Goal: Feedback & Contribution: Leave review/rating

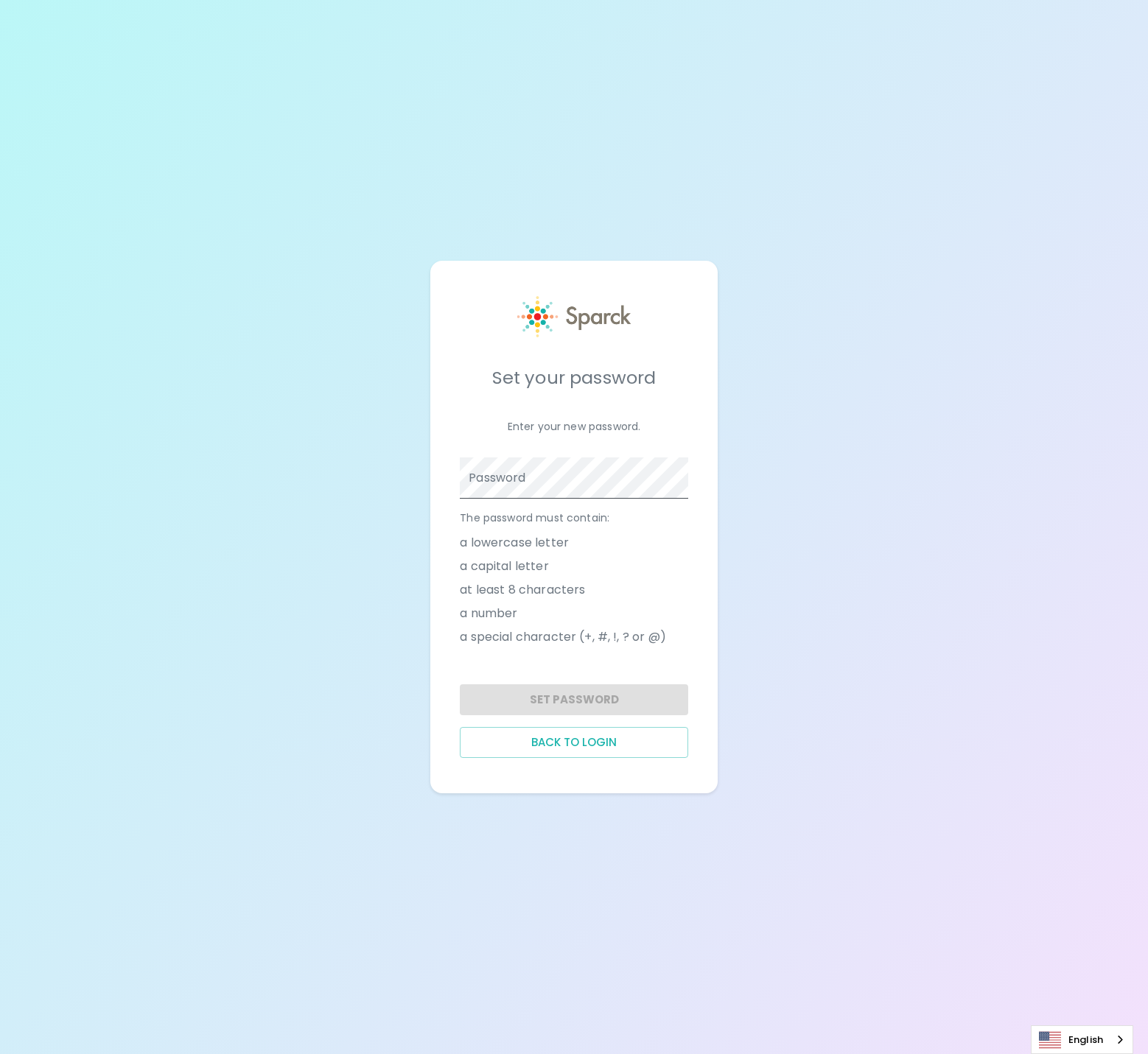
click at [680, 479] on span at bounding box center [680, 478] width 12 height 12
click at [682, 480] on span at bounding box center [680, 478] width 12 height 12
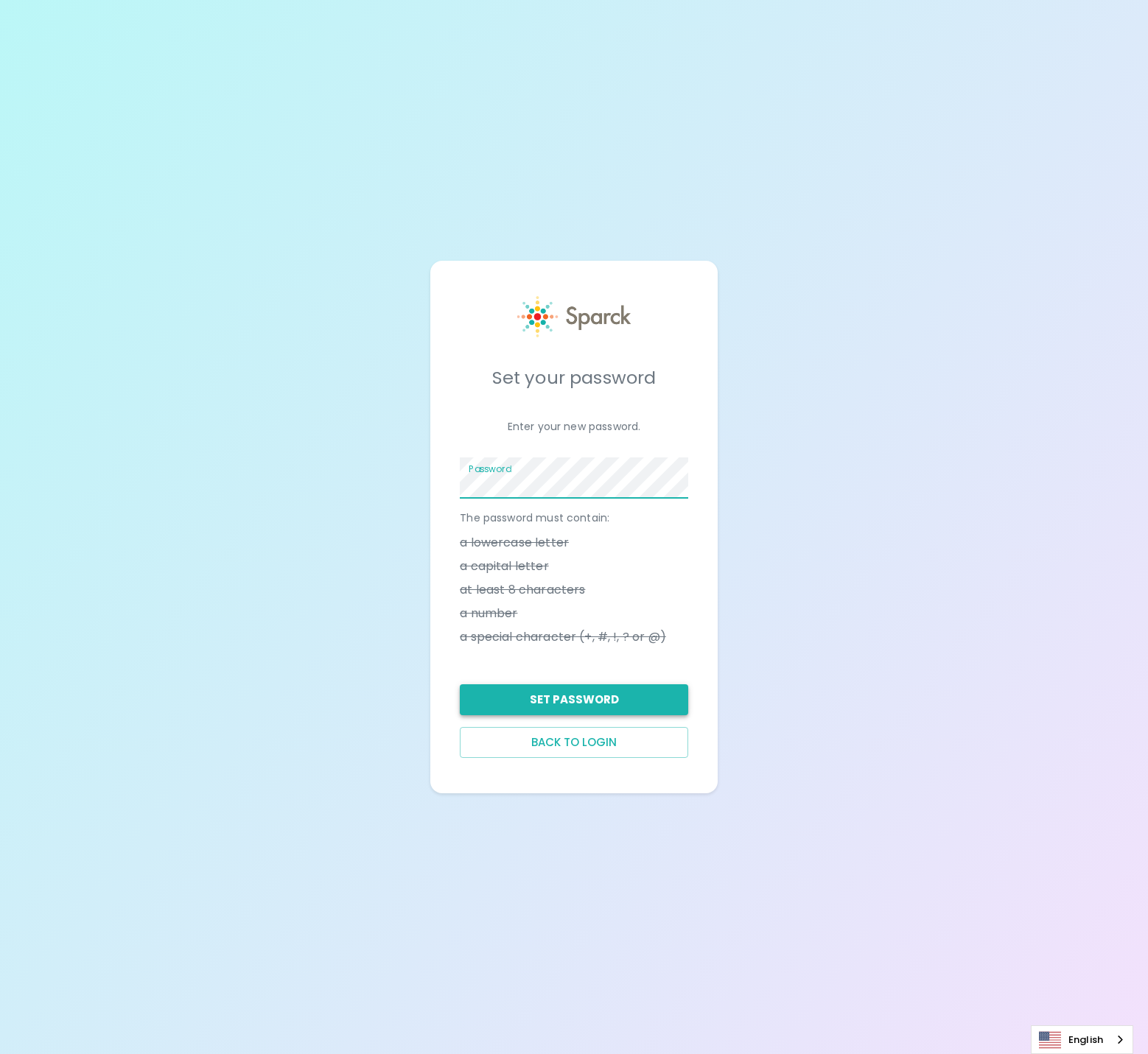
click at [562, 696] on button "Set Password" at bounding box center [574, 700] width 229 height 31
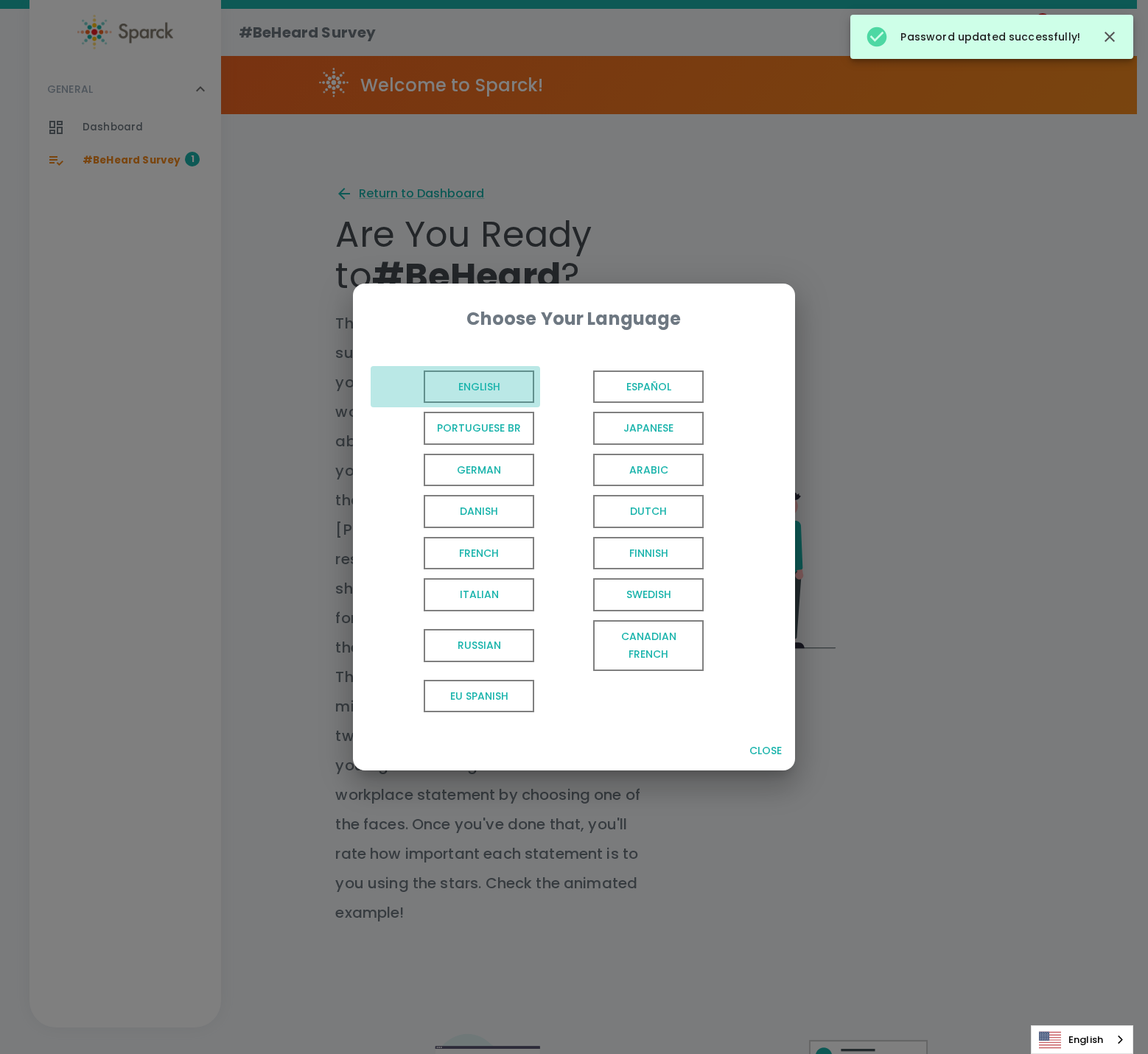
click at [499, 384] on span "English" at bounding box center [478, 387] width 110 height 33
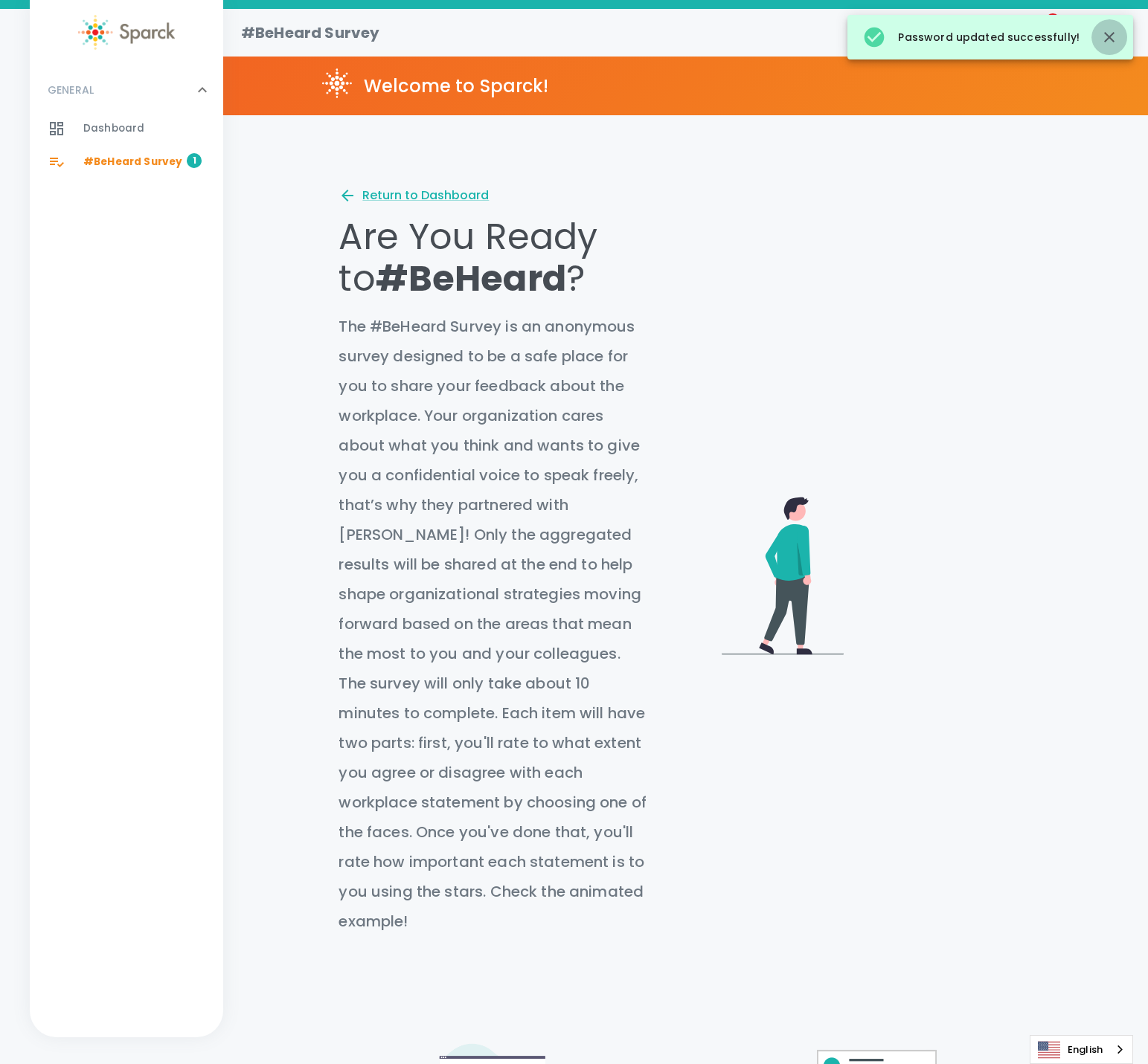
click at [1114, 37] on icon "button" at bounding box center [1109, 37] width 18 height 18
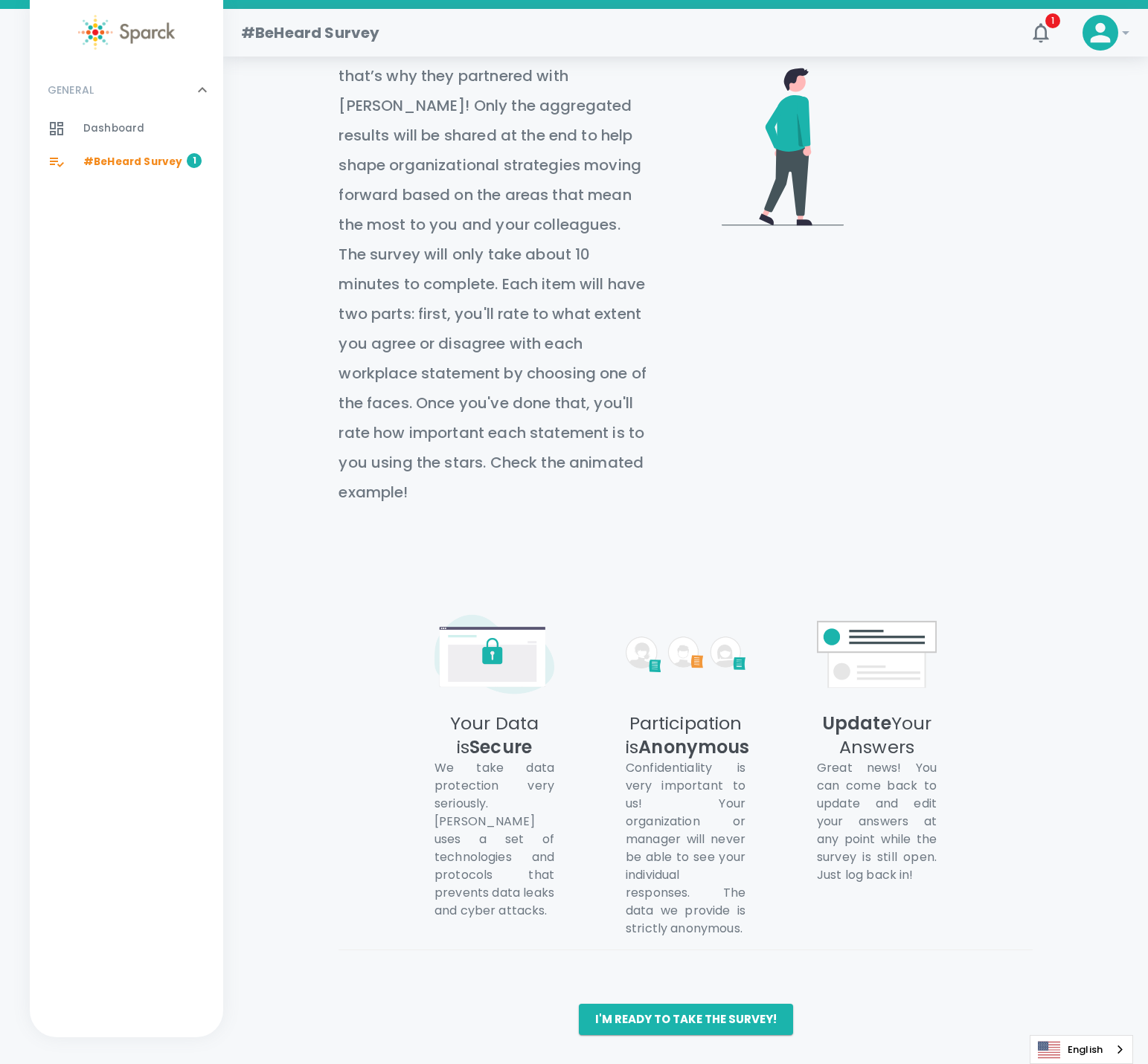
scroll to position [430, 0]
click at [736, 1020] on button "I'm ready to take the survey!" at bounding box center [685, 1019] width 215 height 31
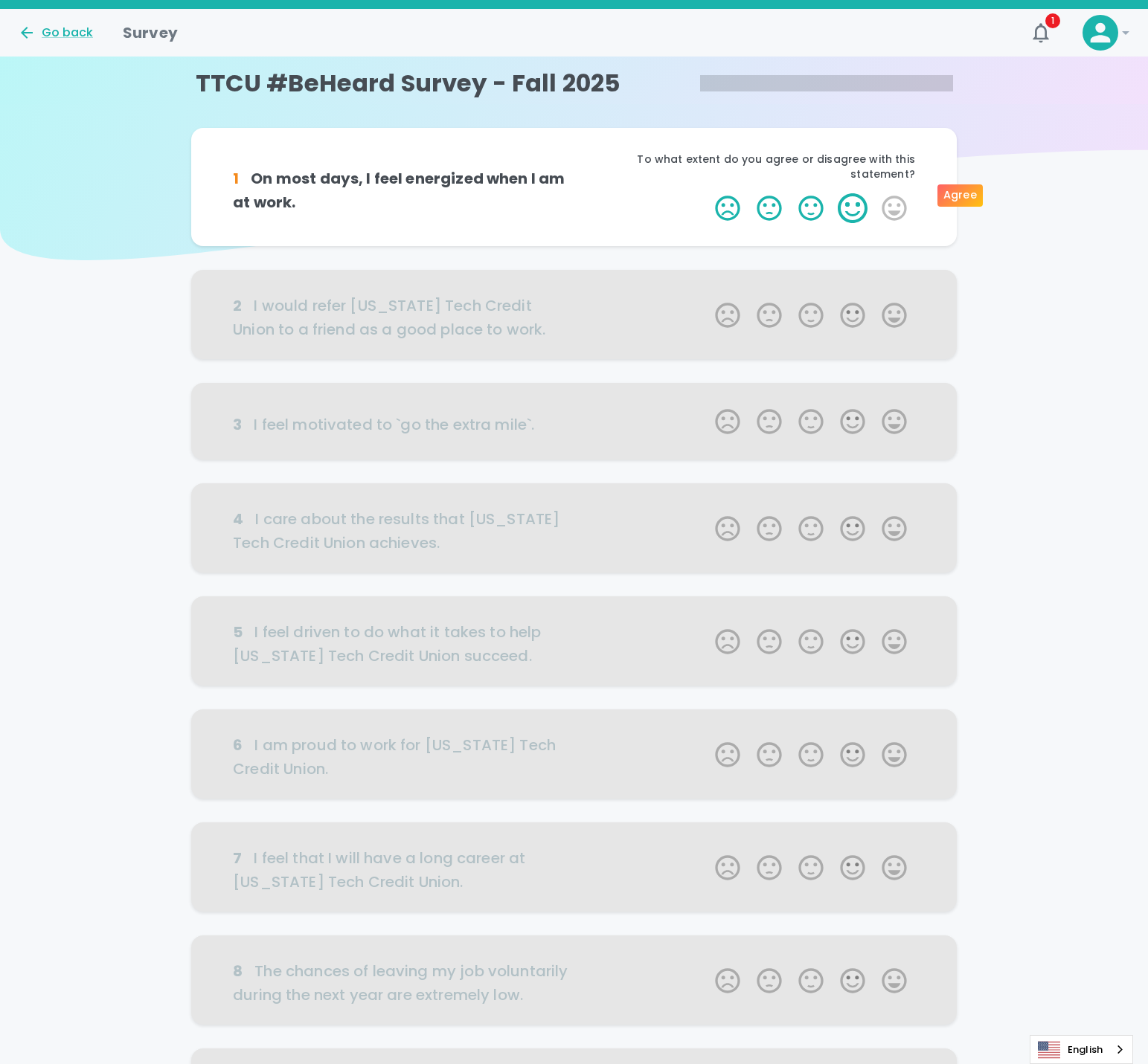
click at [864, 194] on label "4 Stars" at bounding box center [853, 208] width 42 height 30
click at [707, 193] on input "4 Stars" at bounding box center [706, 193] width 1 height 1
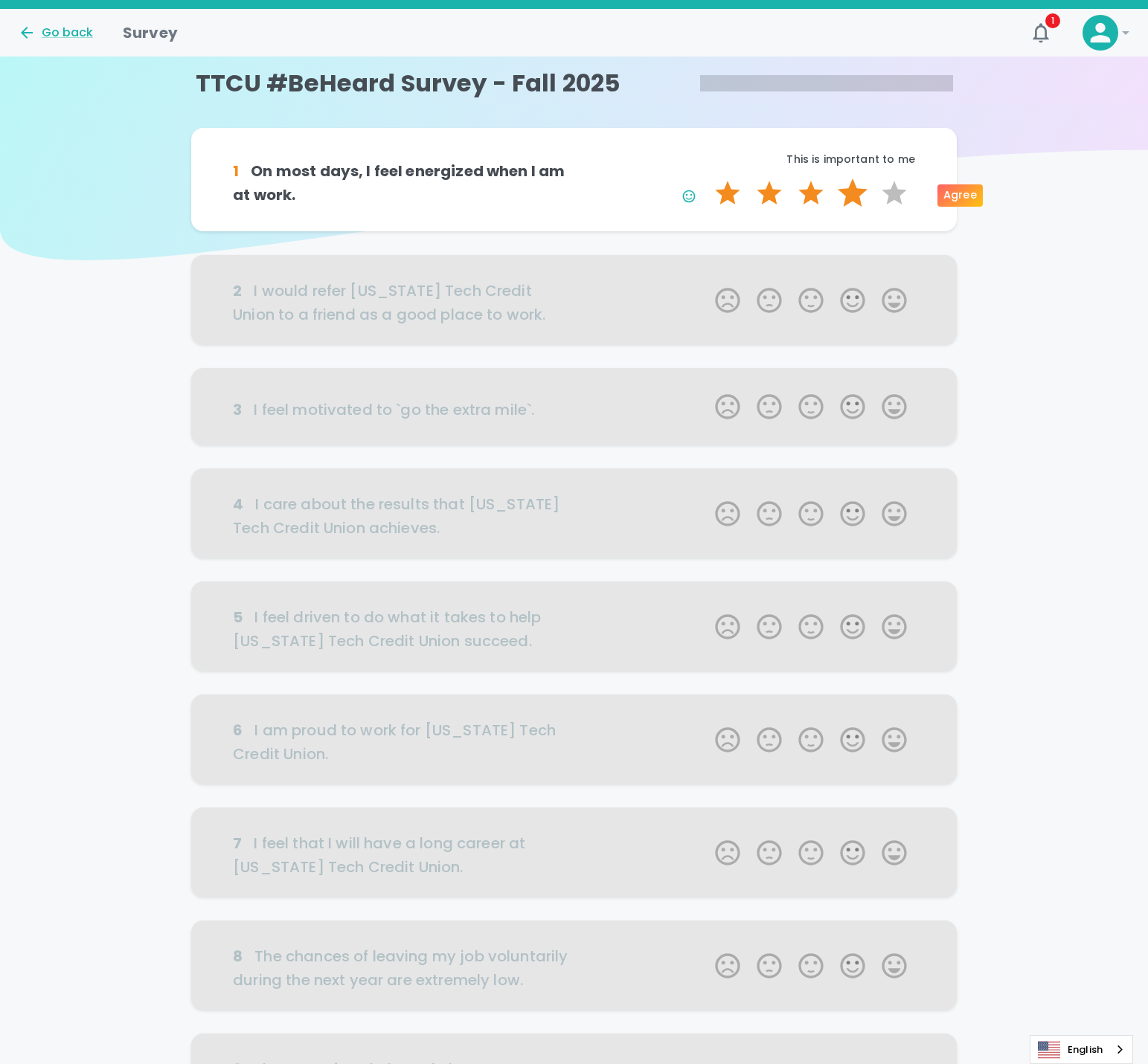
click at [859, 194] on label "4 Stars" at bounding box center [853, 194] width 42 height 30
click at [707, 179] on input "4 Stars" at bounding box center [706, 178] width 1 height 1
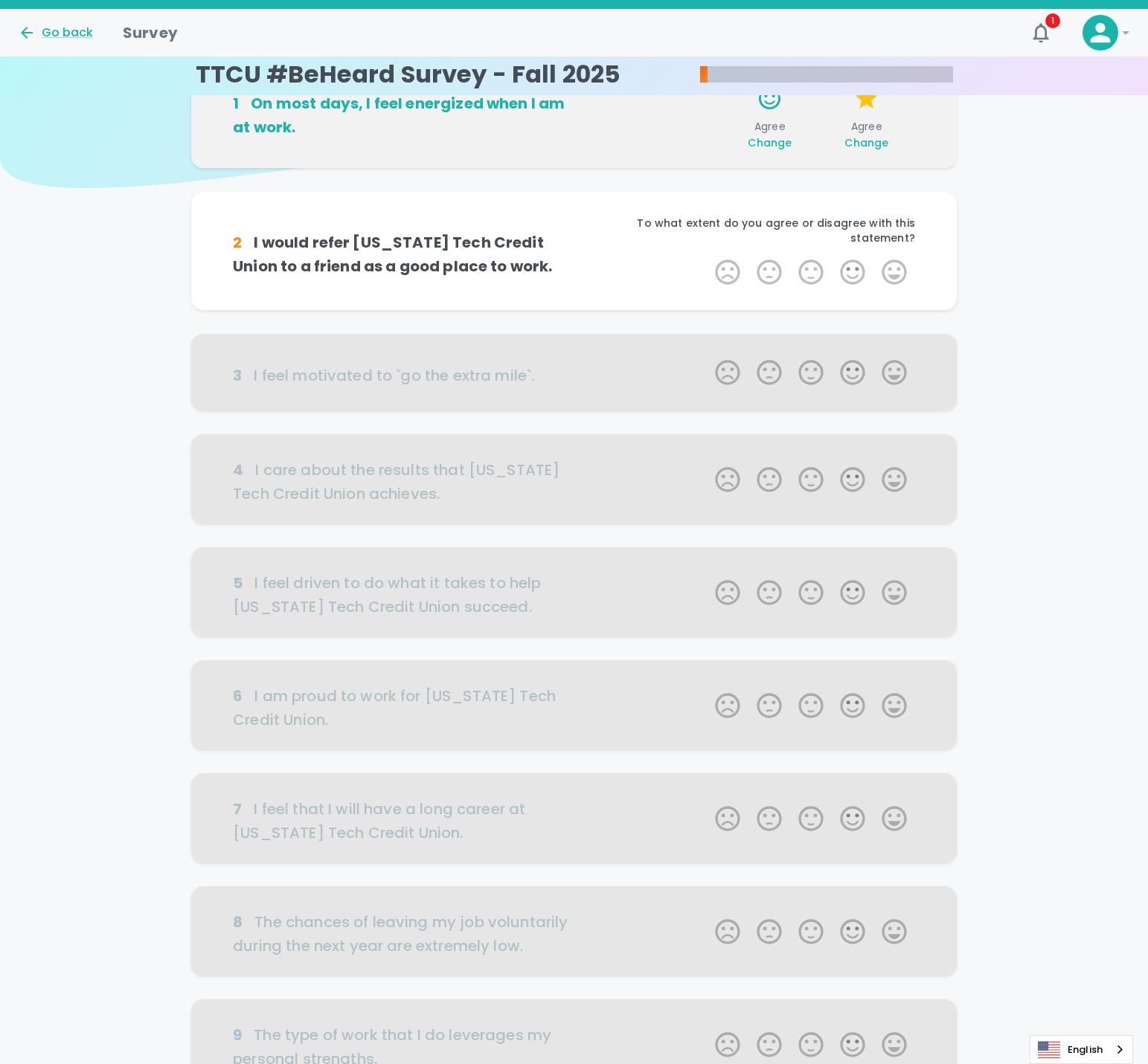
scroll to position [131, 0]
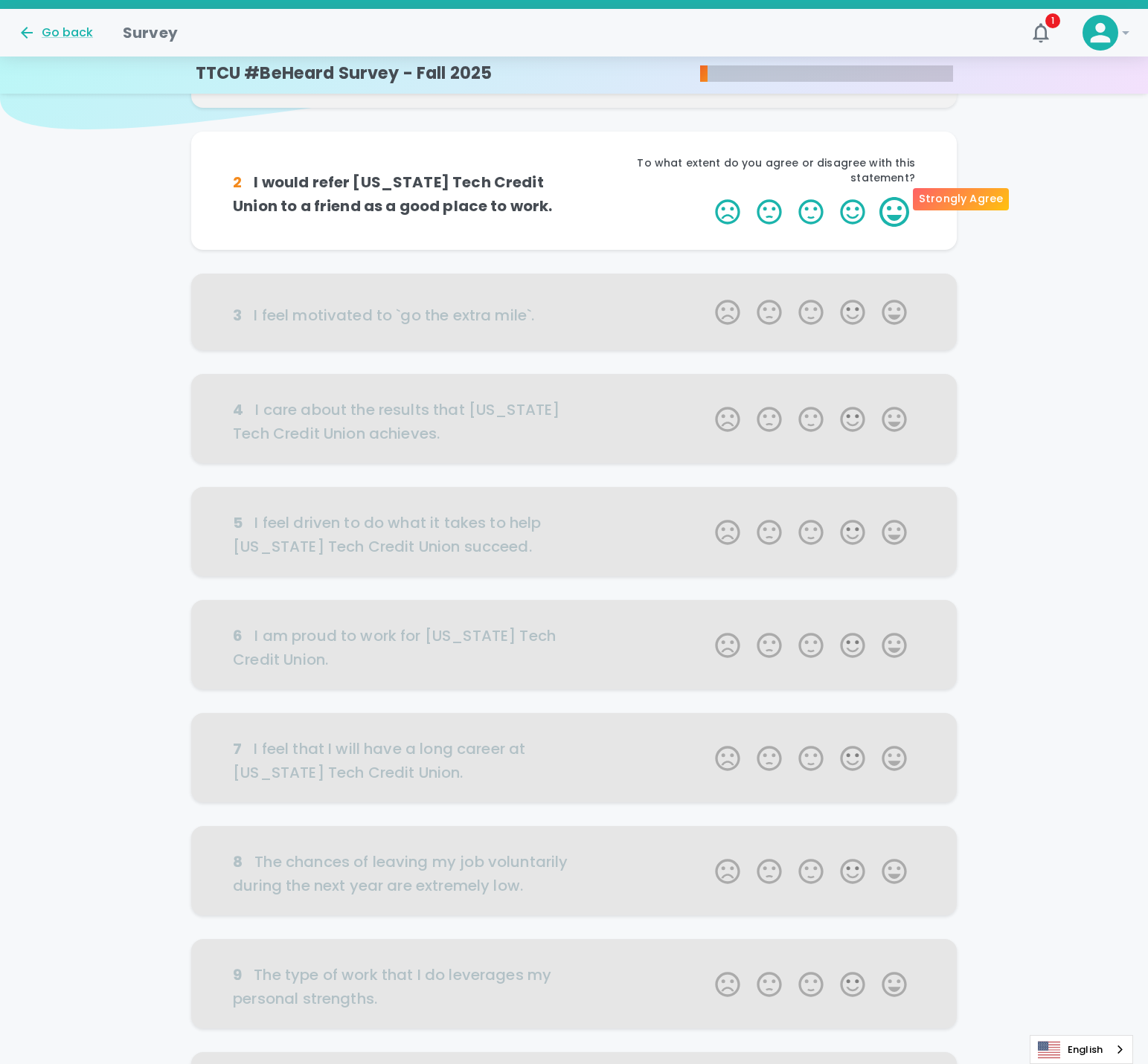
click at [889, 200] on label "5 Stars" at bounding box center [895, 212] width 42 height 30
click at [707, 197] on input "5 Stars" at bounding box center [706, 197] width 1 height 1
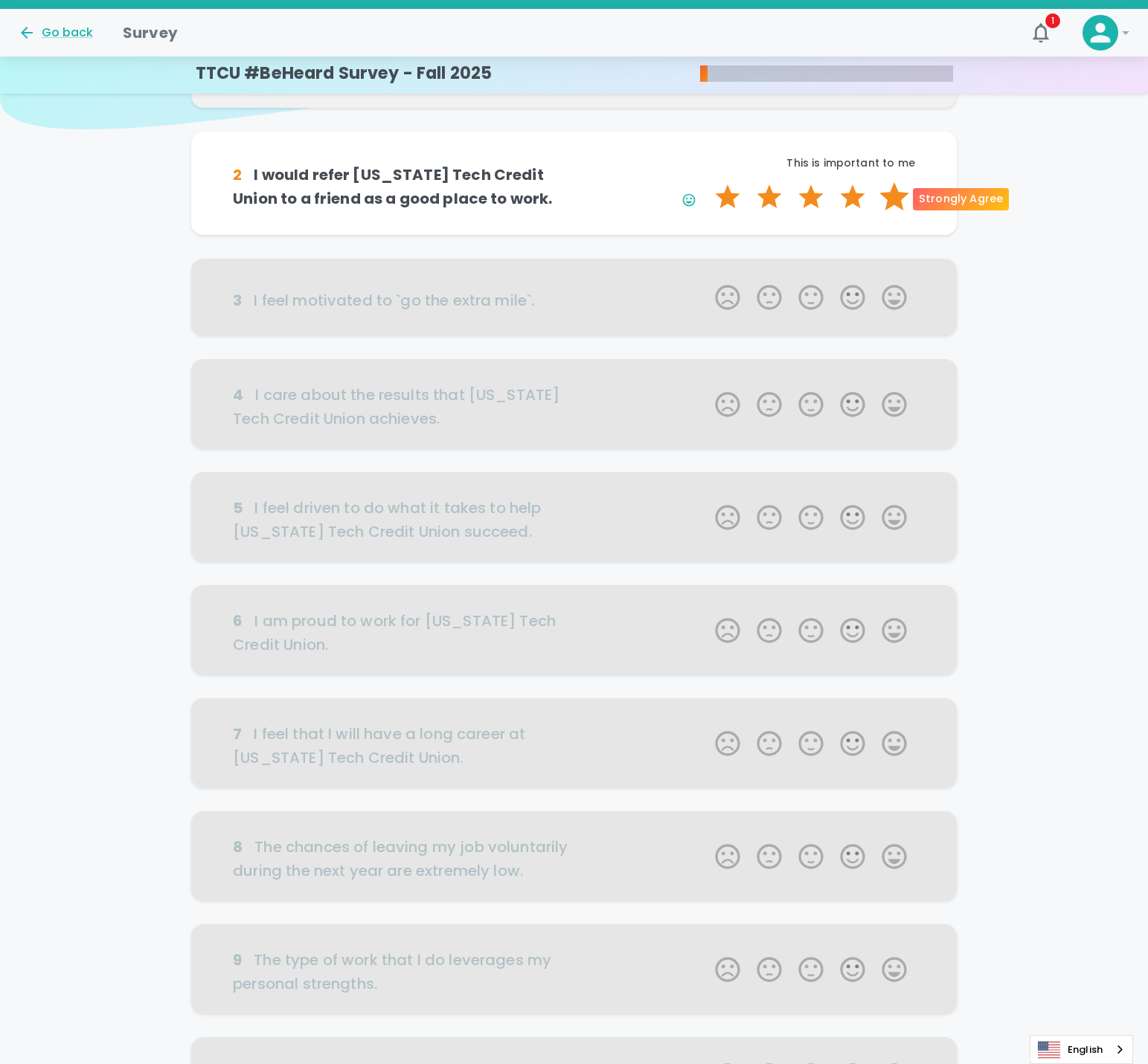
click at [889, 201] on label "5 Stars" at bounding box center [895, 197] width 42 height 30
click at [707, 182] on input "5 Stars" at bounding box center [706, 182] width 1 height 1
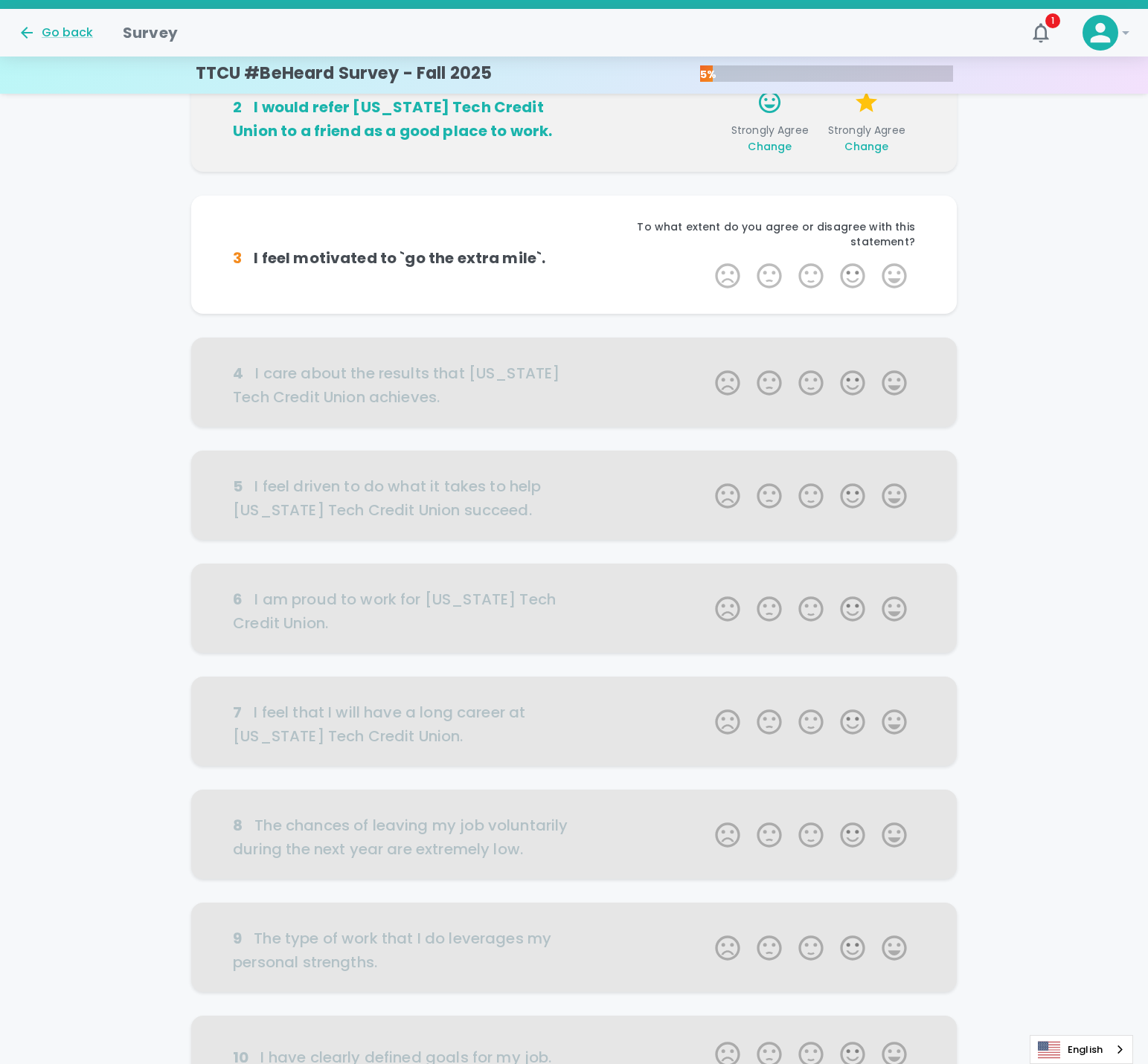
scroll to position [262, 0]
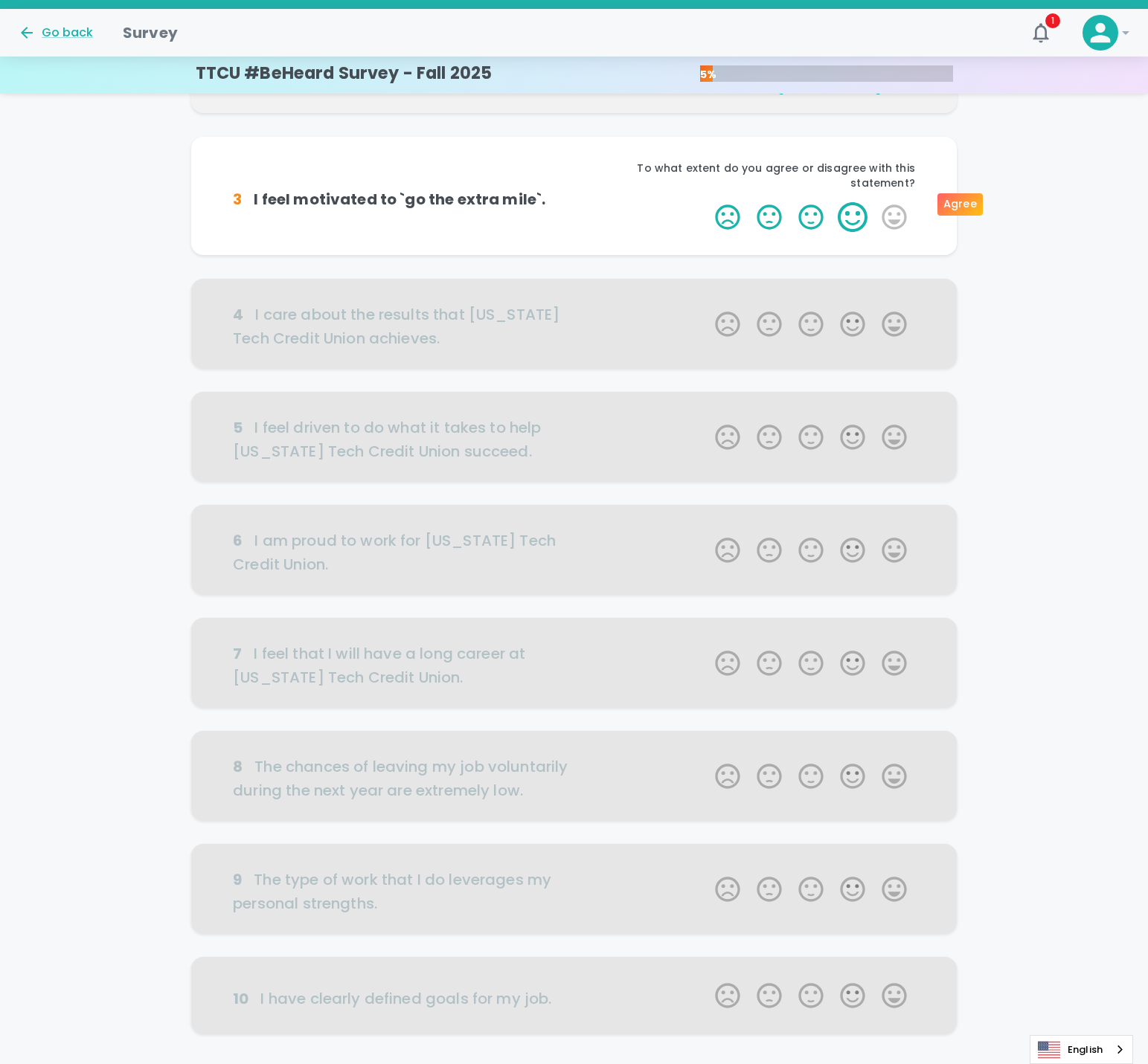
click at [860, 213] on label "4 Stars" at bounding box center [853, 217] width 42 height 30
click at [707, 202] on input "4 Stars" at bounding box center [706, 202] width 1 height 1
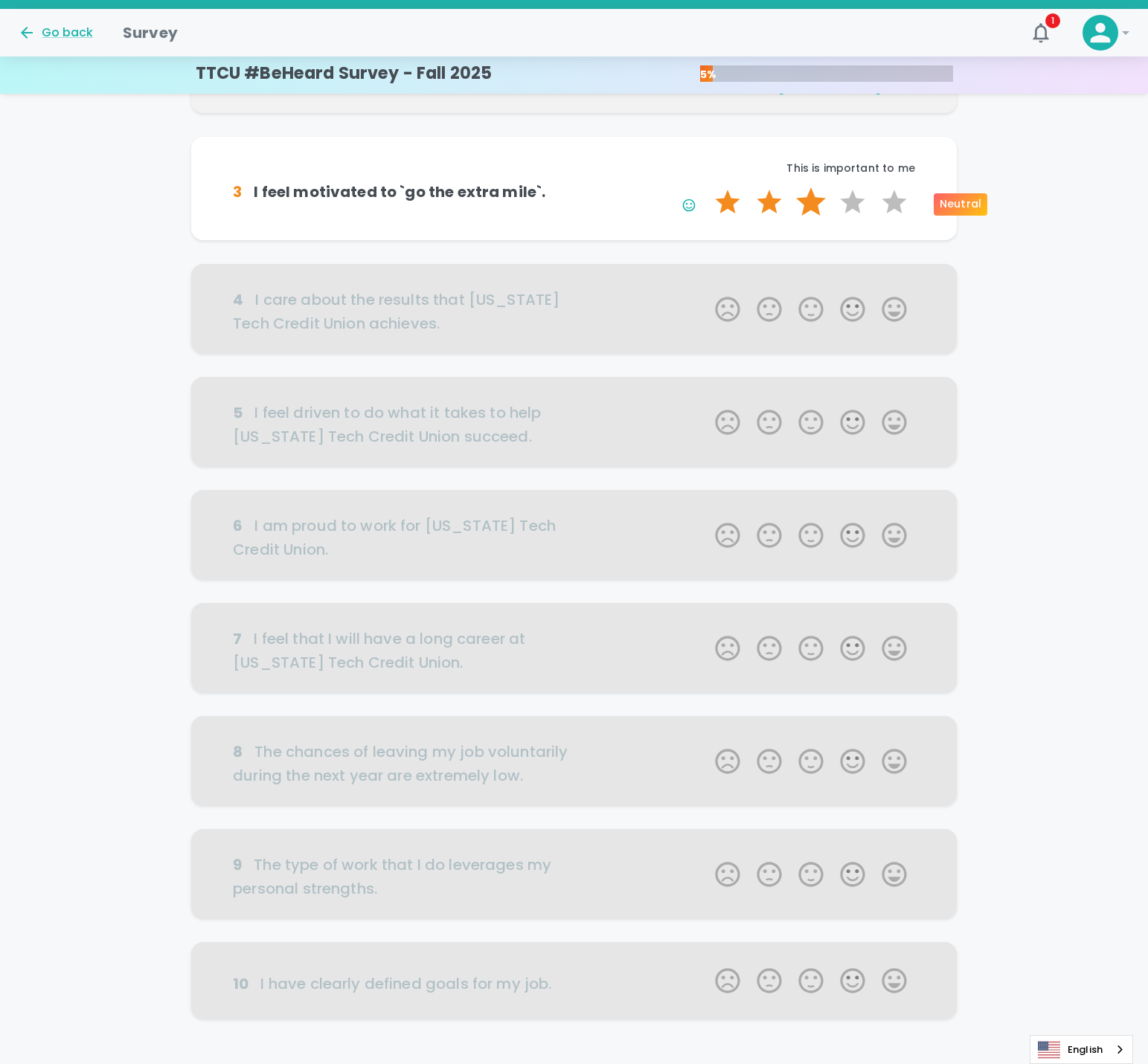
click at [812, 204] on label "3 Stars" at bounding box center [811, 202] width 42 height 30
click at [707, 188] on input "3 Stars" at bounding box center [706, 187] width 1 height 1
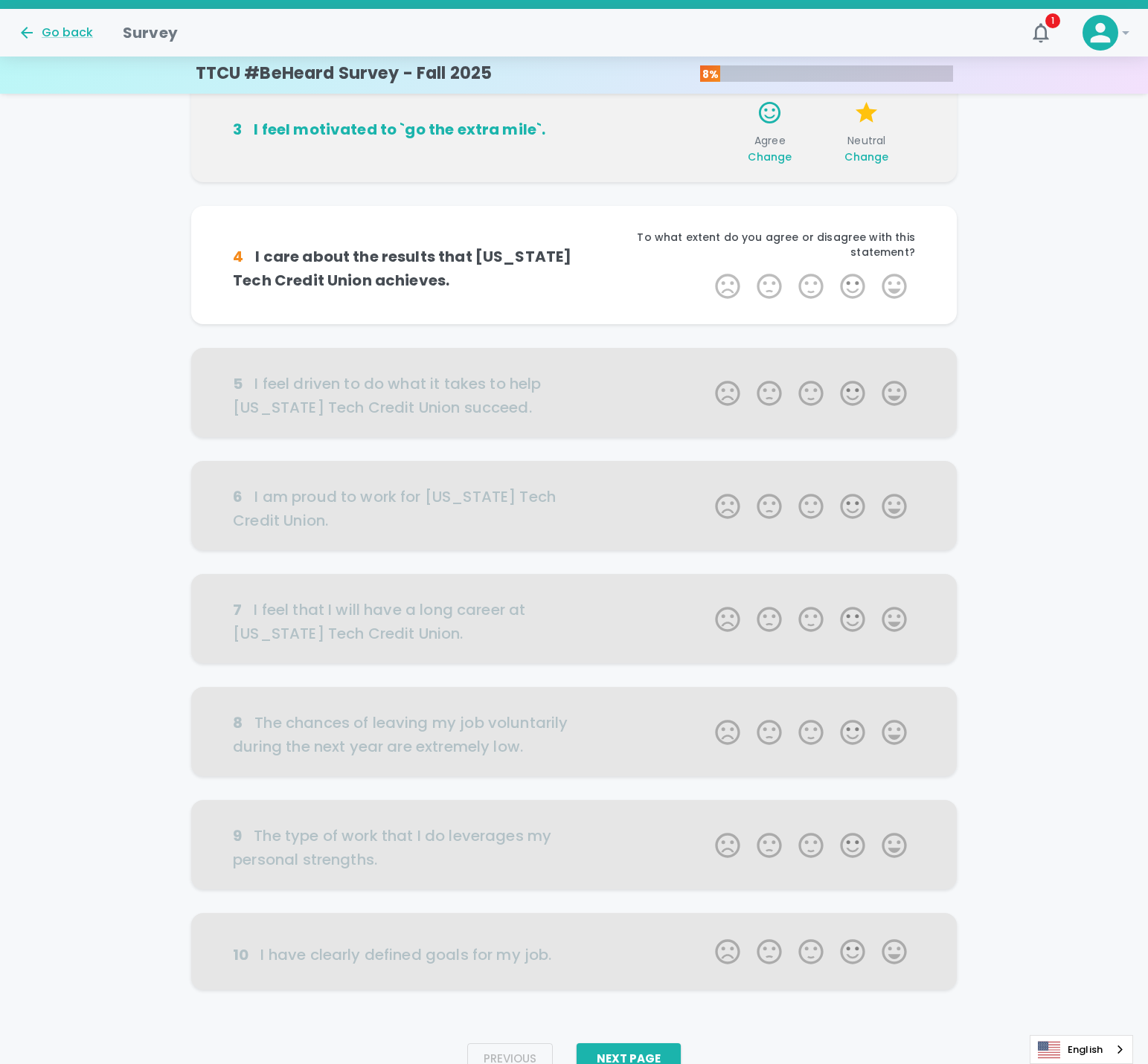
scroll to position [361, 0]
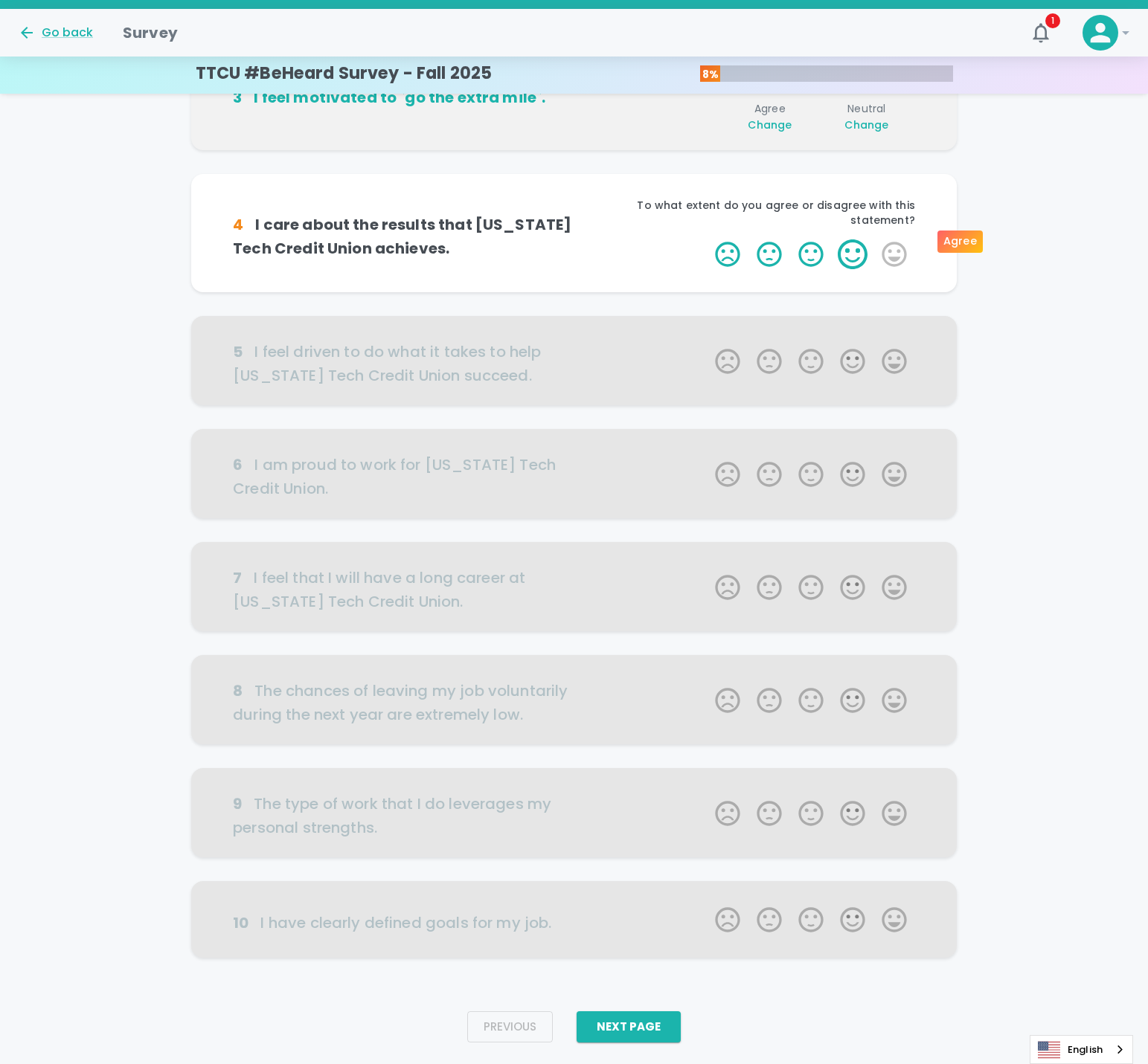
click at [855, 240] on label "4 Stars" at bounding box center [853, 255] width 42 height 30
click at [707, 239] on input "4 Stars" at bounding box center [706, 239] width 1 height 1
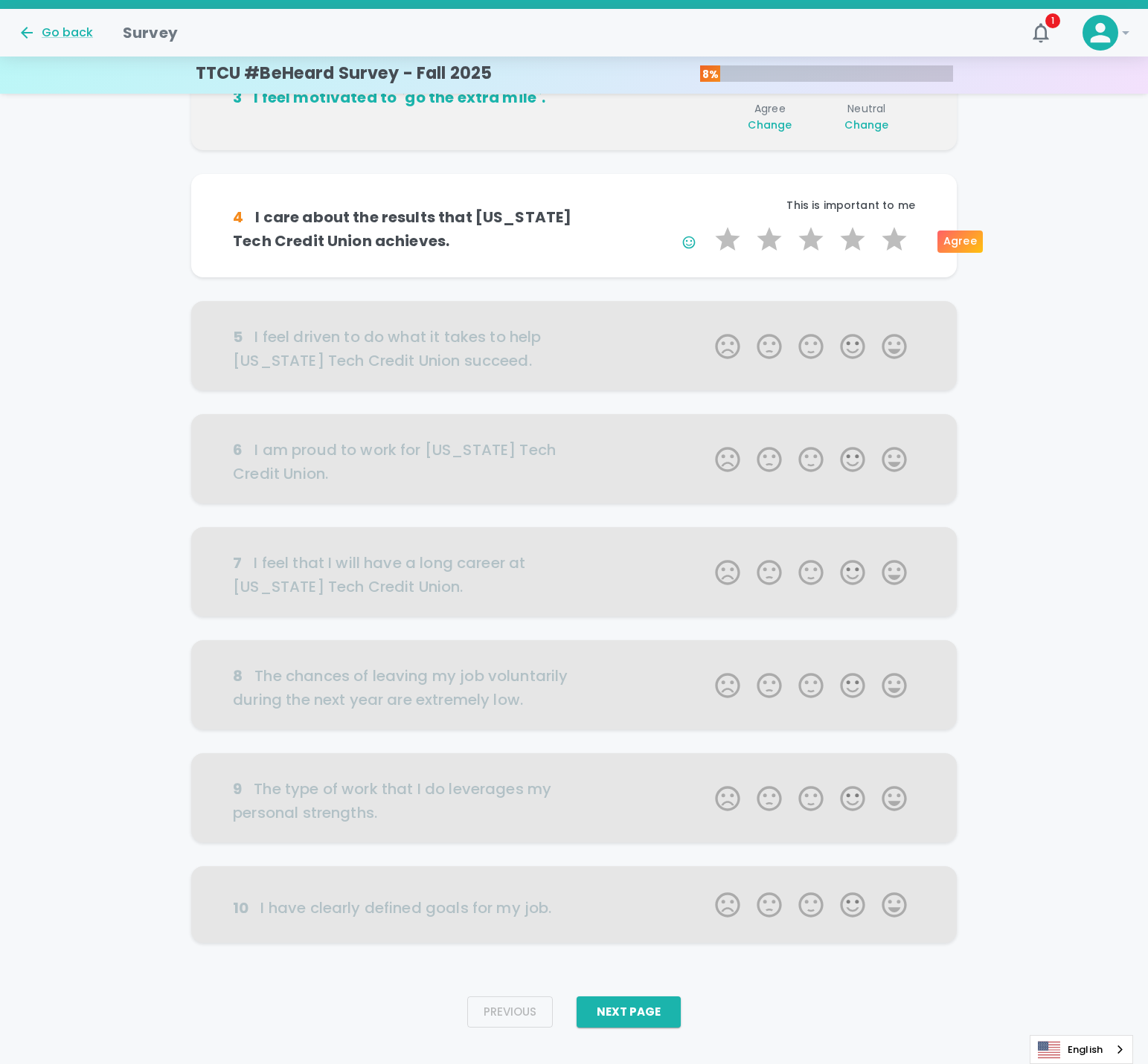
click at [855, 235] on label "4 Stars" at bounding box center [853, 240] width 42 height 30
click at [707, 225] on input "4 Stars" at bounding box center [706, 224] width 1 height 1
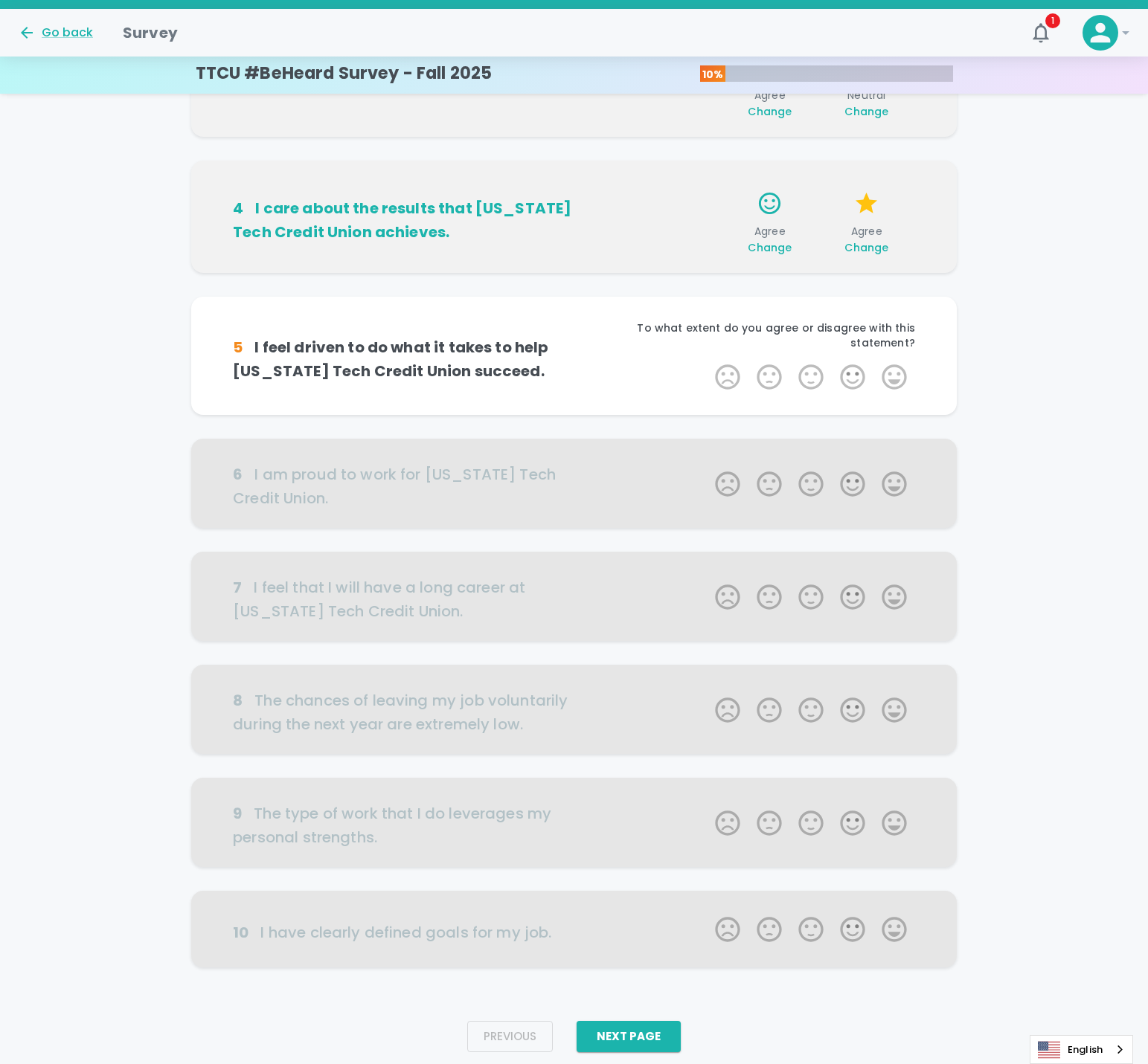
scroll to position [406, 0]
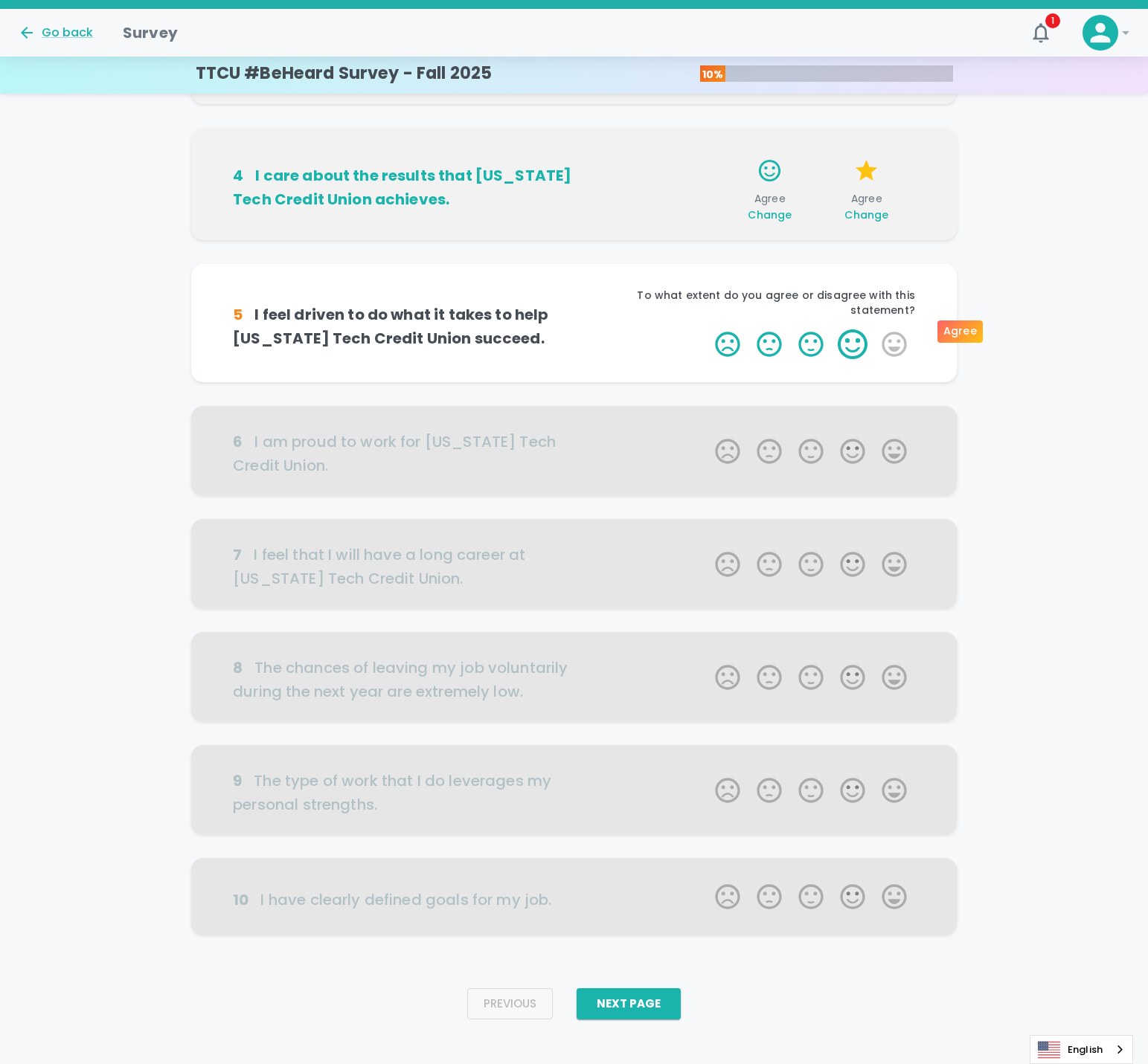
click at [861, 331] on label "4 Stars" at bounding box center [853, 344] width 42 height 30
click at [707, 330] on input "4 Stars" at bounding box center [706, 329] width 1 height 1
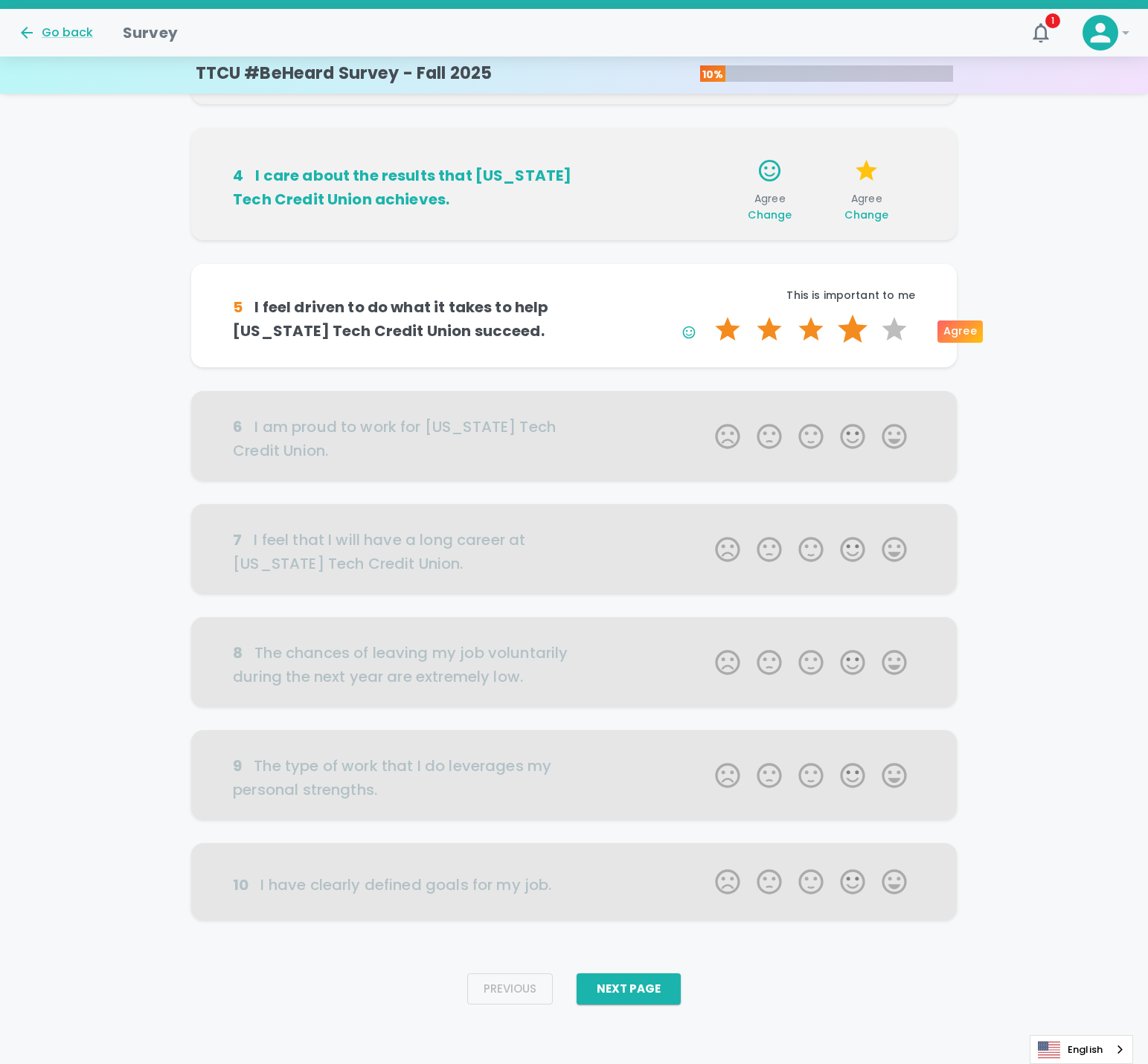
click at [857, 331] on label "4 Stars" at bounding box center [853, 330] width 42 height 30
click at [707, 315] on input "4 Stars" at bounding box center [706, 314] width 1 height 1
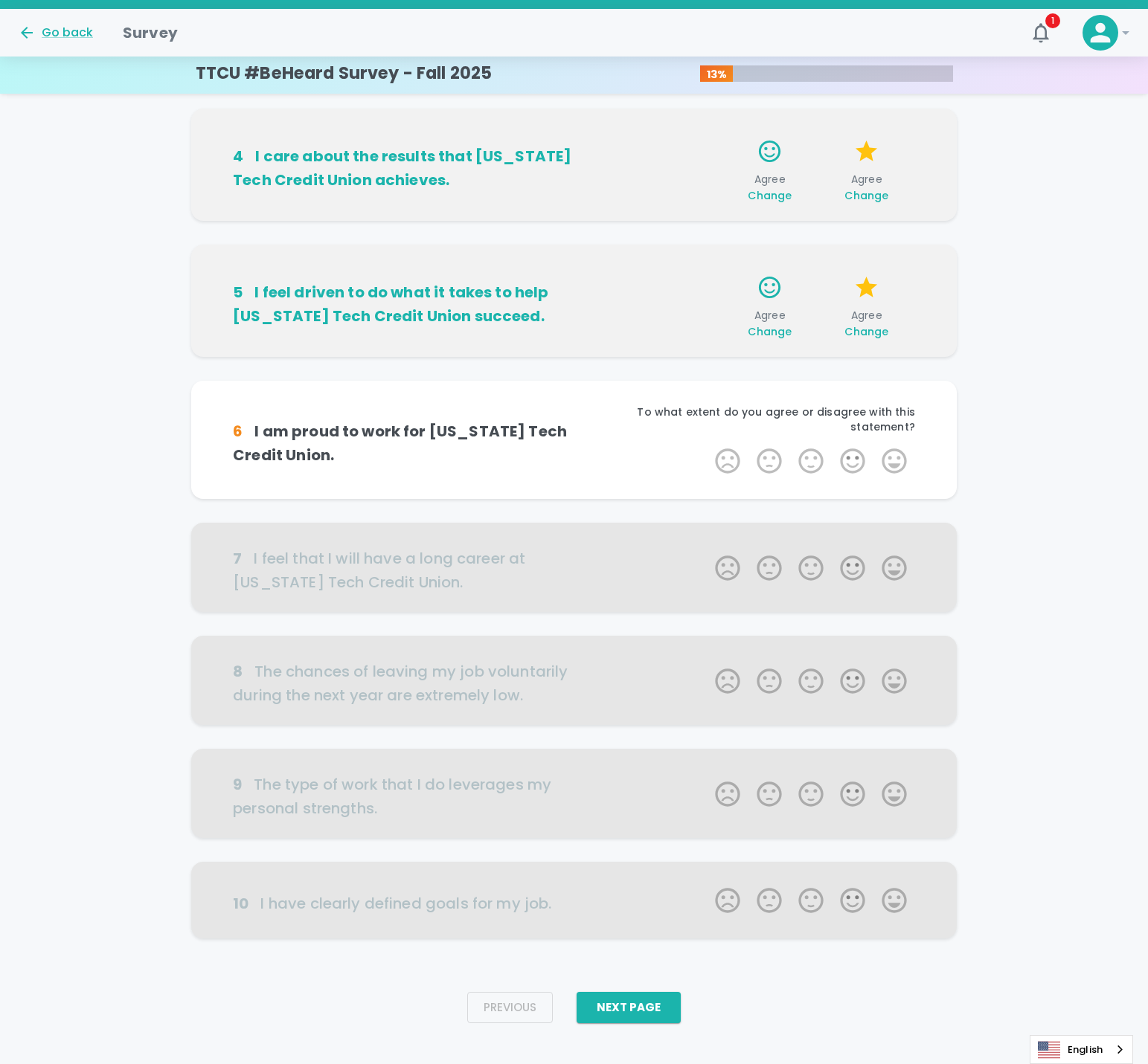
scroll to position [430, 0]
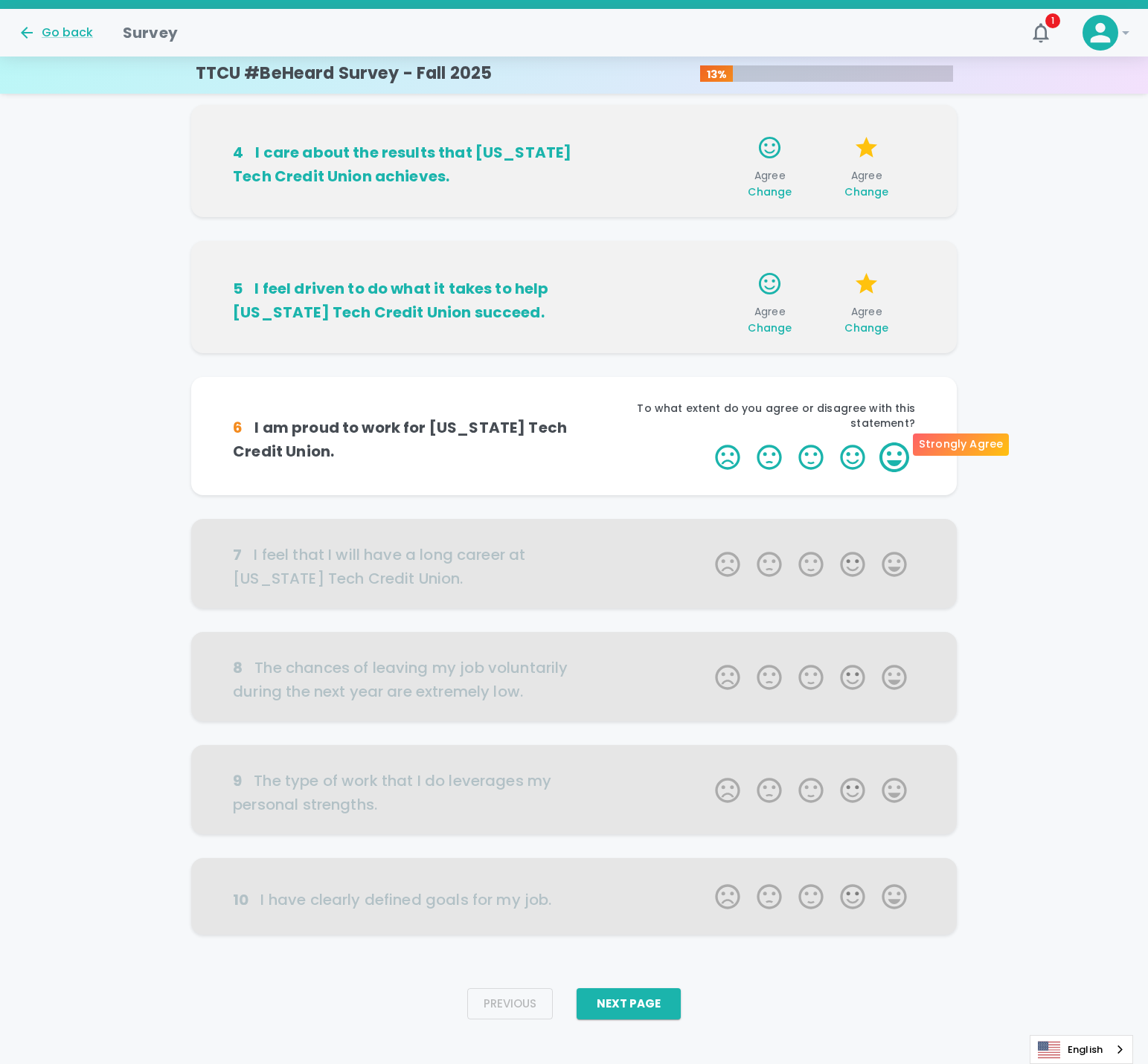
click at [886, 444] on label "5 Stars" at bounding box center [895, 457] width 42 height 30
click at [707, 442] on input "5 Stars" at bounding box center [706, 442] width 1 height 1
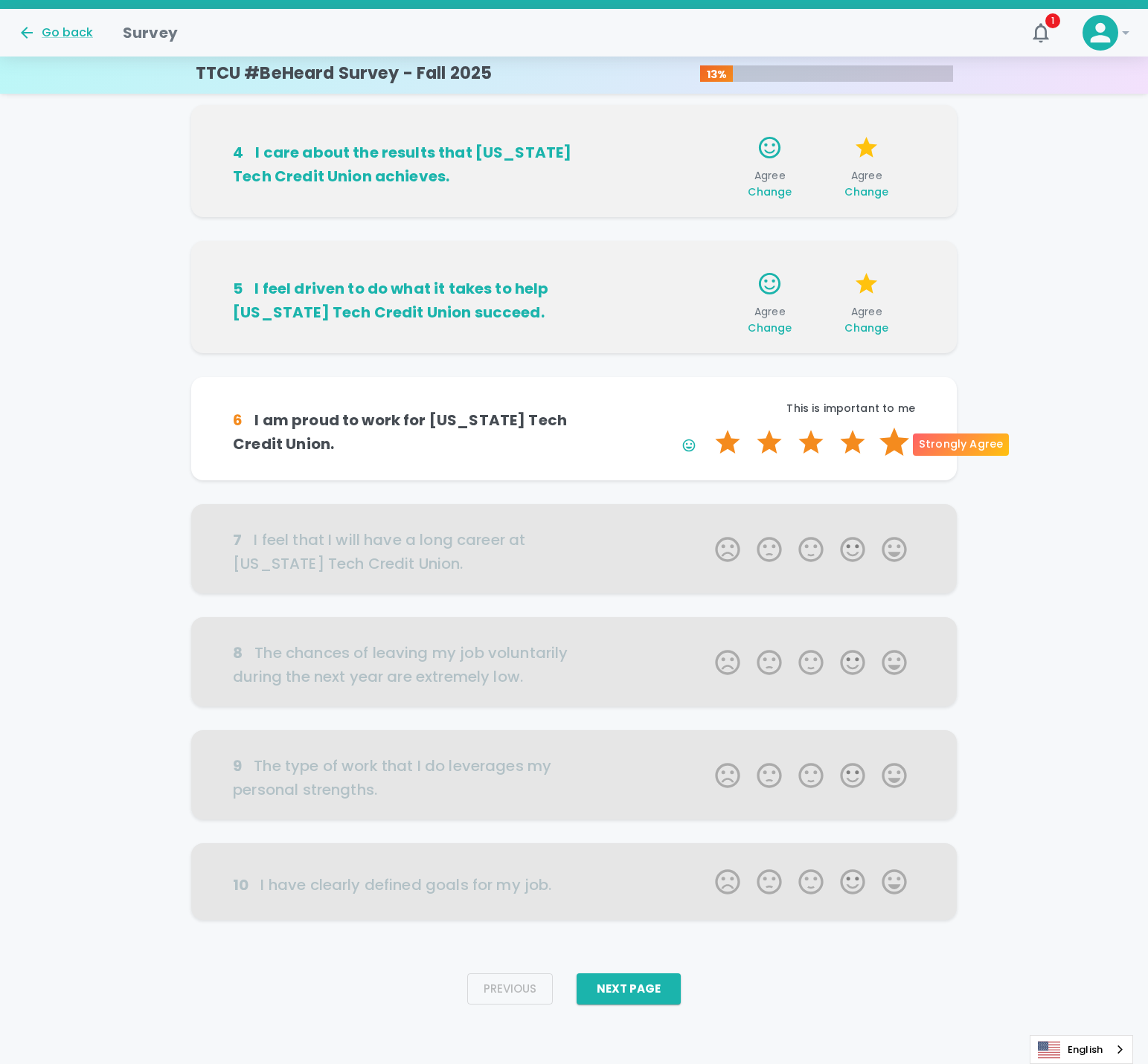
click at [897, 444] on label "5 Stars" at bounding box center [895, 442] width 42 height 30
click at [707, 427] on input "5 Stars" at bounding box center [706, 427] width 1 height 1
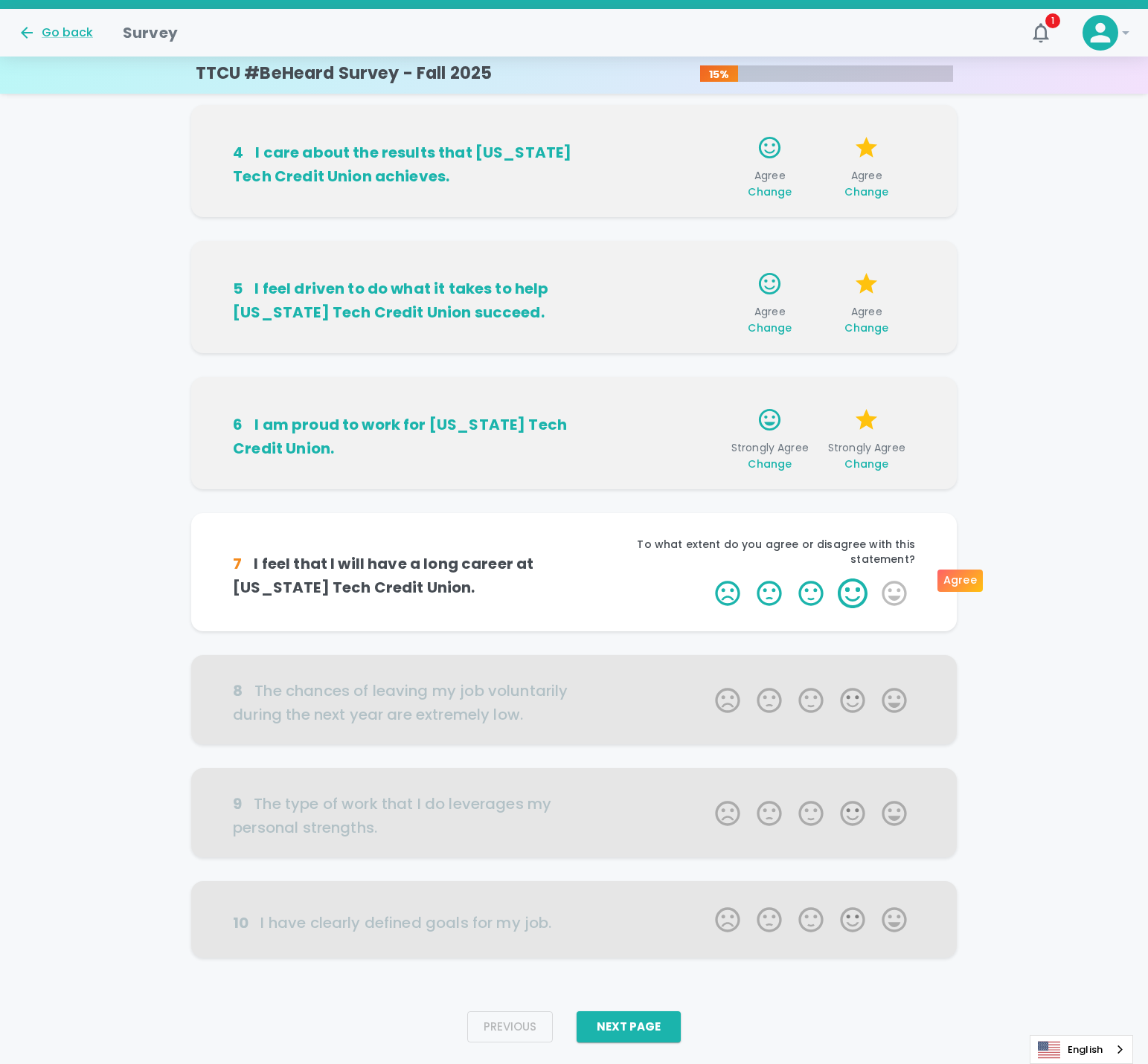
click at [839, 581] on label "4 Stars" at bounding box center [853, 593] width 42 height 30
click at [707, 578] on input "4 Stars" at bounding box center [706, 578] width 1 height 1
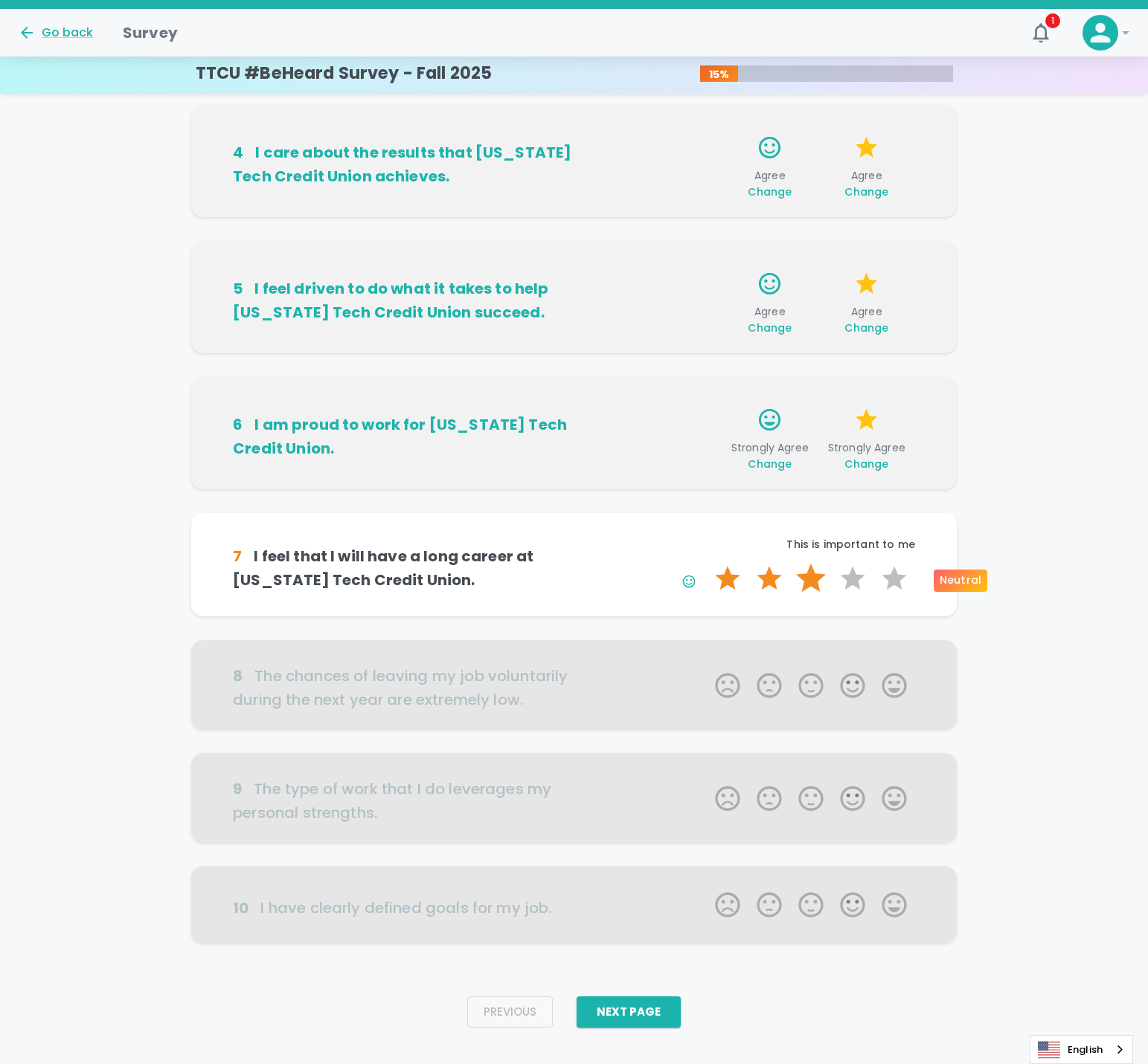
drag, startPoint x: 853, startPoint y: 585, endPoint x: 818, endPoint y: 578, distance: 35.7
click at [818, 578] on span "1 Star 2 Stars 3 Stars 4 Stars 5 Stars Empty" at bounding box center [811, 579] width 209 height 30
click at [815, 582] on label "3 Stars" at bounding box center [811, 579] width 42 height 30
click at [707, 564] on input "3 Stars" at bounding box center [706, 563] width 1 height 1
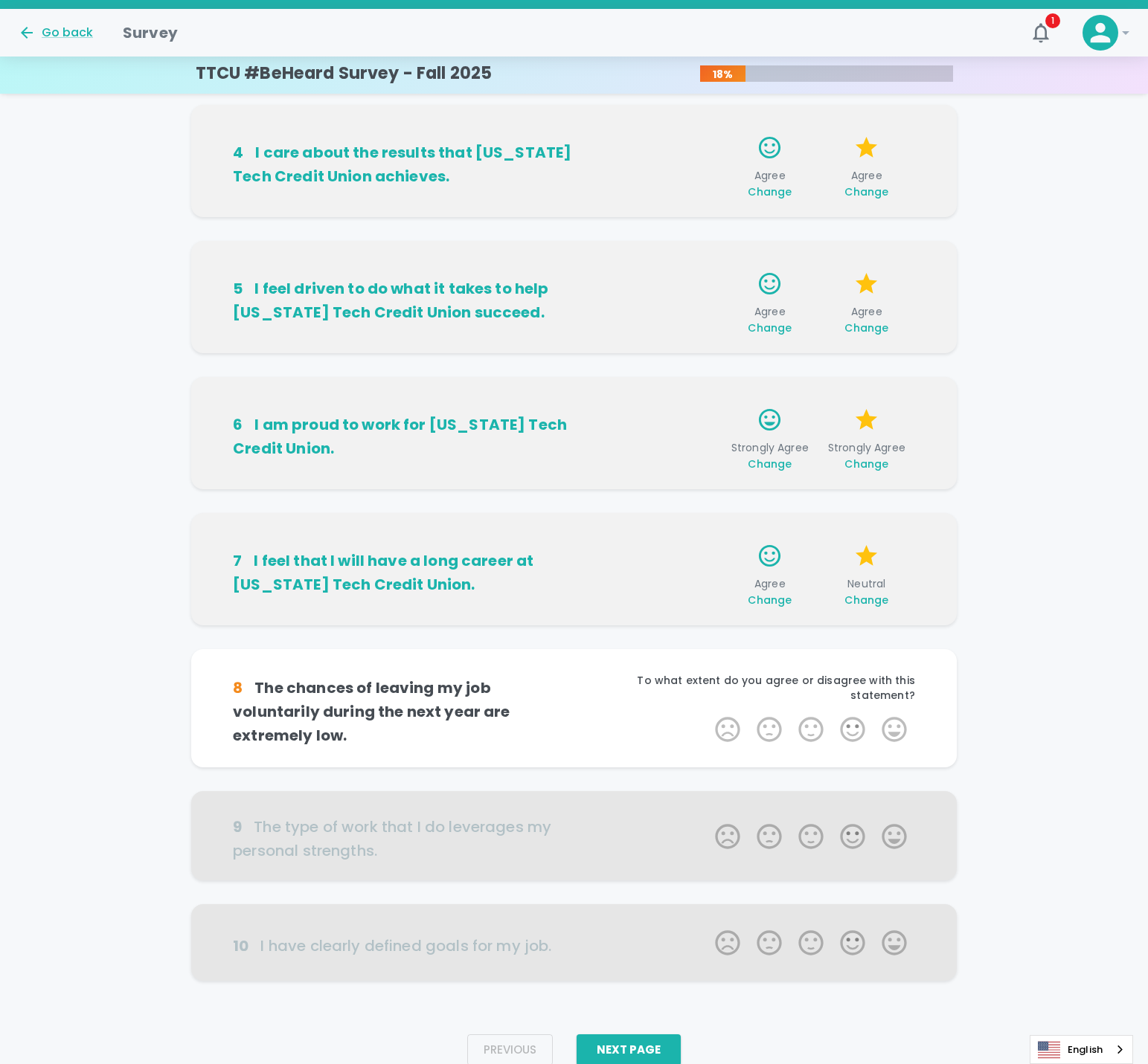
scroll to position [453, 0]
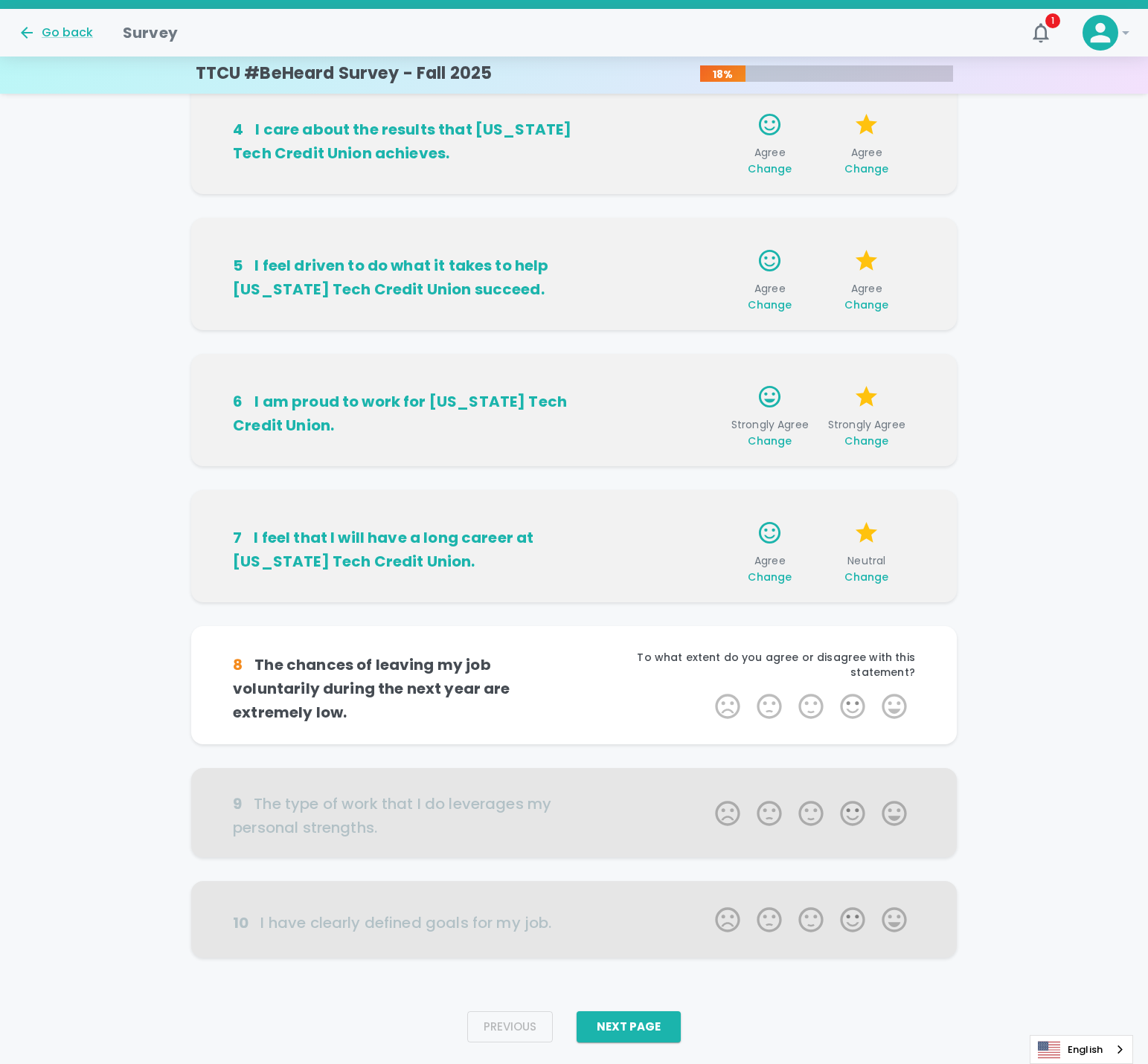
click at [781, 578] on span "Change" at bounding box center [769, 577] width 44 height 15
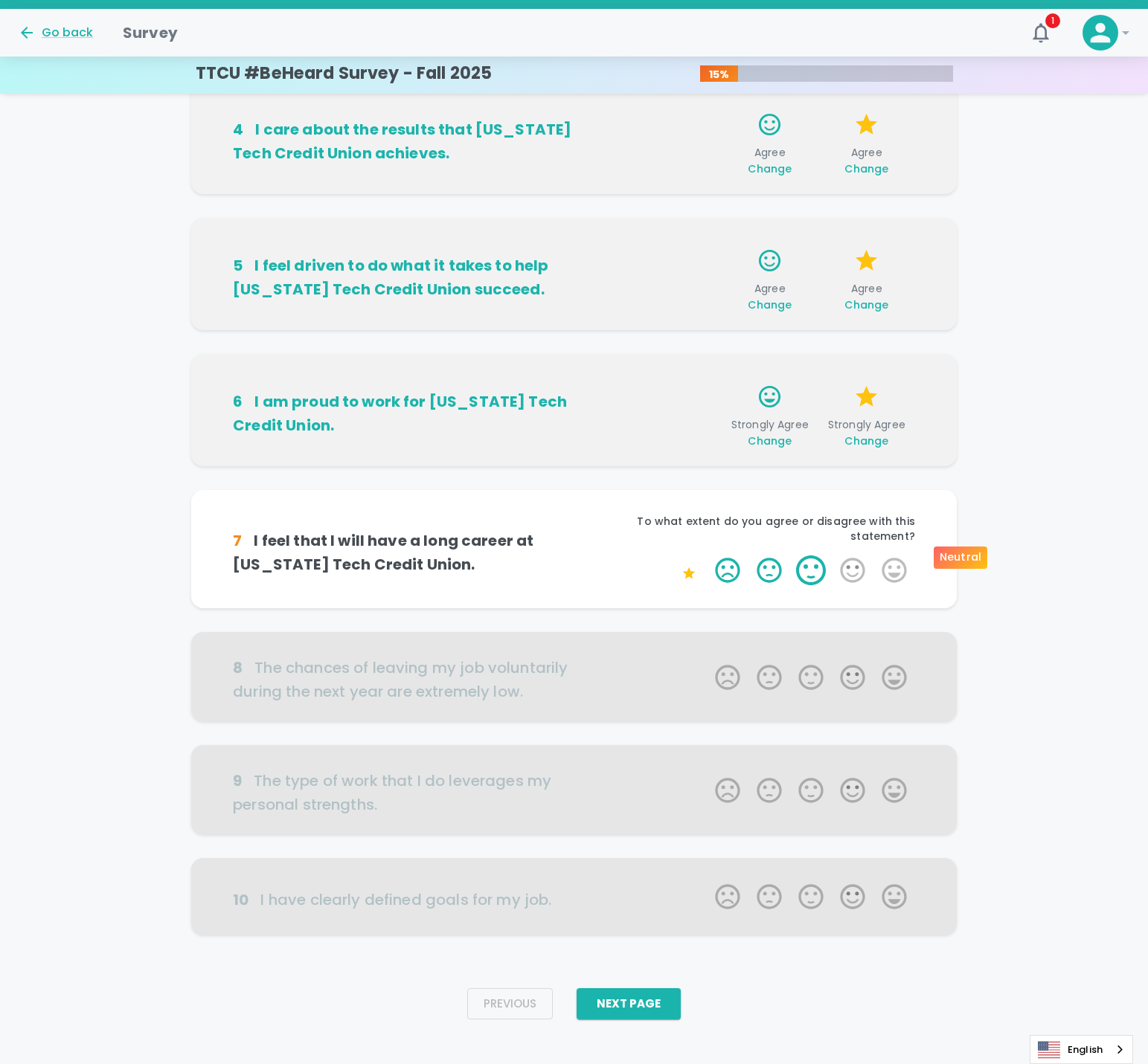
click at [804, 561] on label "3 Stars" at bounding box center [811, 571] width 42 height 30
click at [707, 556] on input "3 Stars" at bounding box center [706, 555] width 1 height 1
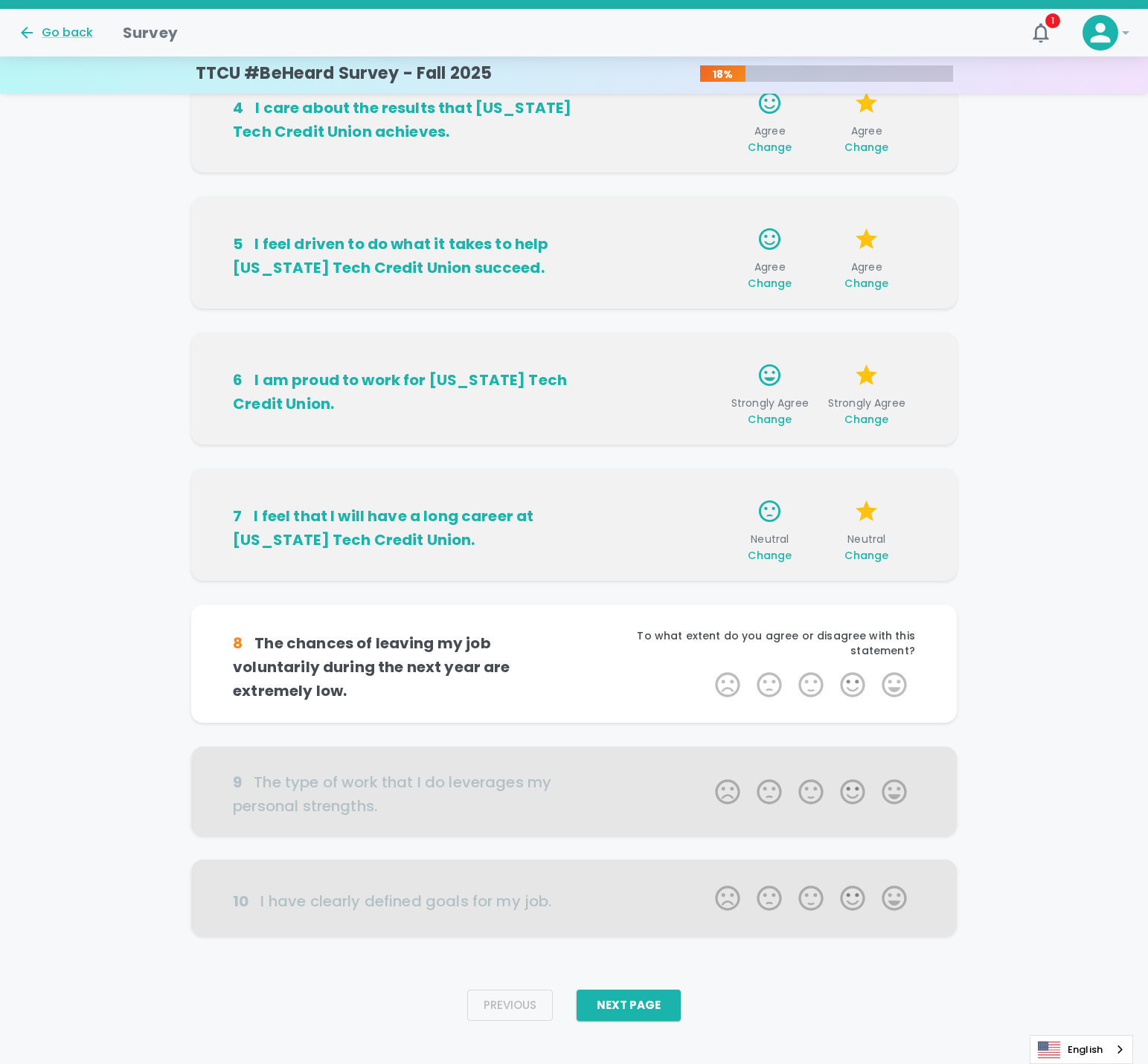
scroll to position [486, 0]
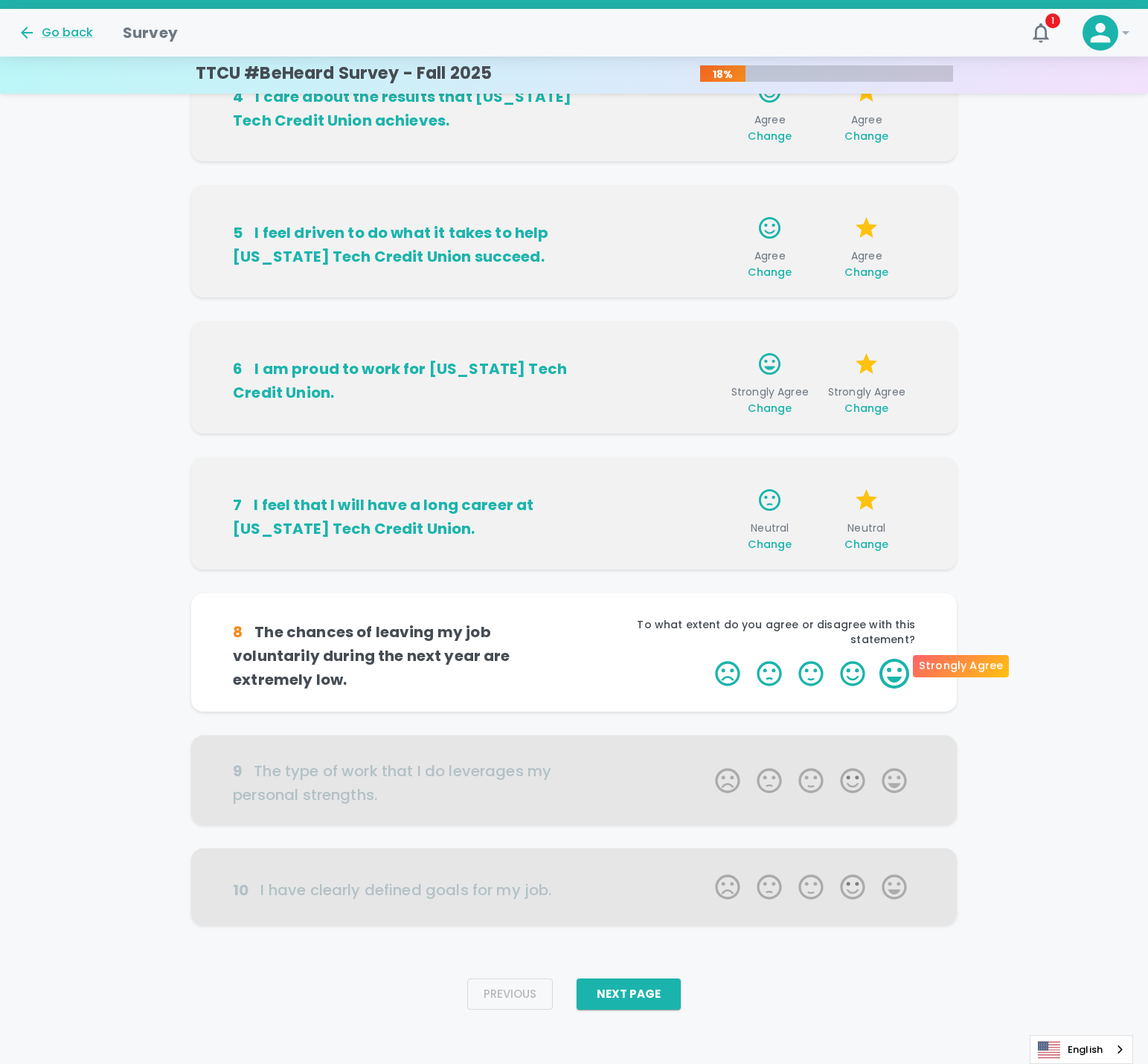
drag, startPoint x: 862, startPoint y: 672, endPoint x: 891, endPoint y: 675, distance: 29.2
click at [891, 675] on span "1 Star 2 Stars 3 Stars 4 Stars 5 Stars Empty" at bounding box center [811, 674] width 209 height 30
click at [892, 671] on label "5 Stars" at bounding box center [895, 674] width 42 height 30
click at [707, 659] on input "5 Stars" at bounding box center [706, 658] width 1 height 1
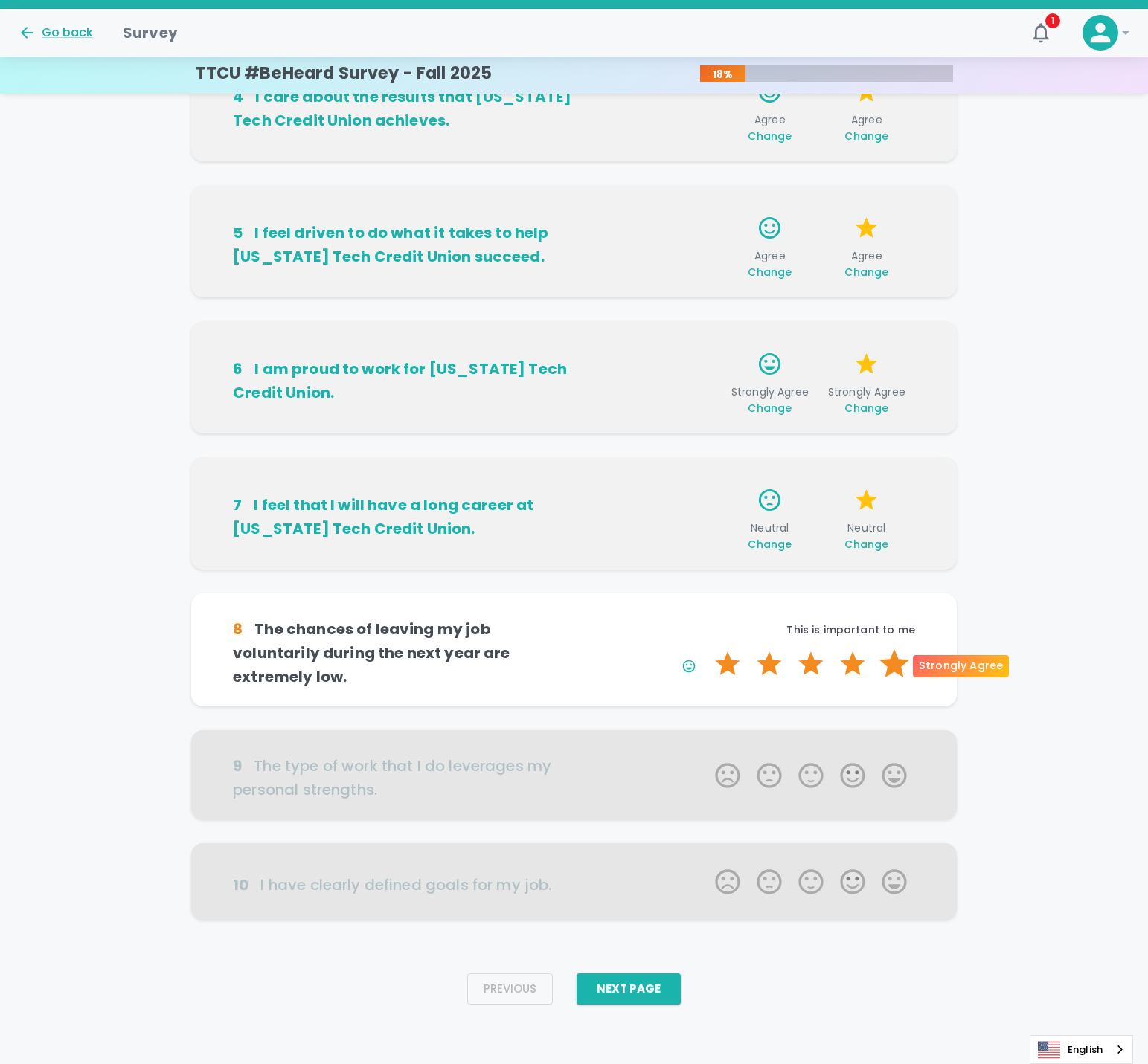
click at [892, 671] on label "5 Stars" at bounding box center [895, 664] width 42 height 30
click at [707, 649] on input "5 Stars" at bounding box center [706, 649] width 1 height 1
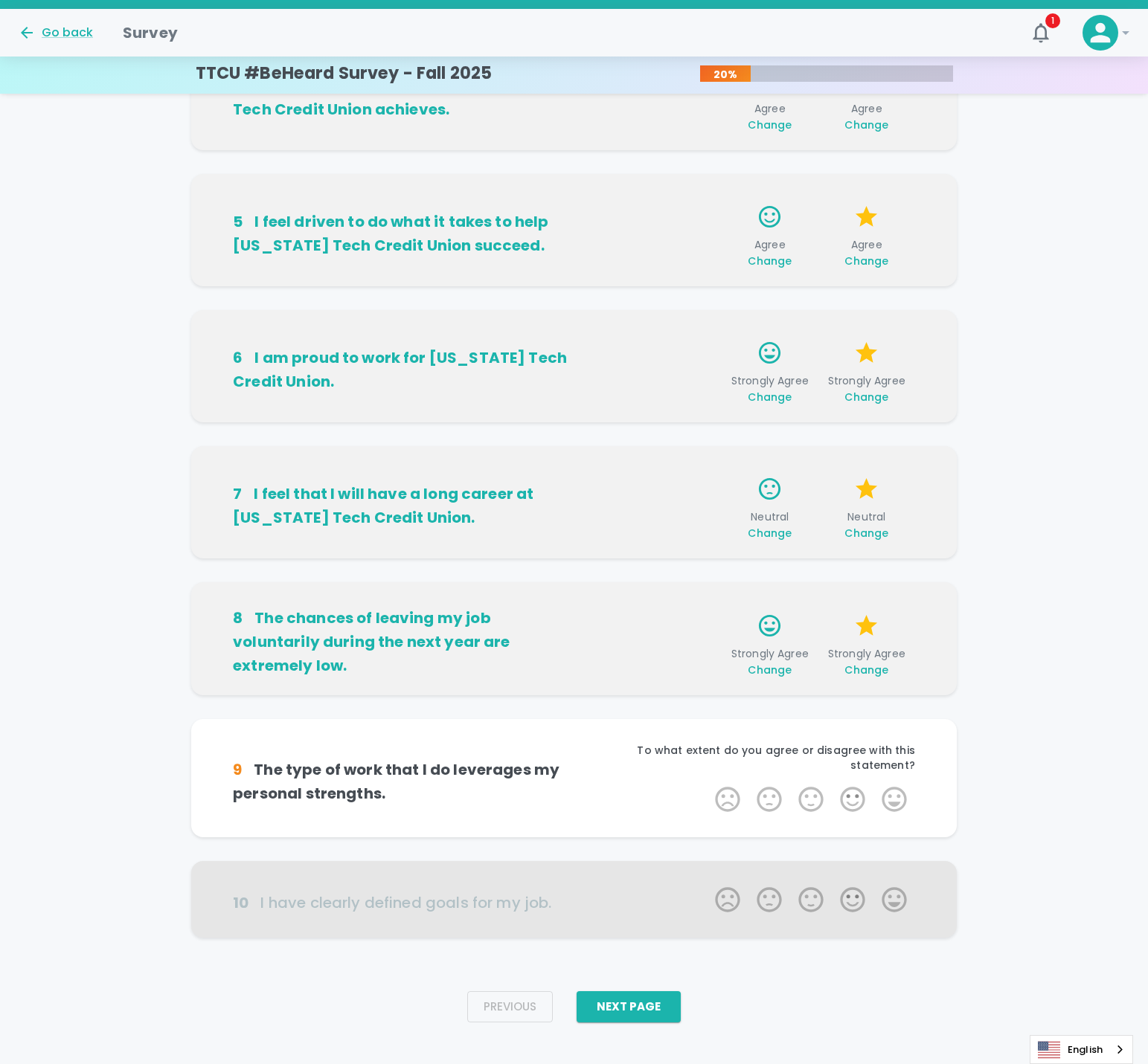
scroll to position [500, 0]
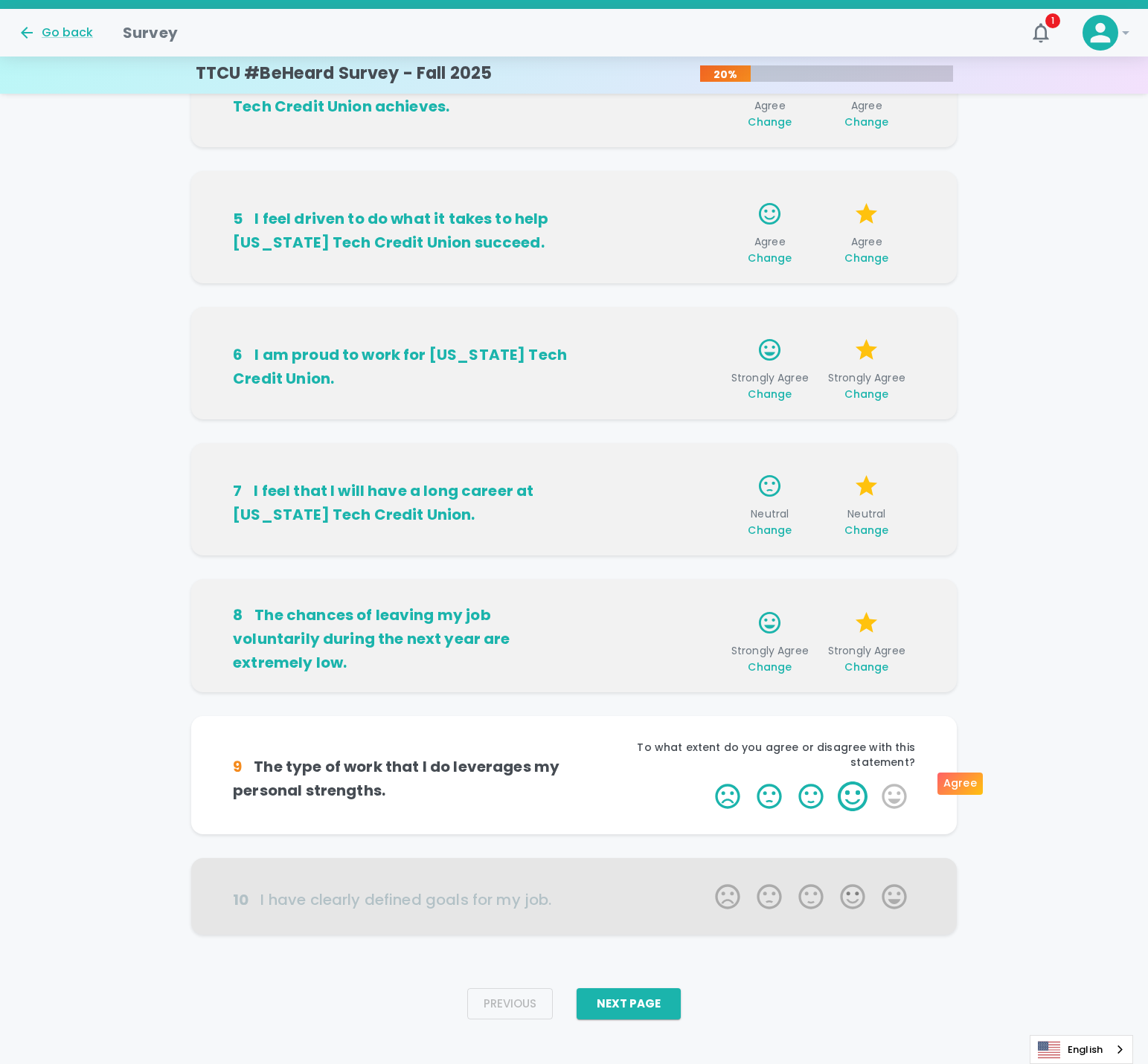
click at [857, 787] on label "4 Stars" at bounding box center [853, 797] width 42 height 30
click at [707, 782] on input "4 Stars" at bounding box center [706, 781] width 1 height 1
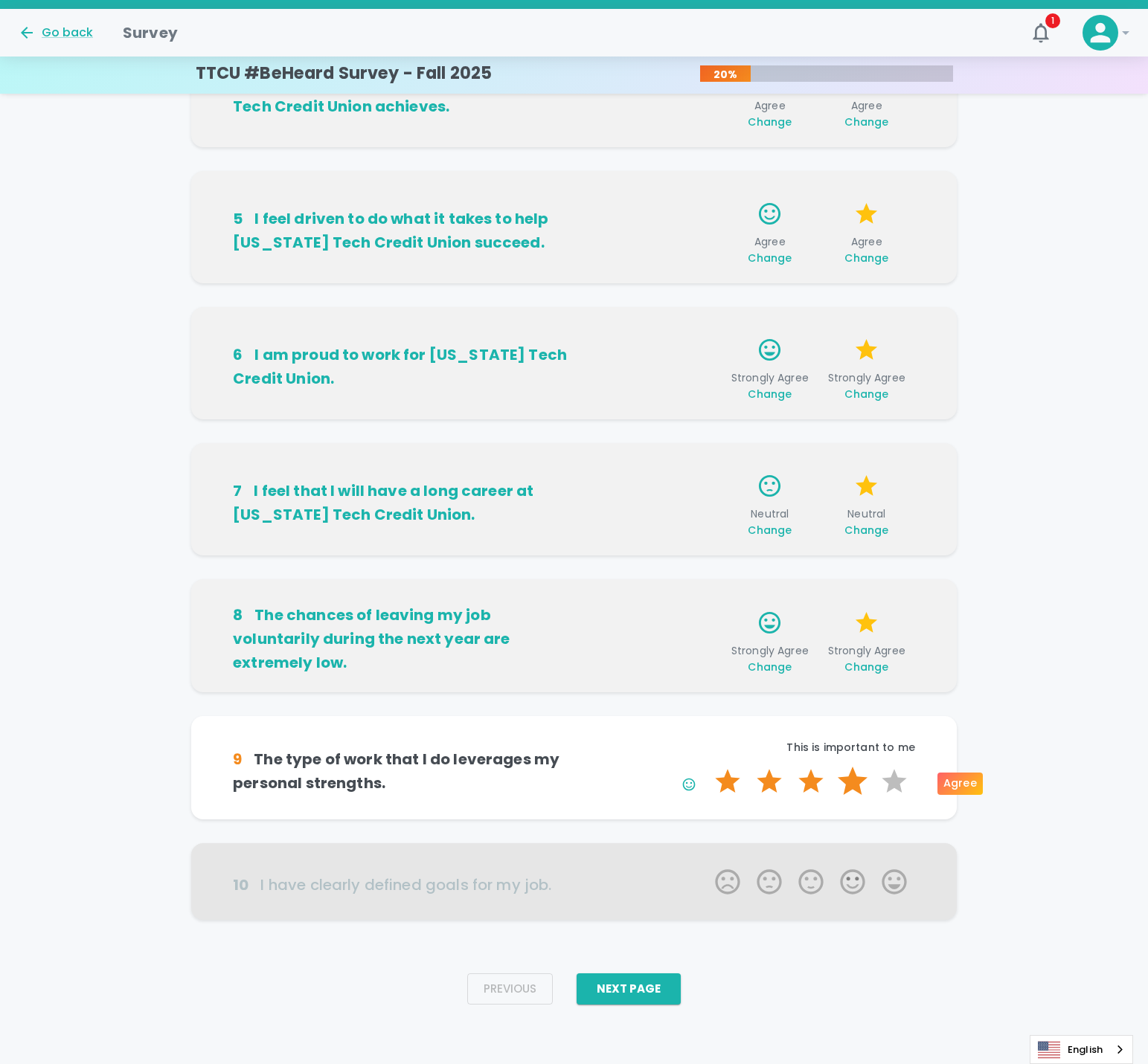
click at [853, 779] on label "4 Stars" at bounding box center [853, 782] width 42 height 30
click at [707, 767] on input "4 Stars" at bounding box center [706, 766] width 1 height 1
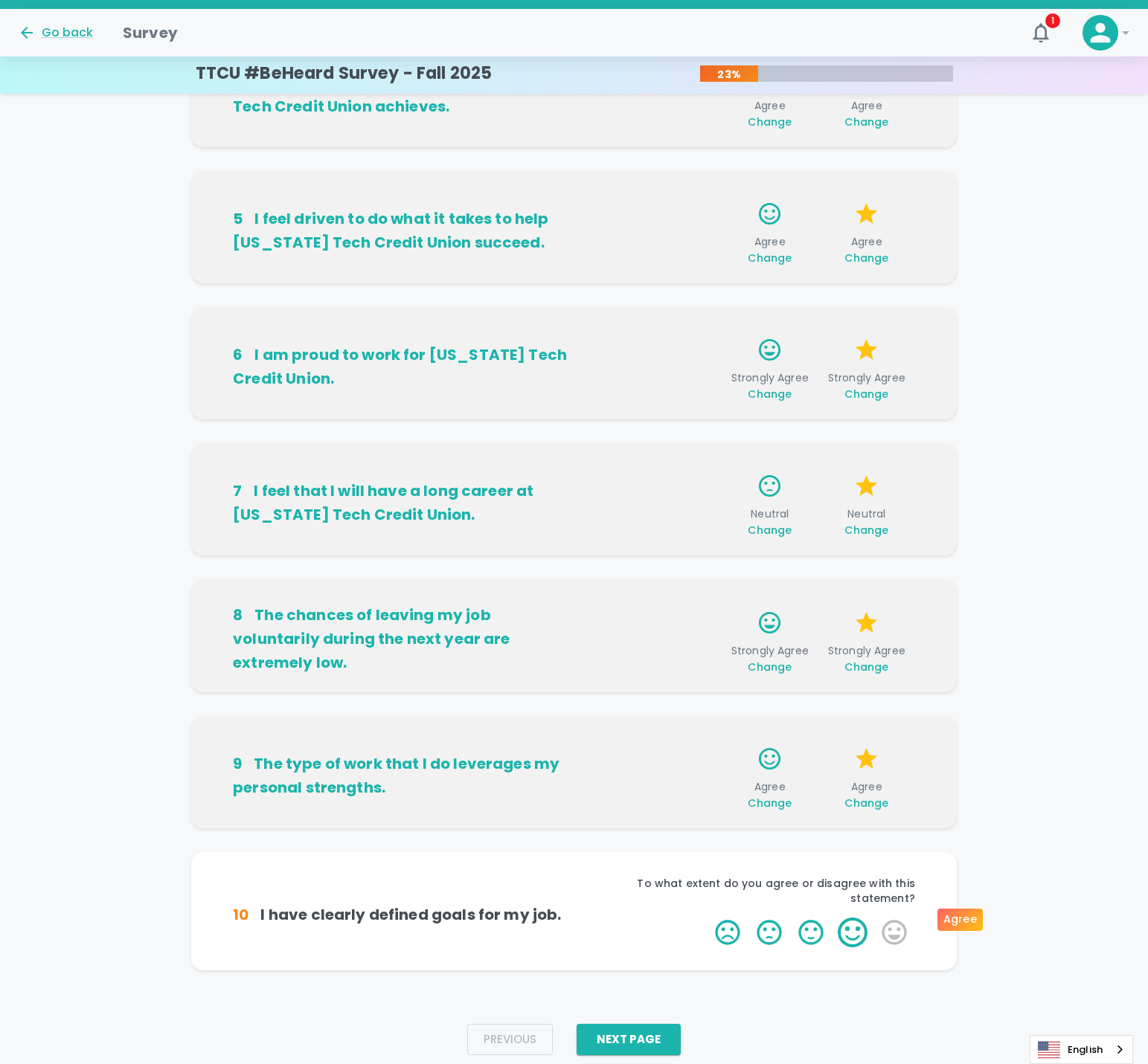
click at [853, 918] on label "4 Stars" at bounding box center [853, 932] width 42 height 30
click at [707, 917] on input "4 Stars" at bounding box center [706, 917] width 1 height 1
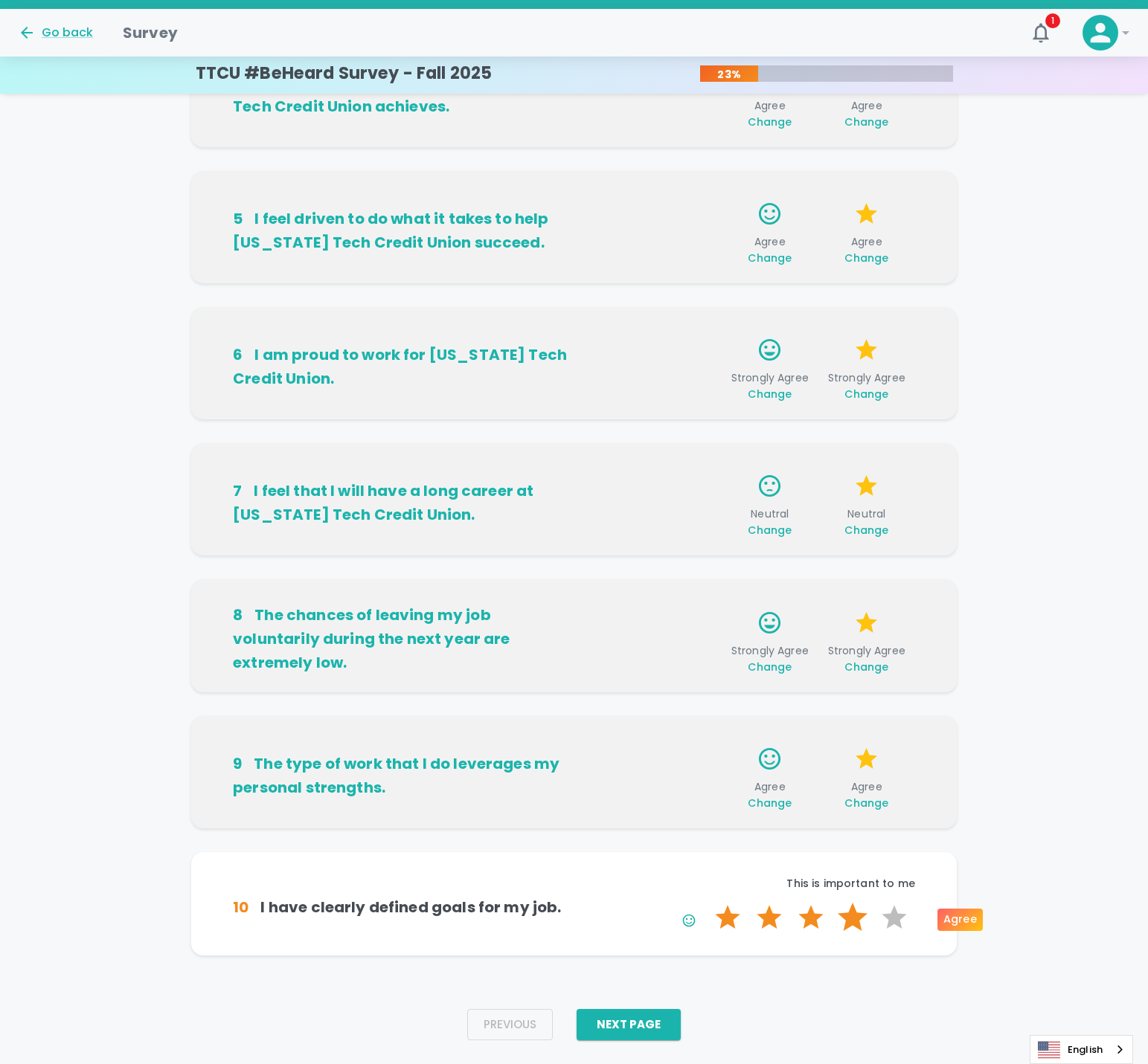
click at [848, 924] on label "4 Stars" at bounding box center [853, 918] width 42 height 30
click at [707, 903] on input "4 Stars" at bounding box center [706, 902] width 1 height 1
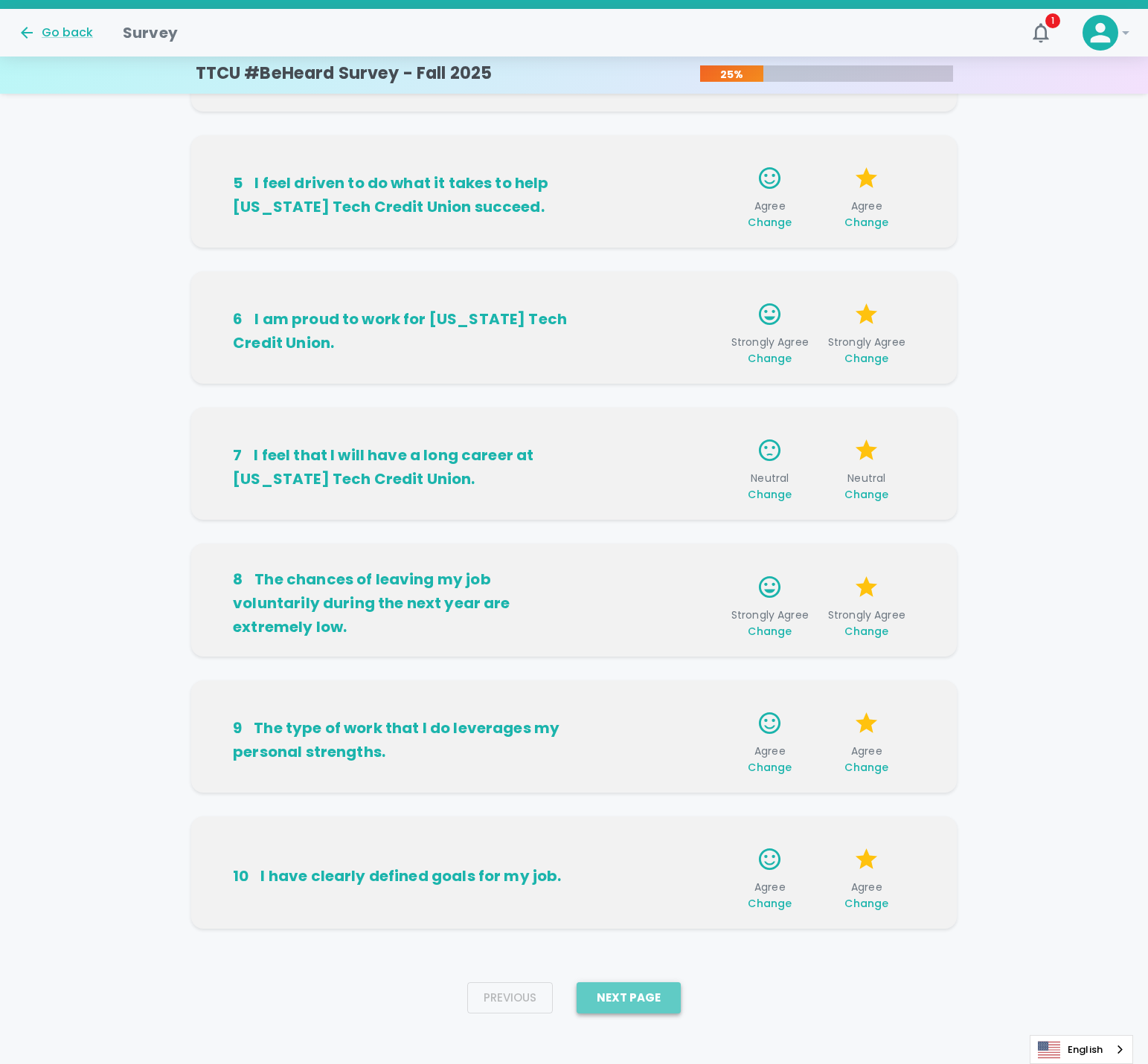
click at [606, 999] on button "Next Page" at bounding box center [628, 998] width 104 height 31
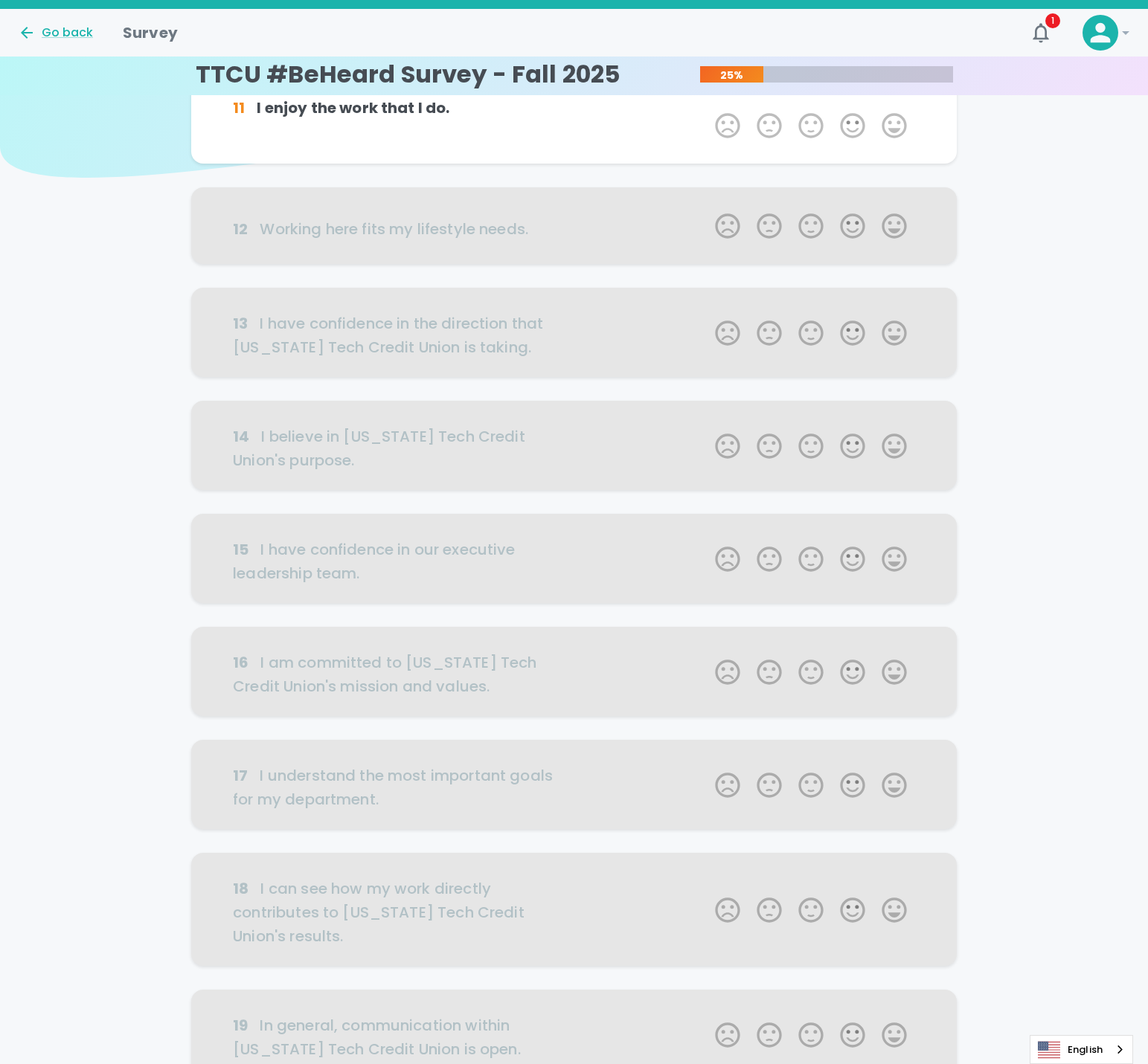
scroll to position [0, 0]
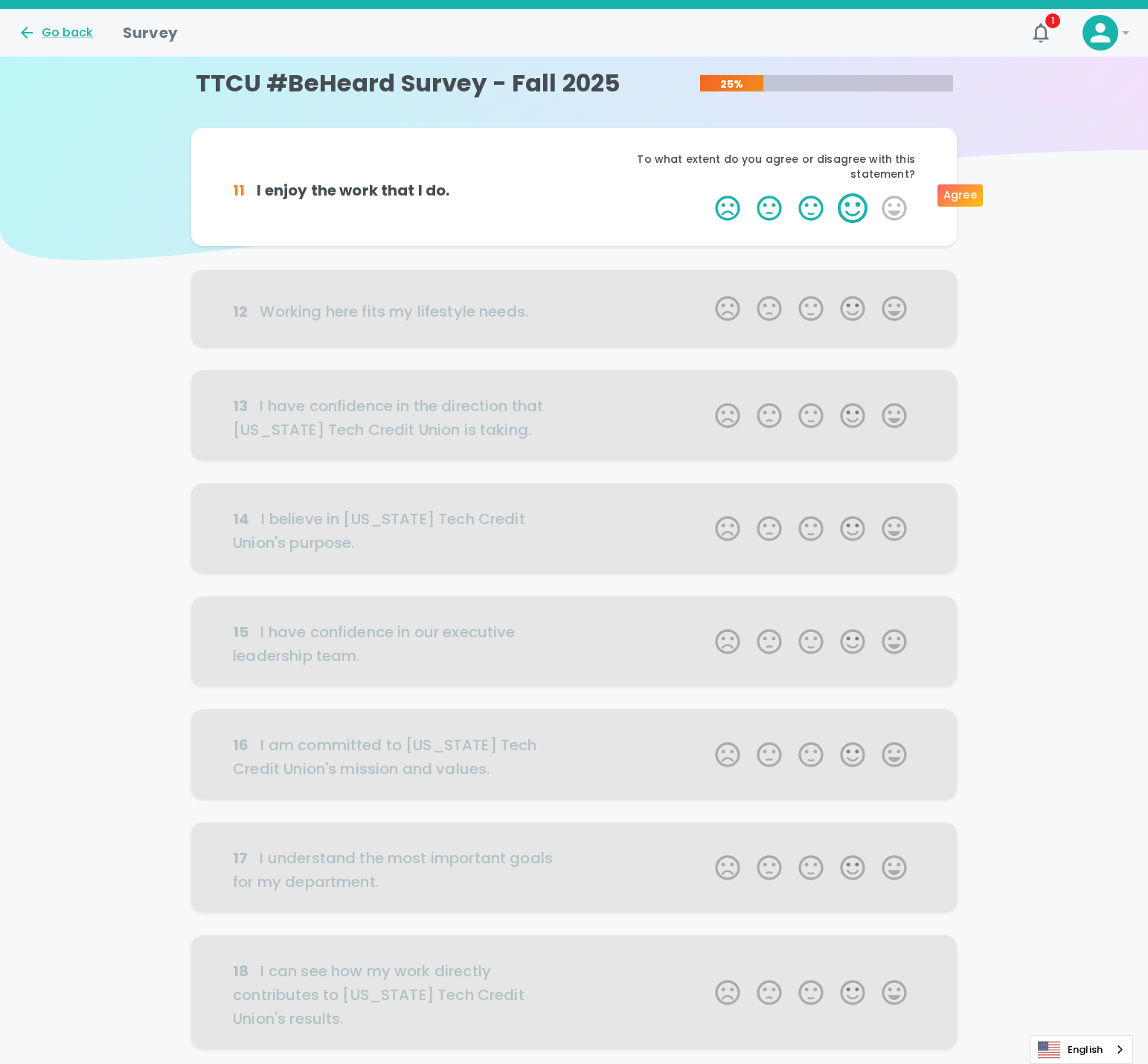
click at [852, 201] on label "4 Stars" at bounding box center [853, 208] width 42 height 30
click at [707, 194] on input "4 Stars" at bounding box center [706, 193] width 1 height 1
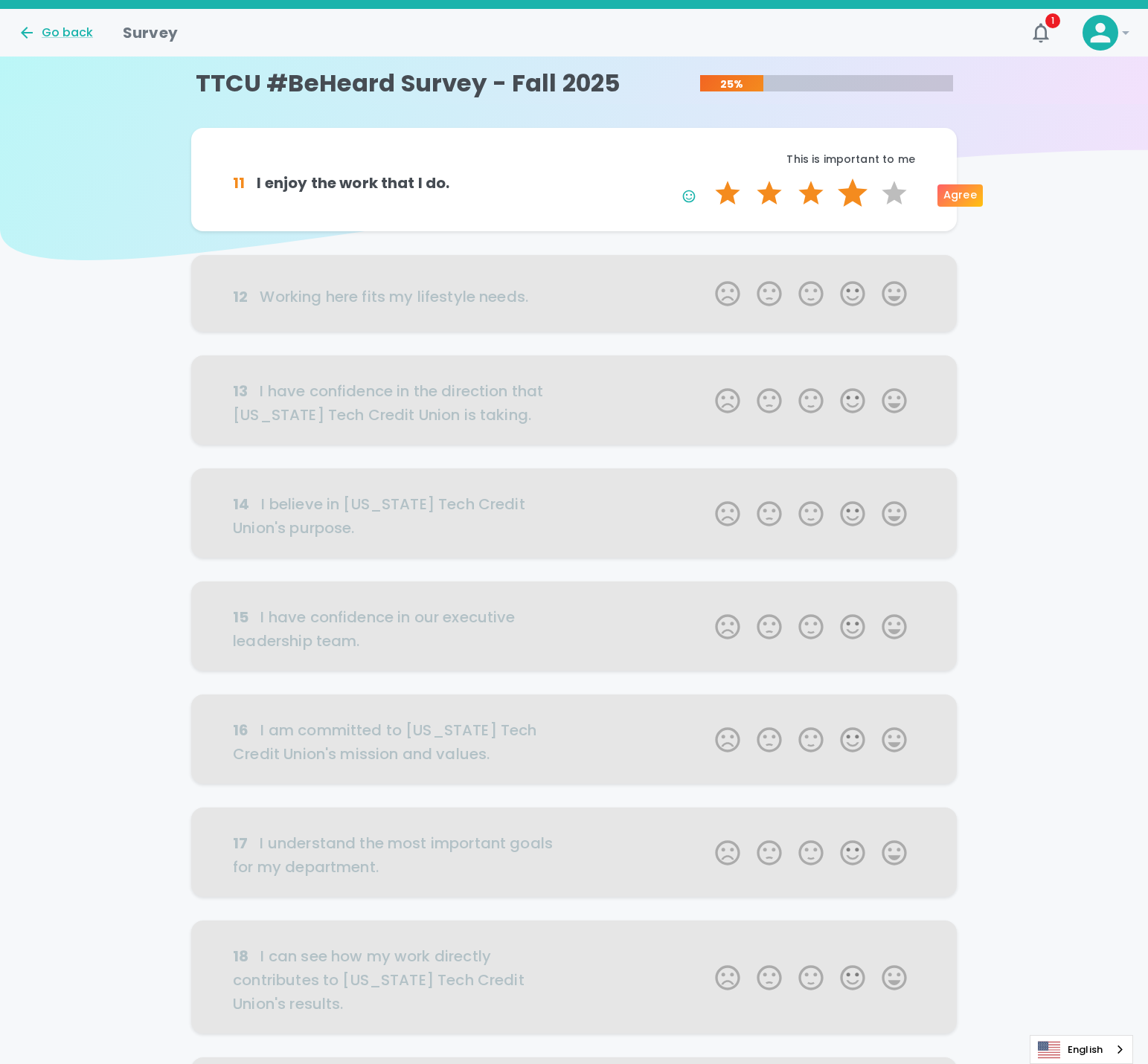
click at [848, 202] on label "4 Stars" at bounding box center [853, 194] width 42 height 30
click at [707, 179] on input "4 Stars" at bounding box center [706, 178] width 1 height 1
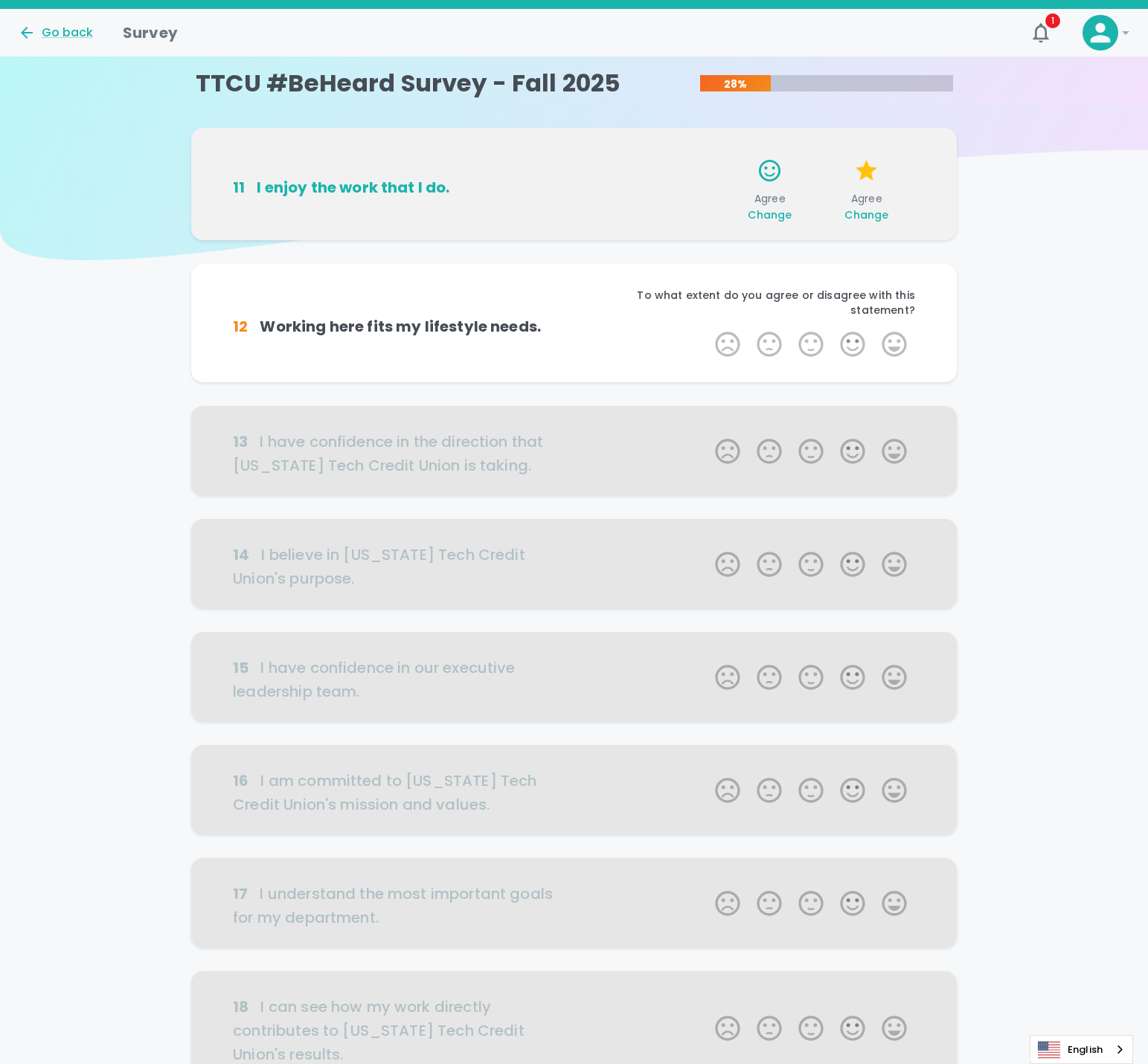
scroll to position [131, 0]
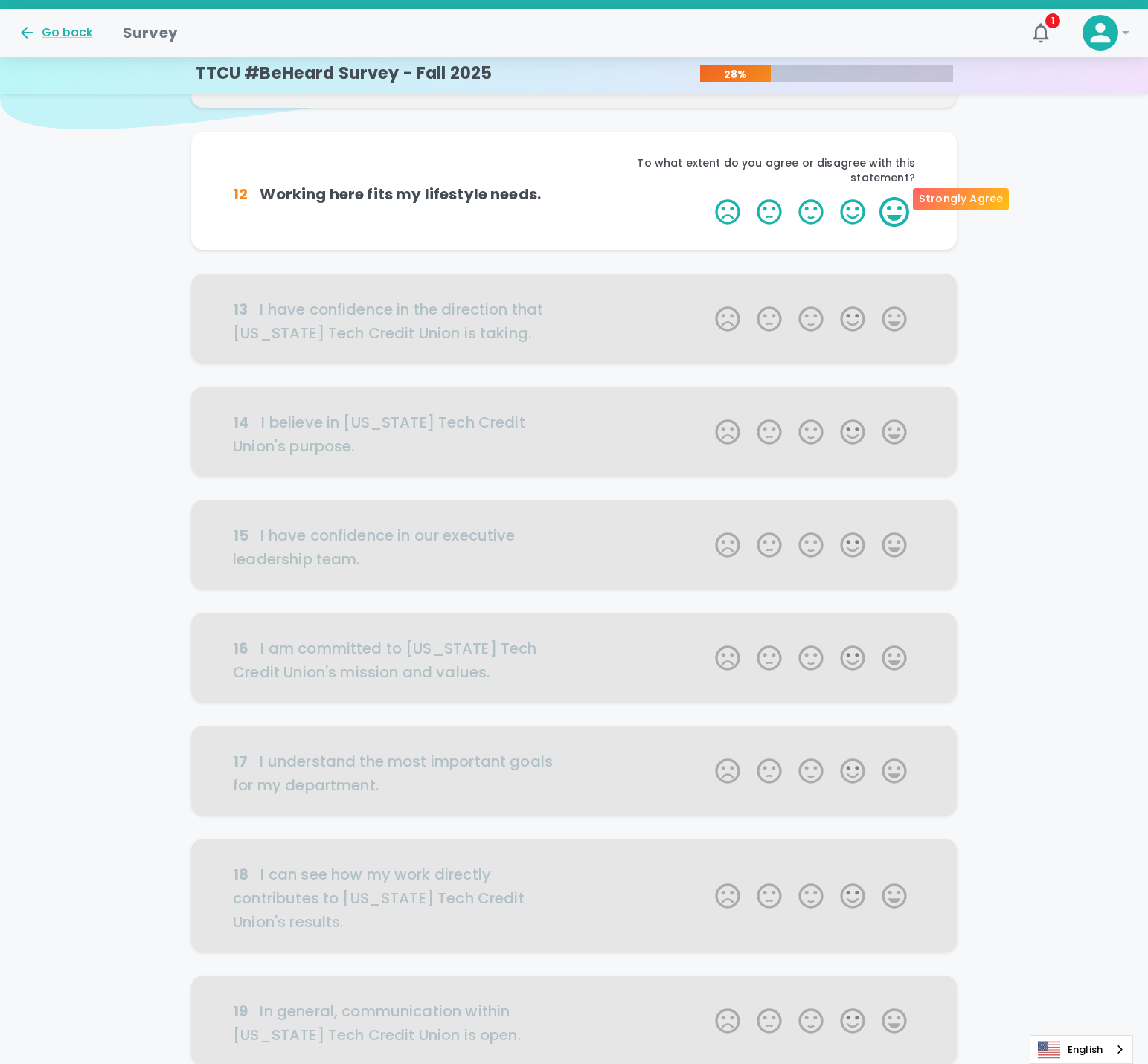
click at [890, 197] on label "5 Stars" at bounding box center [895, 212] width 42 height 30
click at [707, 197] on input "5 Stars" at bounding box center [706, 197] width 1 height 1
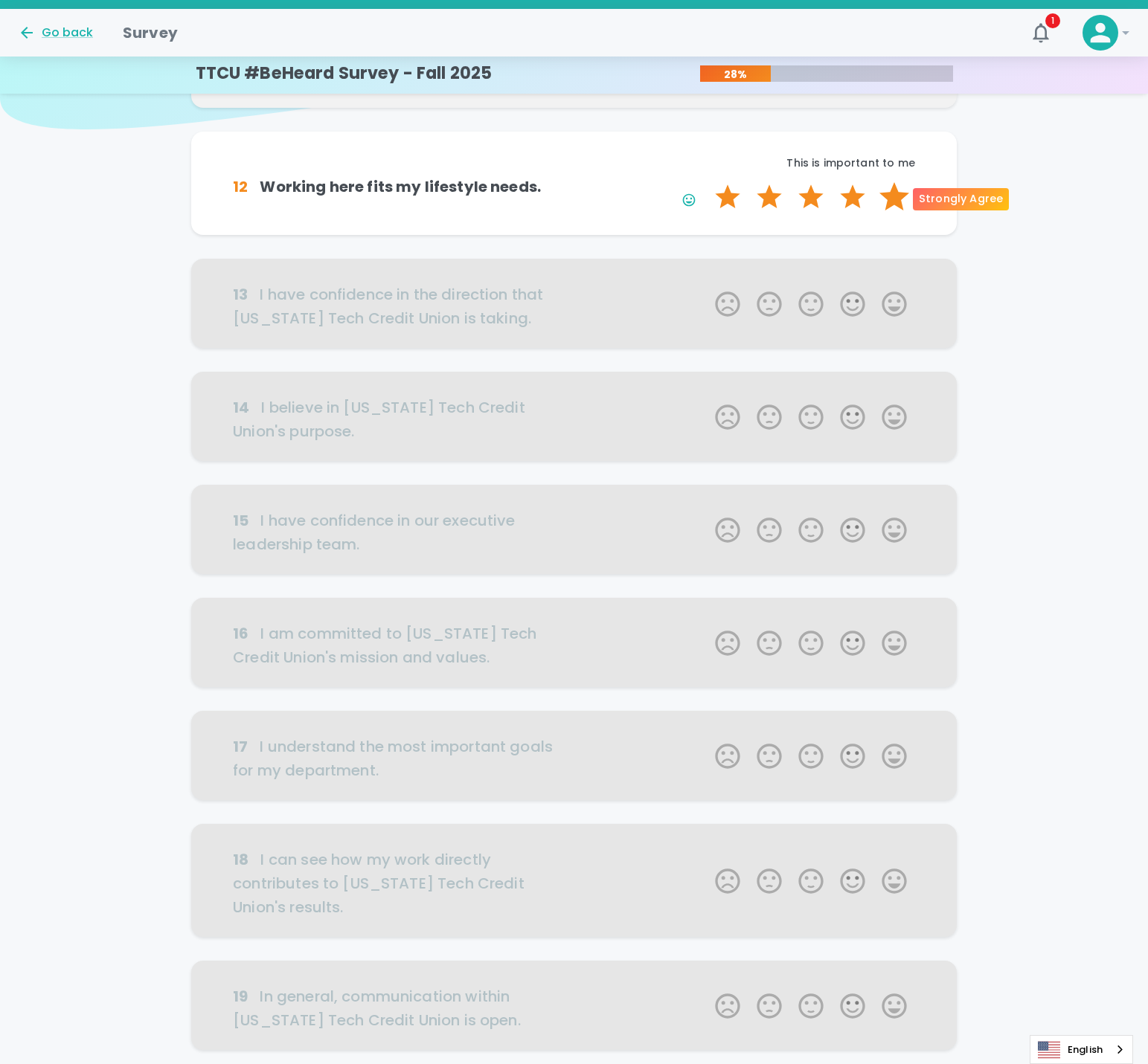
click at [891, 199] on label "5 Stars" at bounding box center [895, 197] width 42 height 30
click at [707, 182] on input "5 Stars" at bounding box center [706, 182] width 1 height 1
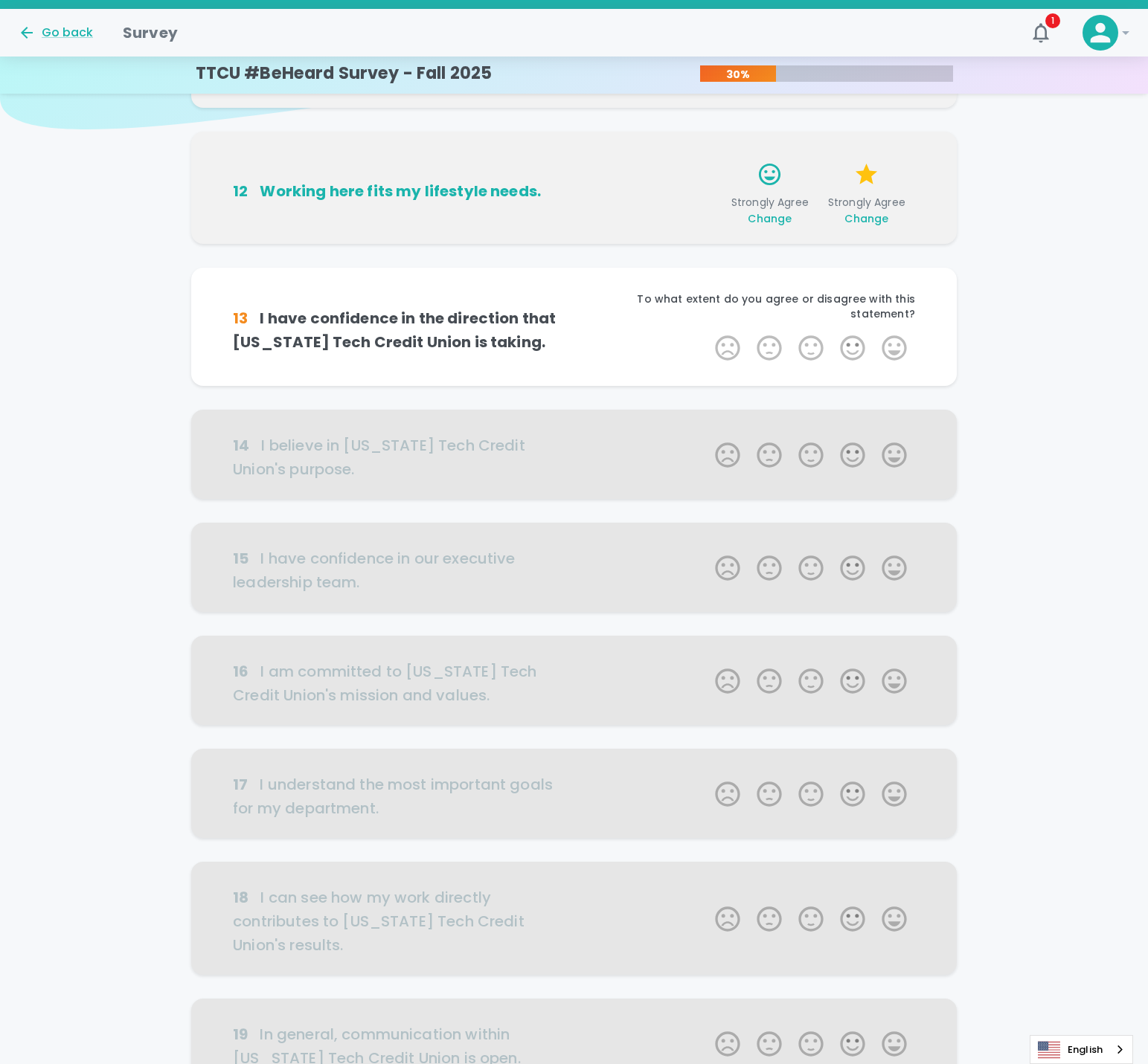
scroll to position [262, 0]
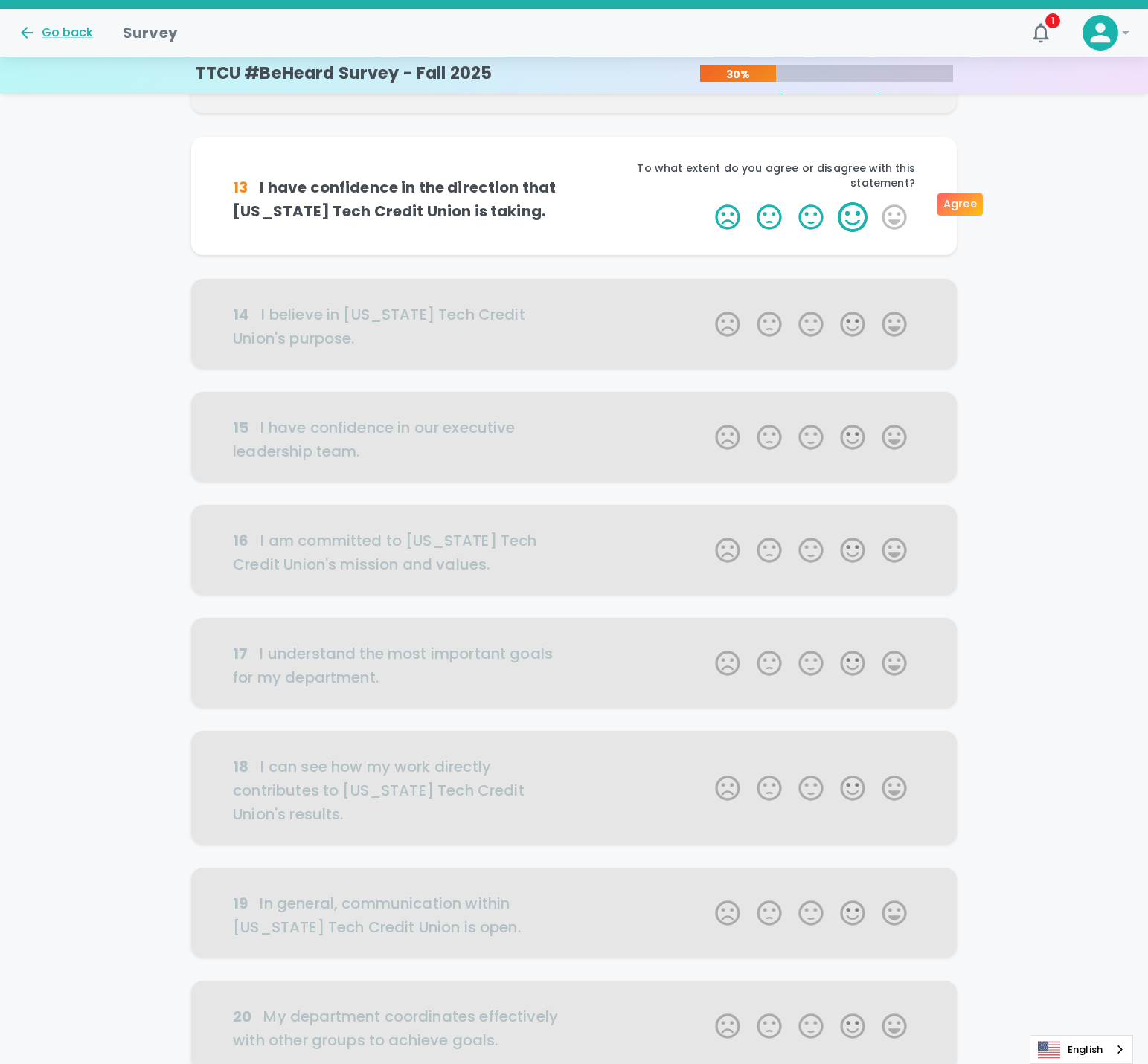
click at [859, 202] on label "4 Stars" at bounding box center [853, 217] width 42 height 30
click at [707, 202] on input "4 Stars" at bounding box center [706, 202] width 1 height 1
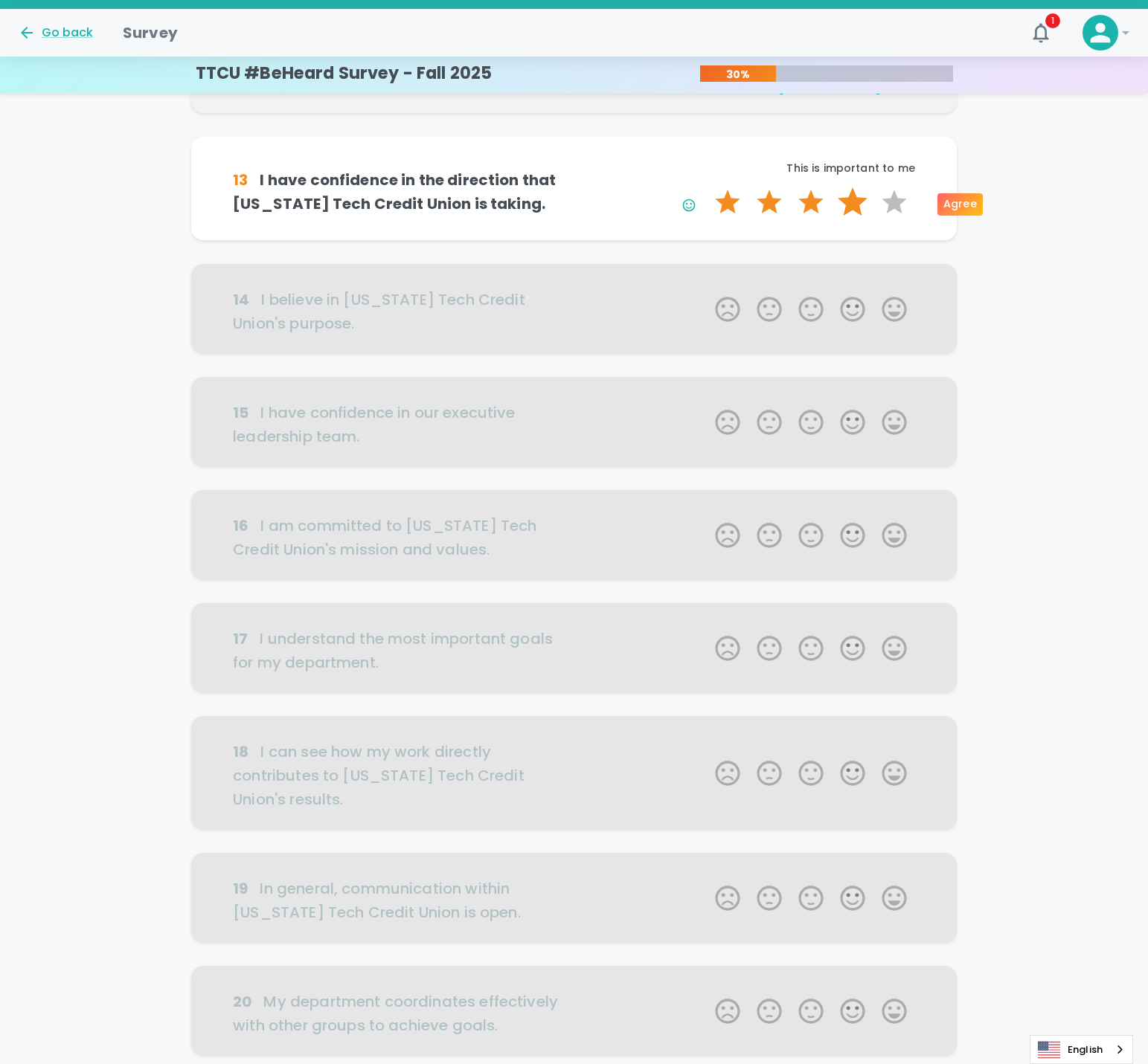
click at [854, 213] on label "4 Stars" at bounding box center [853, 202] width 42 height 30
click at [707, 188] on input "4 Stars" at bounding box center [706, 187] width 1 height 1
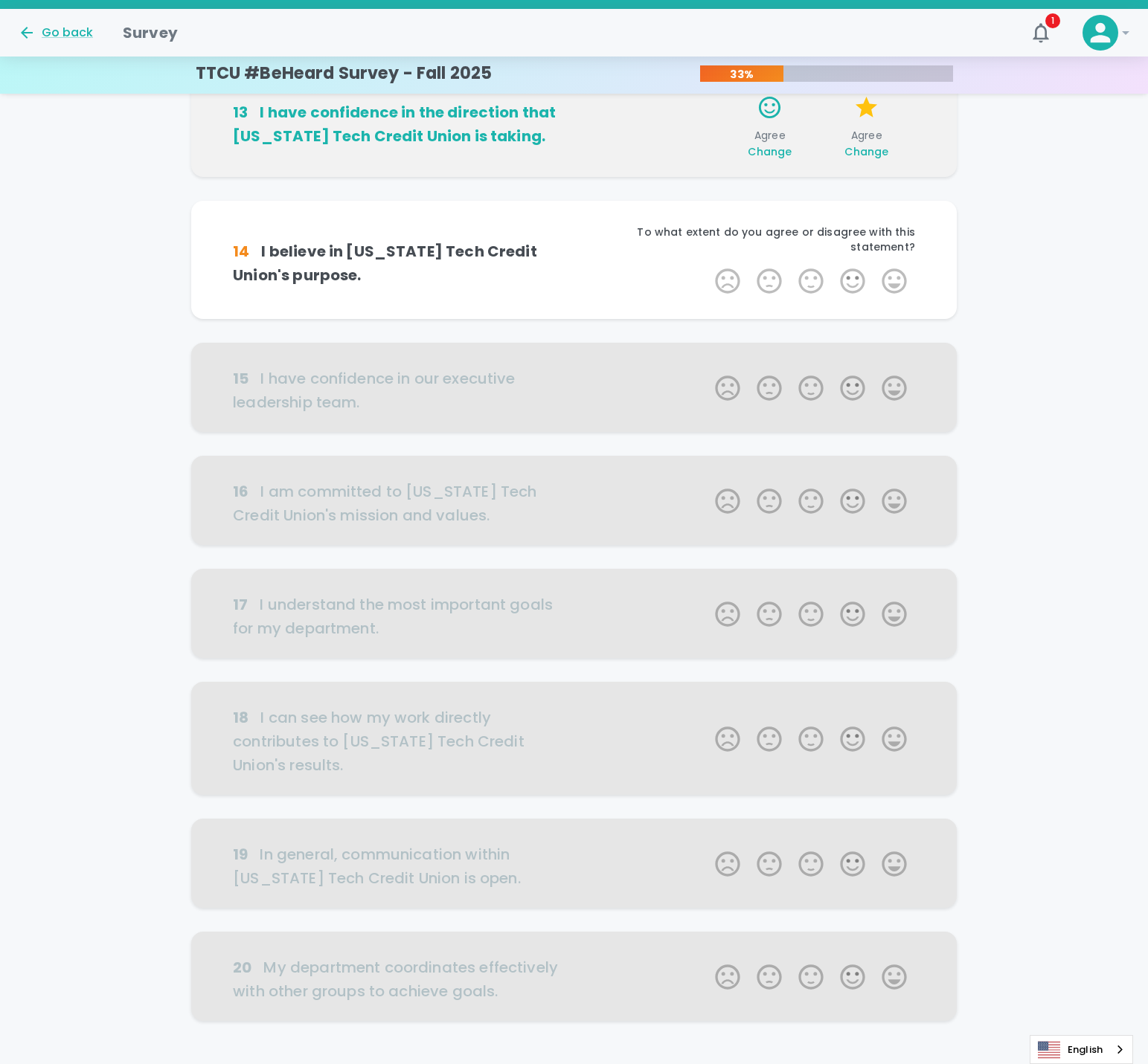
scroll to position [393, 0]
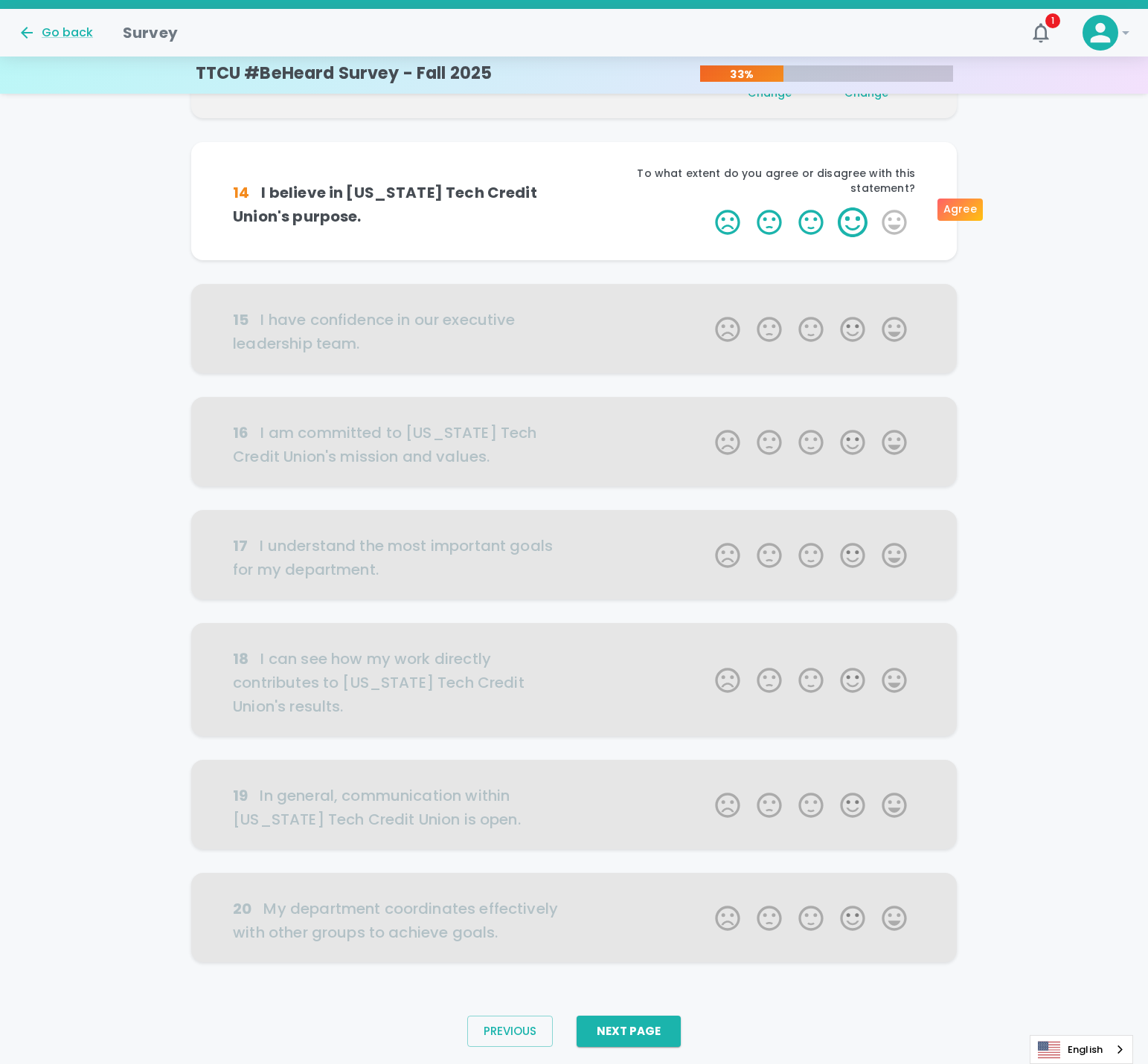
click at [845, 211] on label "4 Stars" at bounding box center [853, 223] width 42 height 30
click at [707, 208] on input "4 Stars" at bounding box center [706, 207] width 1 height 1
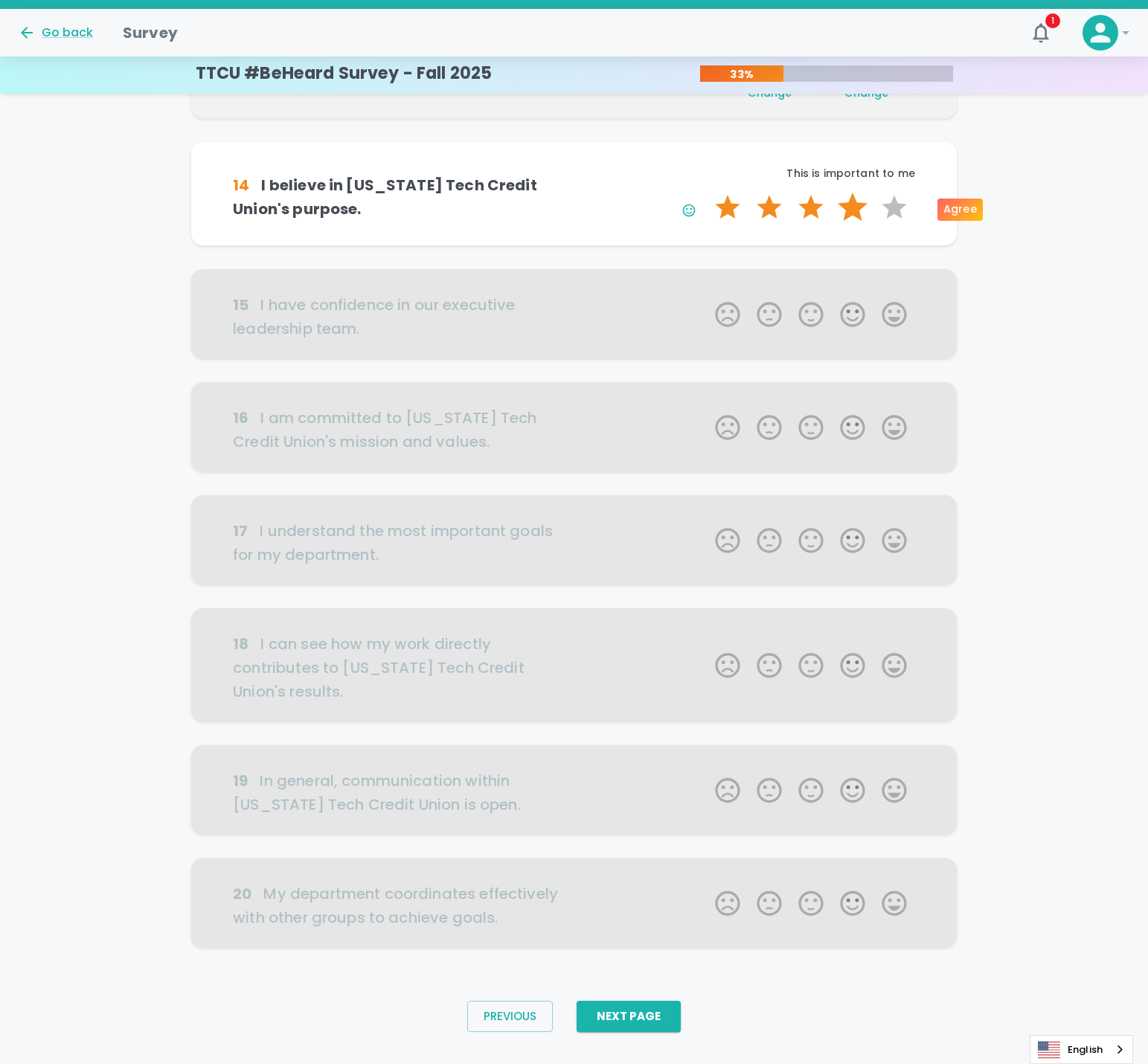
click at [851, 215] on label "4 Stars" at bounding box center [853, 208] width 42 height 30
click at [707, 193] on input "4 Stars" at bounding box center [706, 192] width 1 height 1
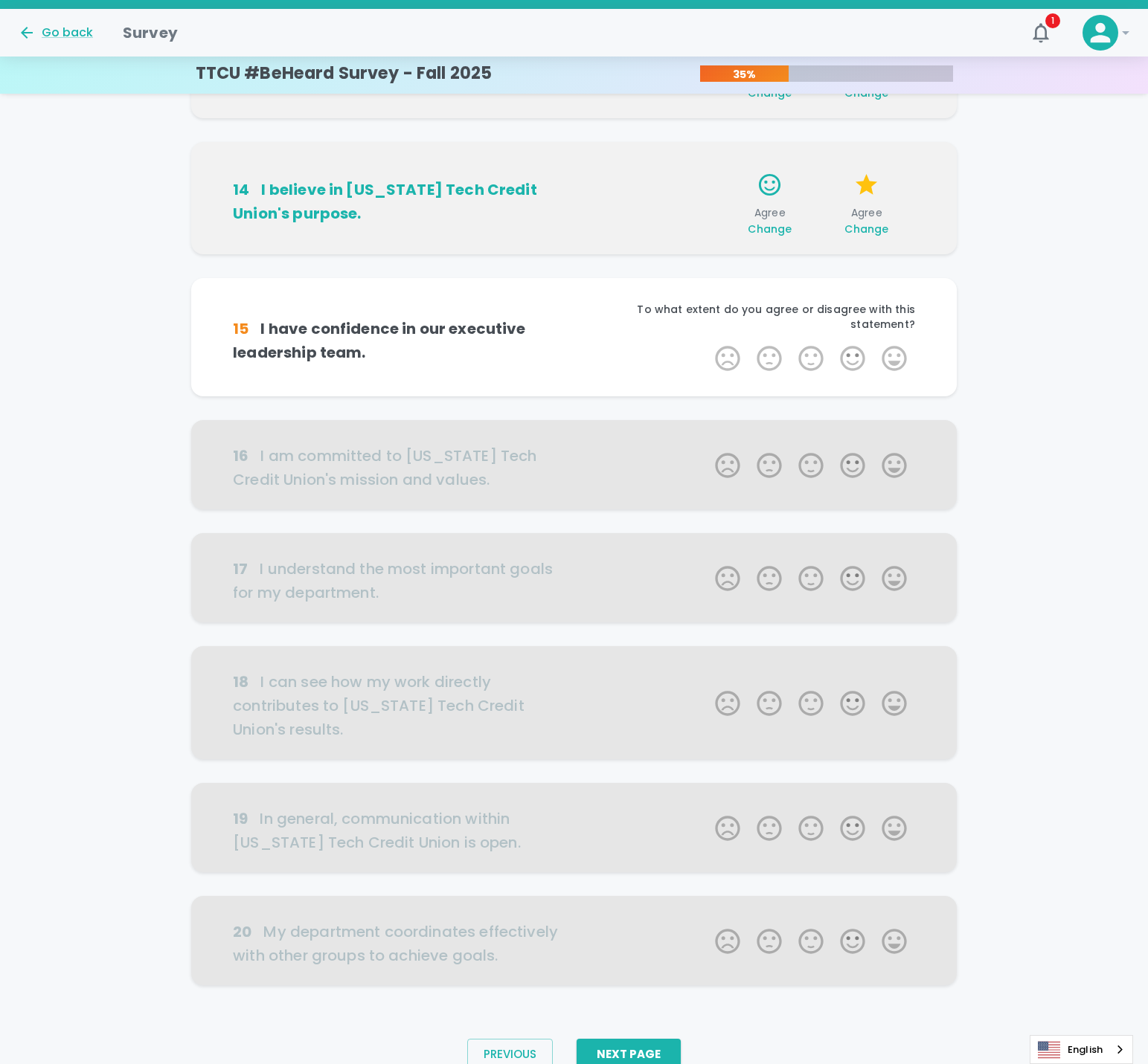
scroll to position [420, 0]
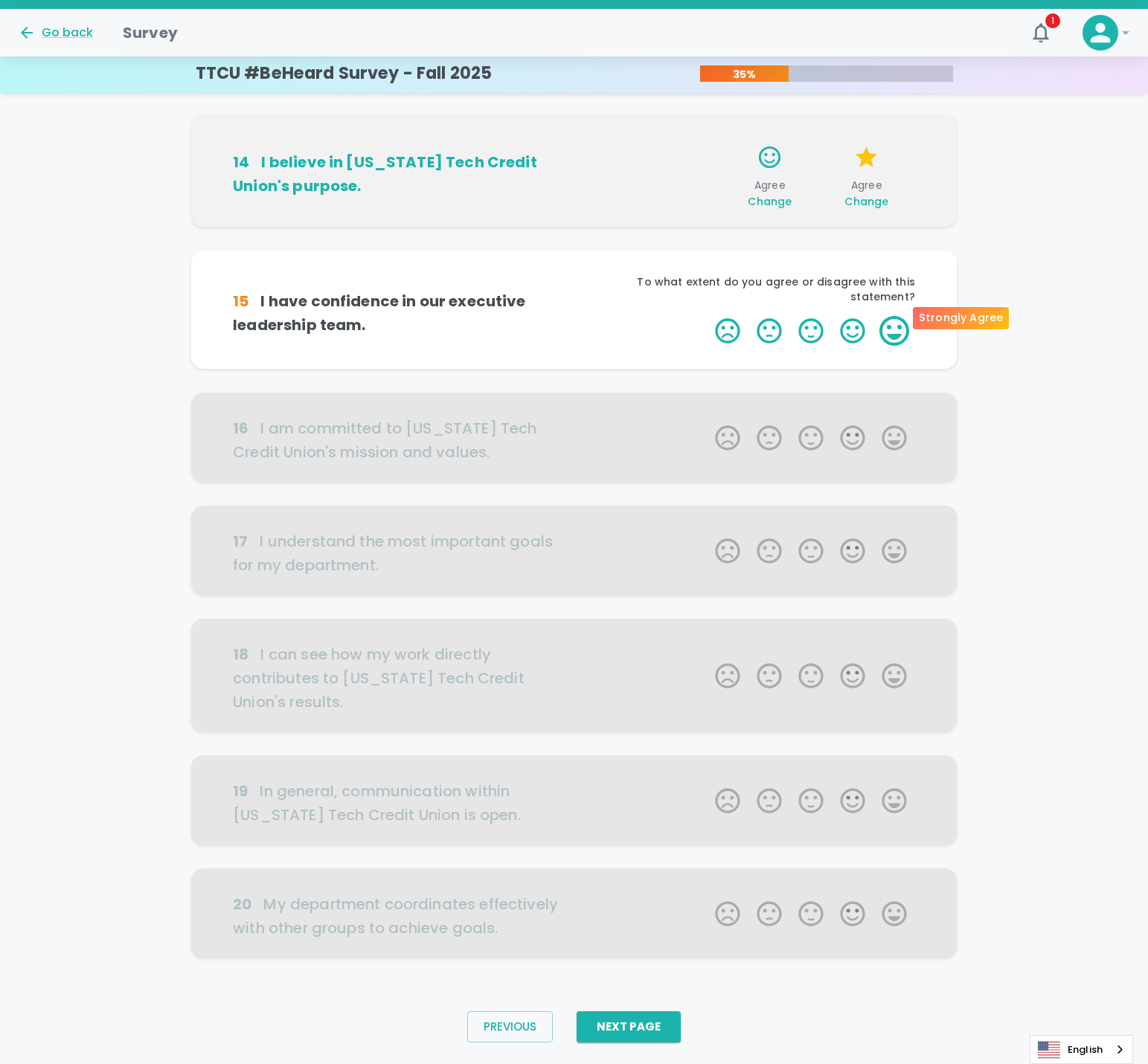
click at [895, 321] on label "5 Stars" at bounding box center [895, 331] width 42 height 30
click at [707, 316] on input "5 Stars" at bounding box center [706, 315] width 1 height 1
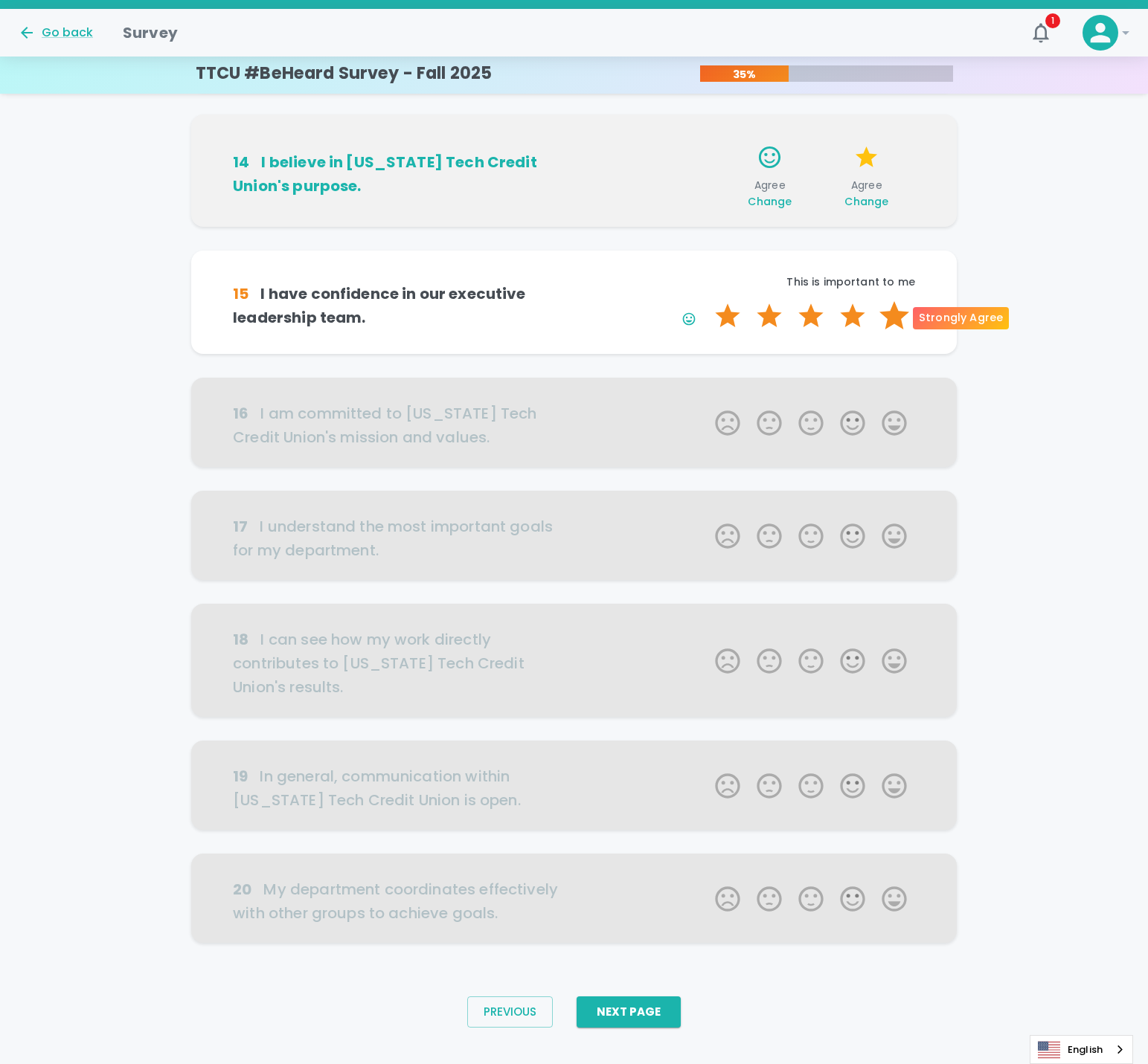
click at [904, 315] on label "5 Stars" at bounding box center [895, 316] width 42 height 30
click at [707, 301] on input "5 Stars" at bounding box center [706, 300] width 1 height 1
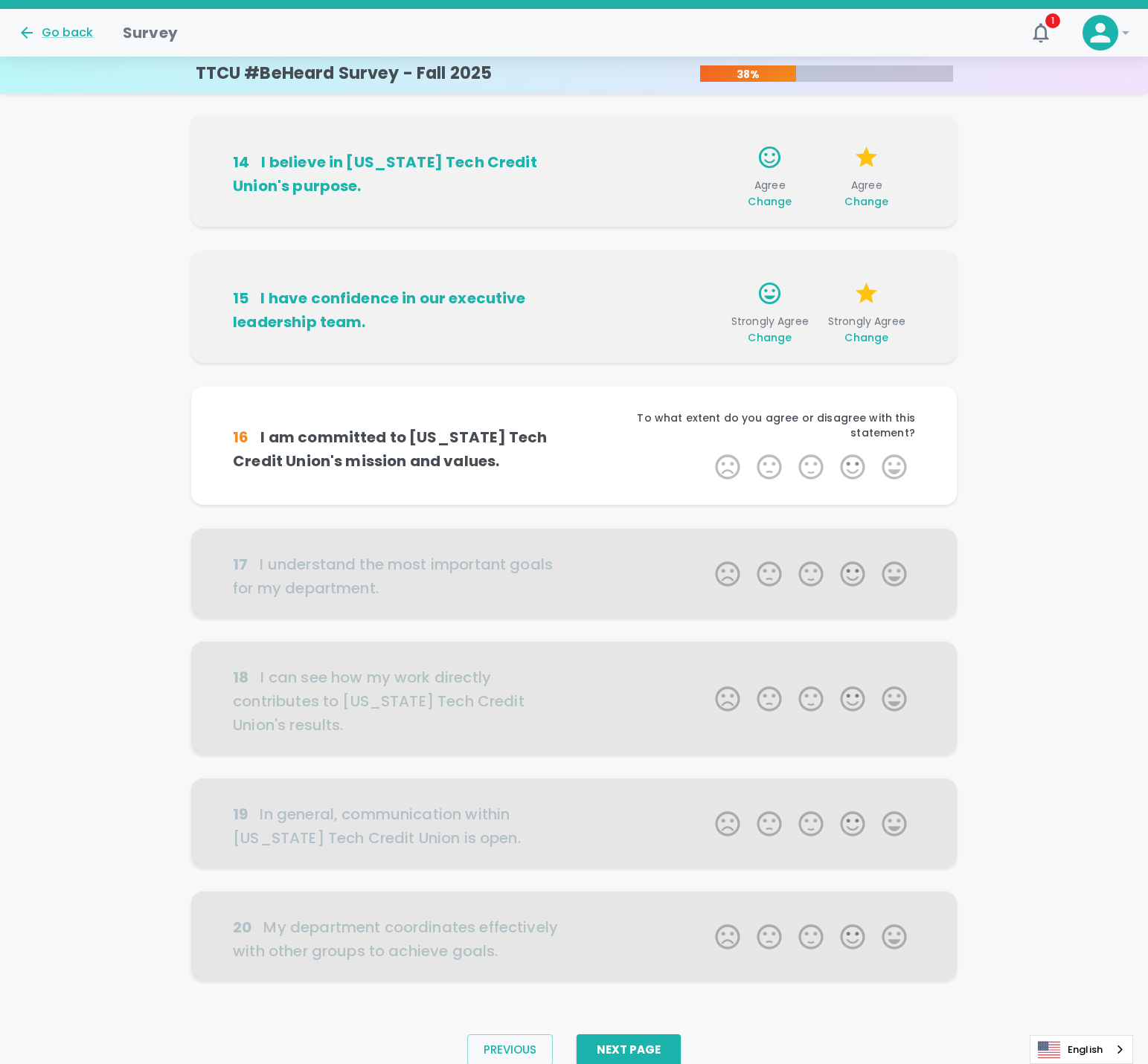
scroll to position [443, 0]
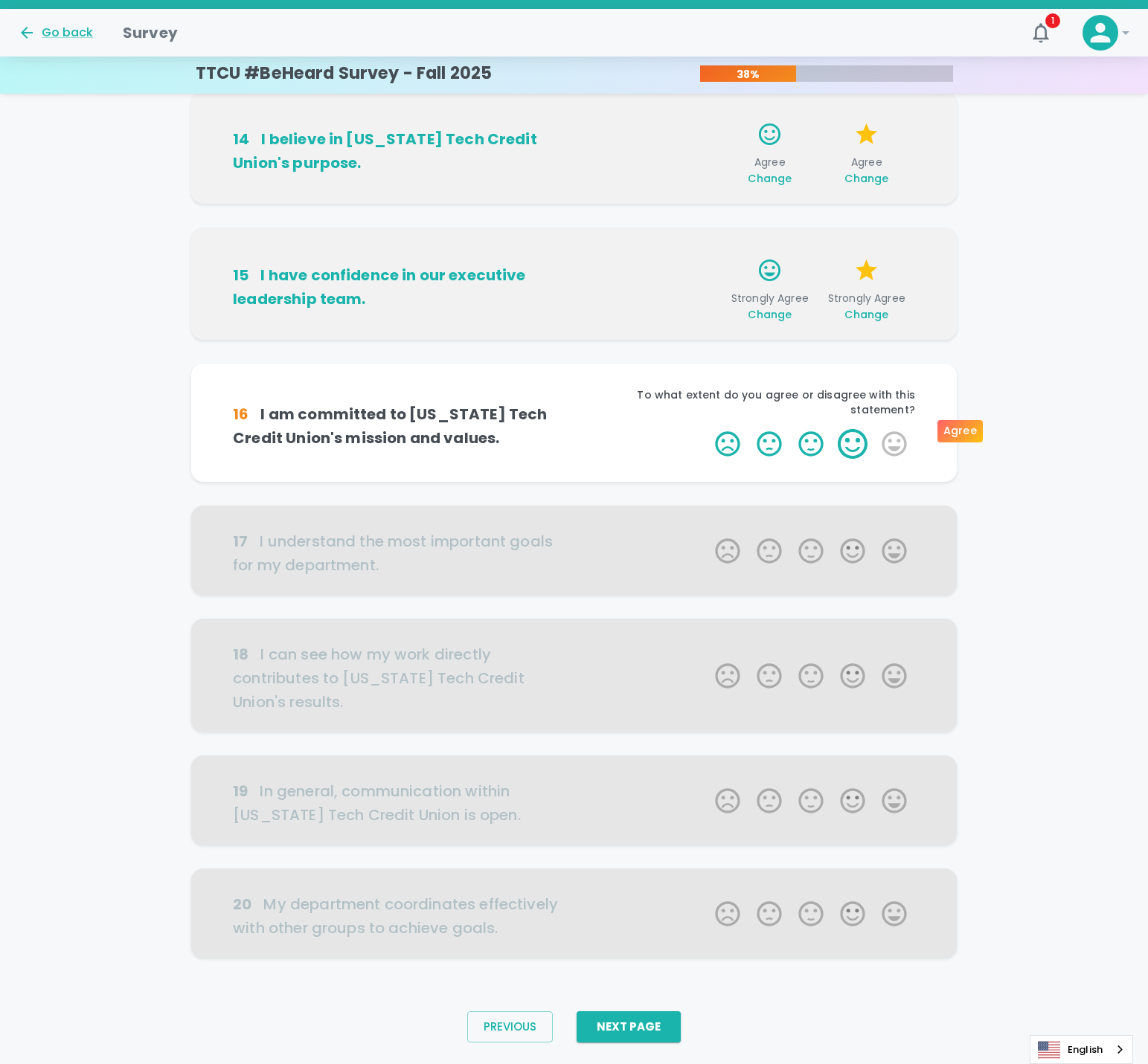
click at [854, 429] on label "4 Stars" at bounding box center [853, 444] width 42 height 30
click at [707, 428] on input "4 Stars" at bounding box center [706, 428] width 1 height 1
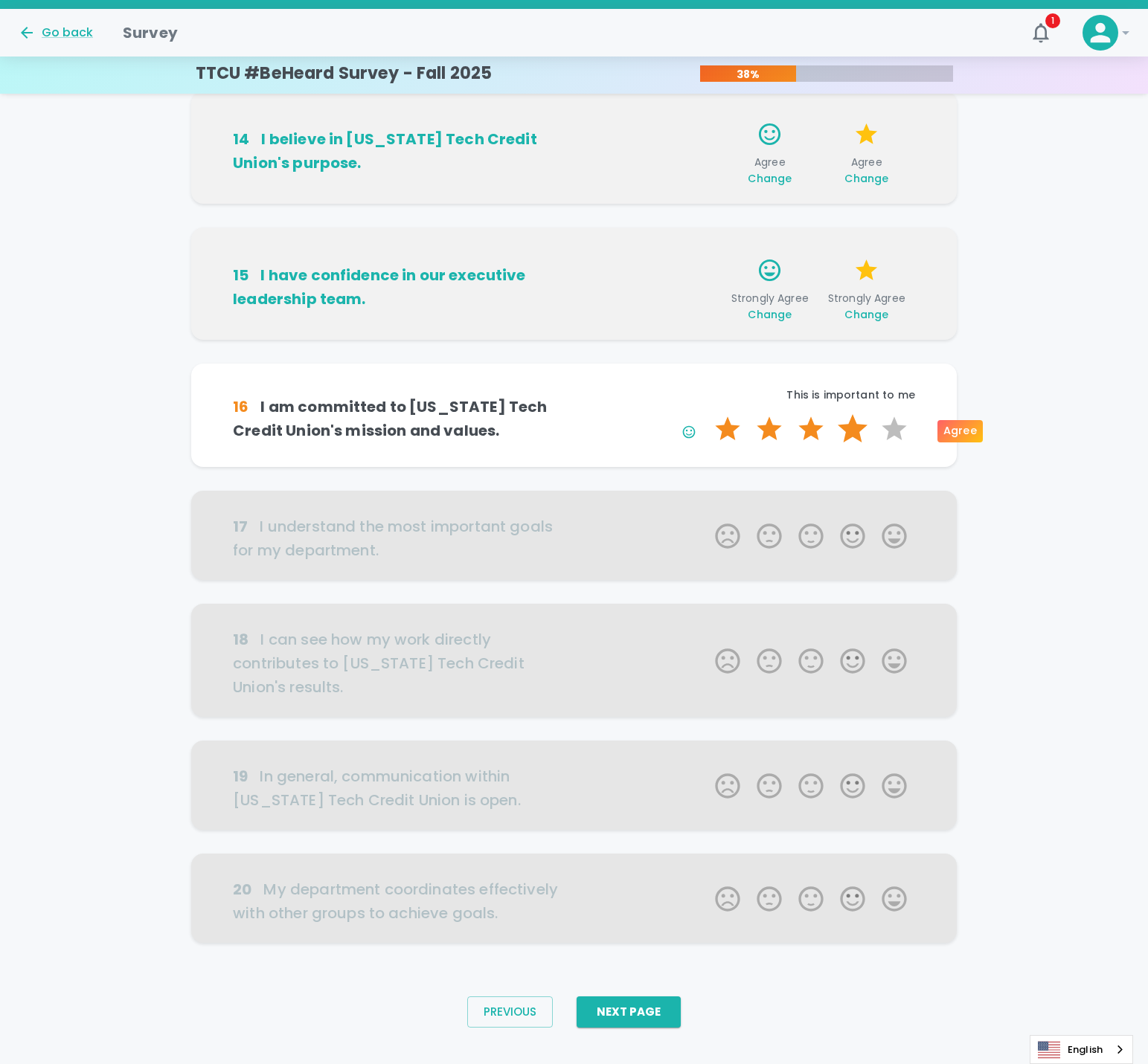
click at [859, 424] on label "4 Stars" at bounding box center [853, 429] width 42 height 30
click at [707, 414] on input "4 Stars" at bounding box center [706, 413] width 1 height 1
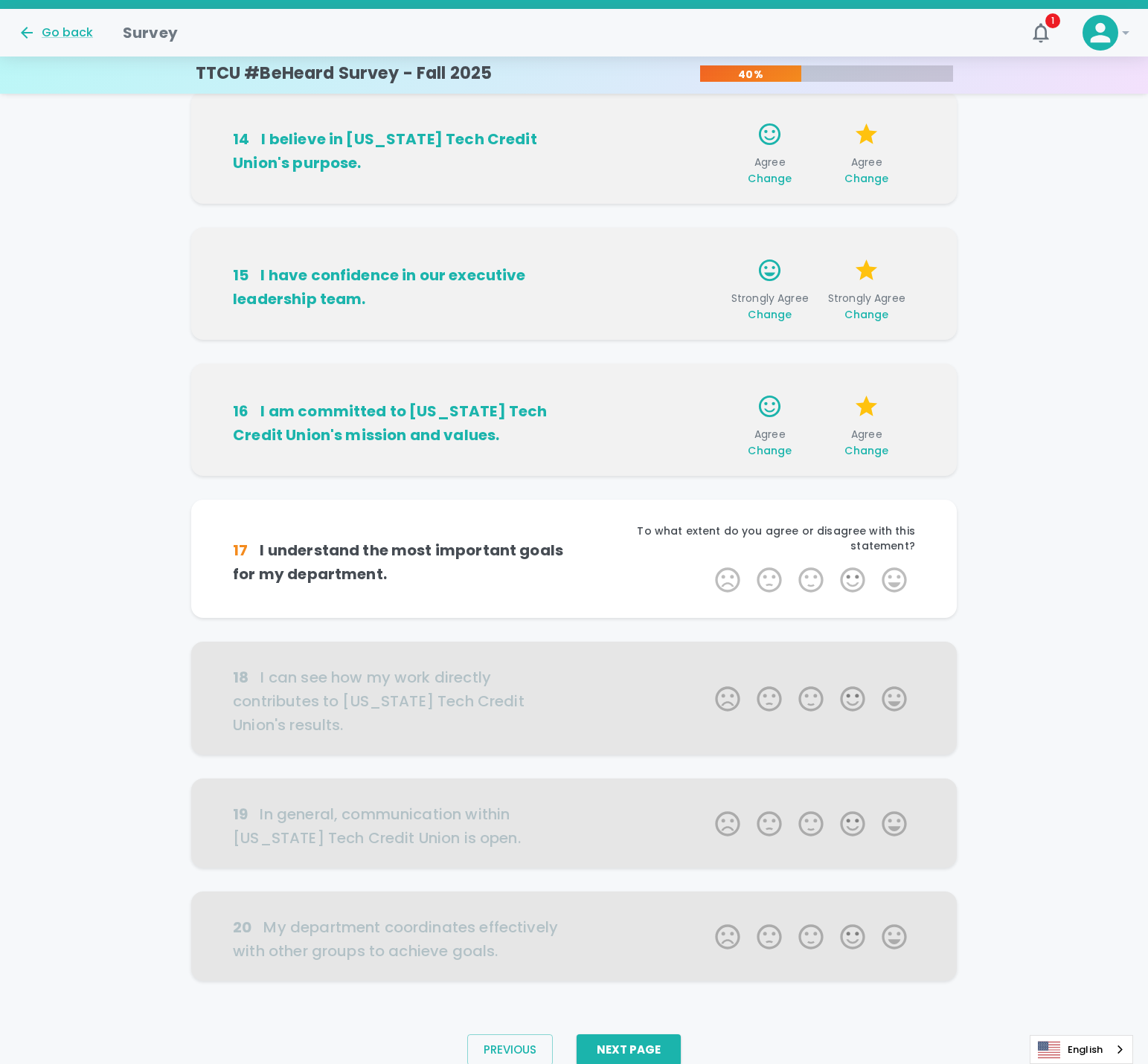
scroll to position [466, 0]
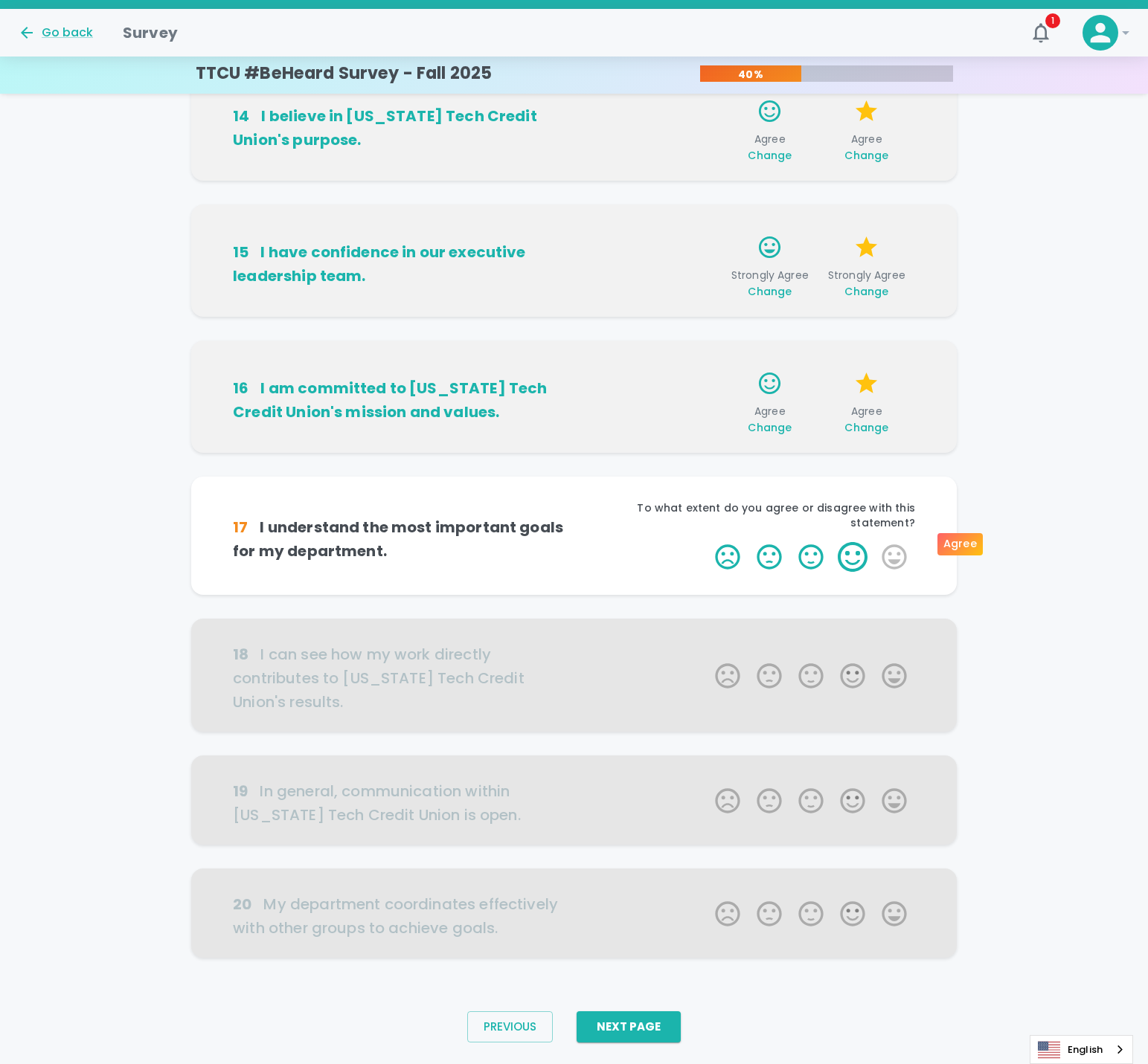
click at [863, 554] on label "4 Stars" at bounding box center [853, 557] width 42 height 30
click at [707, 542] on input "4 Stars" at bounding box center [706, 542] width 1 height 1
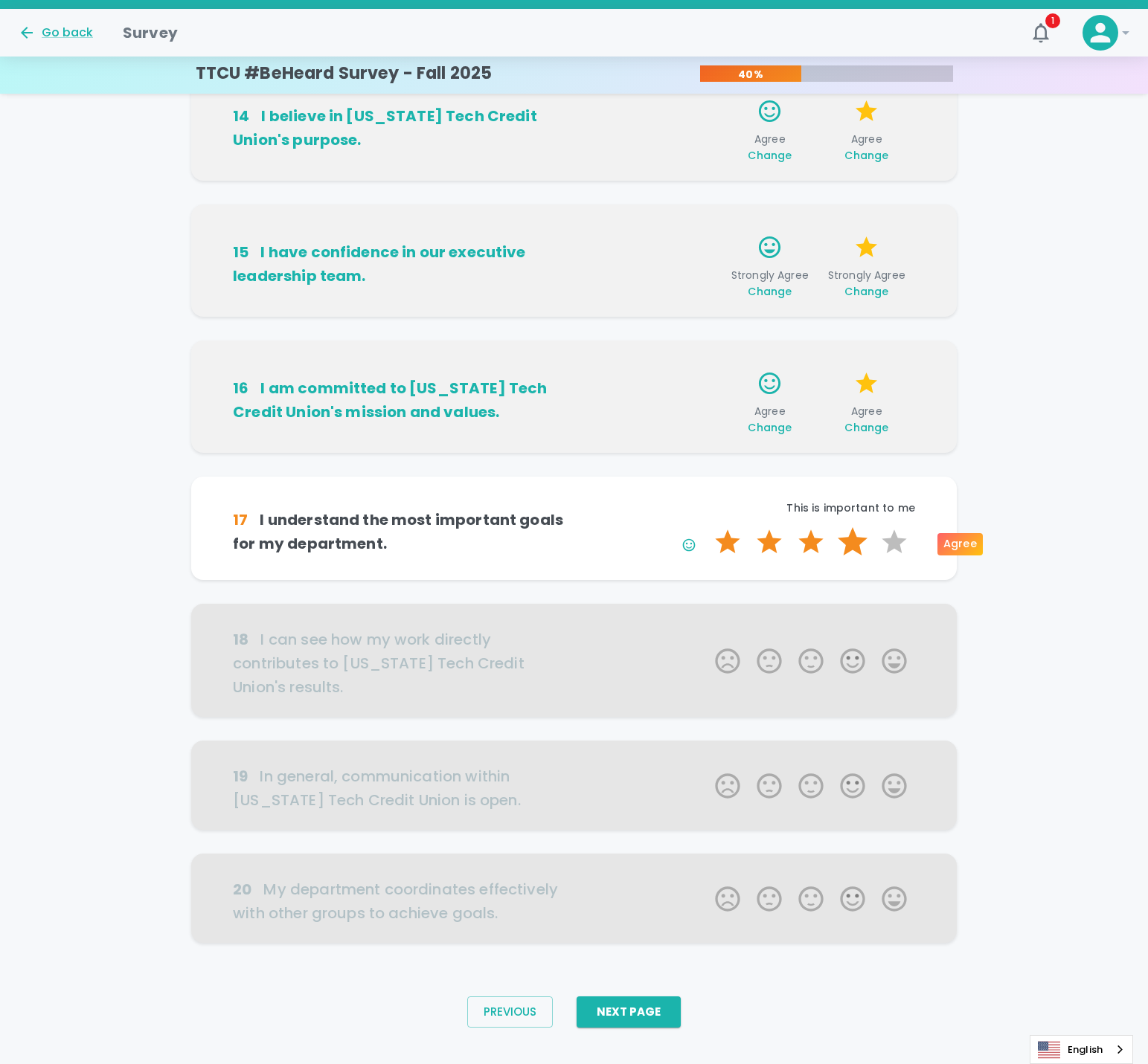
click at [851, 539] on label "4 Stars" at bounding box center [853, 542] width 42 height 30
click at [707, 528] on input "4 Stars" at bounding box center [706, 527] width 1 height 1
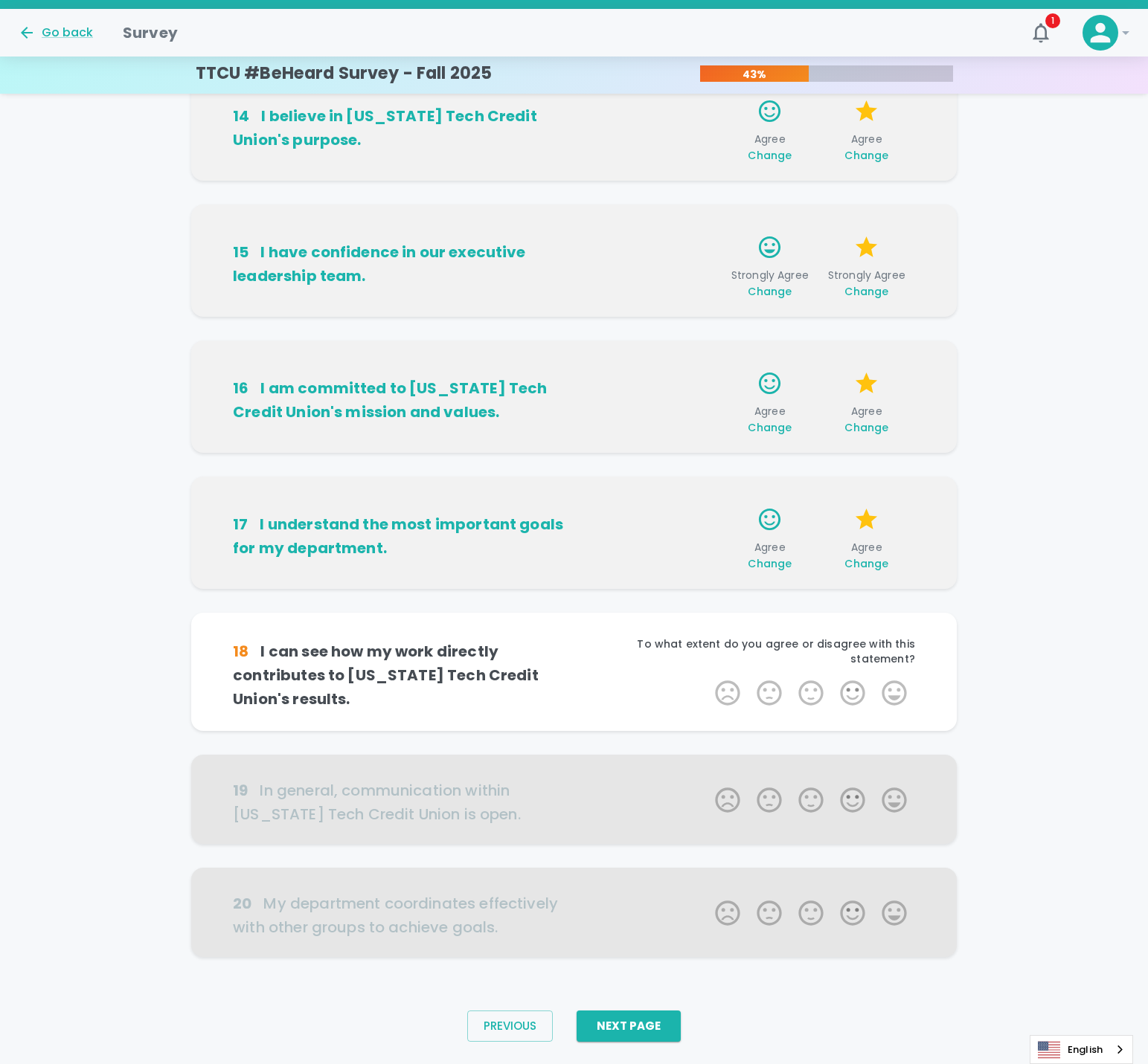
scroll to position [489, 0]
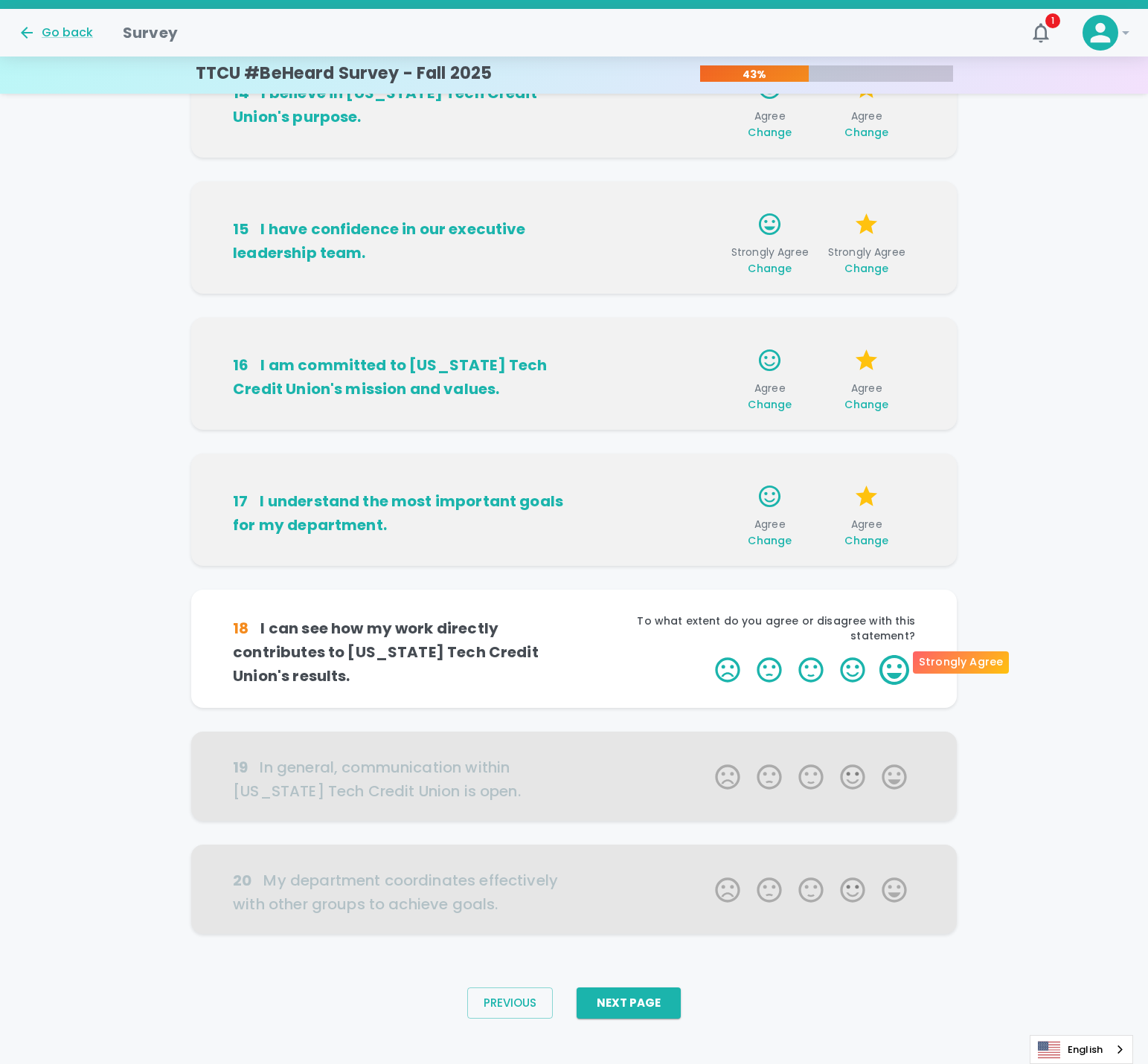
click at [897, 660] on label "5 Stars" at bounding box center [895, 670] width 42 height 30
click at [707, 655] on input "5 Stars" at bounding box center [706, 655] width 1 height 1
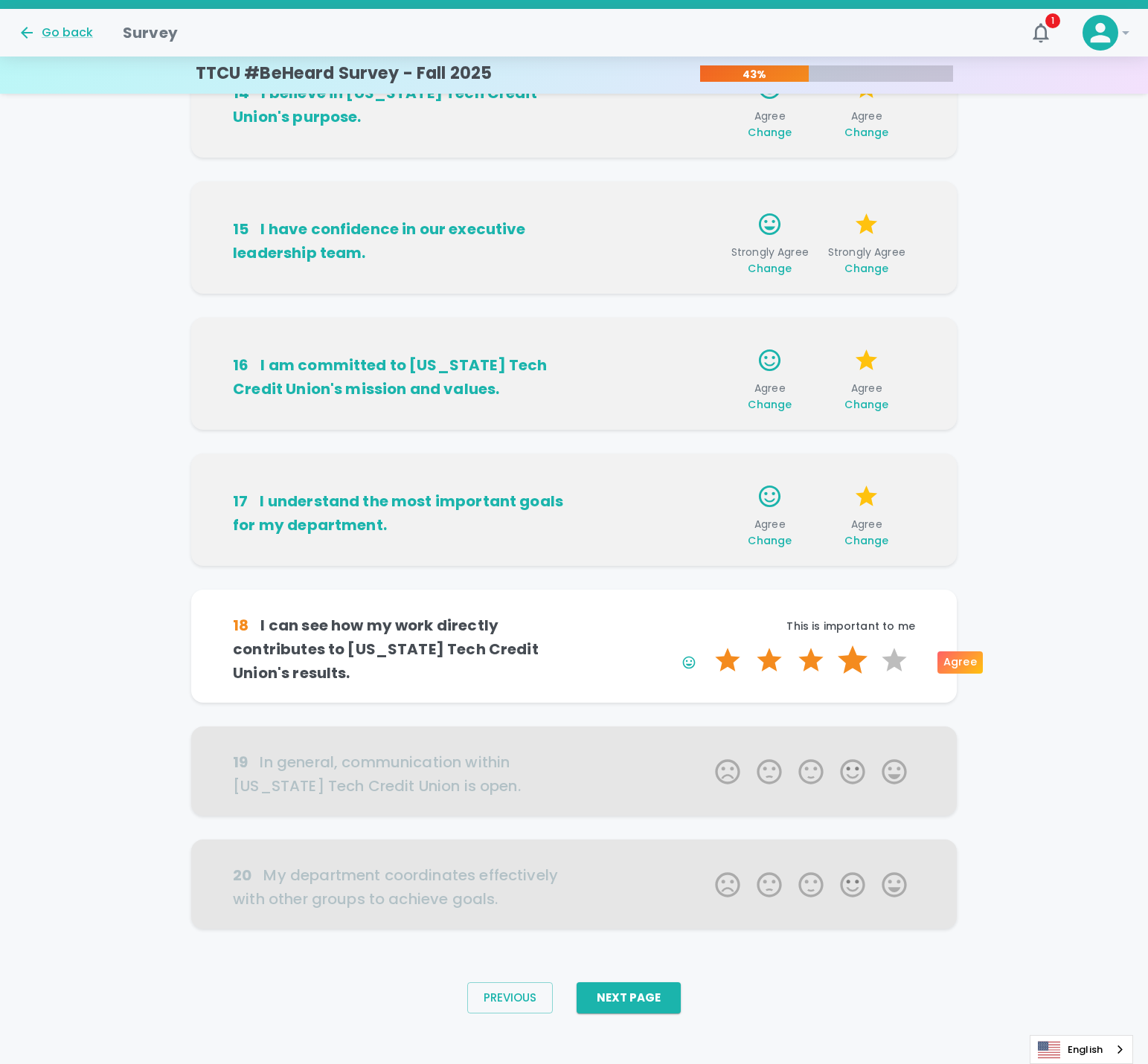
click at [859, 666] on label "4 Stars" at bounding box center [853, 661] width 42 height 30
click at [707, 646] on input "4 Stars" at bounding box center [706, 645] width 1 height 1
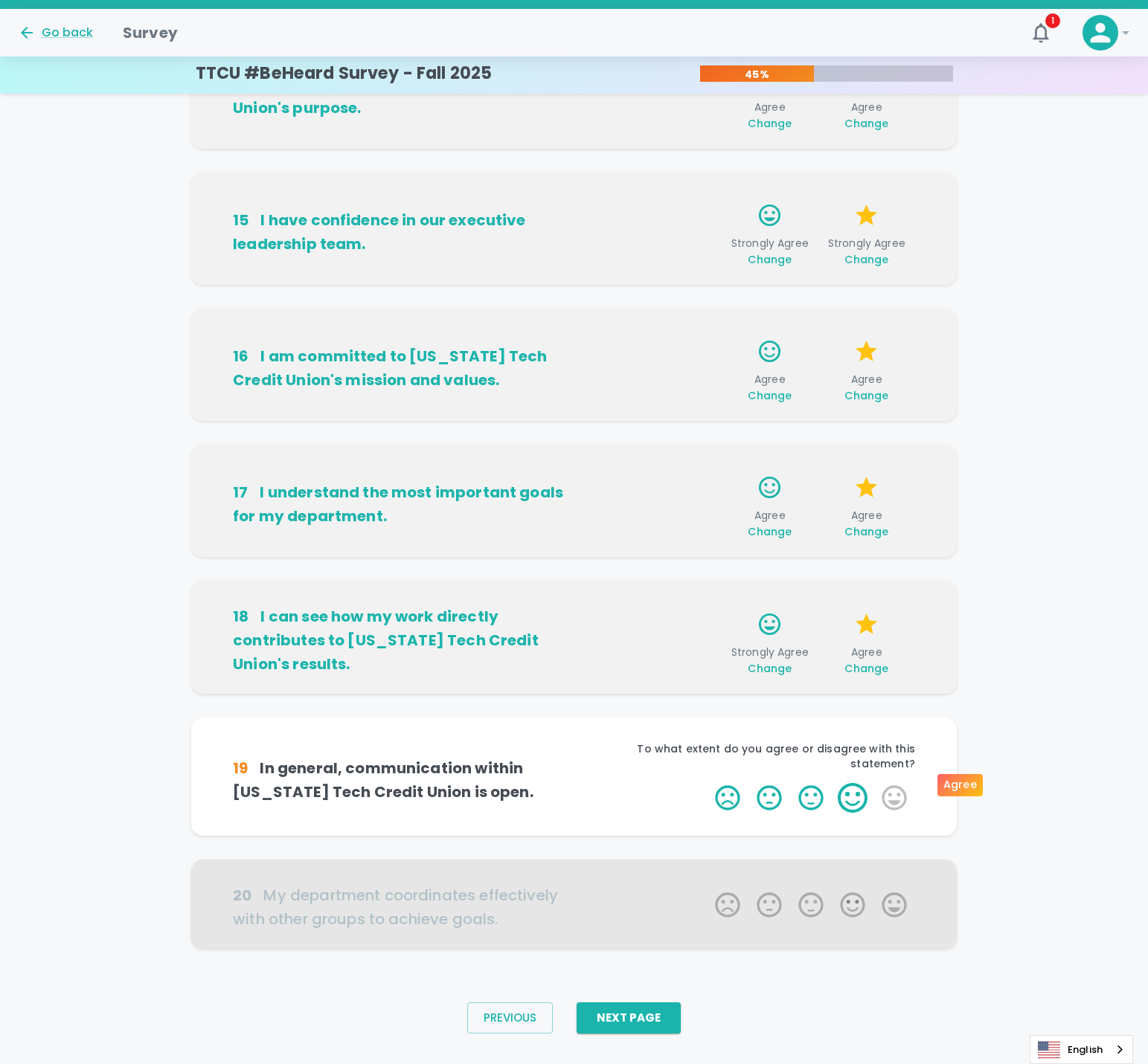
click at [865, 784] on label "4 Stars" at bounding box center [853, 798] width 42 height 30
click at [707, 783] on input "4 Stars" at bounding box center [706, 782] width 1 height 1
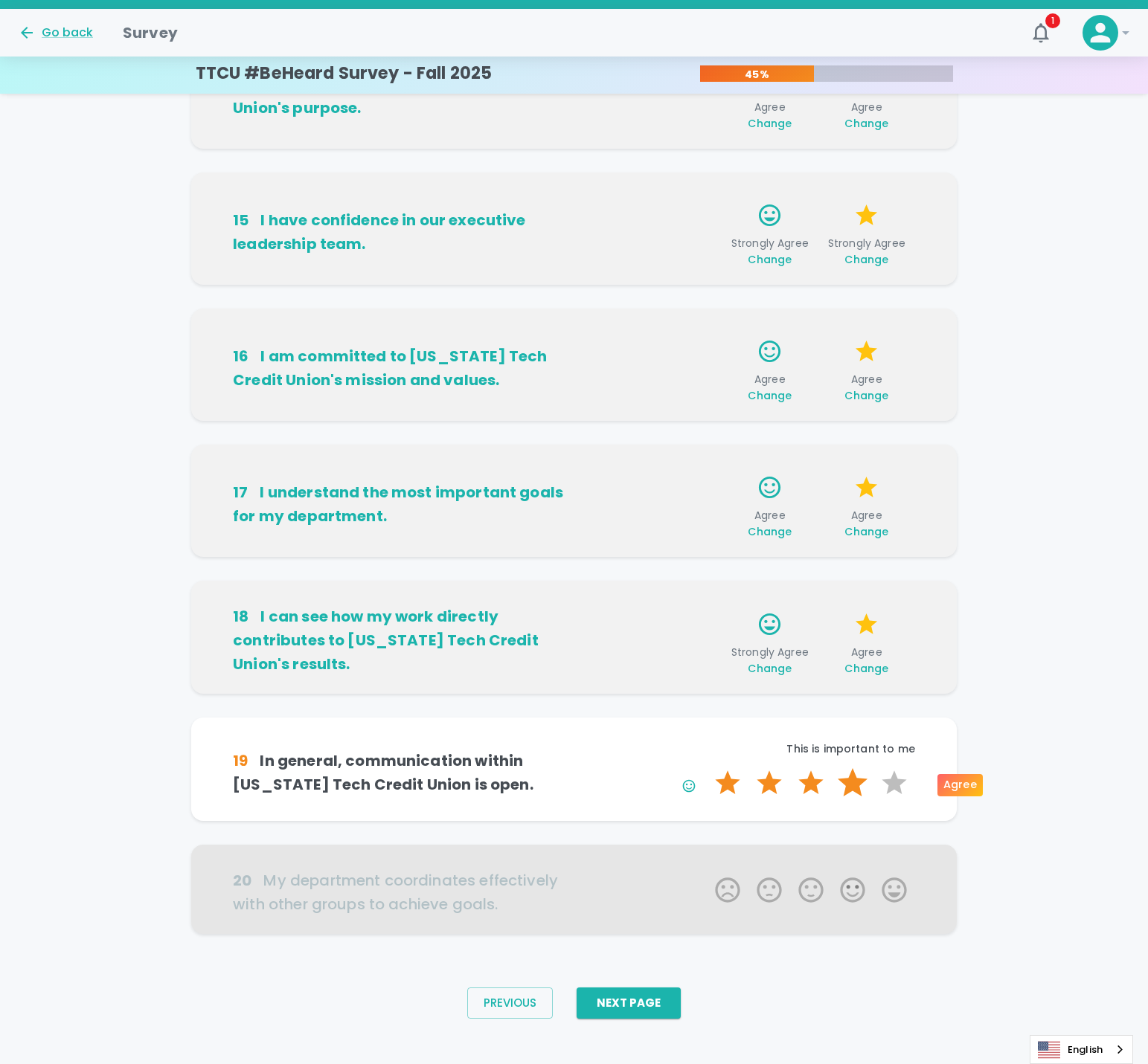
click at [859, 779] on label "4 Stars" at bounding box center [853, 783] width 42 height 30
click at [707, 768] on input "4 Stars" at bounding box center [706, 767] width 1 height 1
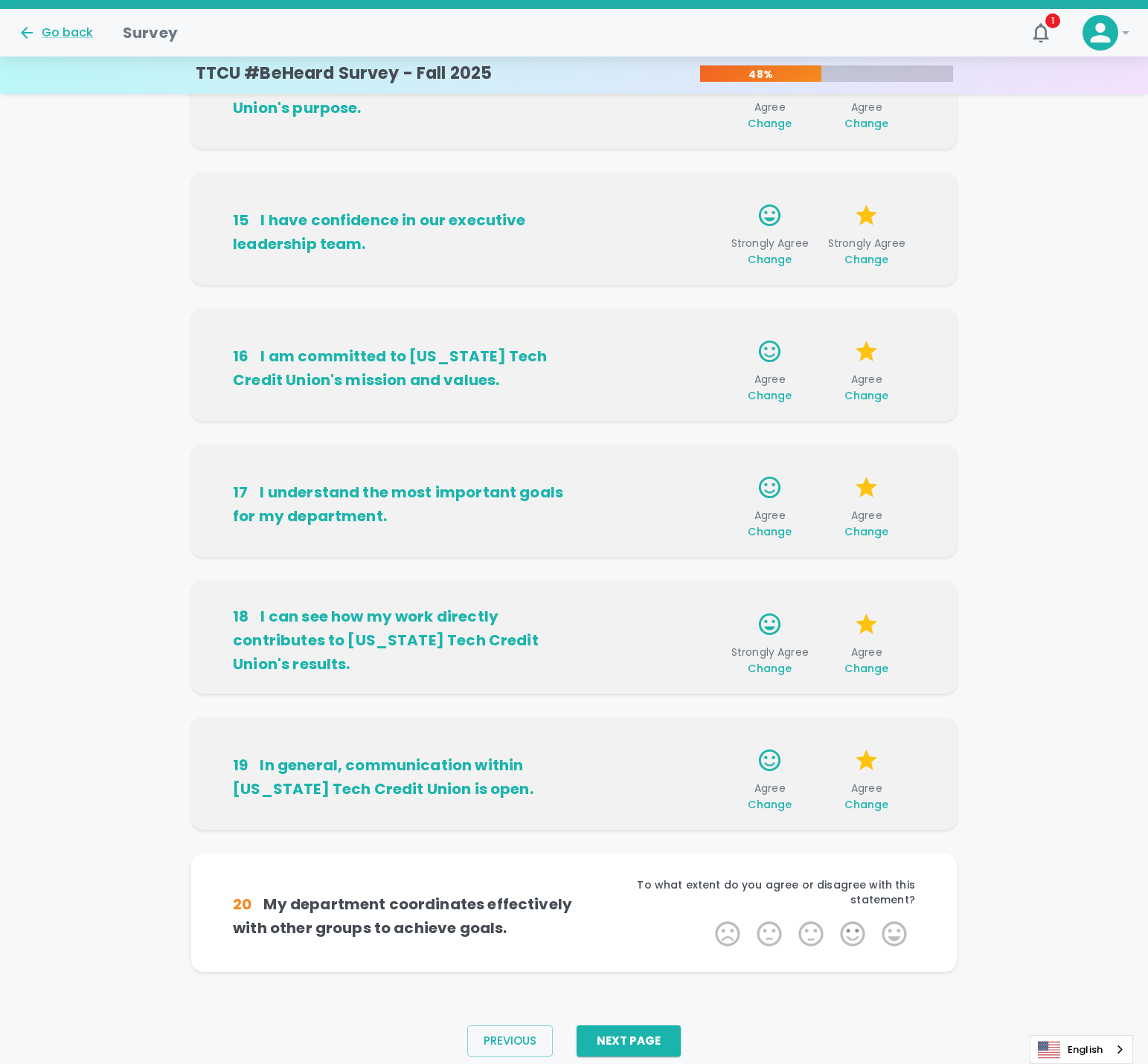
scroll to position [513, 0]
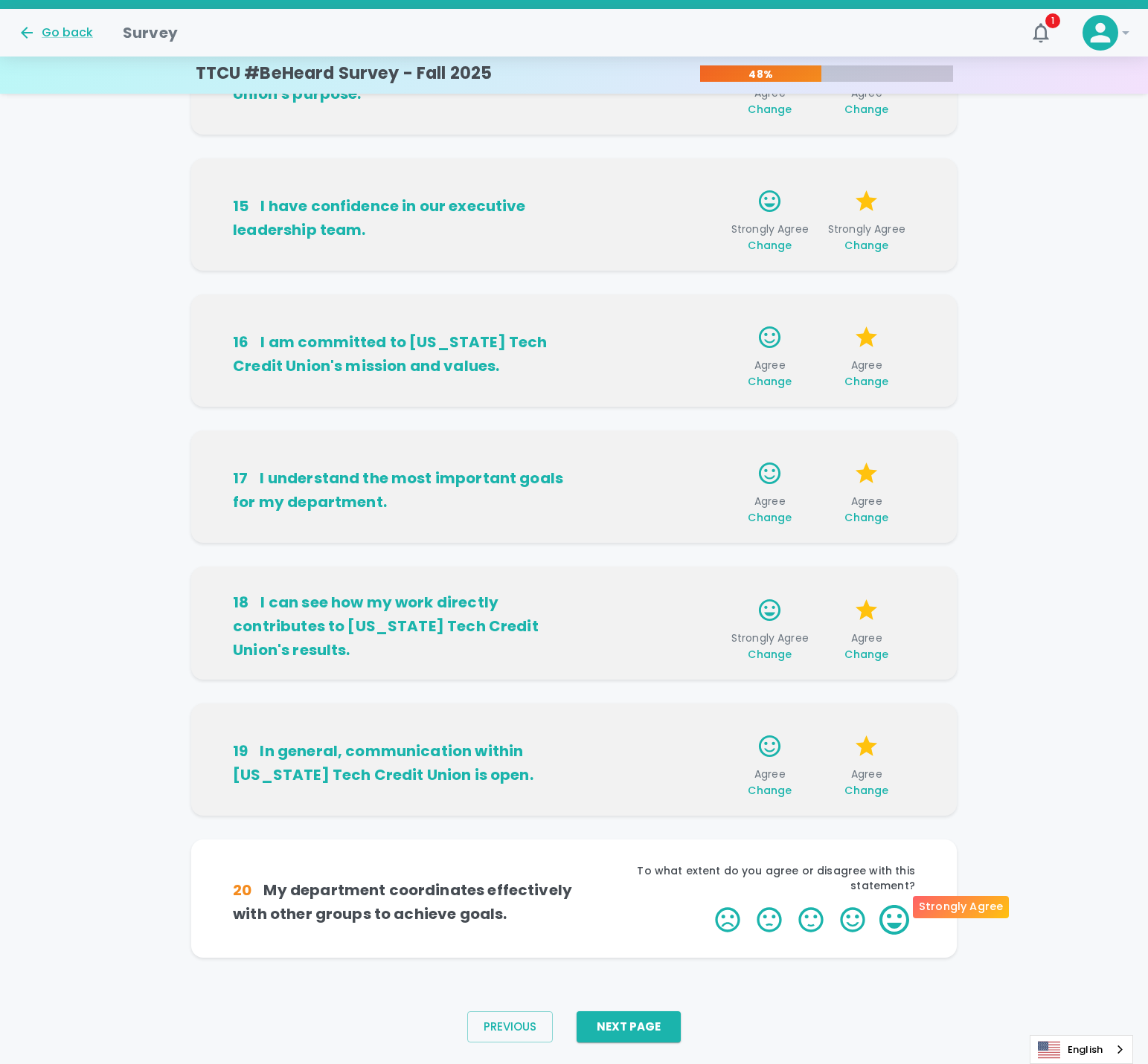
click at [901, 907] on label "5 Stars" at bounding box center [895, 920] width 42 height 30
click at [707, 905] on input "5 Stars" at bounding box center [706, 904] width 1 height 1
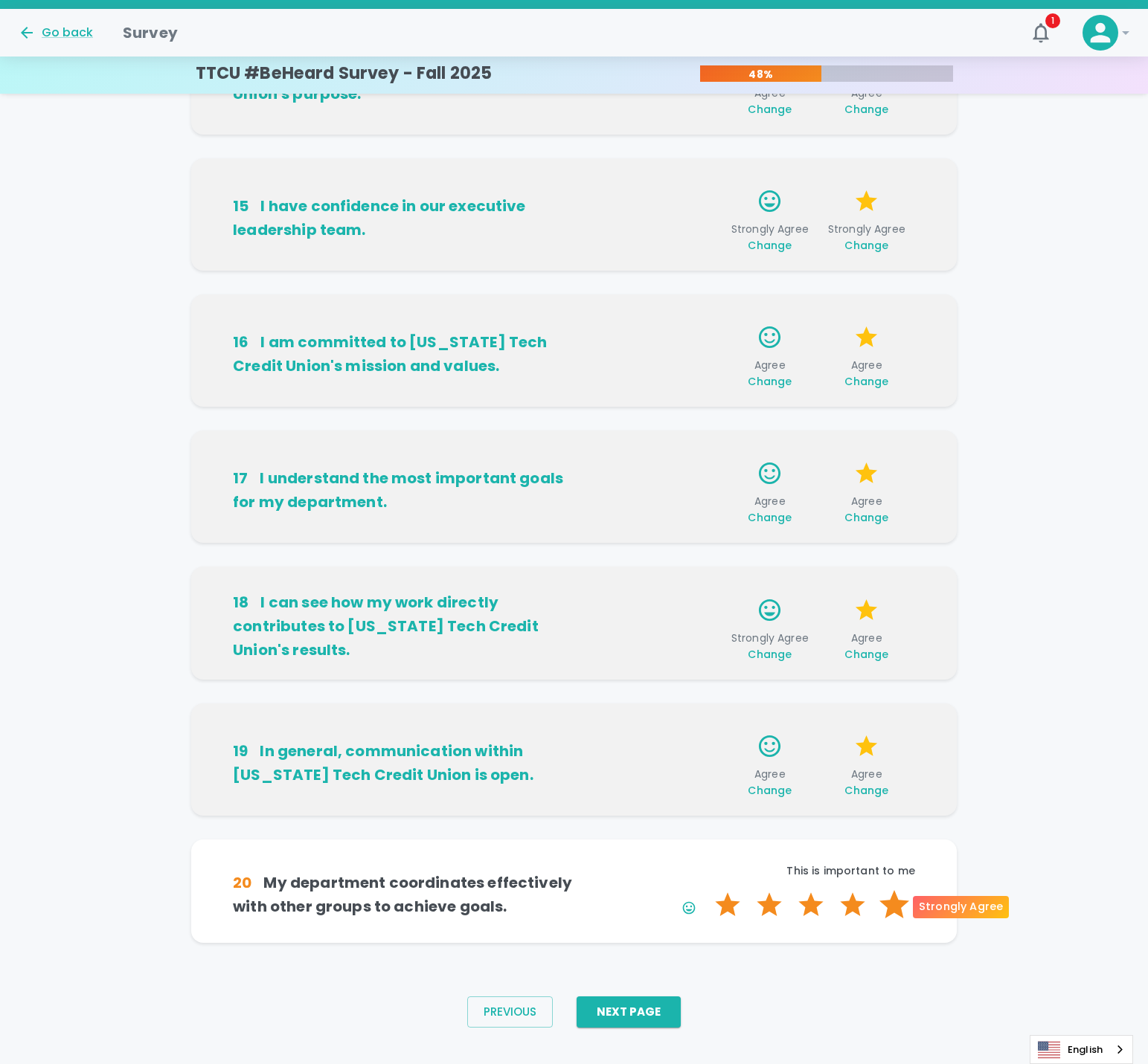
click at [896, 912] on label "5 Stars" at bounding box center [895, 906] width 42 height 30
click at [707, 891] on input "5 Stars" at bounding box center [706, 890] width 1 height 1
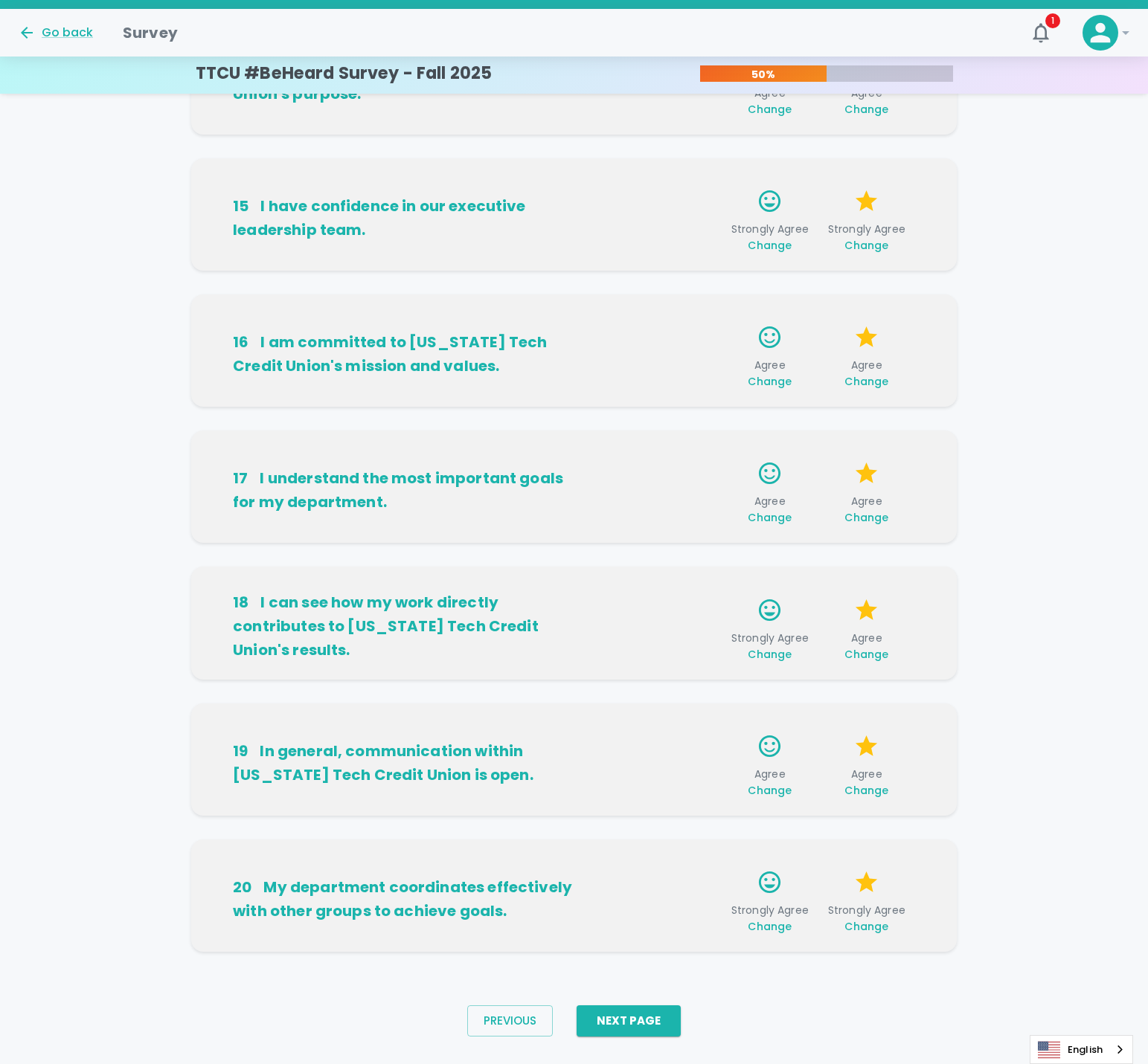
scroll to position [536, 0]
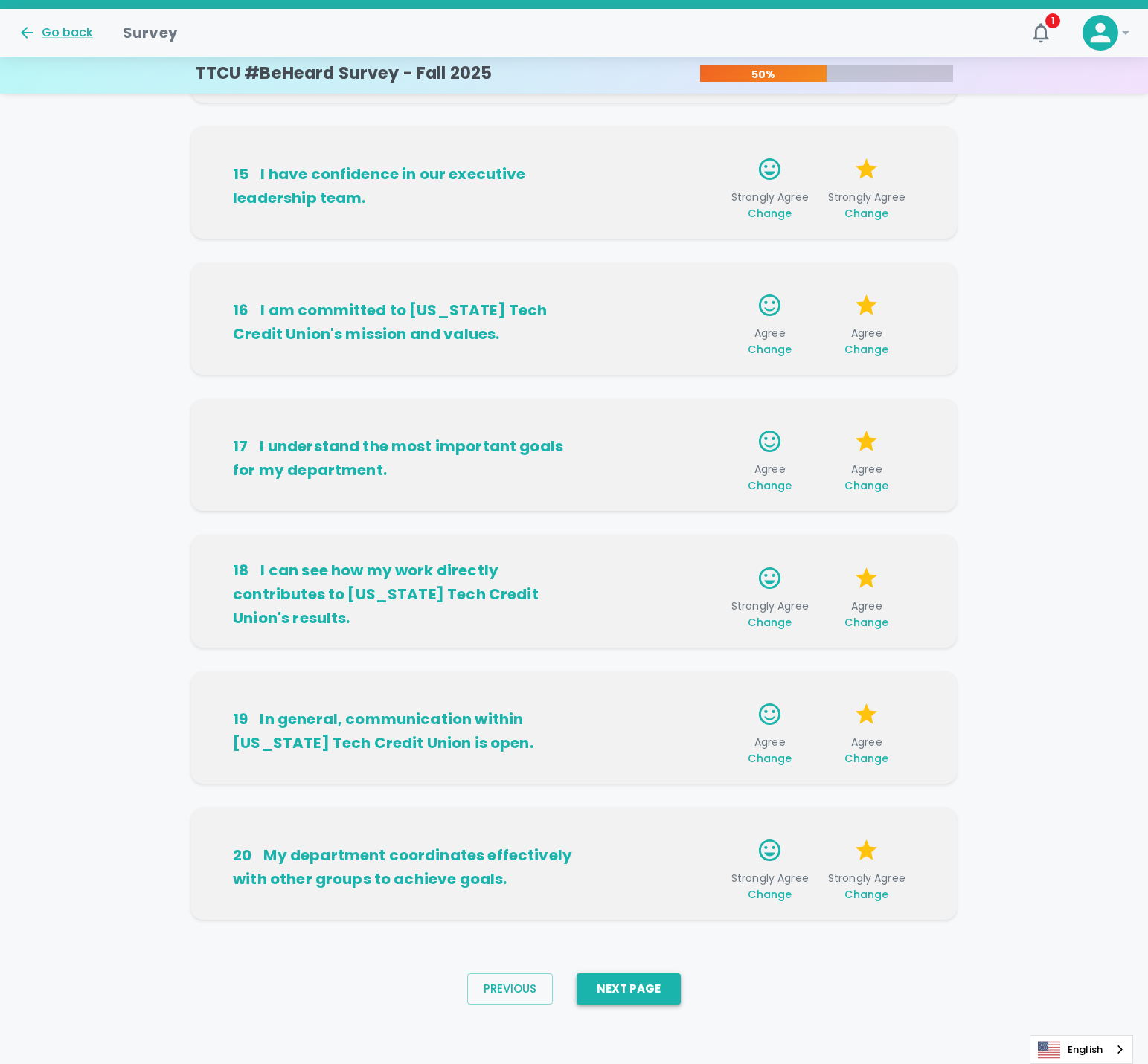
click at [629, 1004] on button "Next Page" at bounding box center [628, 989] width 104 height 31
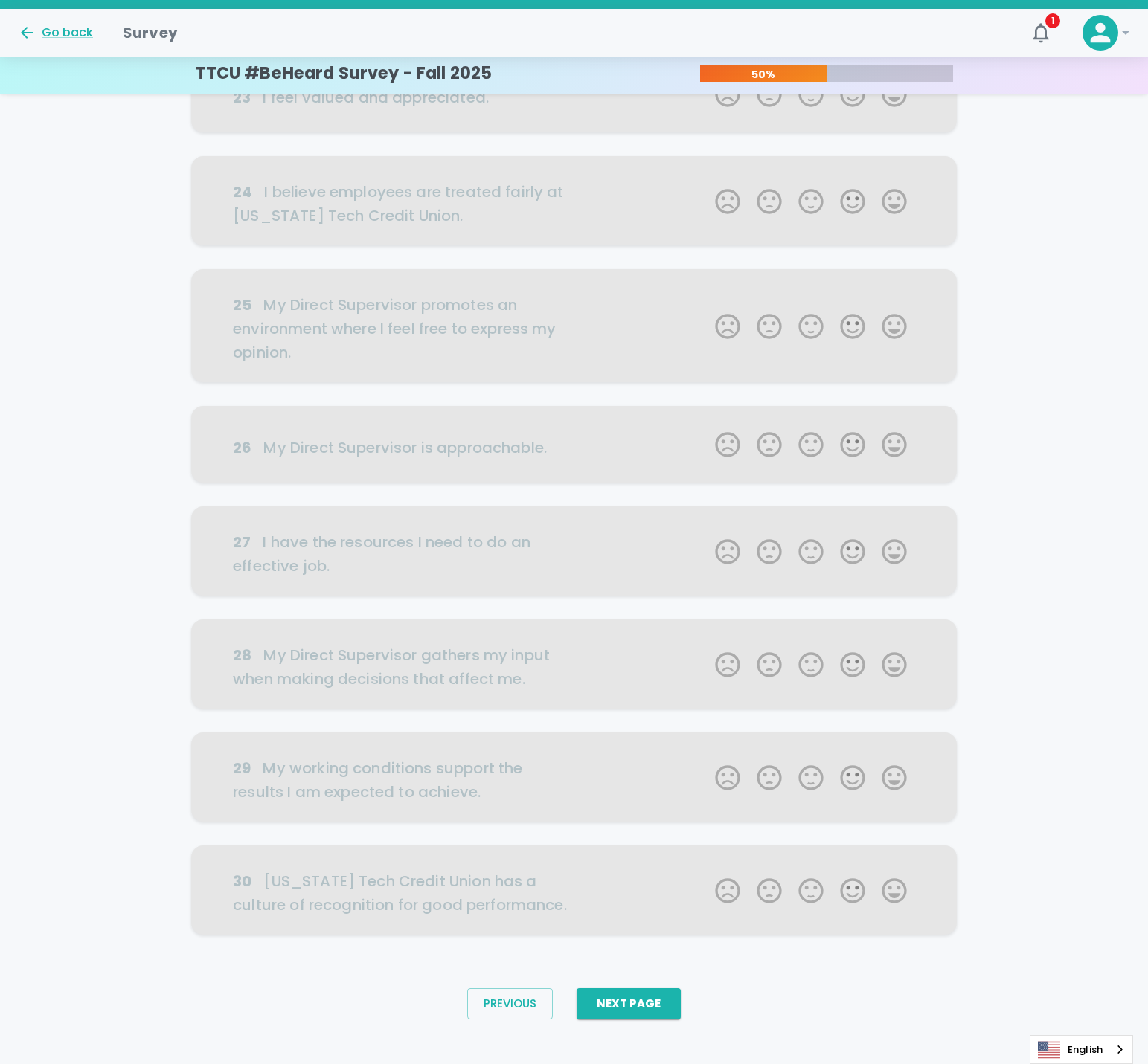
scroll to position [0, 0]
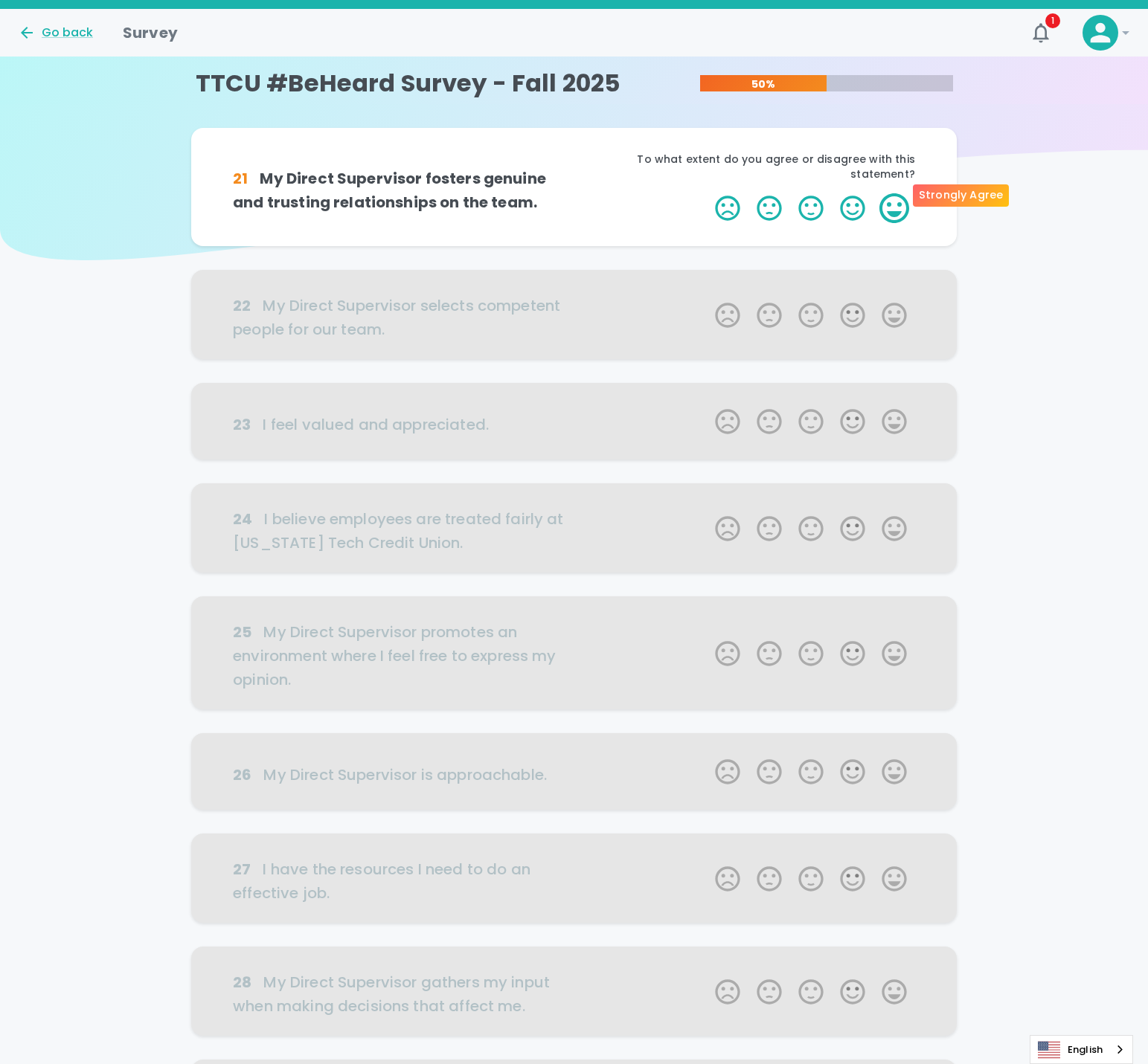
click at [891, 203] on label "5 Stars" at bounding box center [895, 208] width 42 height 30
click at [707, 194] on input "5 Stars" at bounding box center [706, 193] width 1 height 1
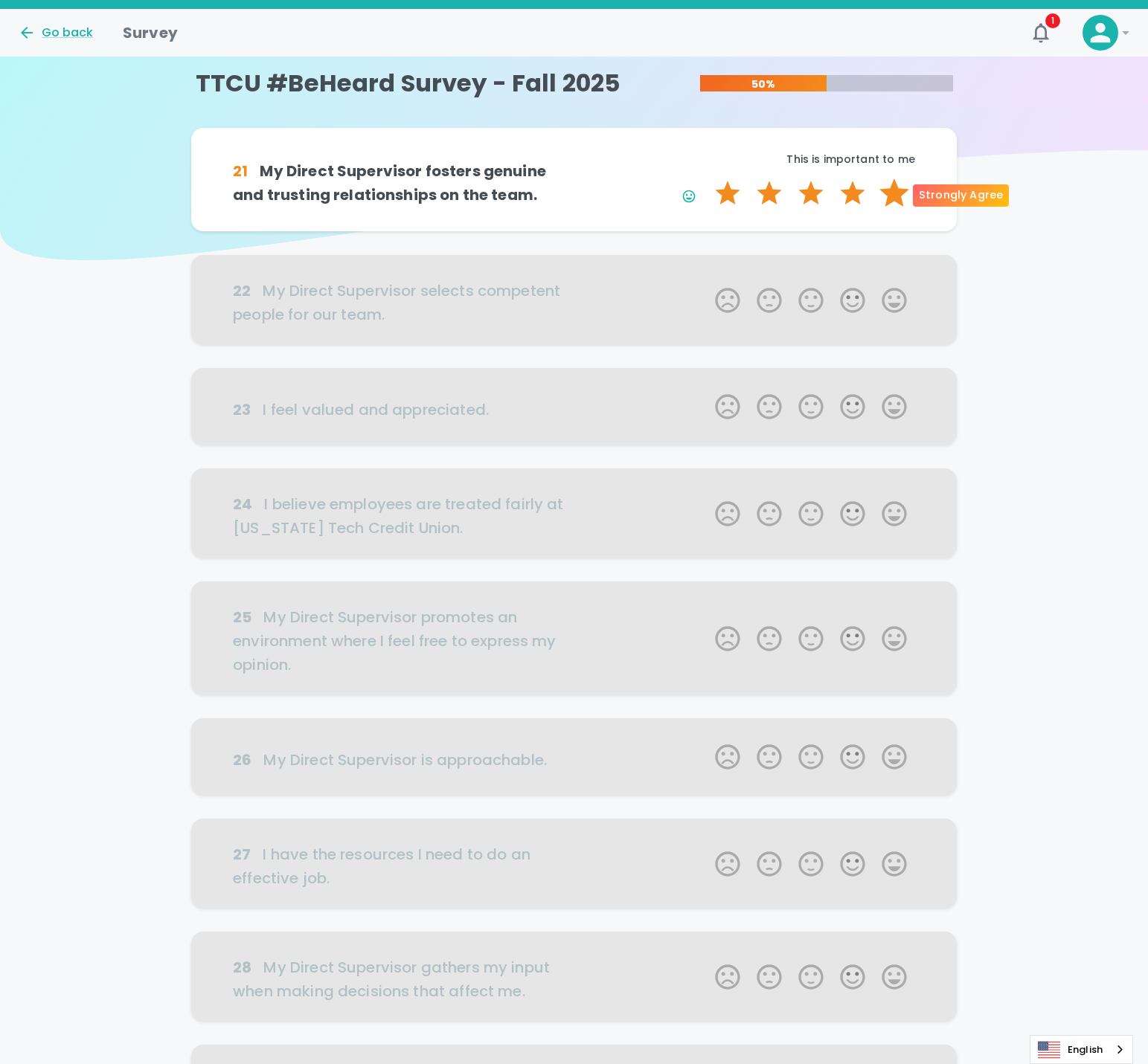
click at [889, 202] on label "5 Stars" at bounding box center [895, 194] width 42 height 30
click at [707, 179] on input "5 Stars" at bounding box center [706, 178] width 1 height 1
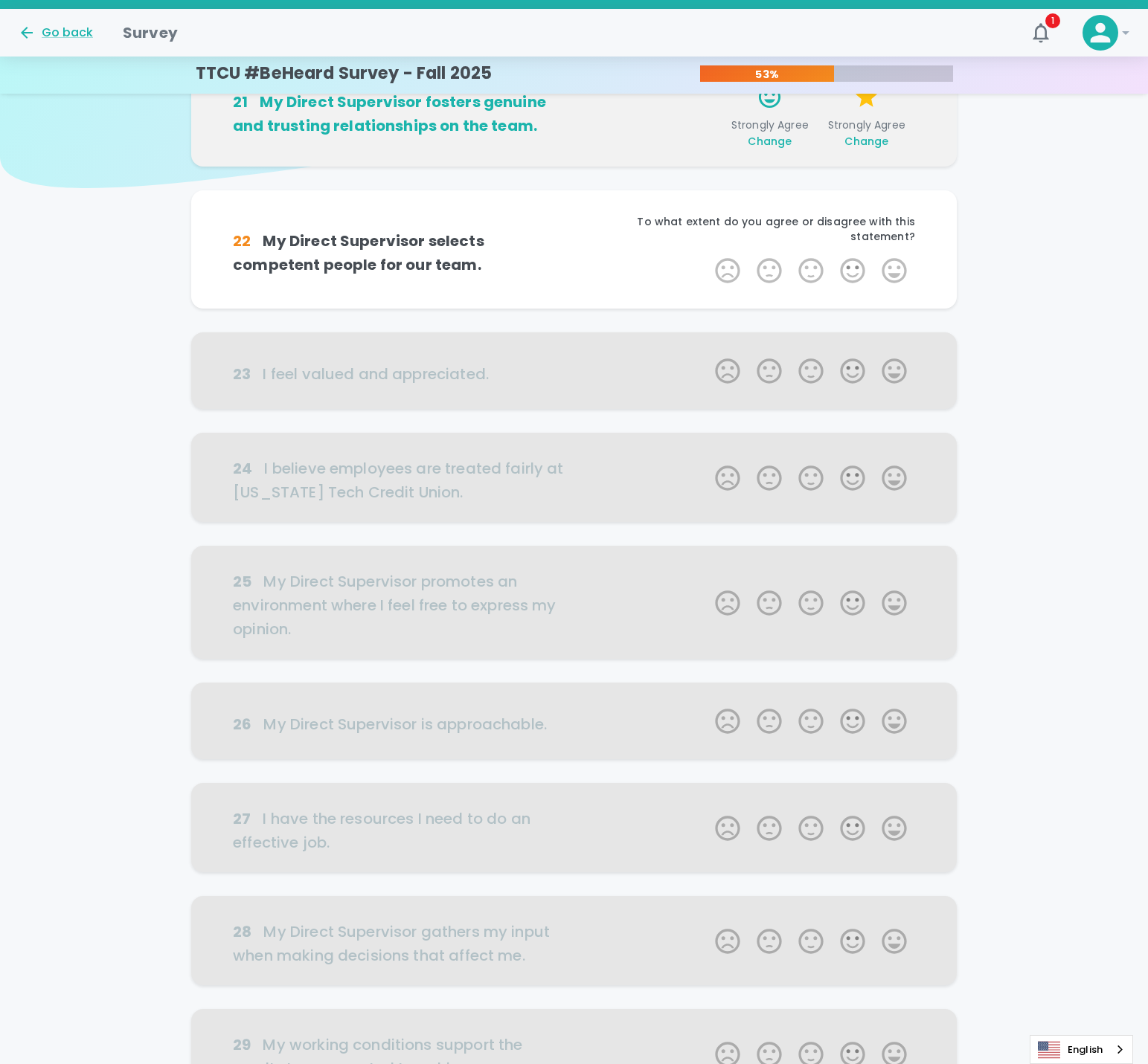
scroll to position [131, 0]
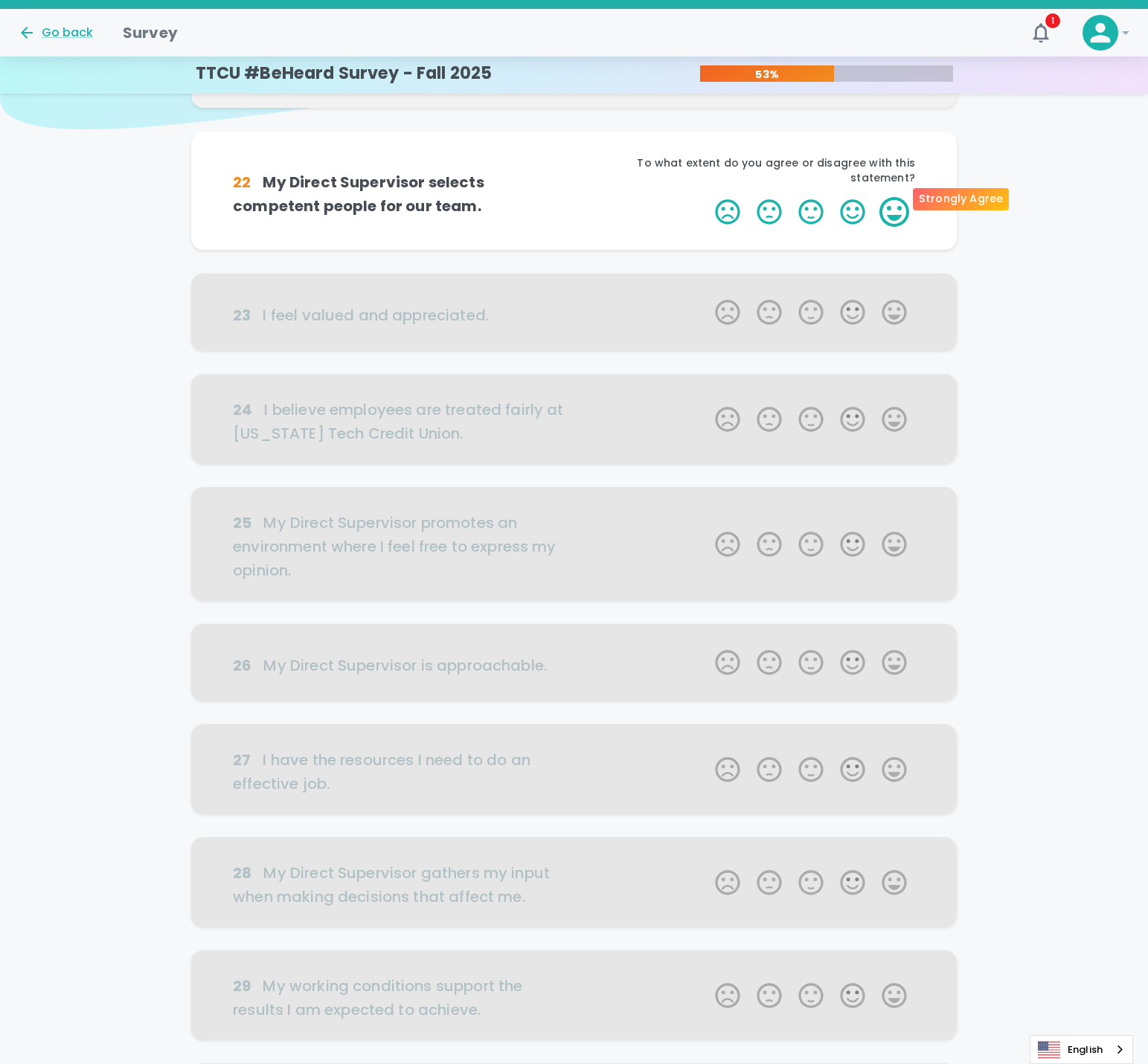
click at [897, 197] on label "5 Stars" at bounding box center [895, 212] width 42 height 30
click at [707, 197] on input "5 Stars" at bounding box center [706, 197] width 1 height 1
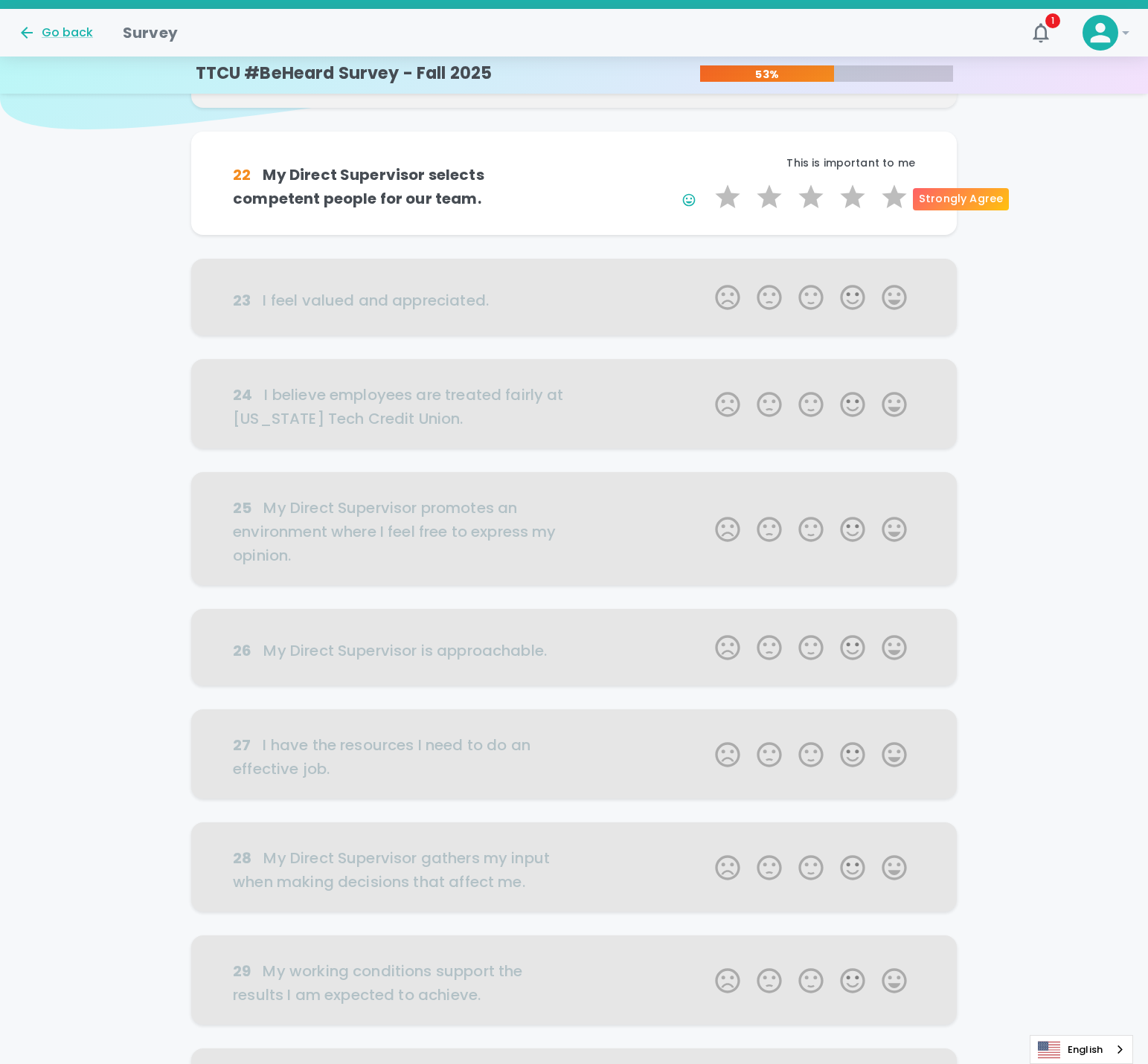
click at [897, 197] on label "5 Stars" at bounding box center [895, 197] width 42 height 30
click at [707, 182] on input "5 Stars" at bounding box center [706, 182] width 1 height 1
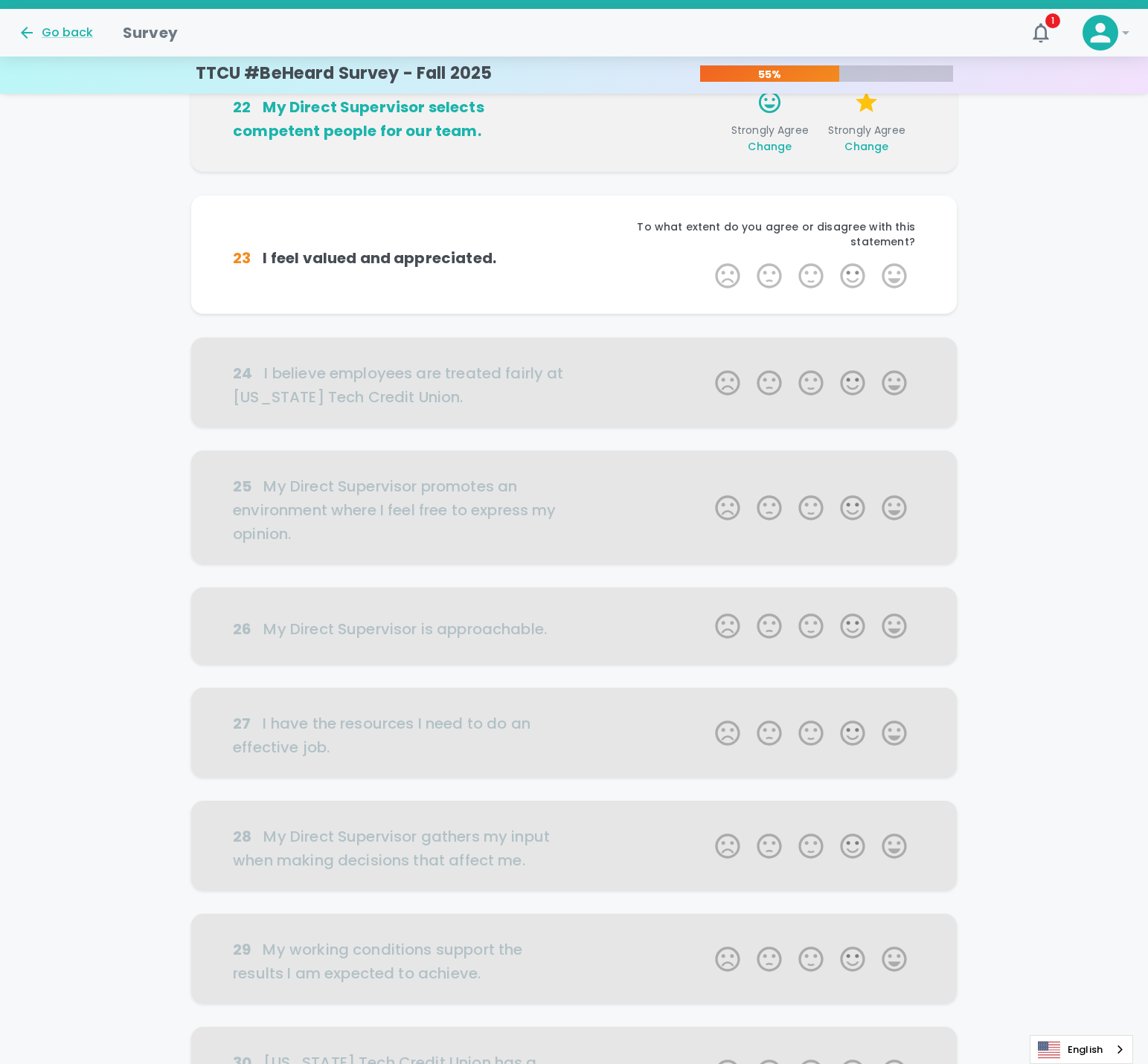
scroll to position [262, 0]
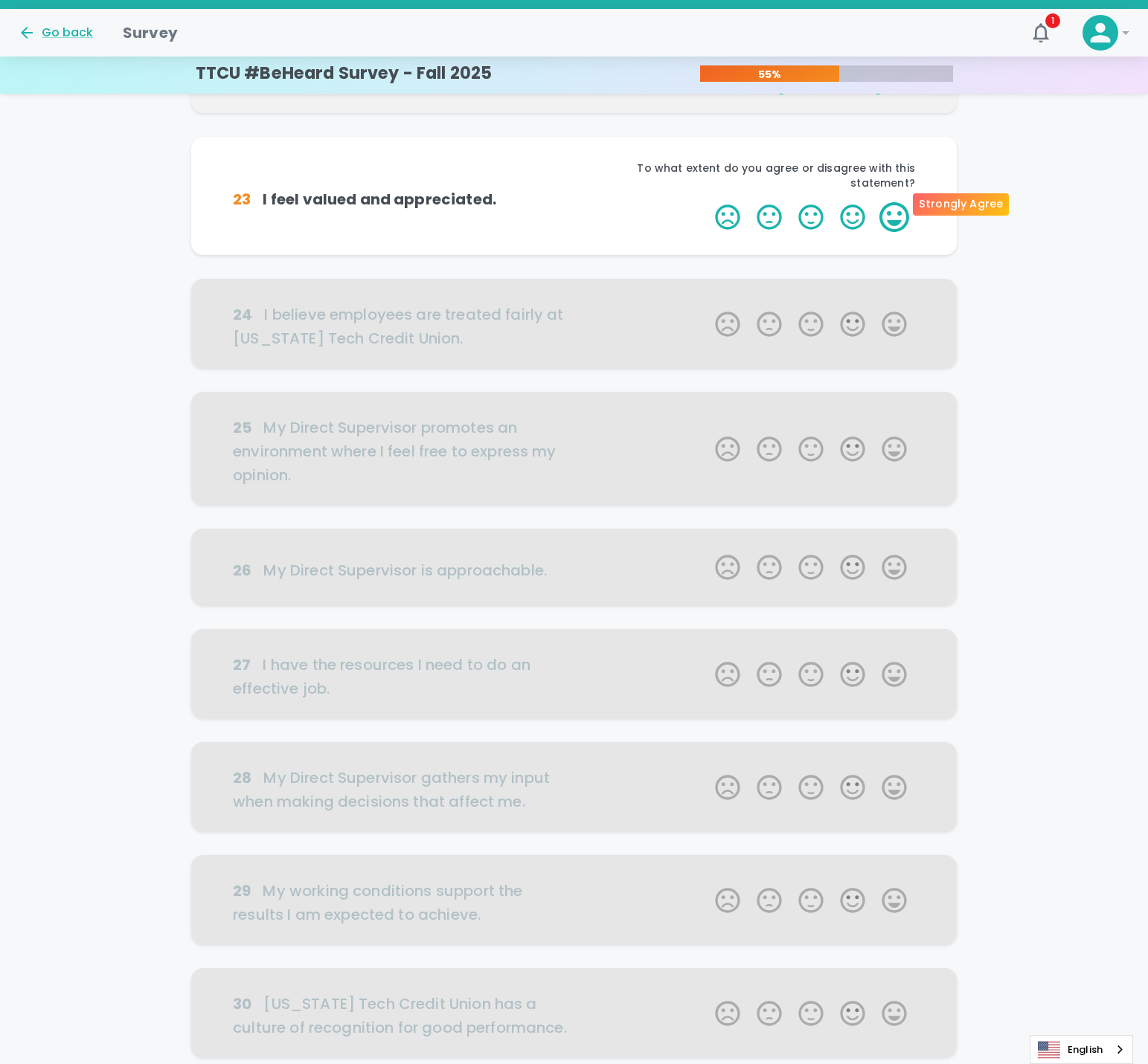
click at [881, 203] on label "5 Stars" at bounding box center [895, 217] width 42 height 30
click at [707, 202] on input "5 Stars" at bounding box center [706, 202] width 1 height 1
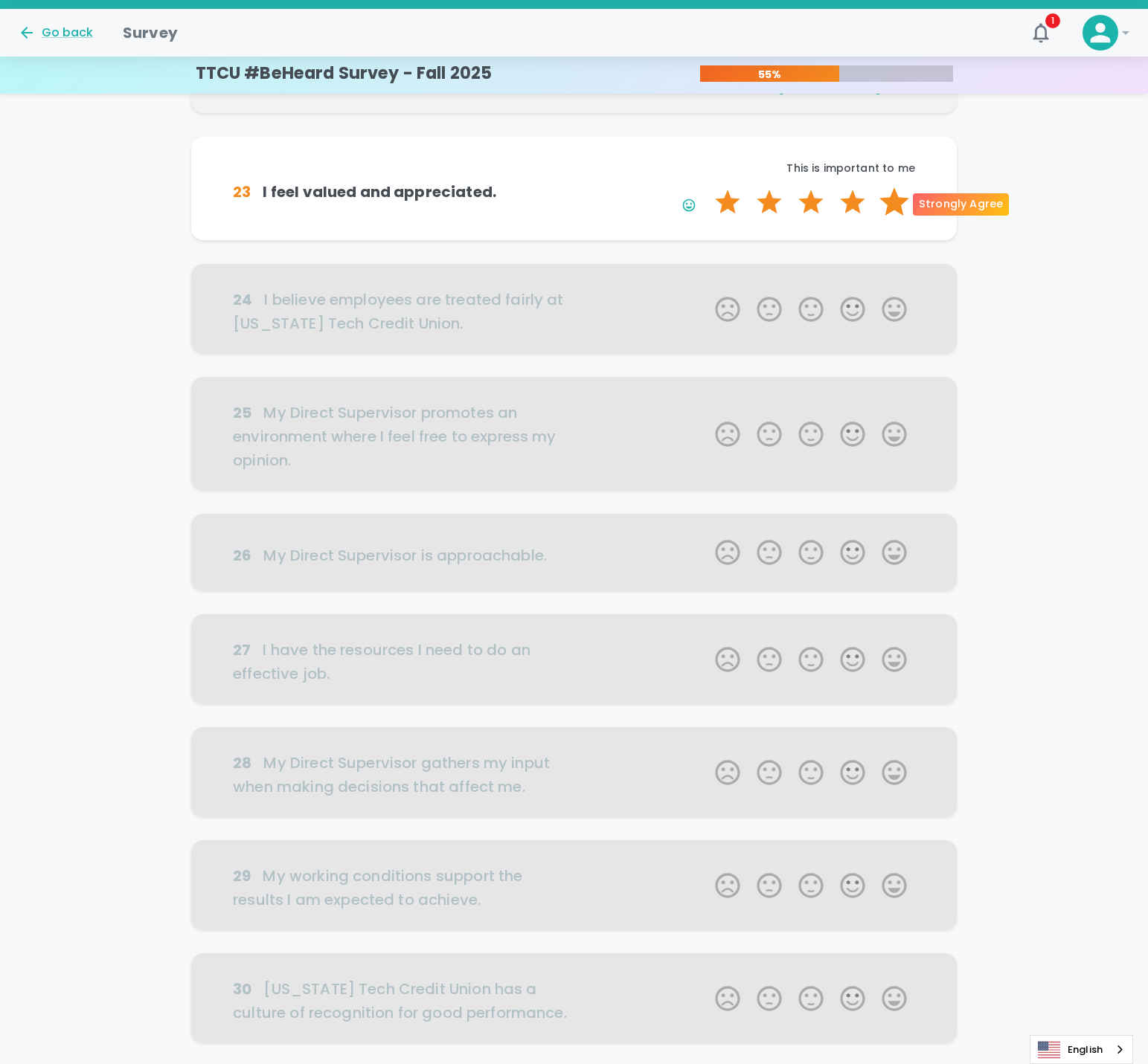
click at [886, 203] on label "5 Stars" at bounding box center [895, 202] width 42 height 30
click at [707, 188] on input "5 Stars" at bounding box center [706, 187] width 1 height 1
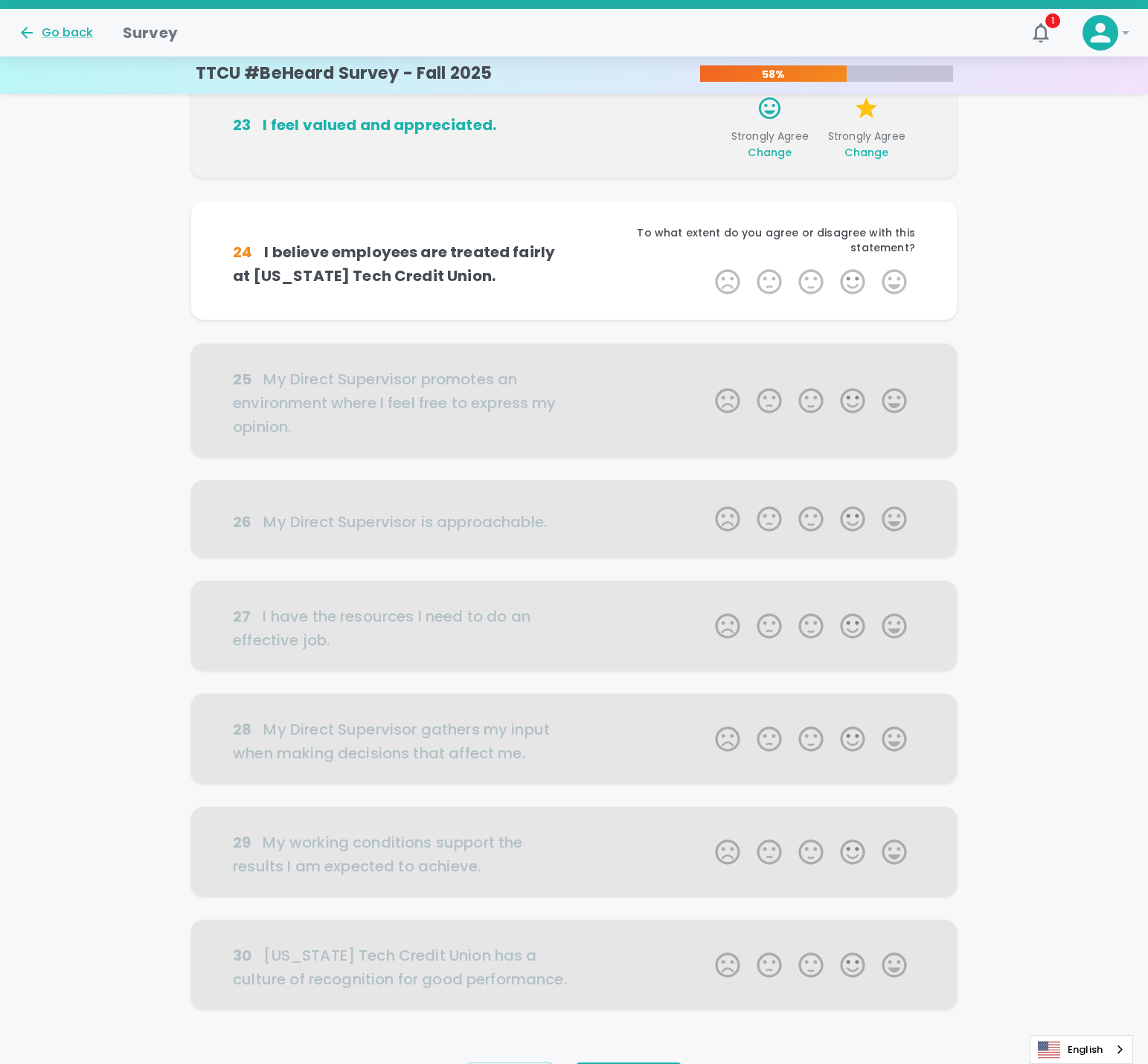
scroll to position [385, 0]
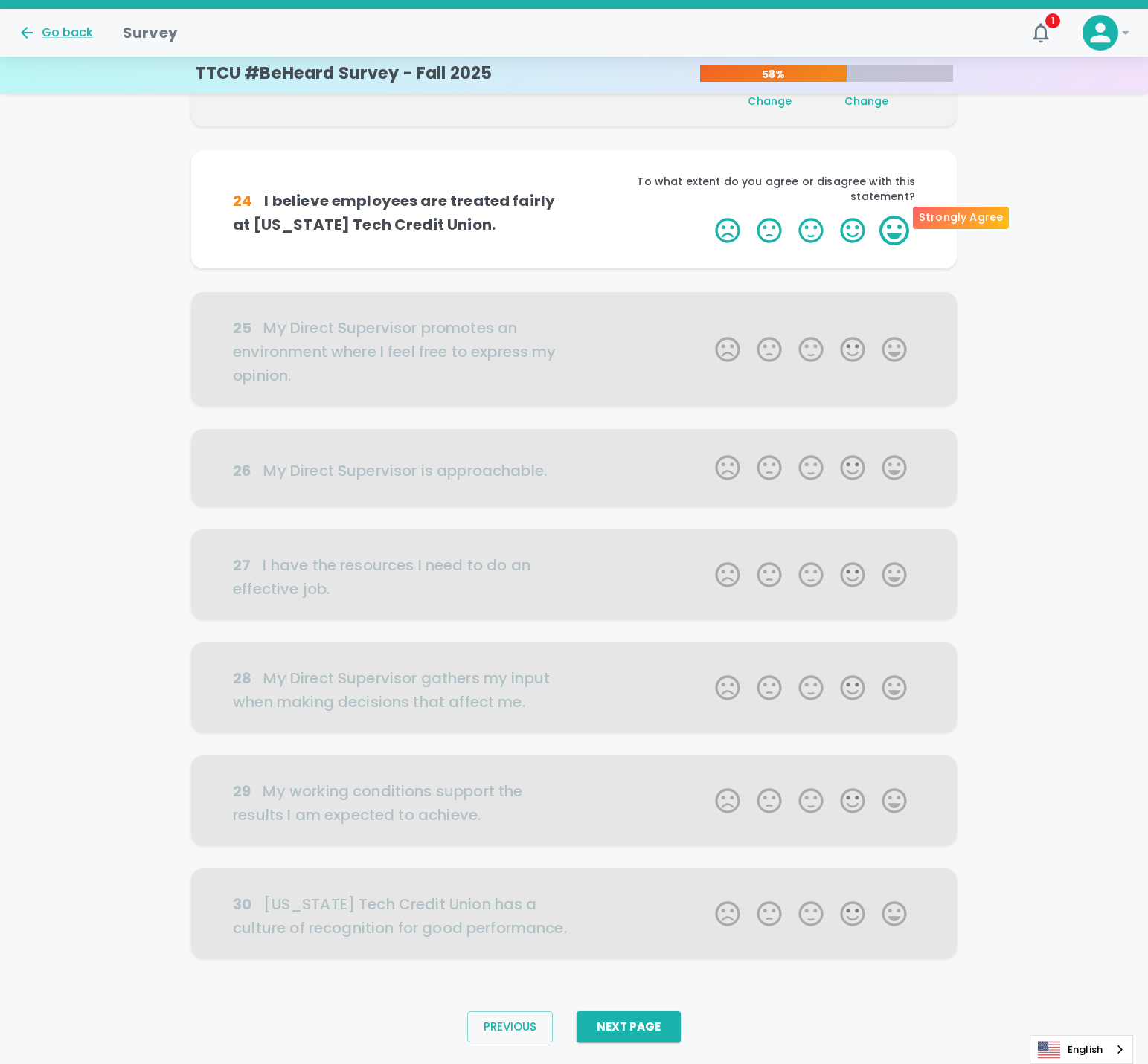
click at [891, 216] on label "5 Stars" at bounding box center [895, 231] width 42 height 30
click at [707, 215] on input "5 Stars" at bounding box center [706, 215] width 1 height 1
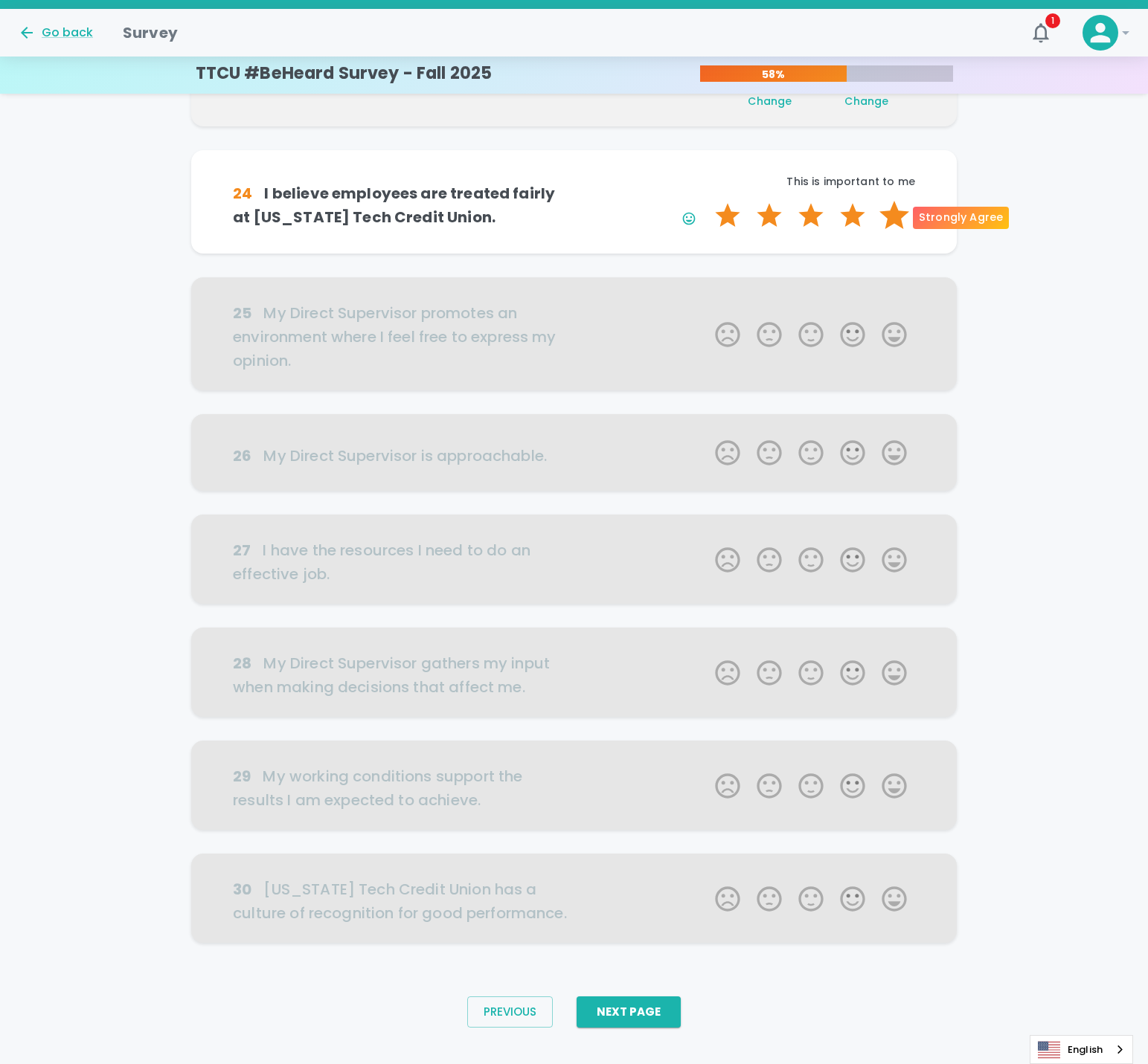
click at [896, 216] on label "5 Stars" at bounding box center [895, 216] width 42 height 30
click at [707, 201] on input "5 Stars" at bounding box center [706, 200] width 1 height 1
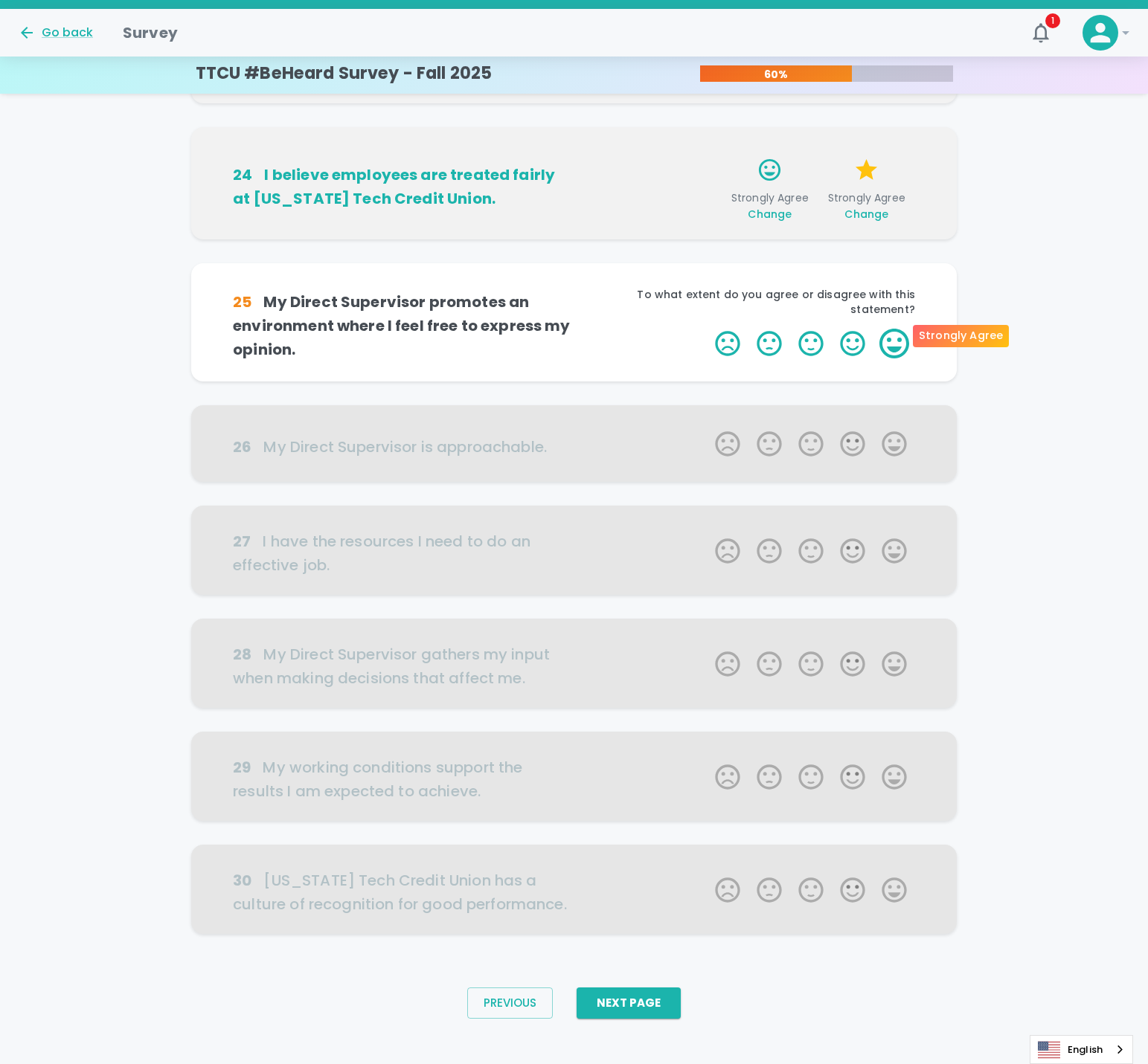
click at [883, 332] on label "5 Stars" at bounding box center [895, 344] width 42 height 30
click at [707, 329] on input "5 Stars" at bounding box center [706, 328] width 1 height 1
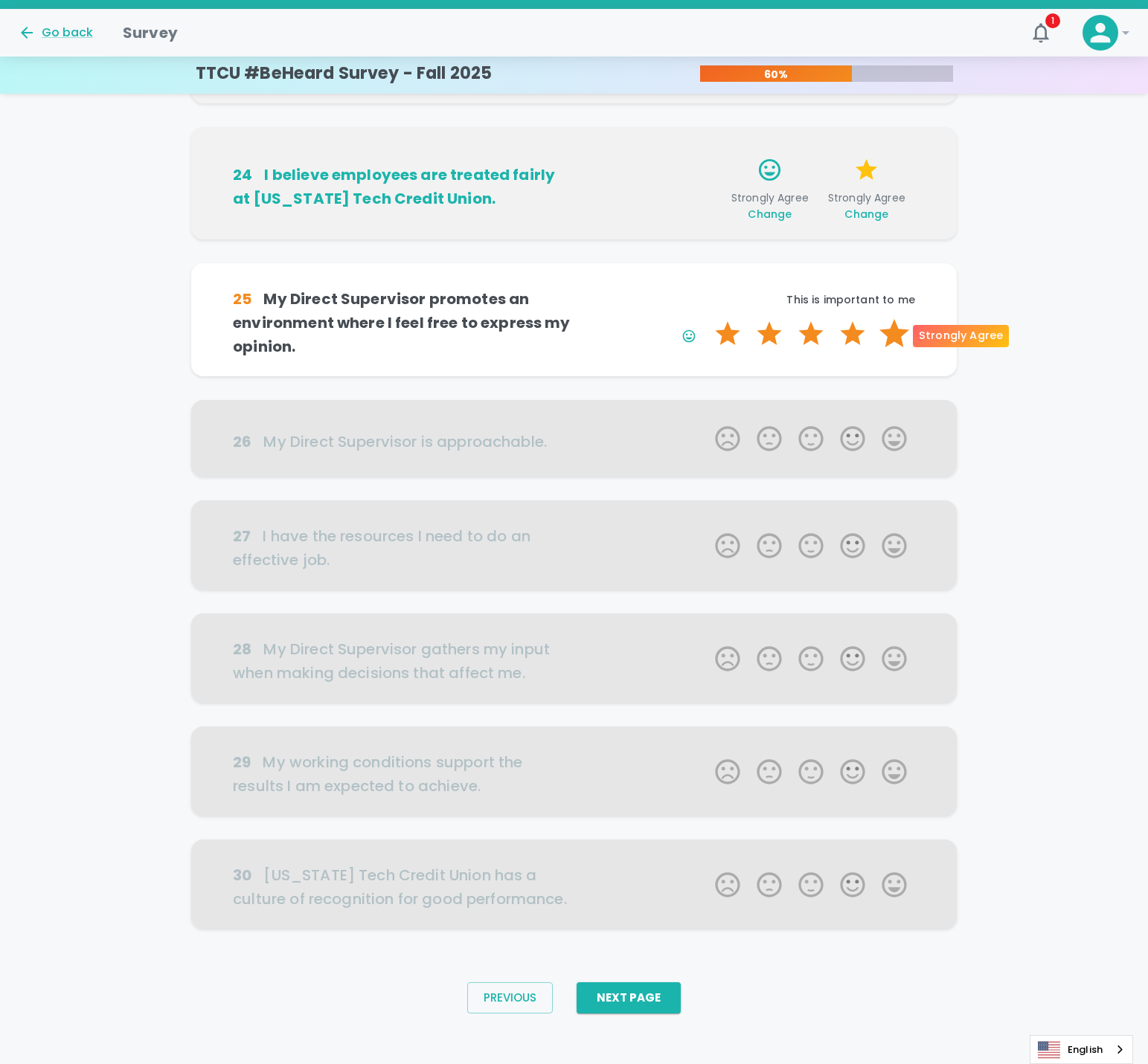
click at [892, 333] on label "5 Stars" at bounding box center [895, 334] width 42 height 30
click at [707, 319] on input "5 Stars" at bounding box center [706, 318] width 1 height 1
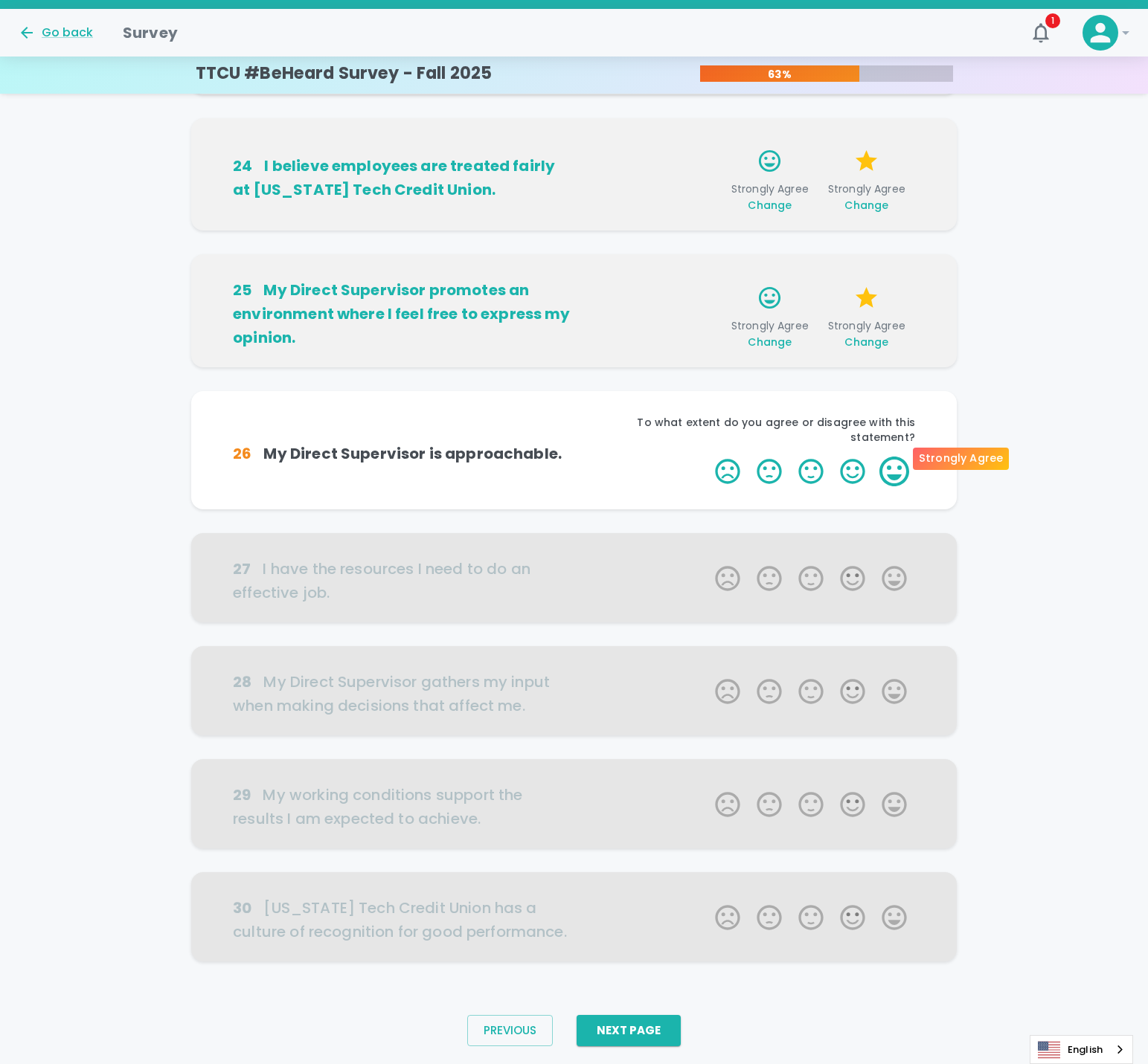
click at [899, 457] on label "5 Stars" at bounding box center [895, 471] width 42 height 30
click at [707, 457] on input "5 Stars" at bounding box center [706, 456] width 1 height 1
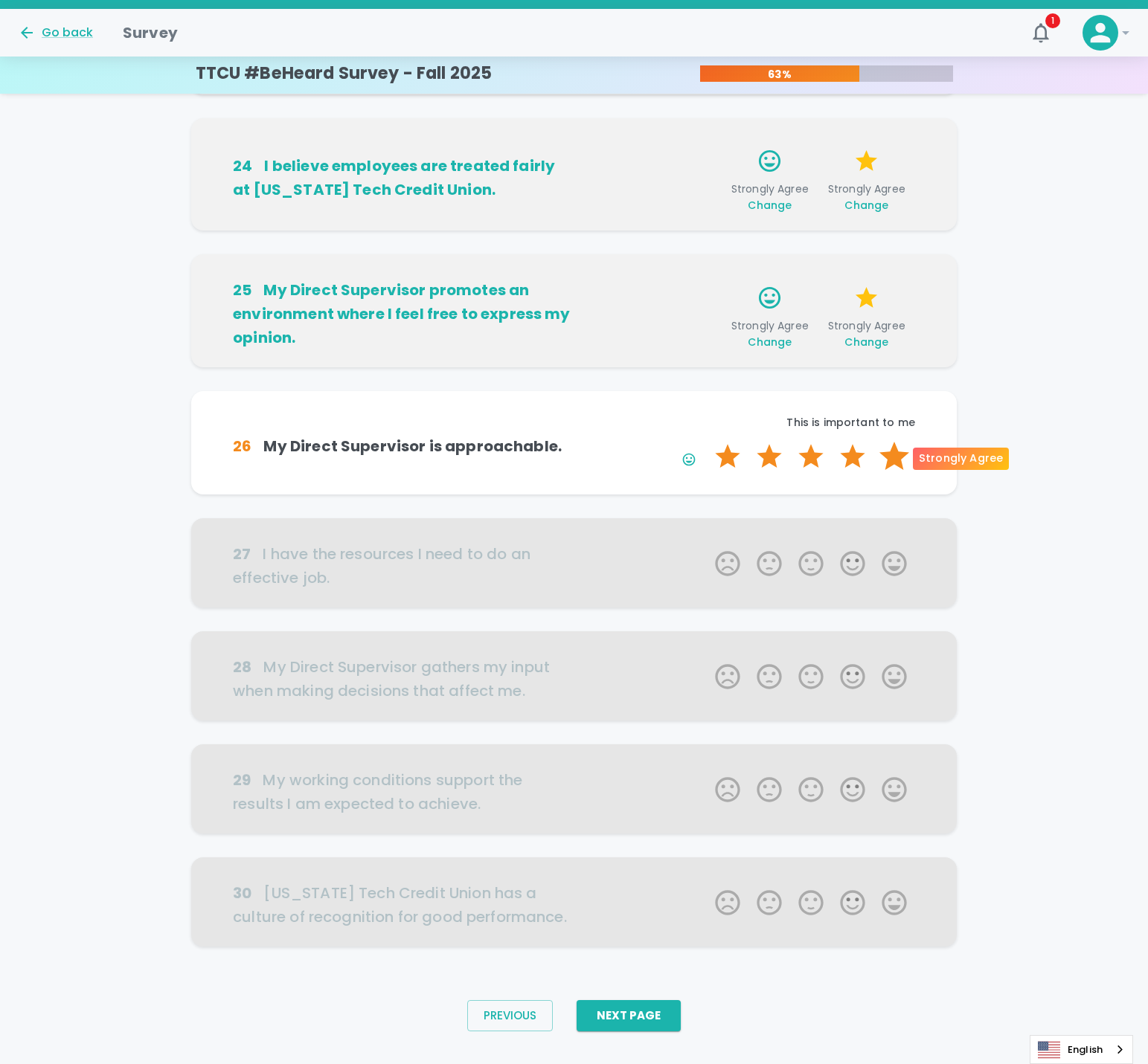
click at [898, 459] on label "5 Stars" at bounding box center [895, 457] width 42 height 30
click at [707, 442] on input "5 Stars" at bounding box center [706, 441] width 1 height 1
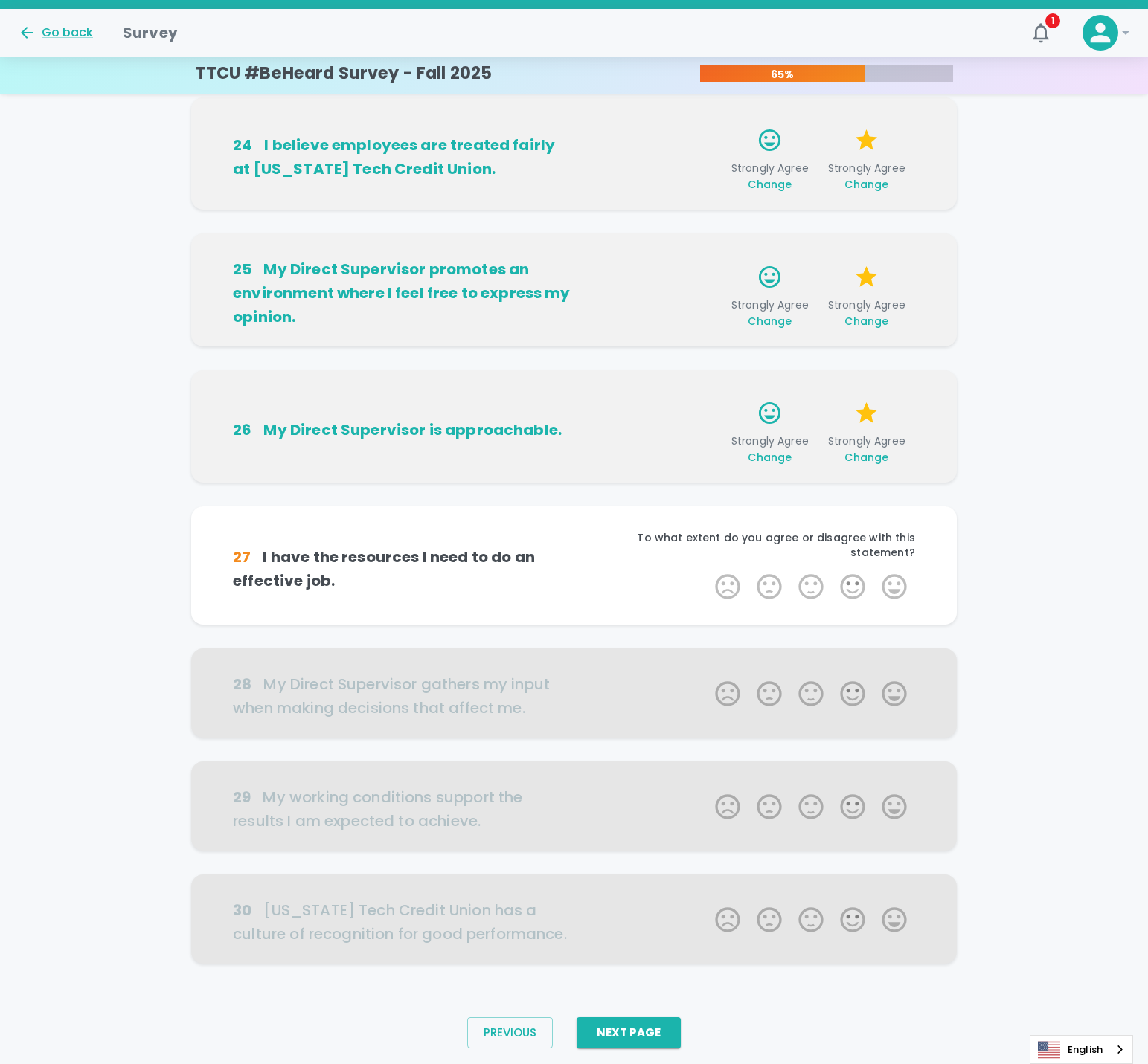
scroll to position [443, 0]
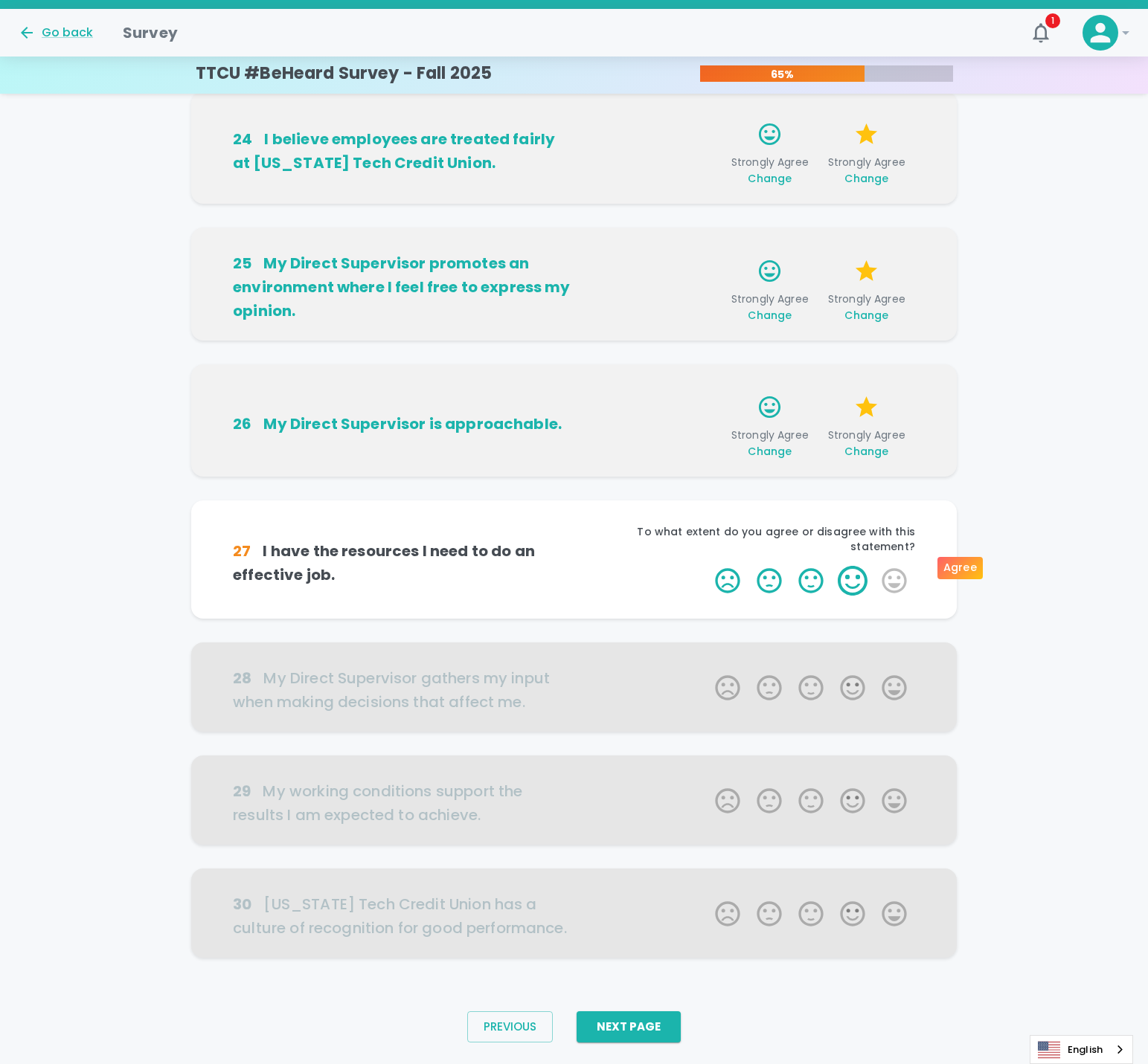
click at [851, 573] on label "4 Stars" at bounding box center [853, 581] width 42 height 30
click at [707, 566] on input "4 Stars" at bounding box center [706, 566] width 1 height 1
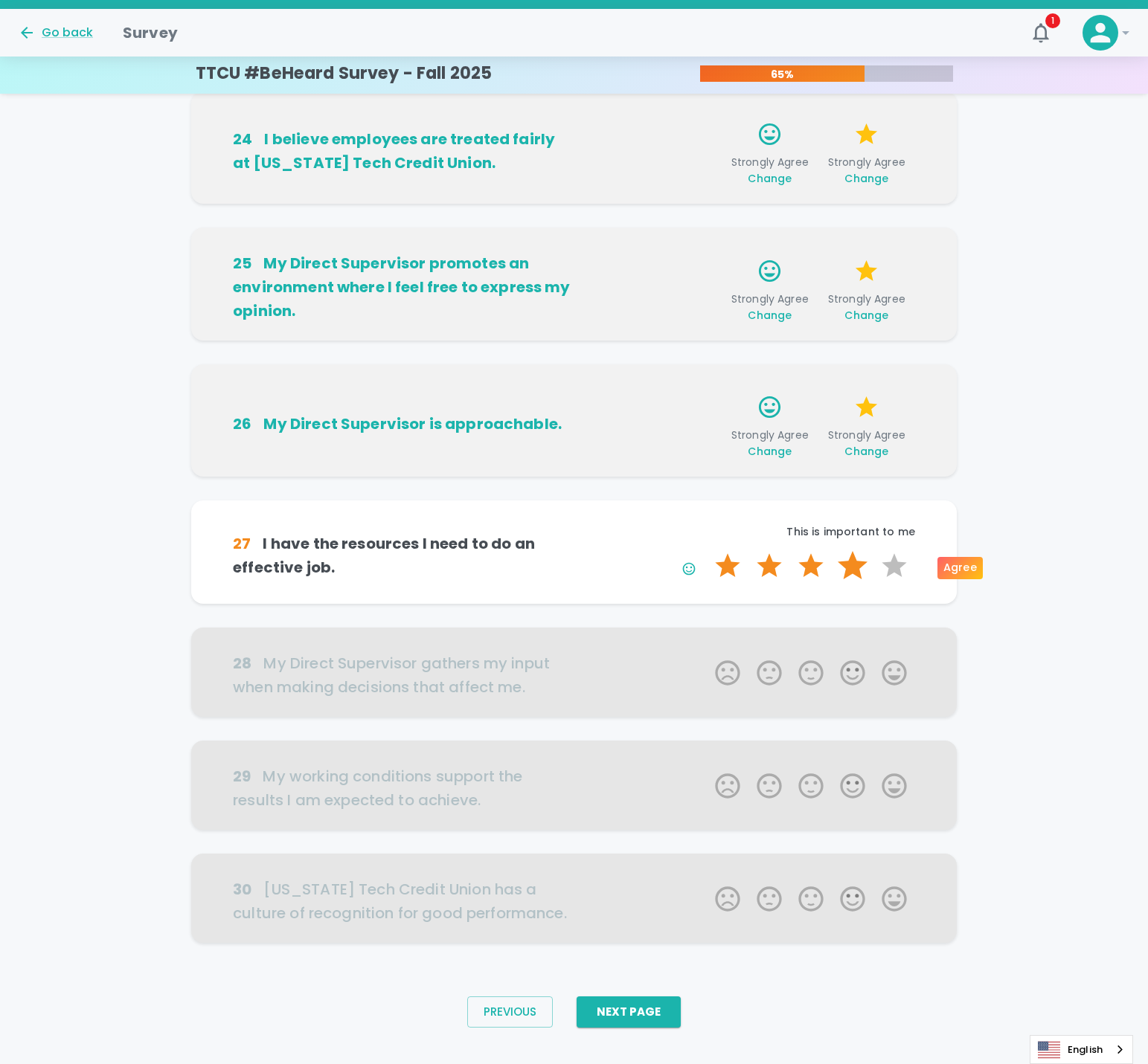
click at [860, 570] on label "4 Stars" at bounding box center [853, 566] width 42 height 30
click at [707, 551] on input "4 Stars" at bounding box center [706, 551] width 1 height 1
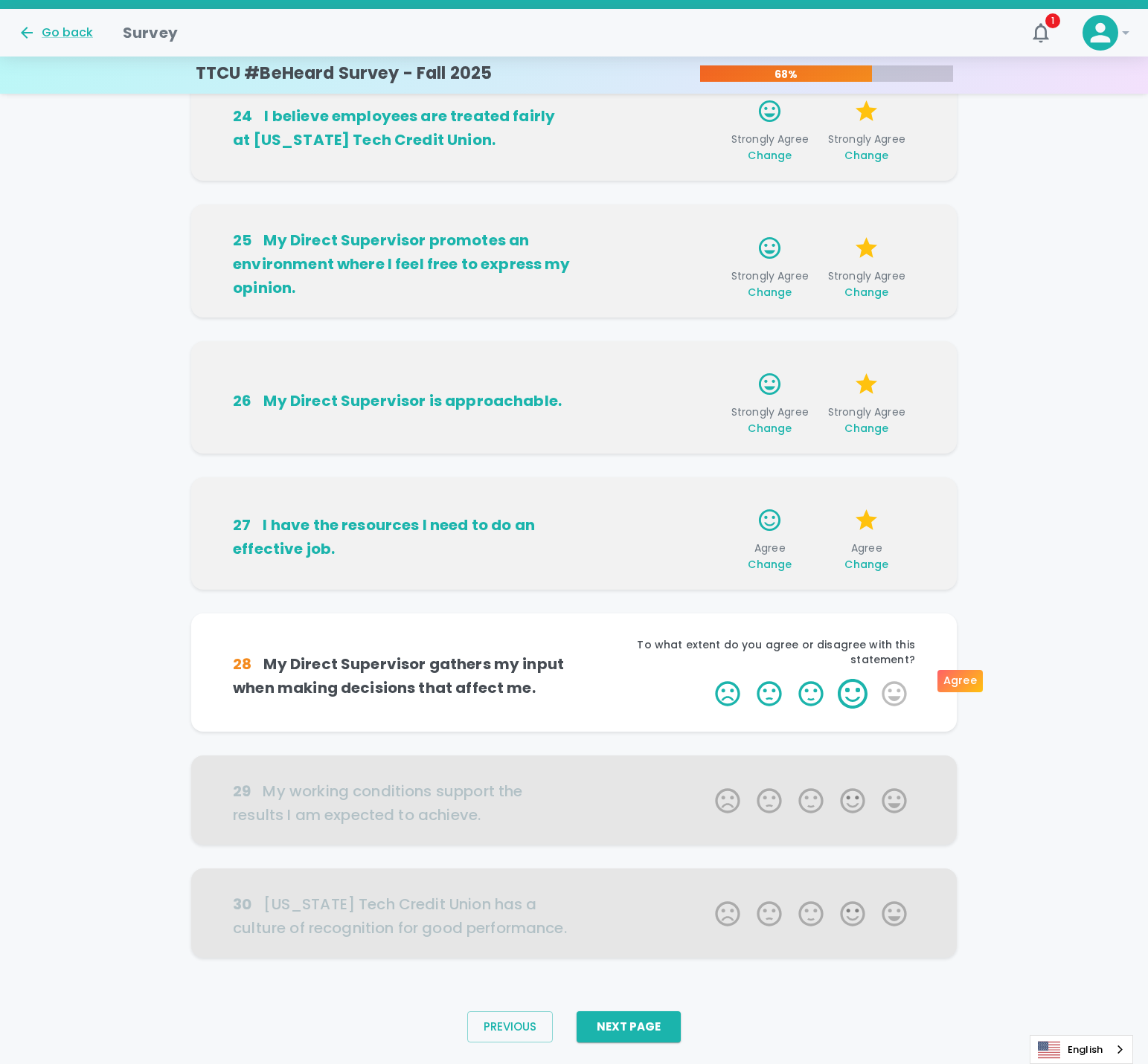
click at [850, 680] on label "4 Stars" at bounding box center [853, 694] width 42 height 30
click at [707, 679] on input "4 Stars" at bounding box center [706, 678] width 1 height 1
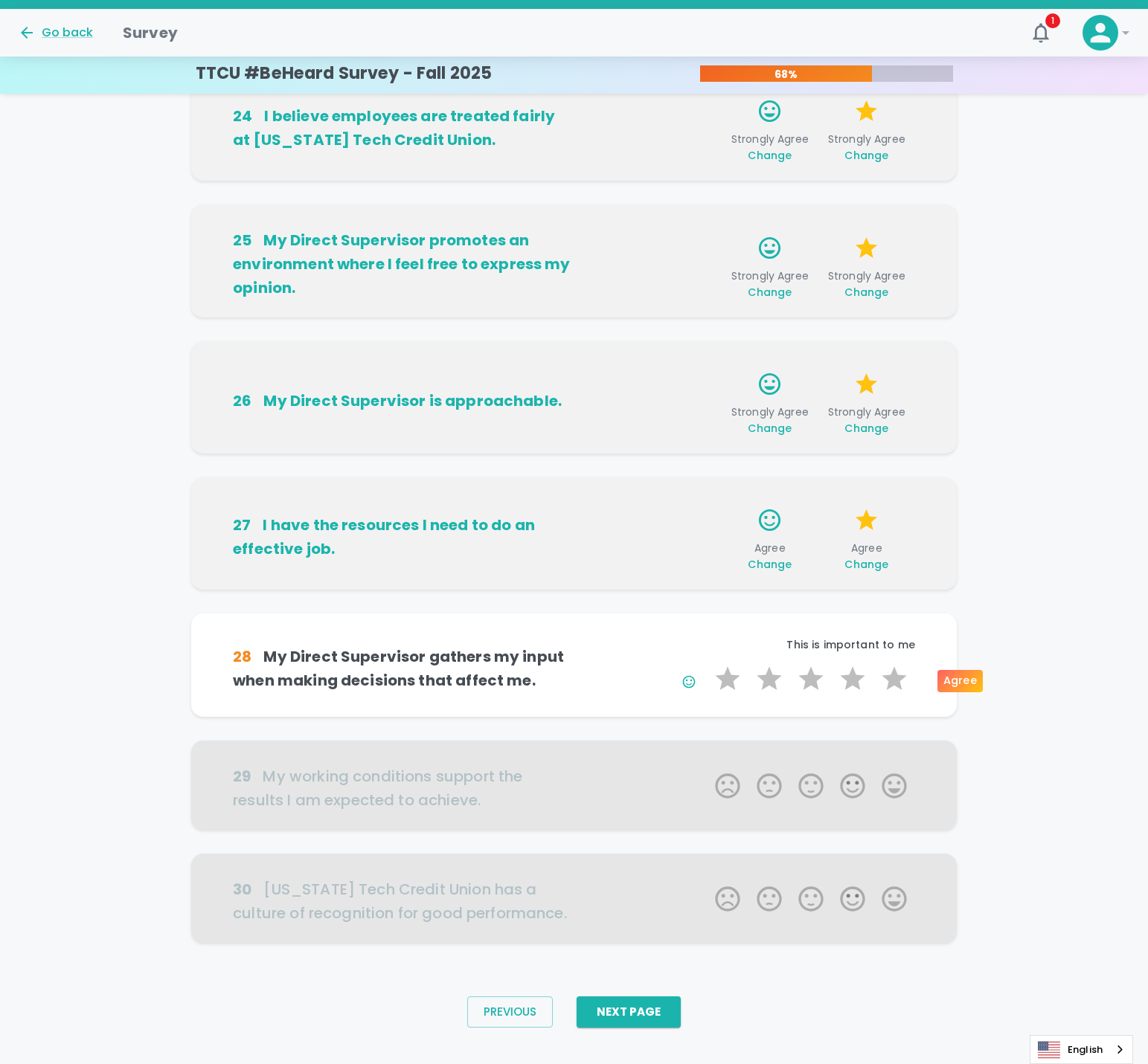
click at [850, 680] on label "4 Stars" at bounding box center [853, 679] width 42 height 30
click at [707, 664] on input "4 Stars" at bounding box center [706, 664] width 1 height 1
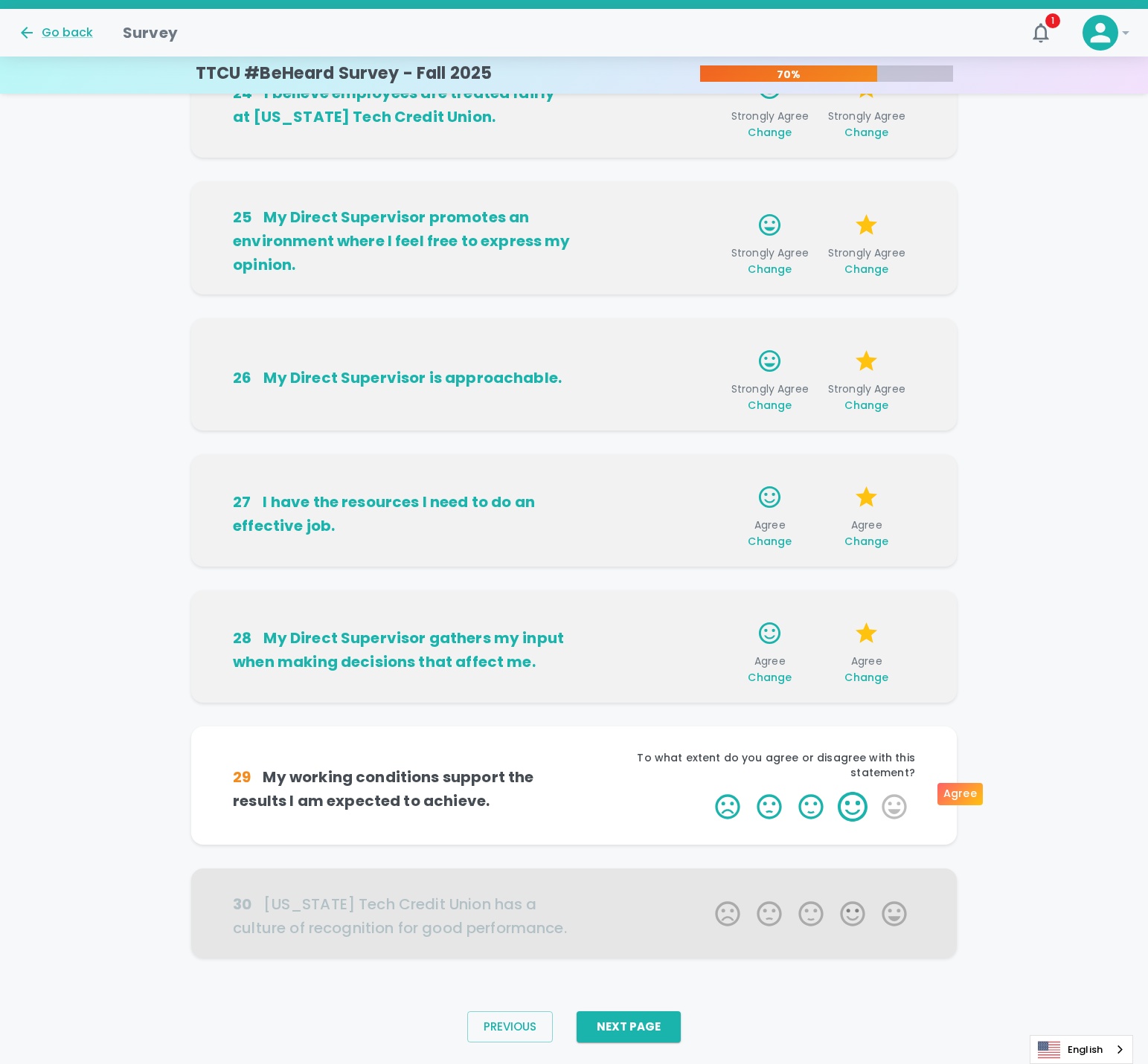
click at [848, 792] on label "4 Stars" at bounding box center [853, 807] width 42 height 30
click at [707, 791] on input "4 Stars" at bounding box center [706, 791] width 1 height 1
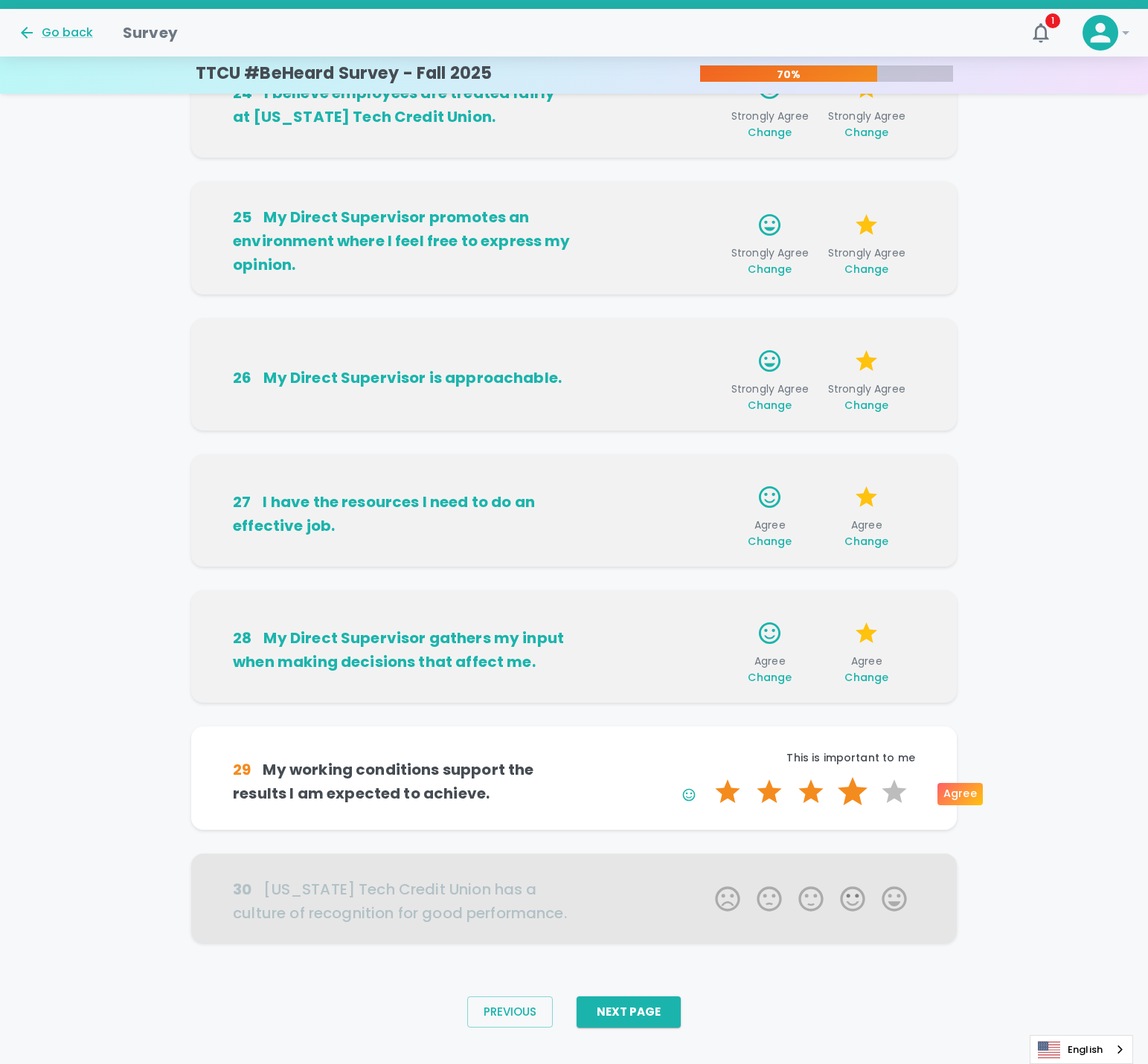
click at [854, 788] on label "4 Stars" at bounding box center [853, 792] width 42 height 30
click at [707, 777] on input "4 Stars" at bounding box center [706, 776] width 1 height 1
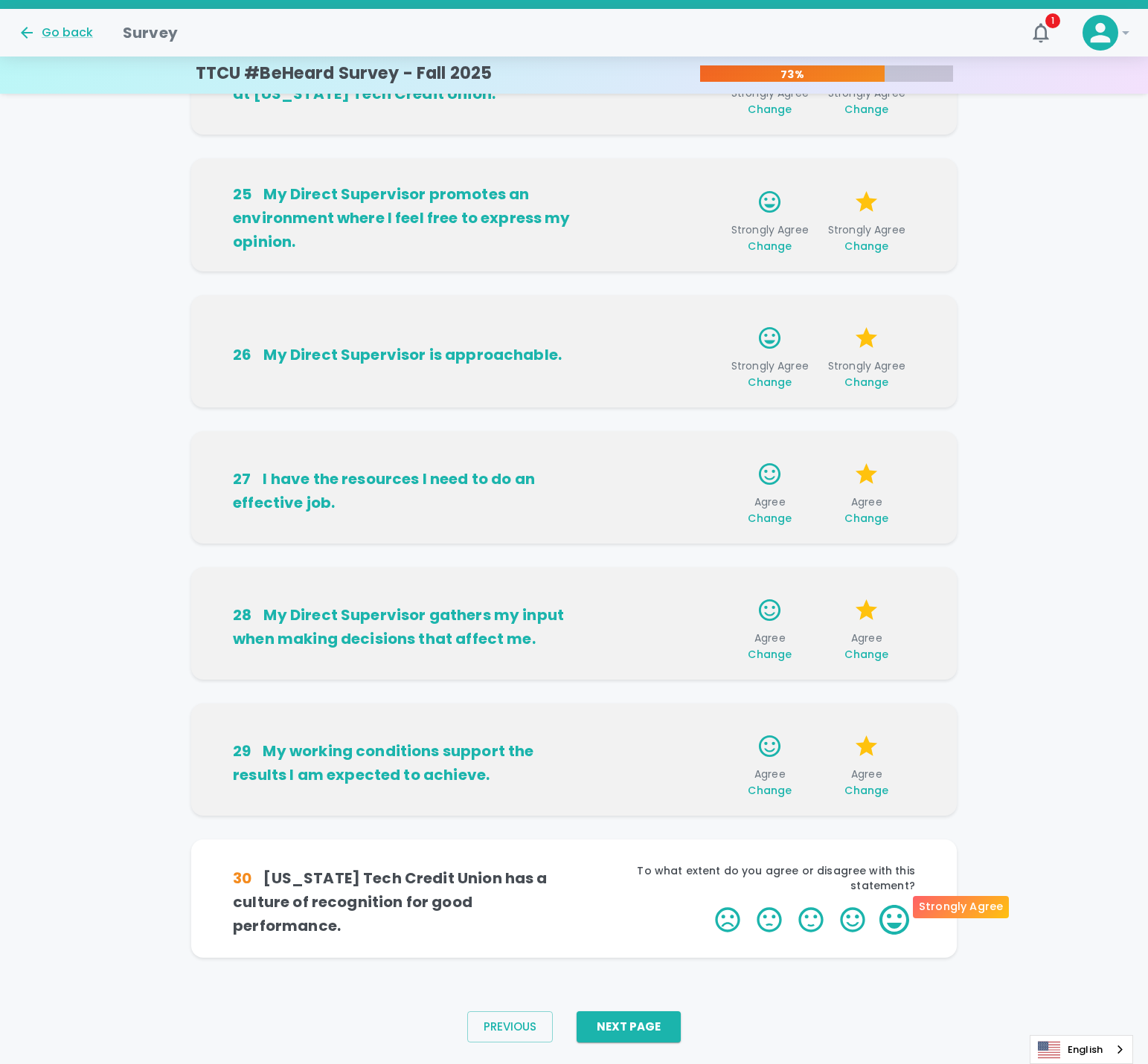
click at [890, 913] on label "5 Stars" at bounding box center [895, 920] width 42 height 30
click at [707, 905] on input "5 Stars" at bounding box center [706, 904] width 1 height 1
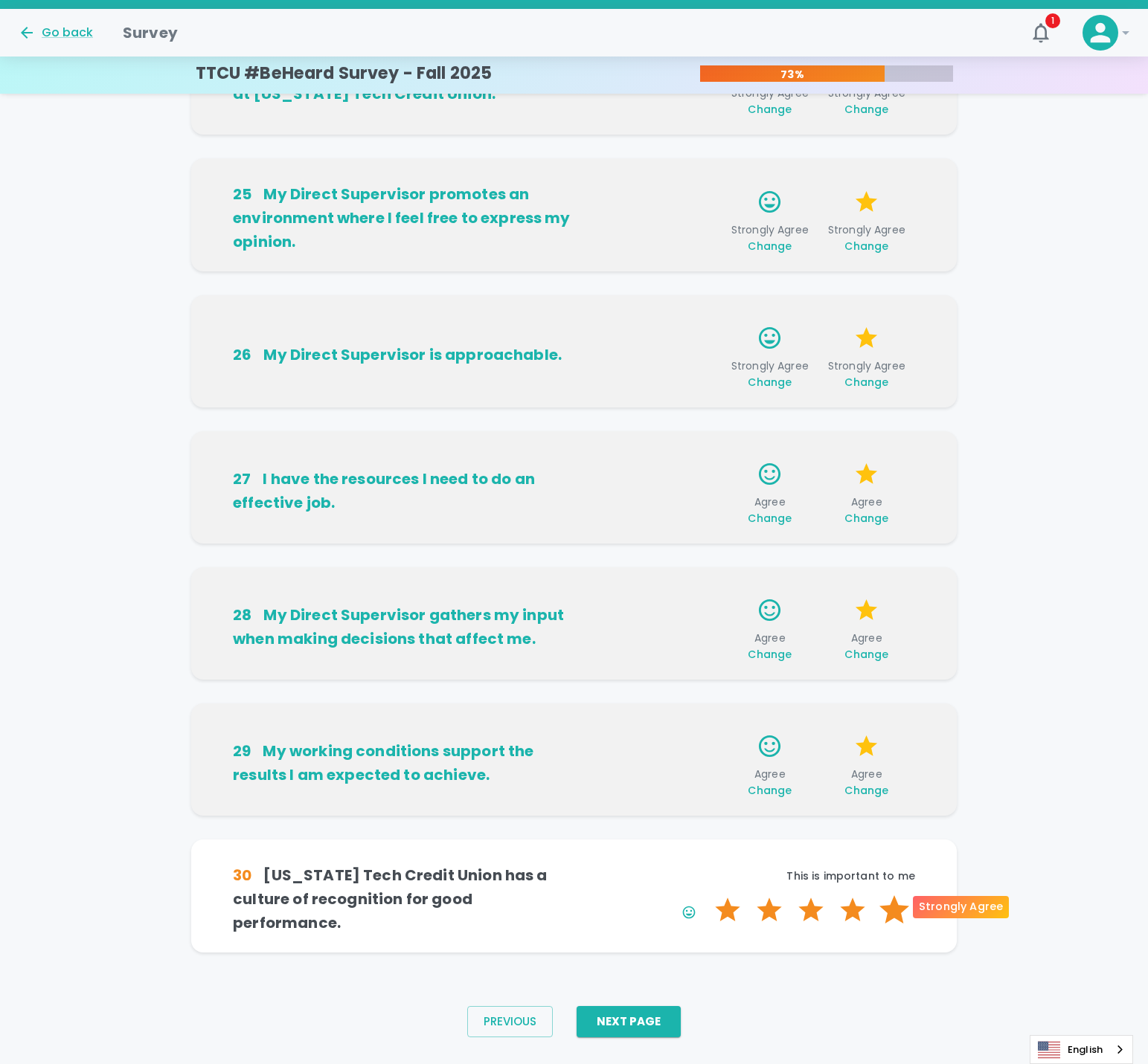
click at [889, 909] on label "5 Stars" at bounding box center [895, 910] width 42 height 30
click at [707, 895] on input "5 Stars" at bounding box center [706, 894] width 1 height 1
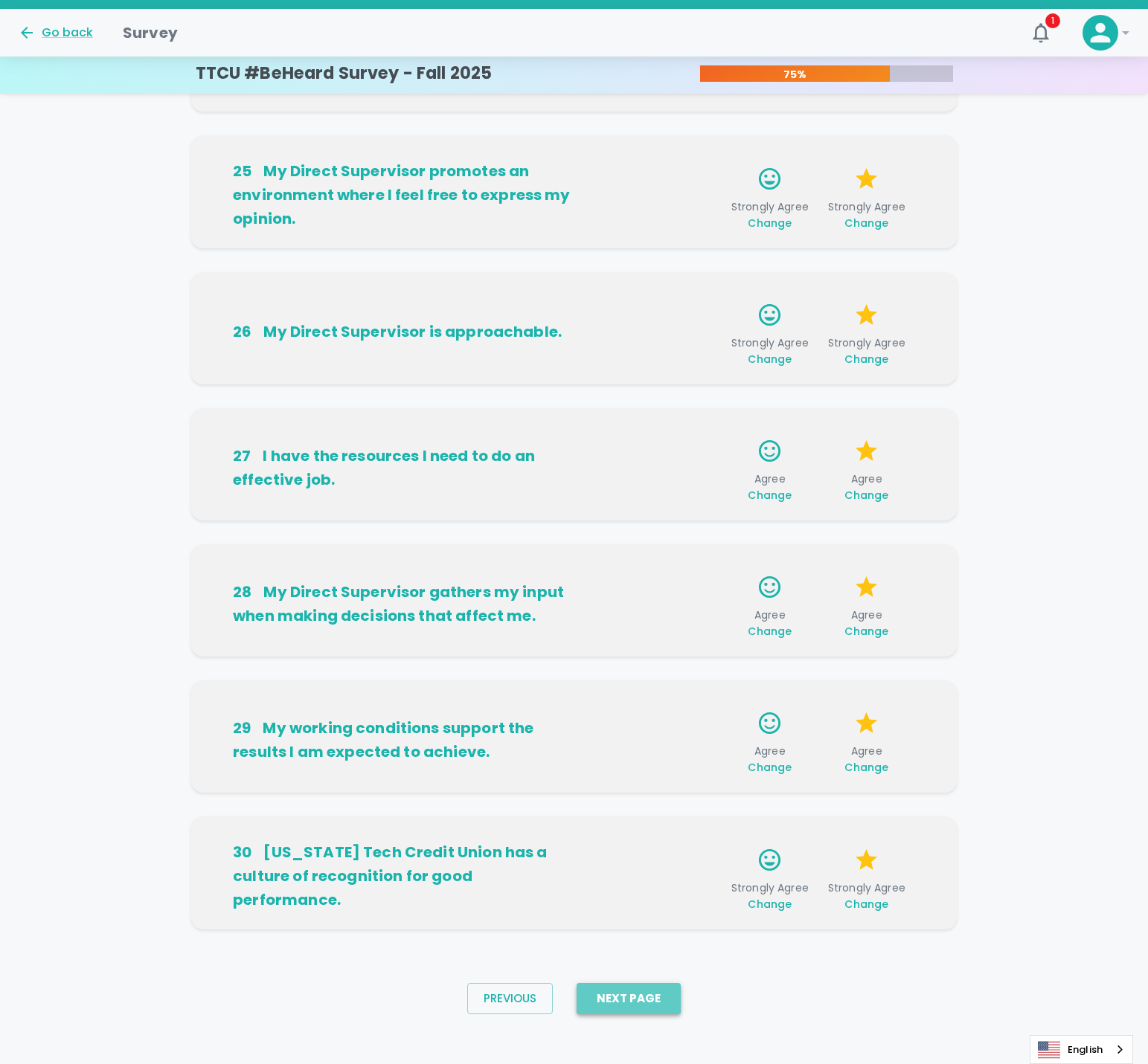
click at [638, 1010] on button "Next Page" at bounding box center [628, 999] width 104 height 31
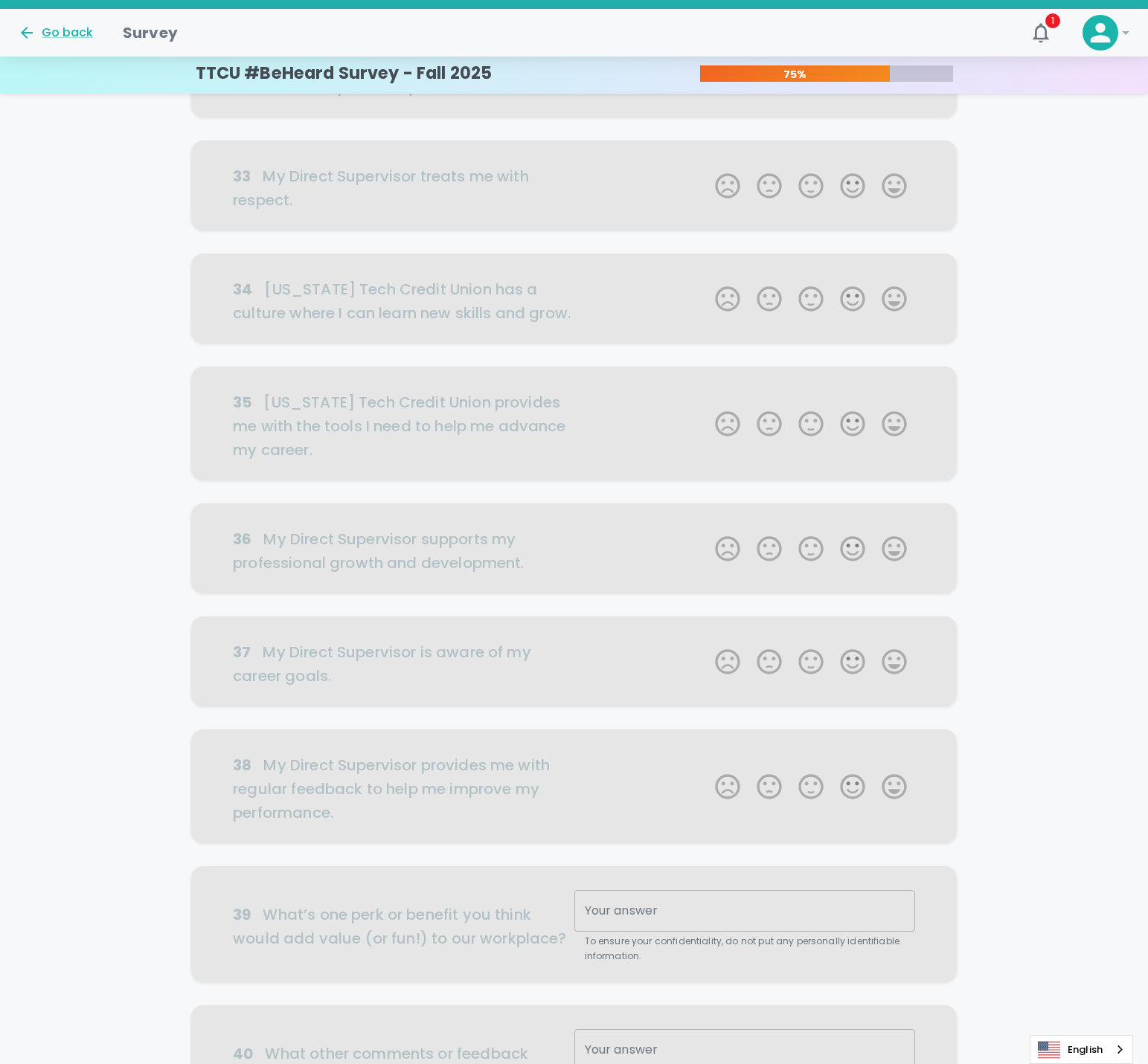
scroll to position [0, 0]
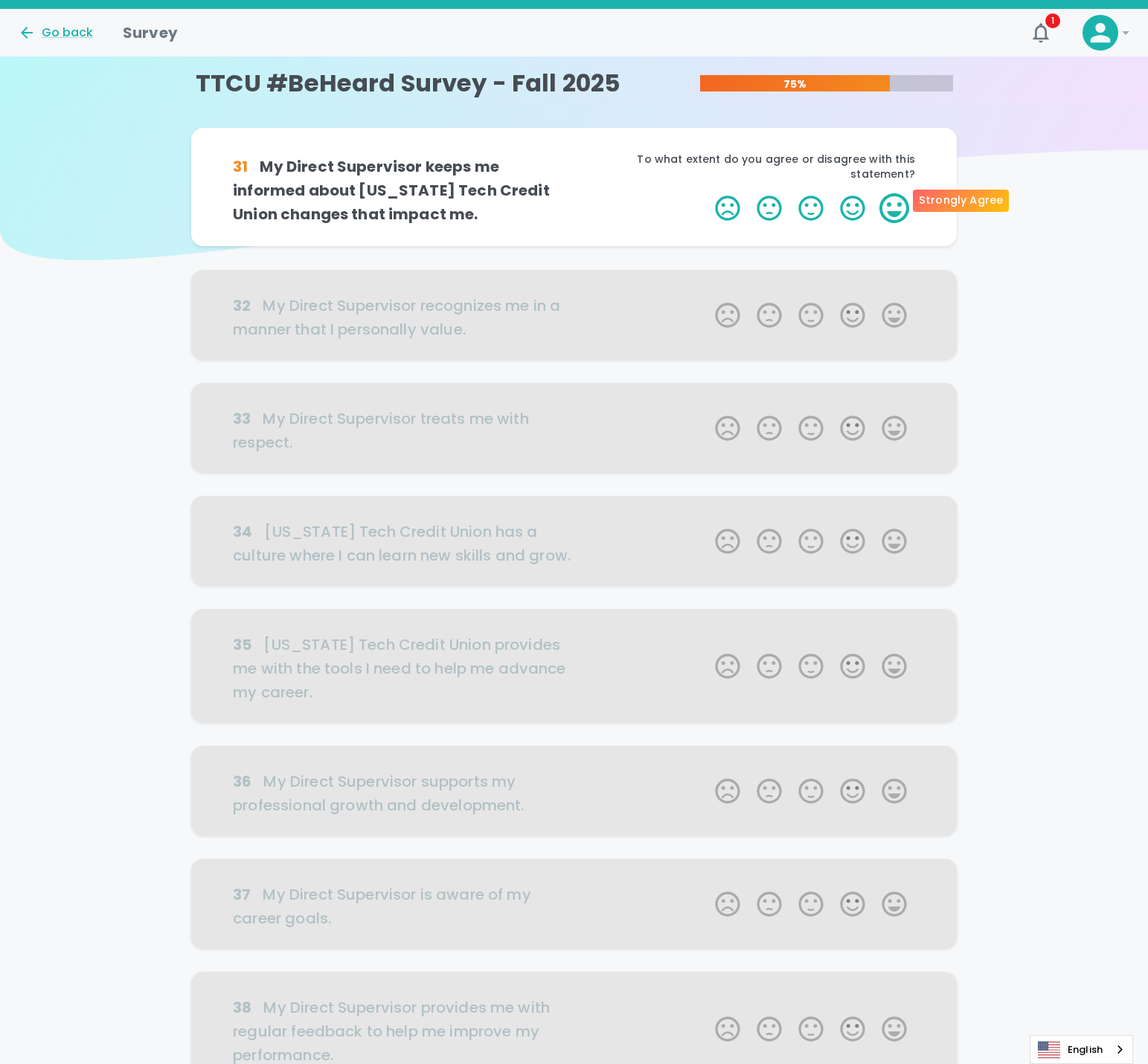
click at [888, 204] on label "5 Stars" at bounding box center [895, 208] width 42 height 30
click at [707, 194] on input "5 Stars" at bounding box center [706, 193] width 1 height 1
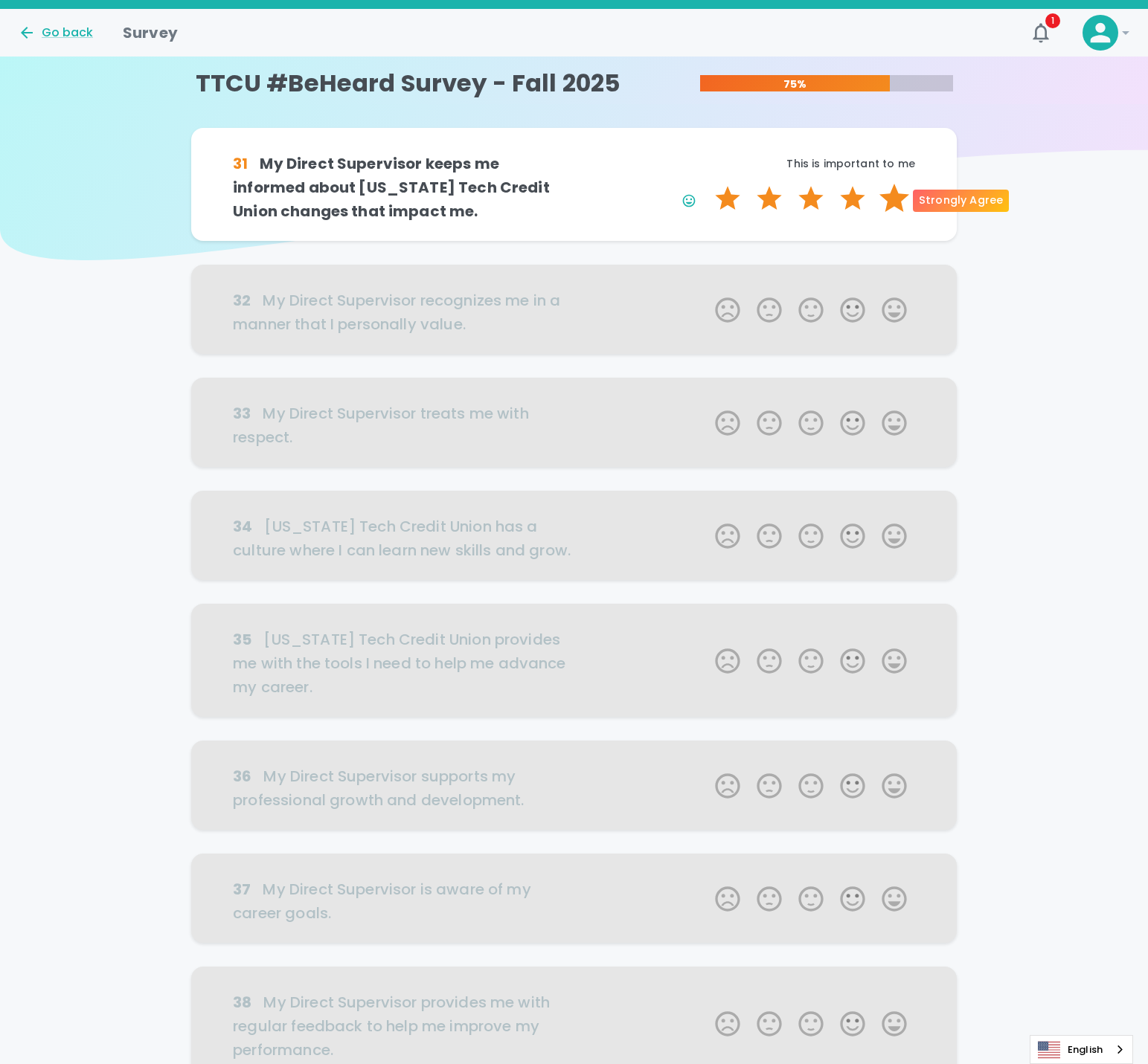
click at [892, 205] on label "5 Stars" at bounding box center [895, 199] width 42 height 30
click at [707, 184] on input "5 Stars" at bounding box center [706, 183] width 1 height 1
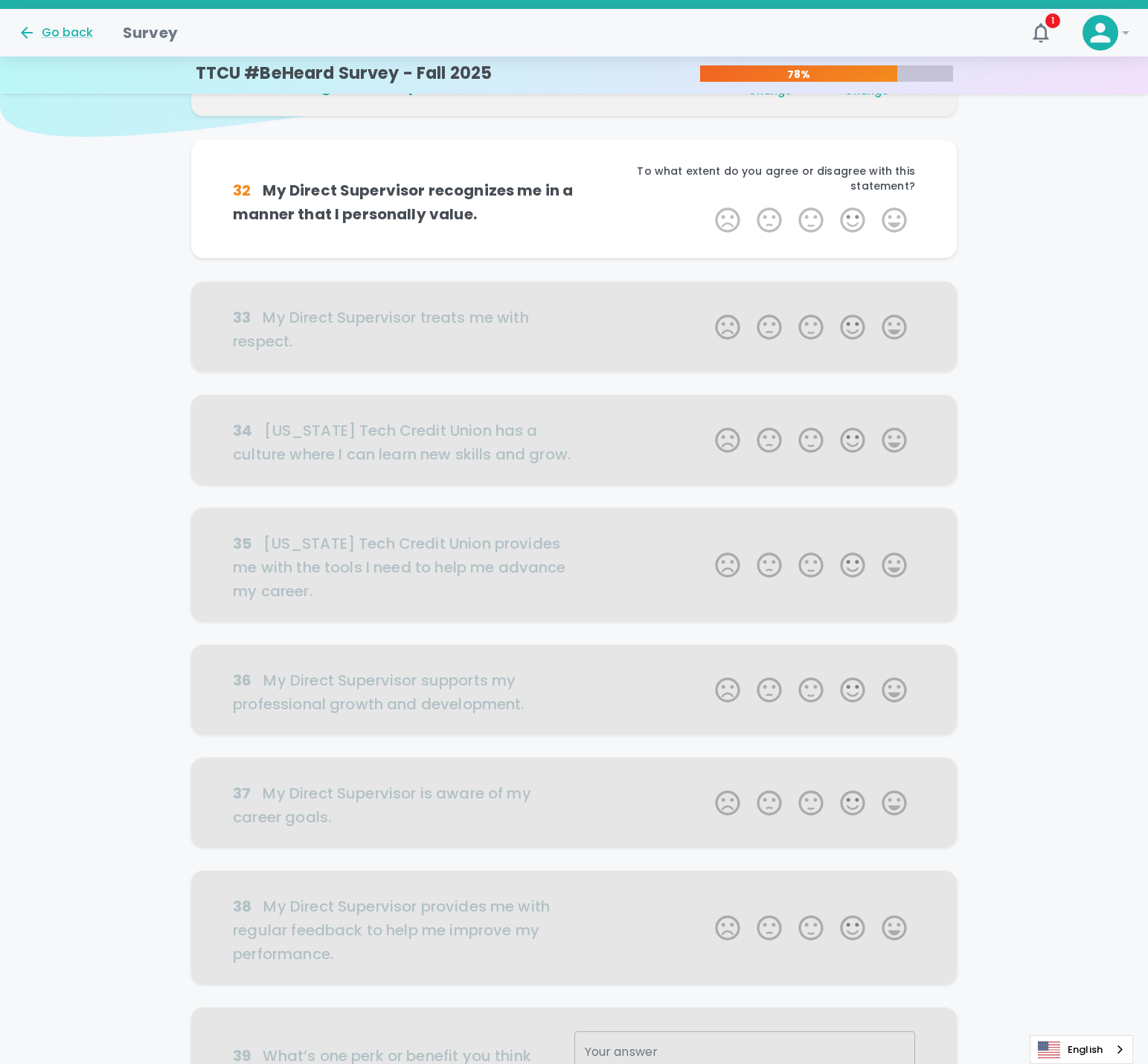
scroll to position [131, 0]
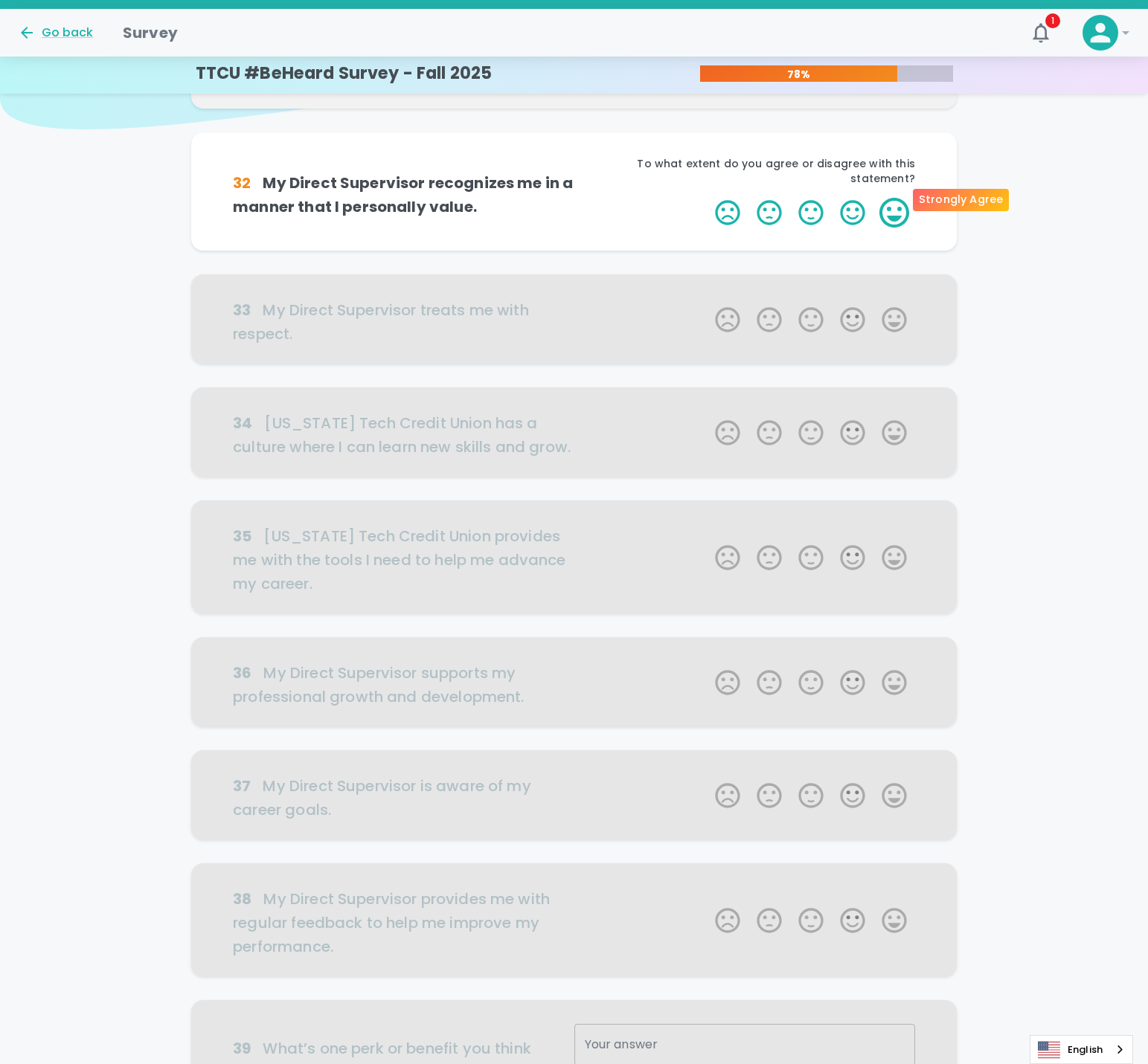
click at [886, 198] on label "5 Stars" at bounding box center [895, 213] width 42 height 30
click at [707, 197] on input "5 Stars" at bounding box center [706, 197] width 1 height 1
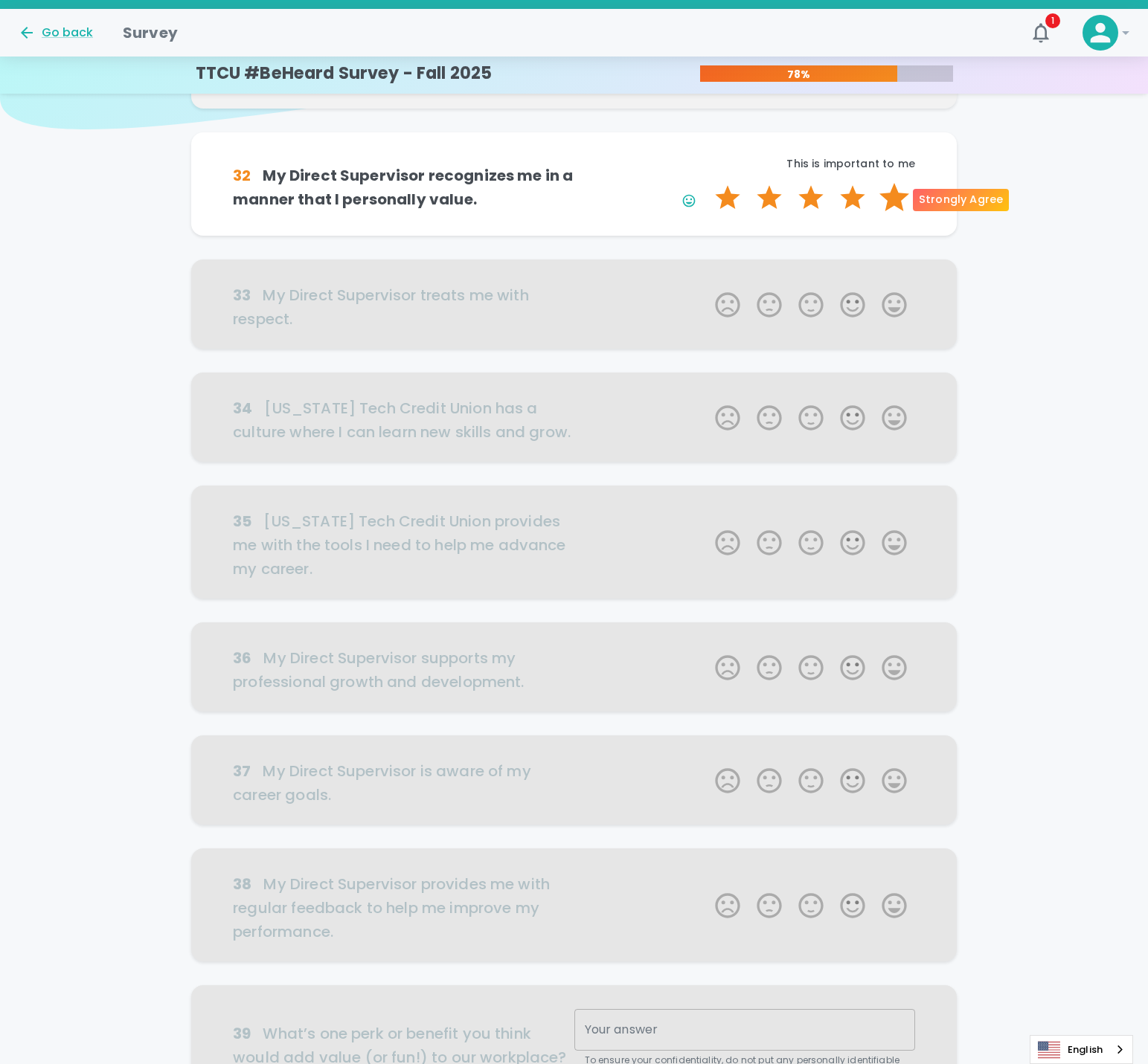
click at [892, 203] on label "5 Stars" at bounding box center [895, 198] width 42 height 30
click at [707, 183] on input "5 Stars" at bounding box center [706, 182] width 1 height 1
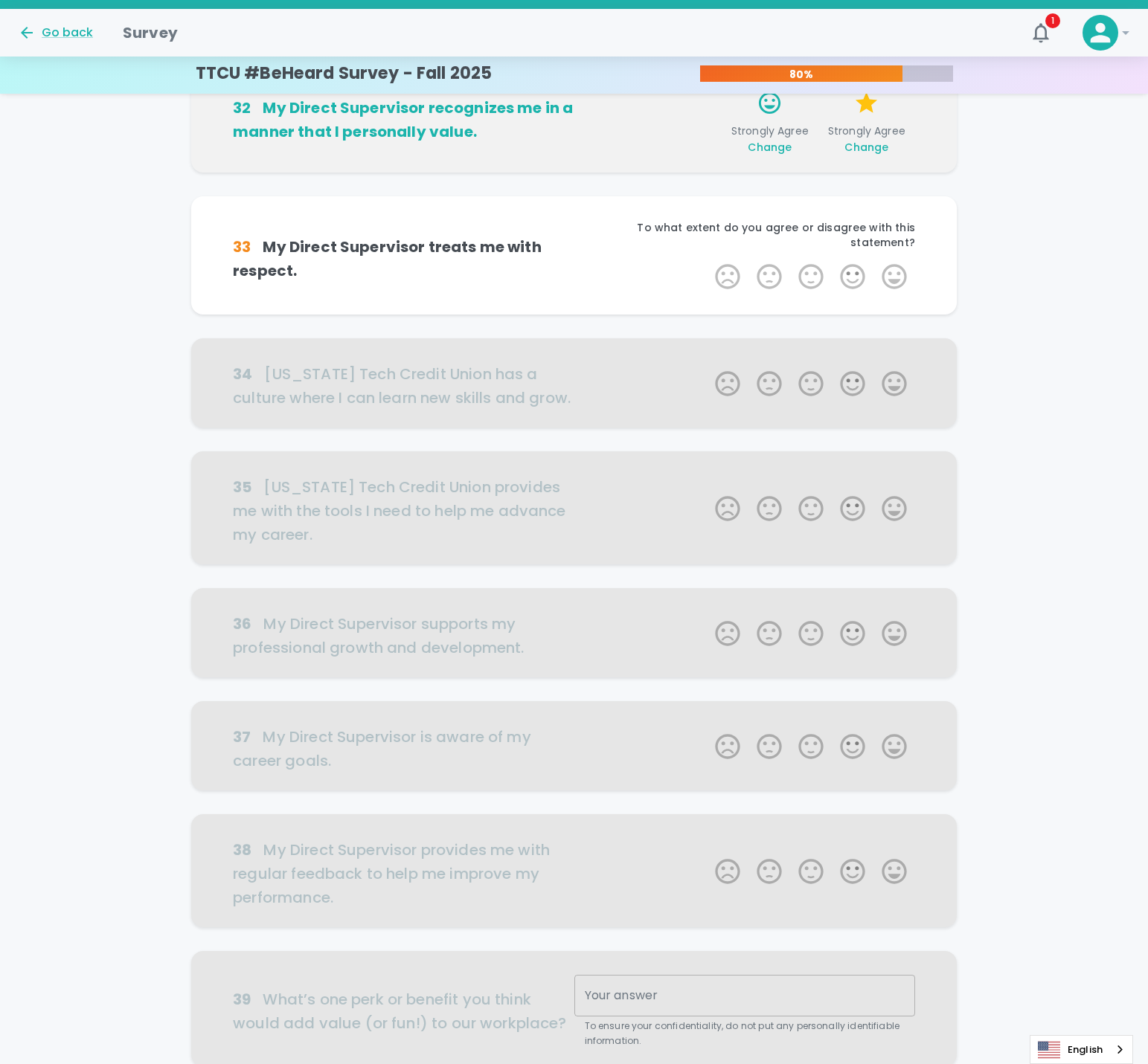
scroll to position [262, 0]
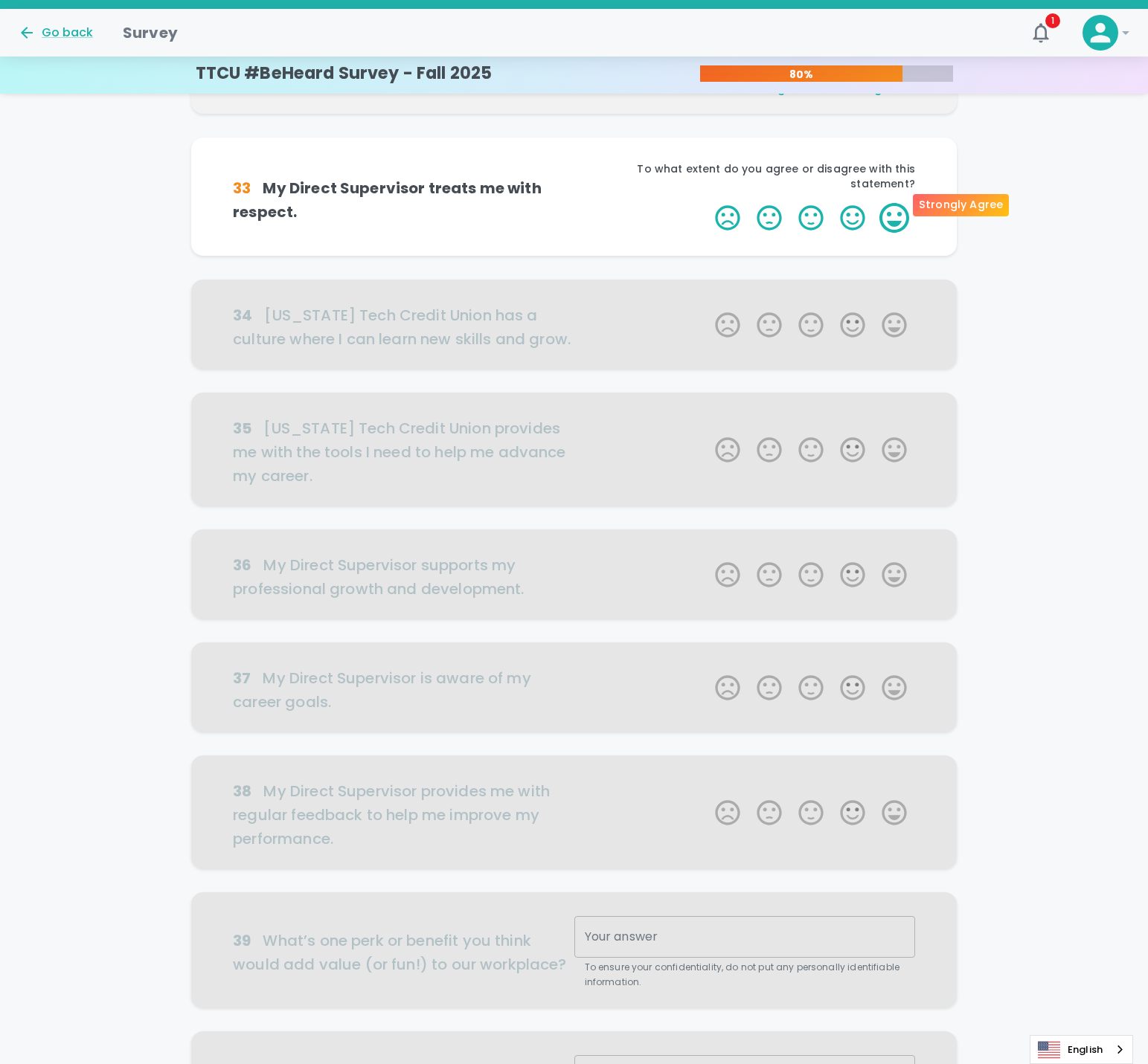
click at [894, 203] on label "5 Stars" at bounding box center [895, 218] width 42 height 30
click at [707, 203] on input "5 Stars" at bounding box center [706, 202] width 1 height 1
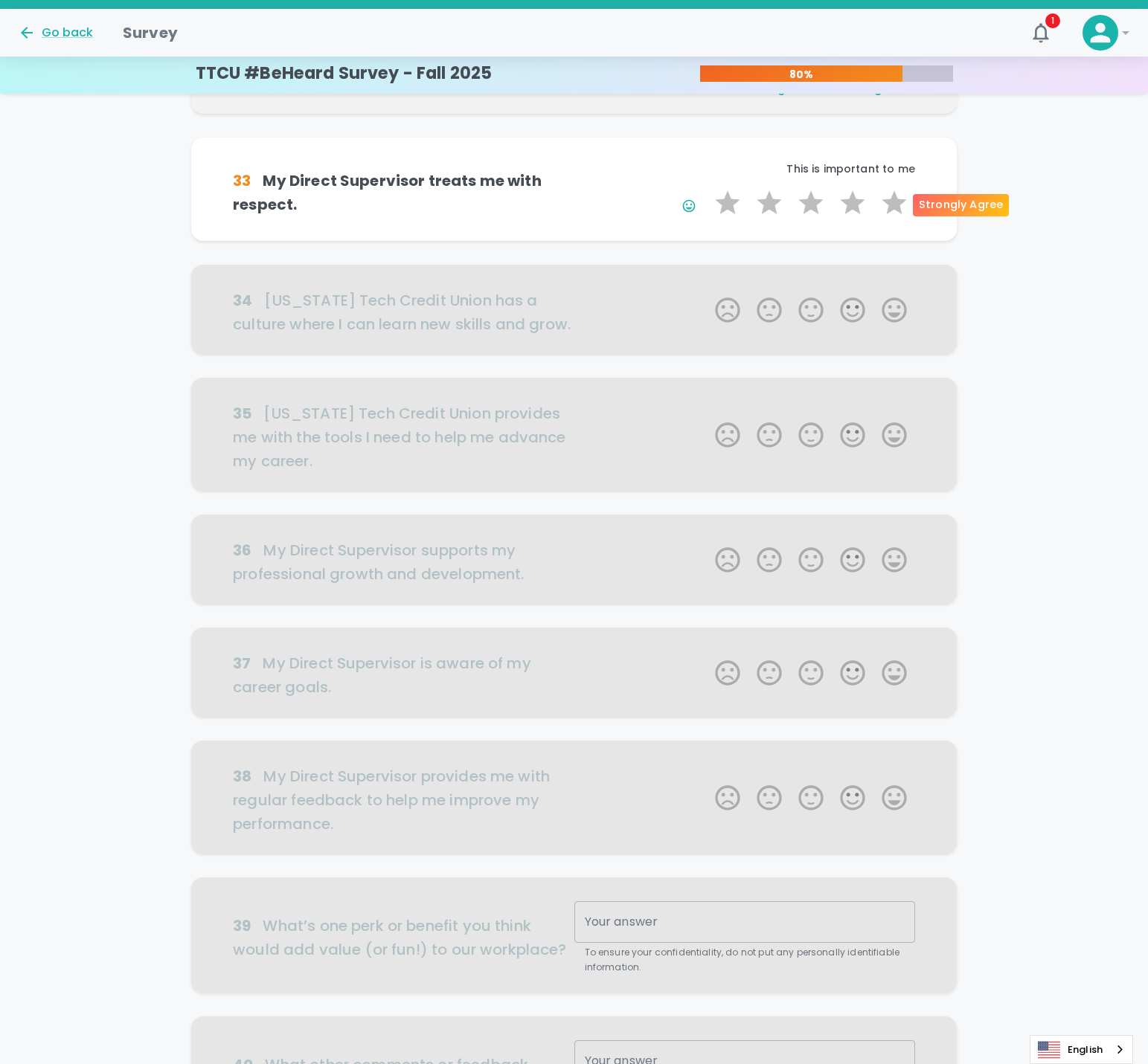
click at [894, 203] on label "5 Stars" at bounding box center [895, 203] width 42 height 30
click at [707, 188] on input "5 Stars" at bounding box center [706, 188] width 1 height 1
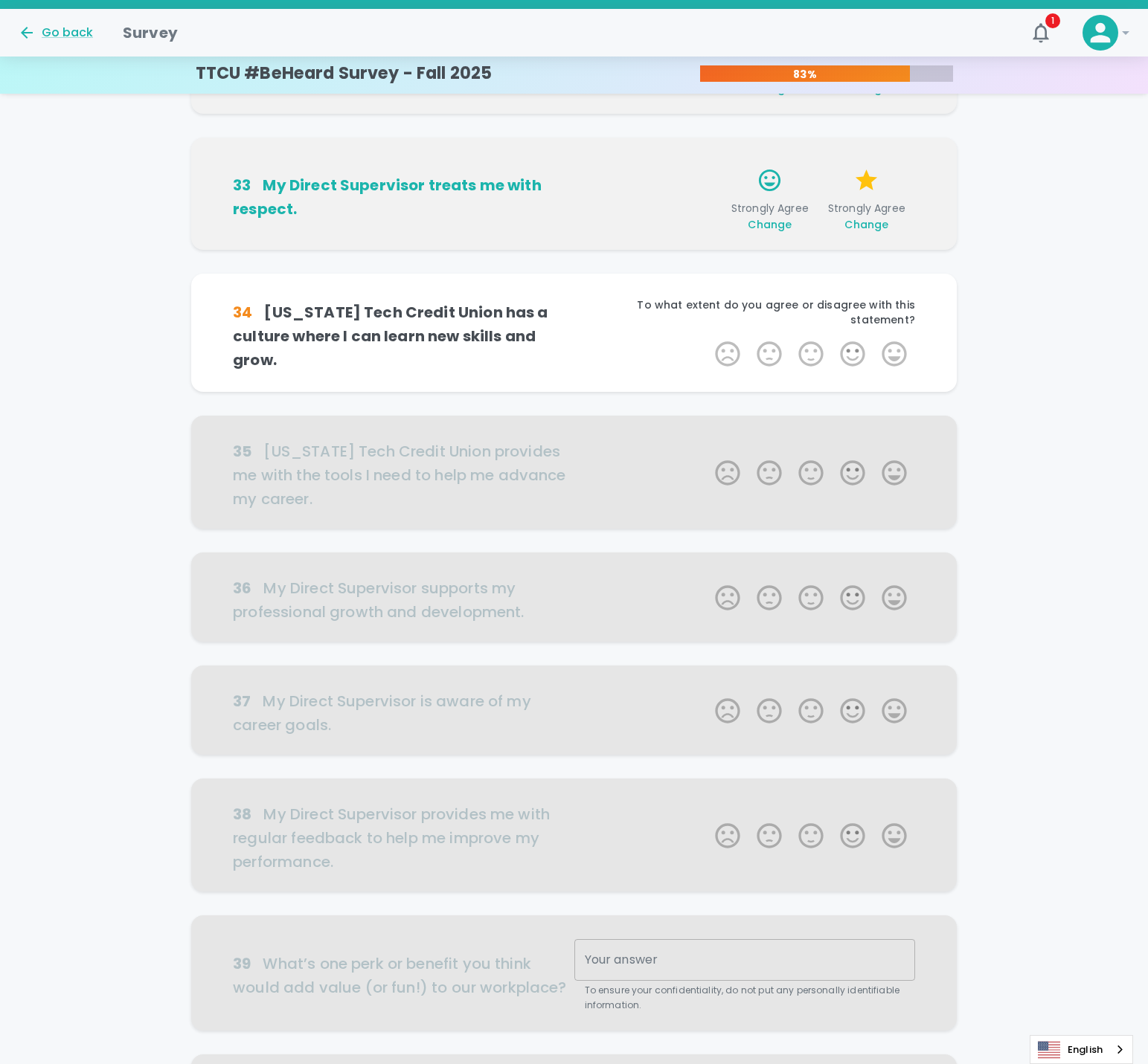
scroll to position [393, 0]
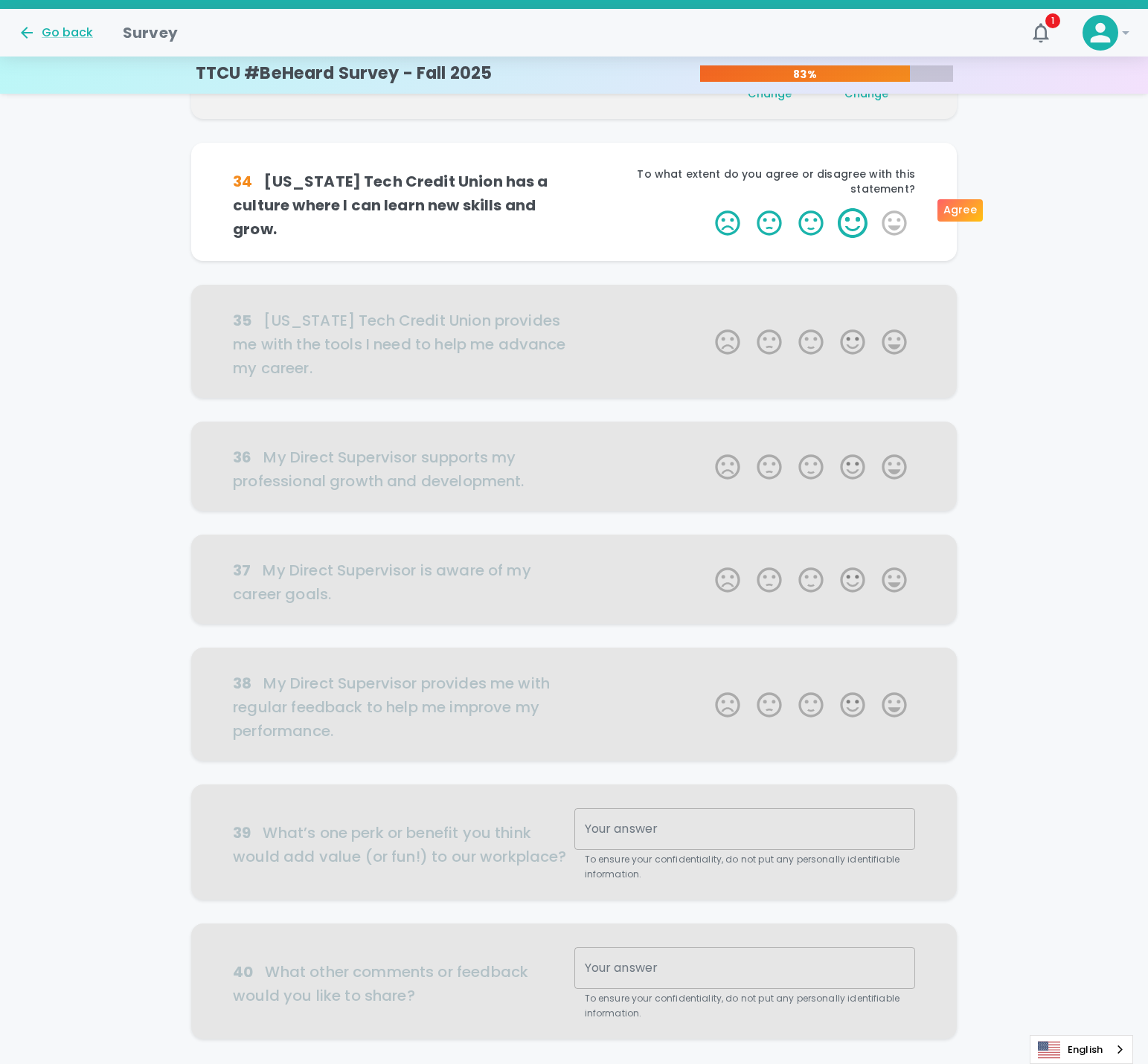
click at [849, 211] on label "4 Stars" at bounding box center [853, 223] width 42 height 30
click at [707, 208] on input "4 Stars" at bounding box center [706, 208] width 1 height 1
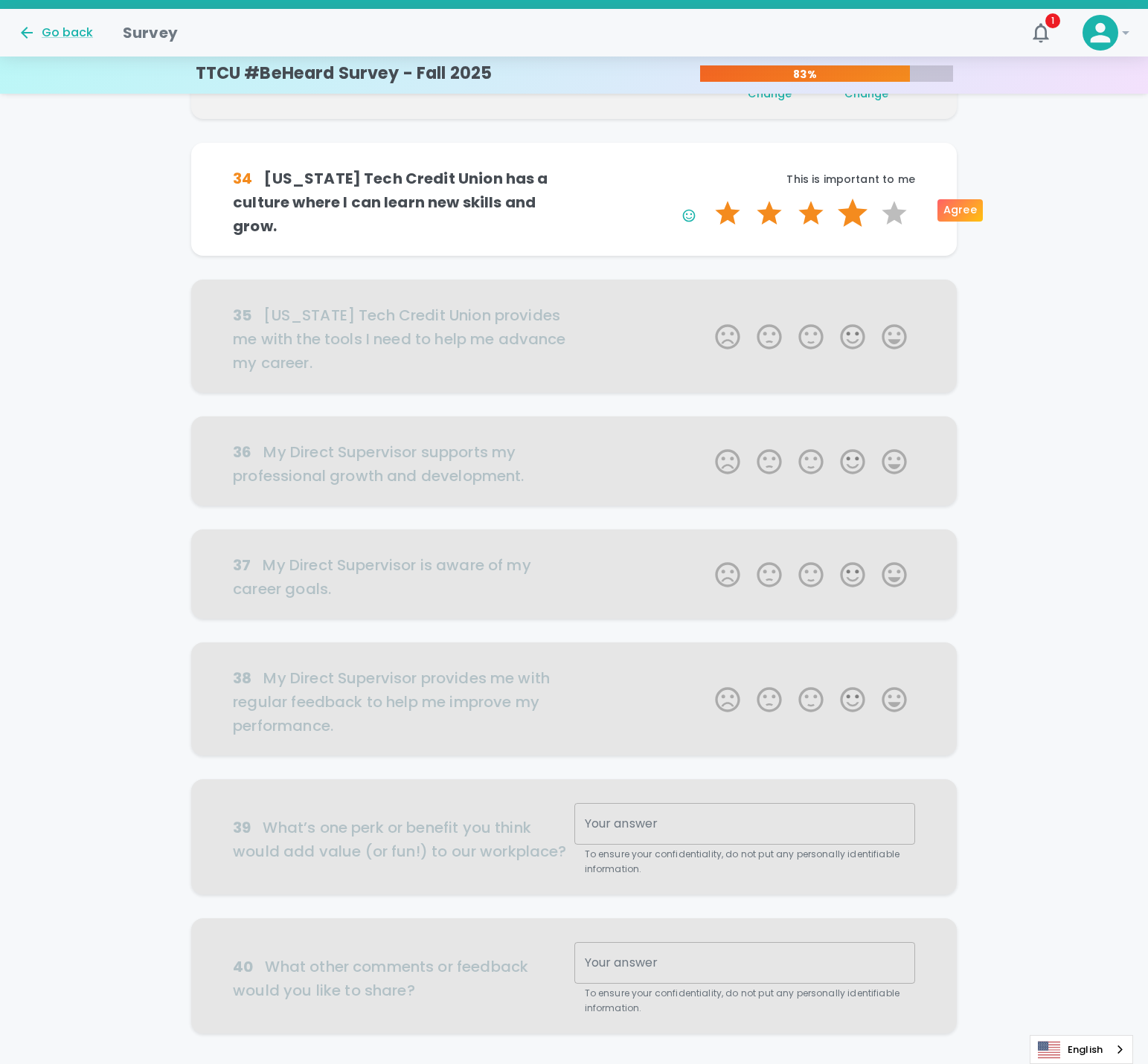
click at [849, 212] on label "4 Stars" at bounding box center [853, 214] width 42 height 30
click at [707, 199] on input "4 Stars" at bounding box center [706, 198] width 1 height 1
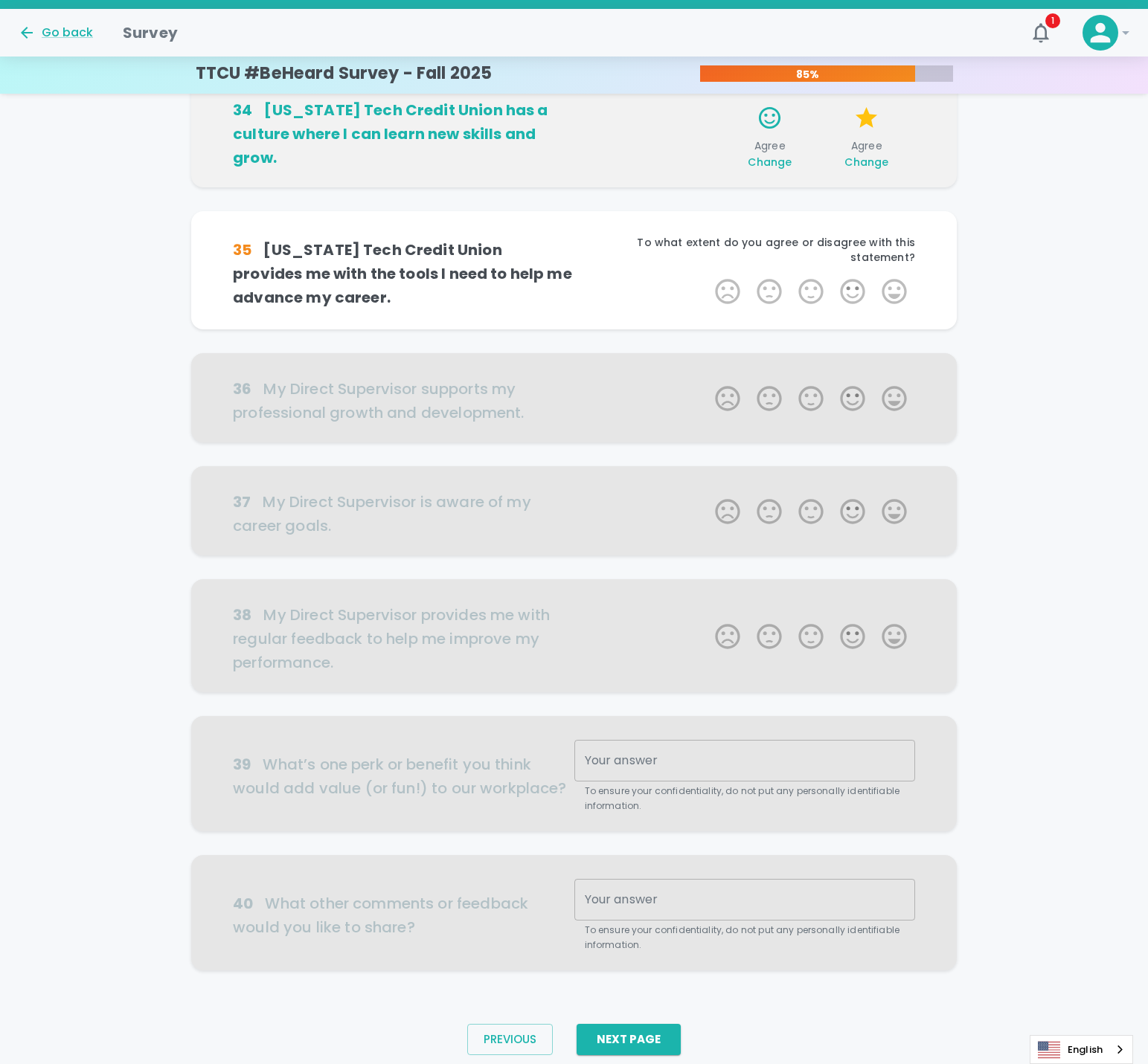
scroll to position [497, 0]
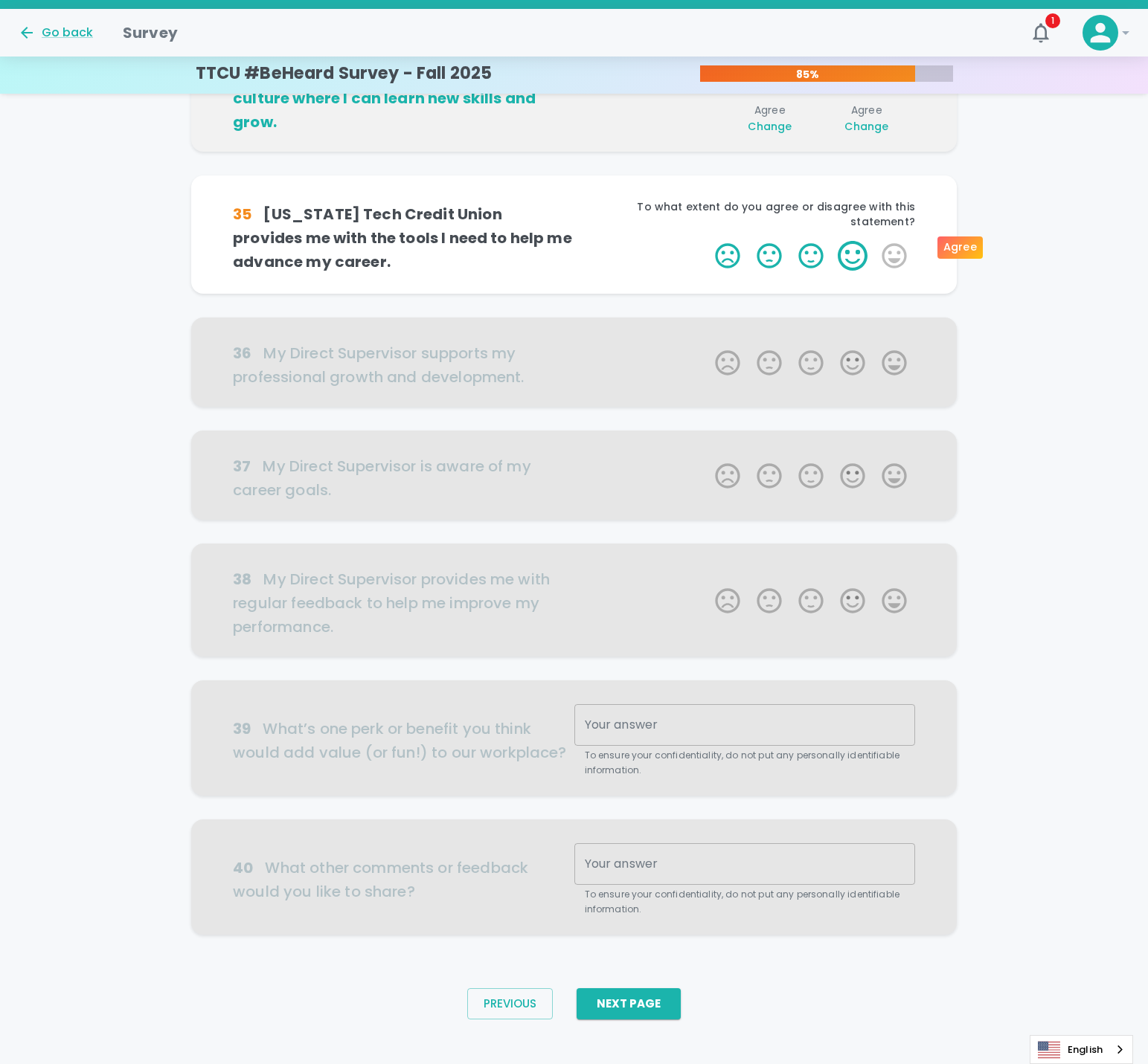
click at [862, 250] on label "4 Stars" at bounding box center [853, 256] width 42 height 30
click at [707, 241] on input "4 Stars" at bounding box center [706, 241] width 1 height 1
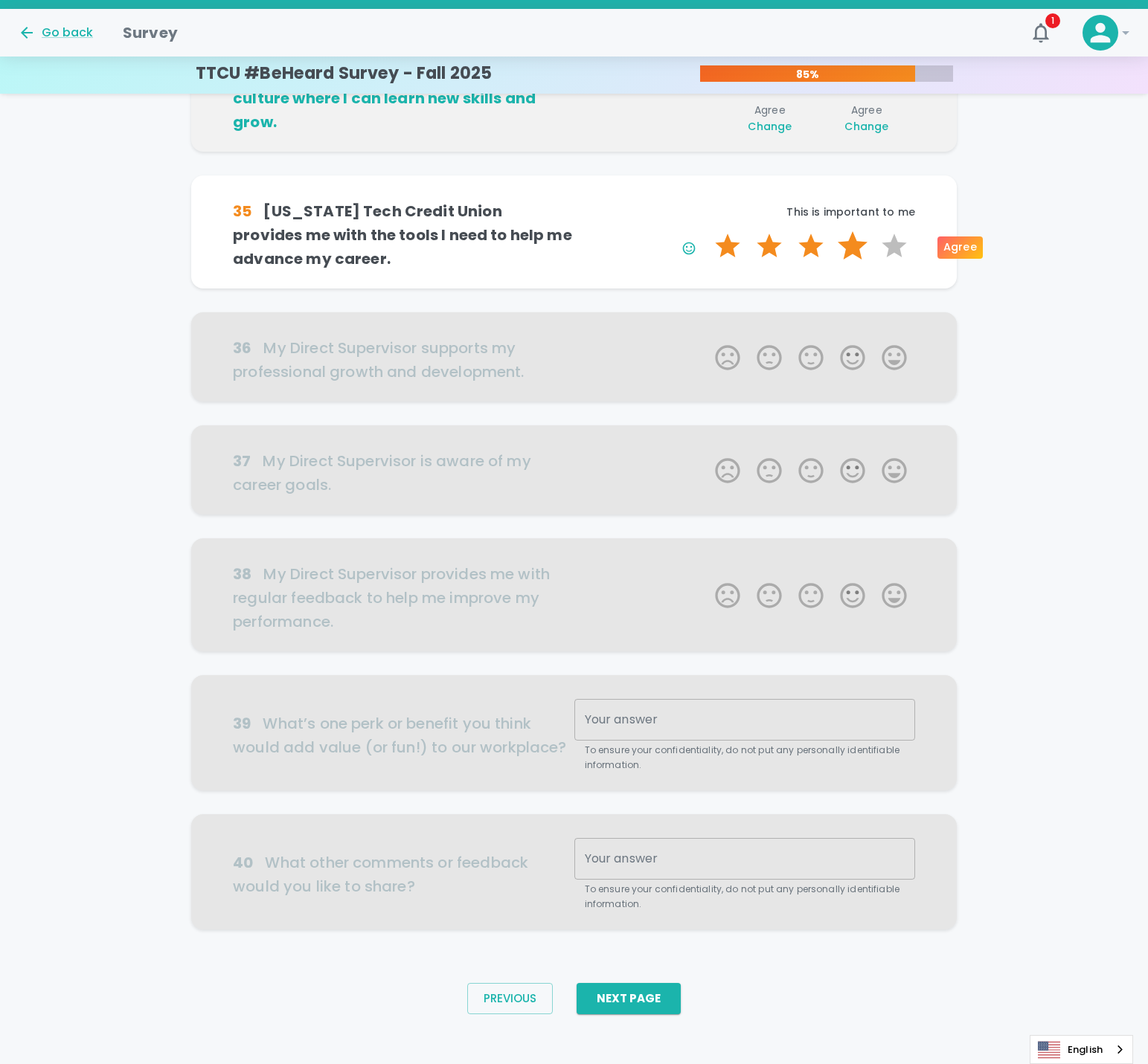
click at [854, 248] on label "4 Stars" at bounding box center [853, 247] width 42 height 30
click at [707, 232] on input "4 Stars" at bounding box center [706, 231] width 1 height 1
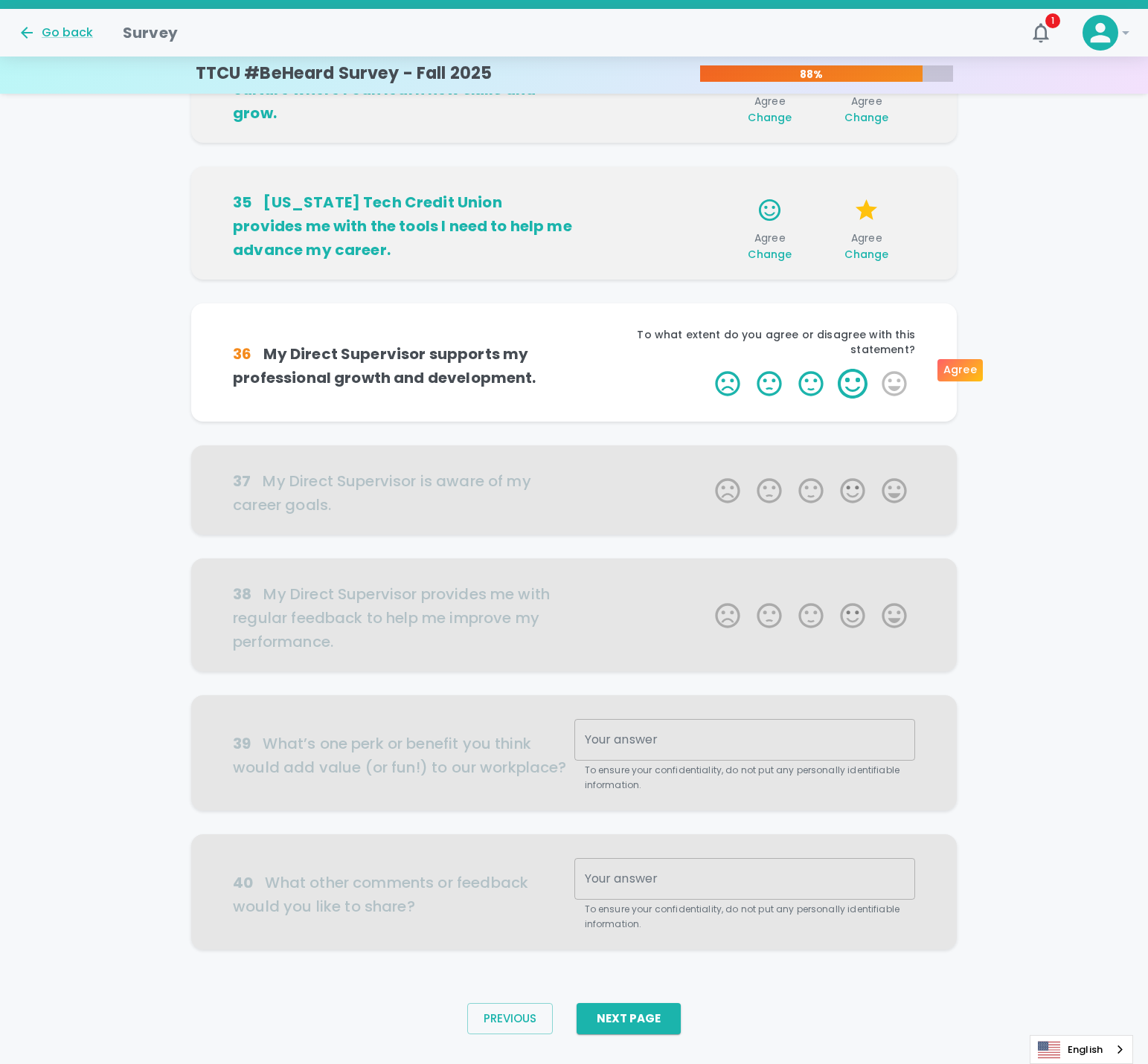
click at [857, 374] on label "4 Stars" at bounding box center [853, 384] width 42 height 30
click at [707, 369] on input "4 Stars" at bounding box center [706, 368] width 1 height 1
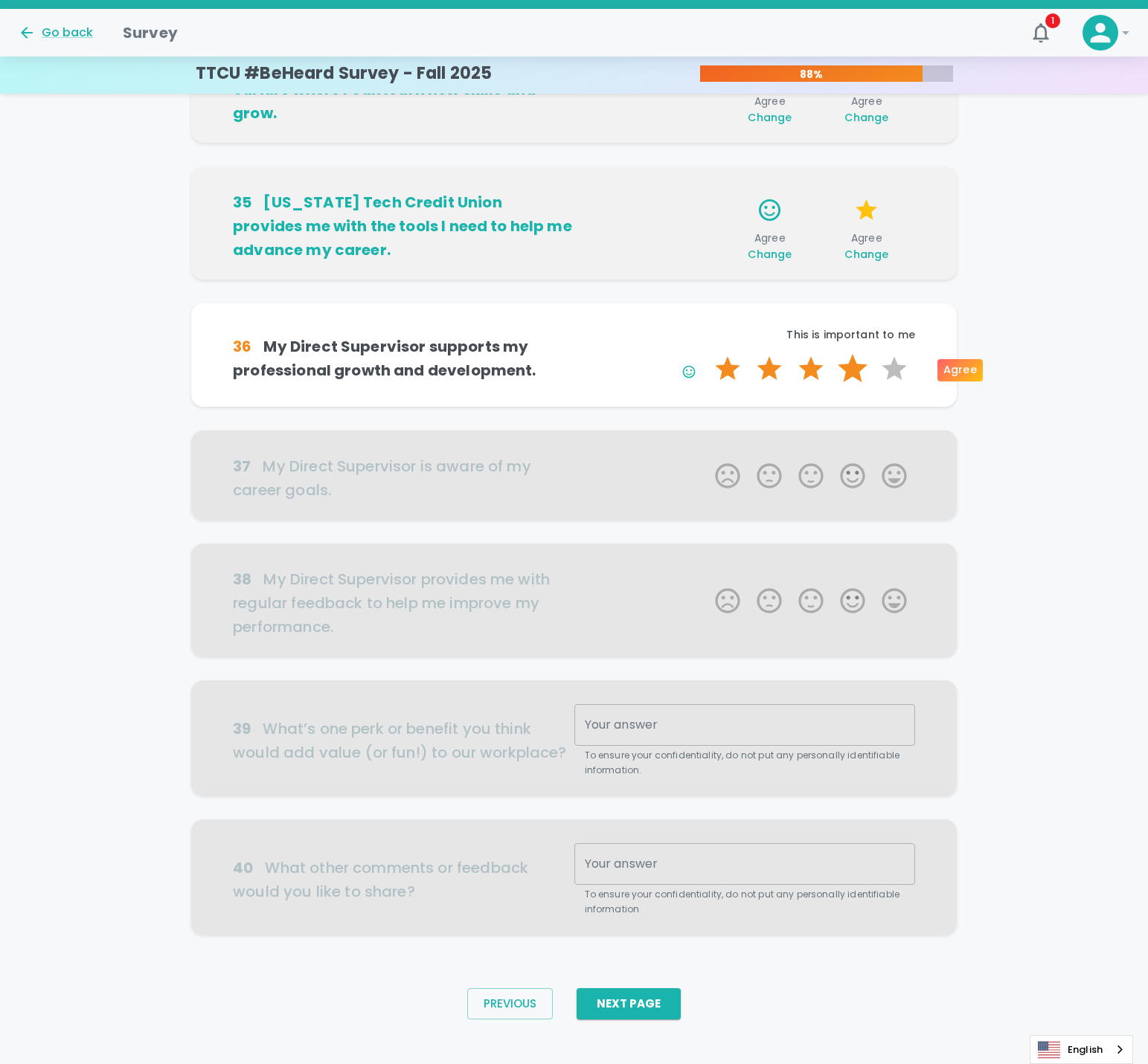
click at [850, 359] on label "4 Stars" at bounding box center [853, 369] width 42 height 30
click at [707, 354] on input "4 Stars" at bounding box center [706, 353] width 1 height 1
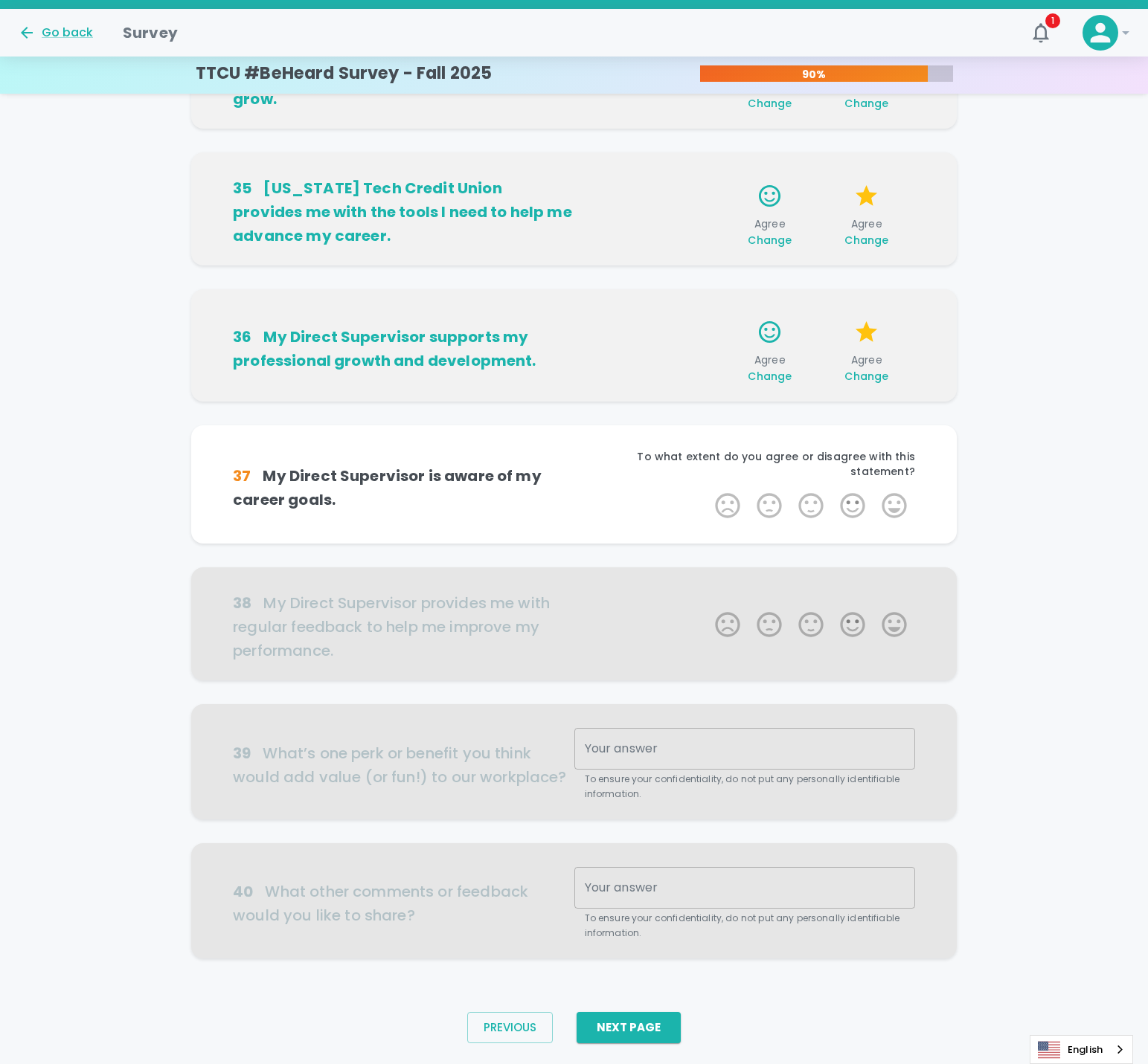
scroll to position [543, 0]
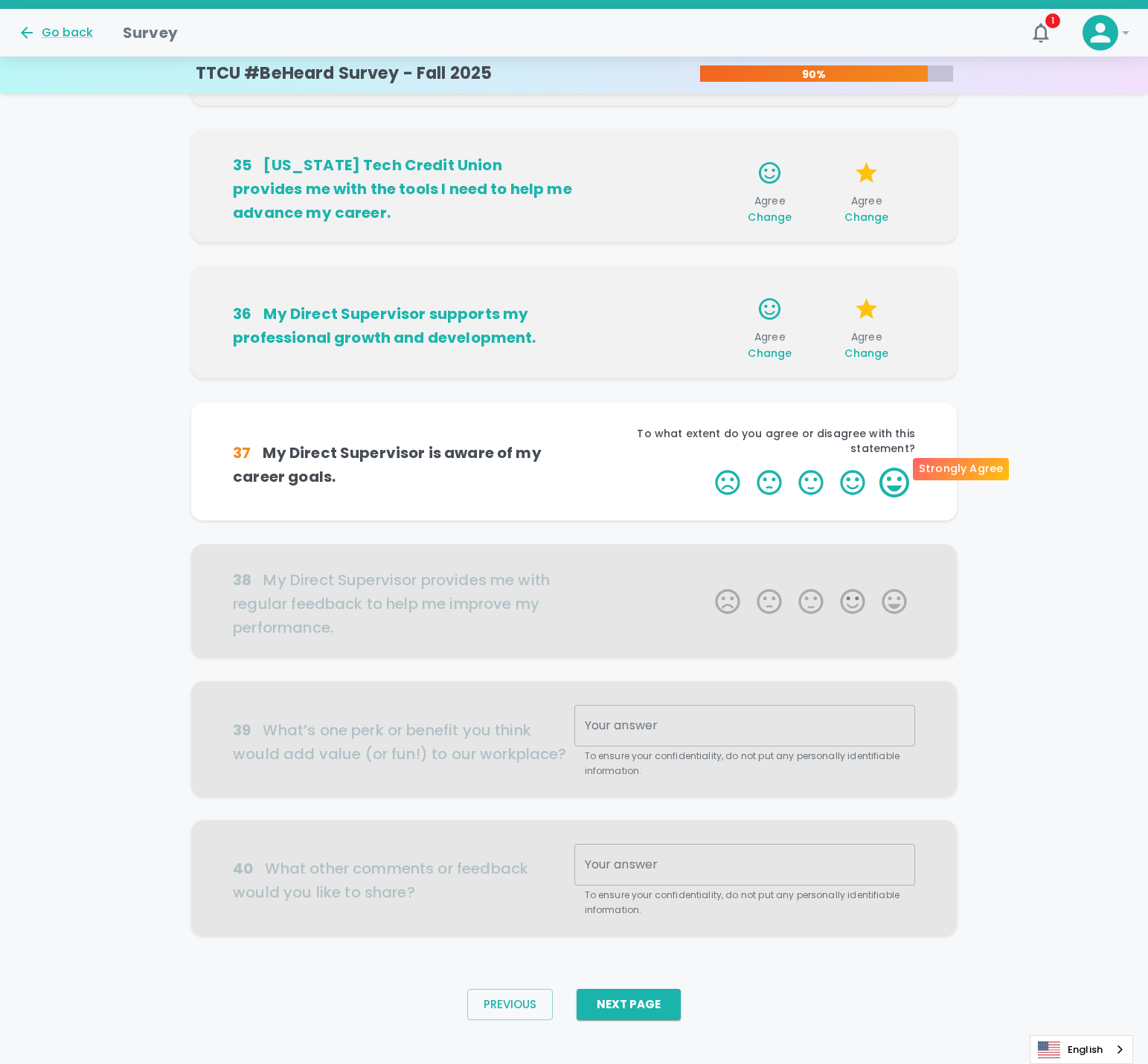
click at [883, 473] on label "5 Stars" at bounding box center [895, 483] width 42 height 30
click at [707, 468] on input "5 Stars" at bounding box center [706, 467] width 1 height 1
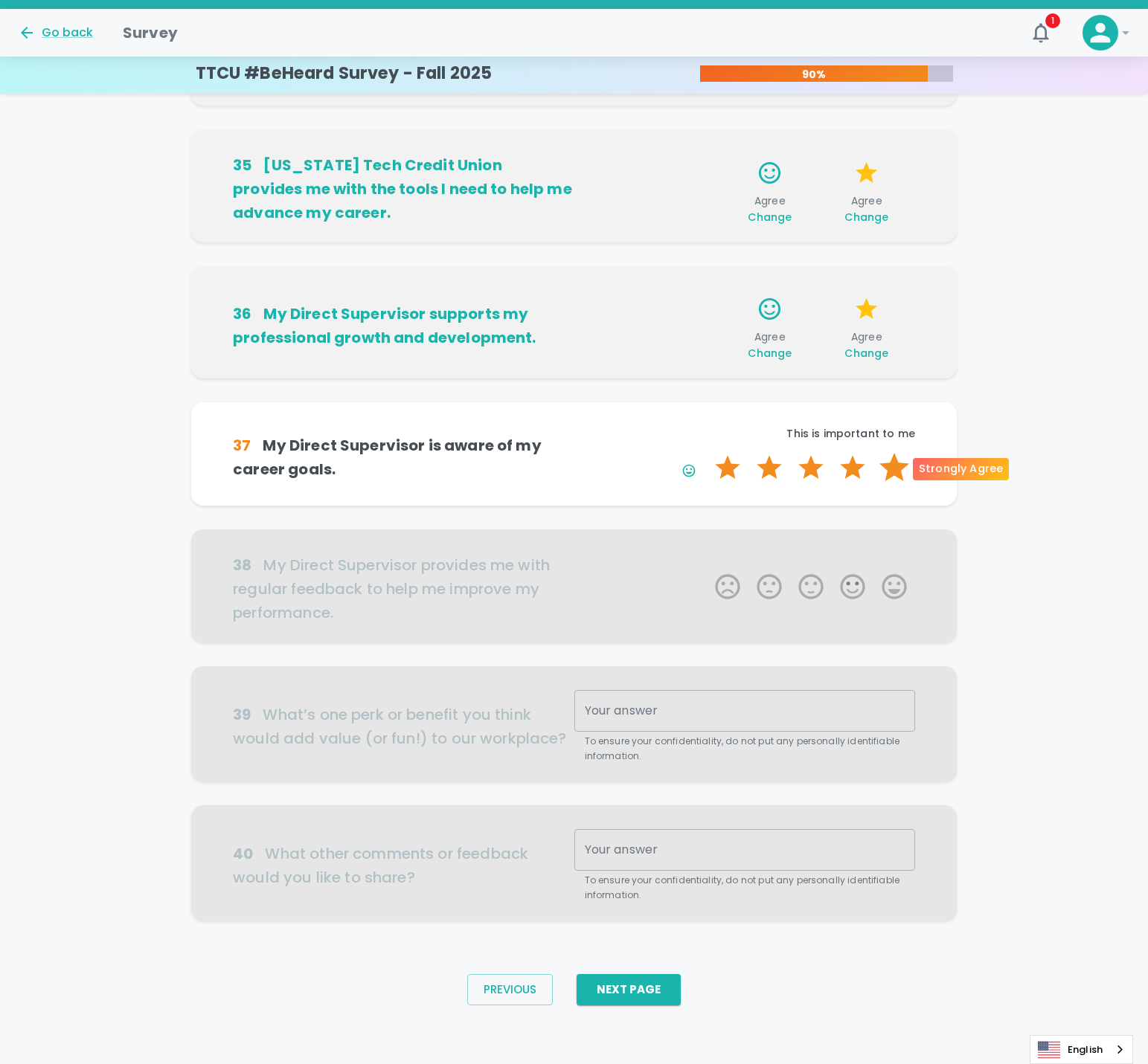
click at [902, 478] on label "5 Stars" at bounding box center [895, 468] width 42 height 30
click at [707, 453] on input "5 Stars" at bounding box center [706, 452] width 1 height 1
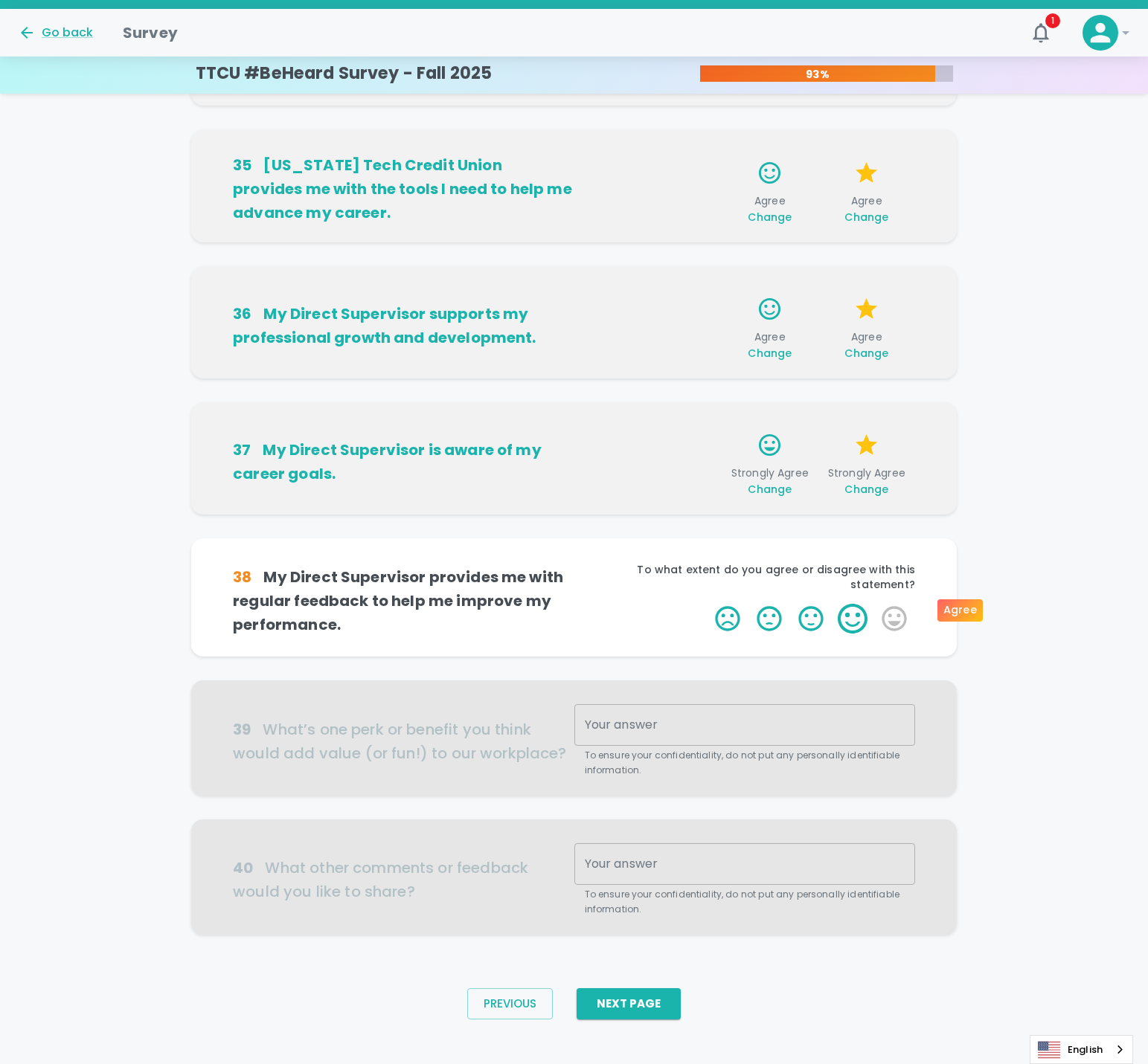
click at [869, 610] on label "4 Stars" at bounding box center [853, 619] width 42 height 30
click at [707, 604] on input "4 Stars" at bounding box center [706, 603] width 1 height 1
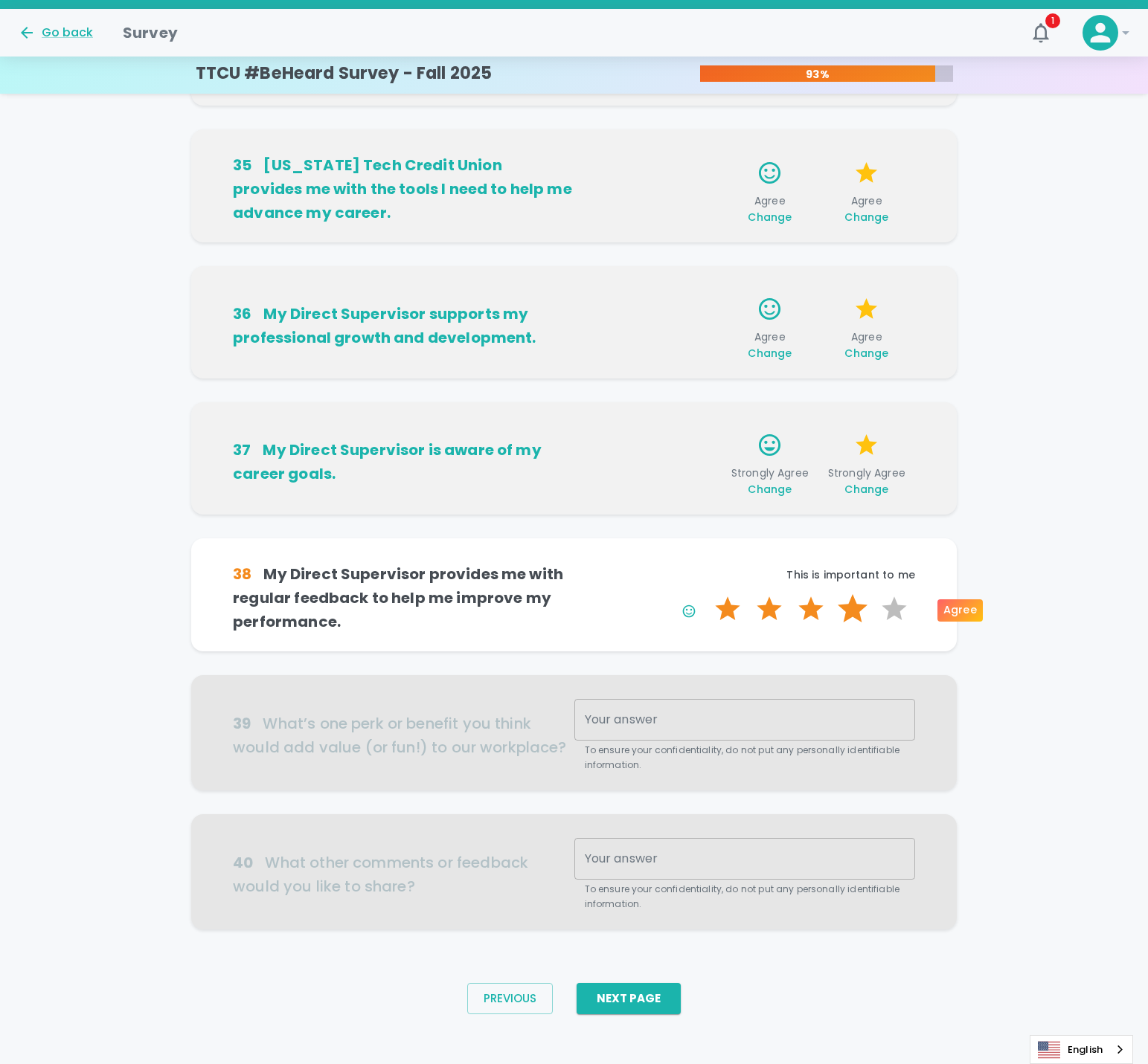
click at [845, 604] on label "4 Stars" at bounding box center [853, 609] width 42 height 30
click at [707, 594] on input "4 Stars" at bounding box center [706, 593] width 1 height 1
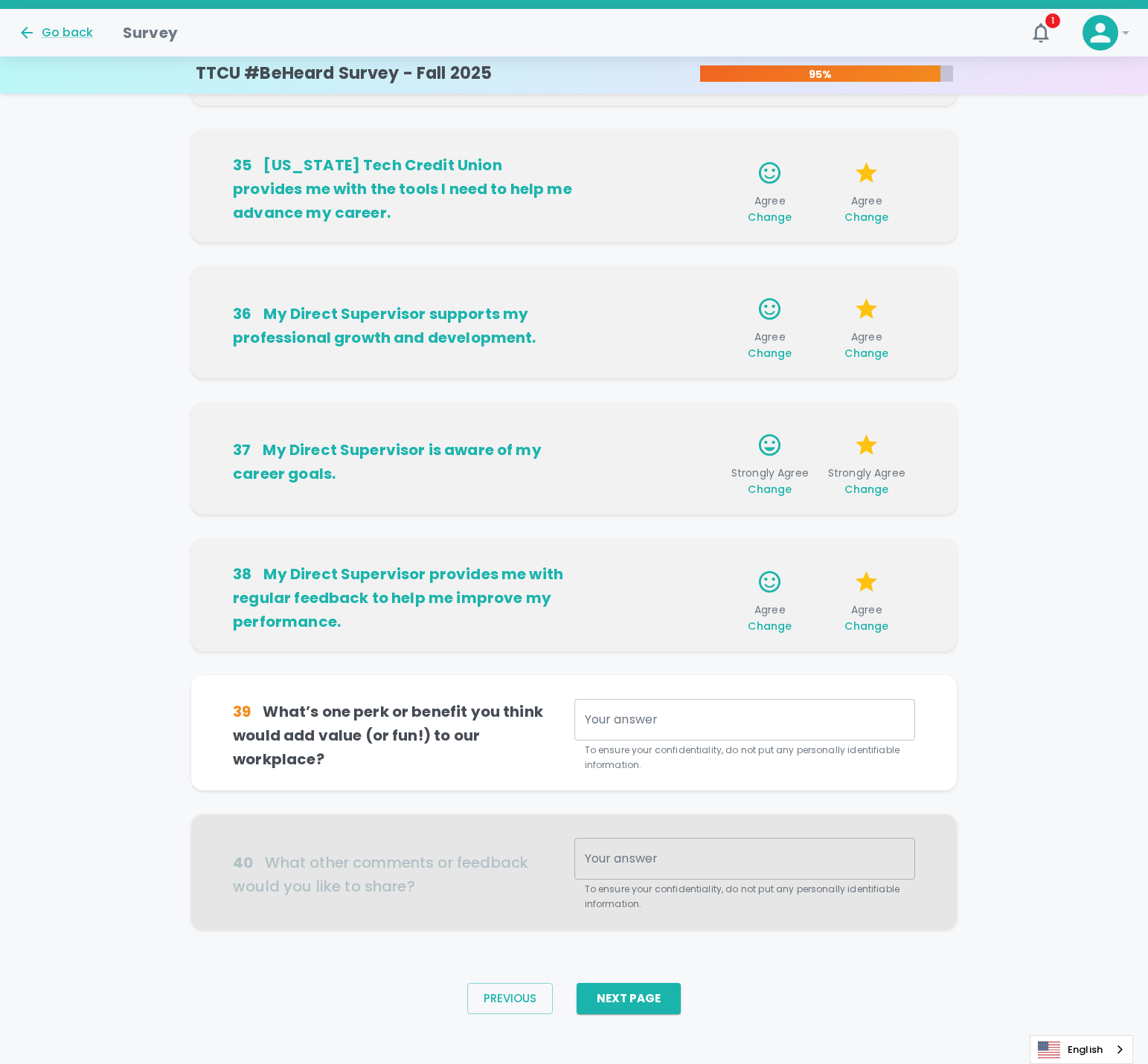
scroll to position [552, 0]
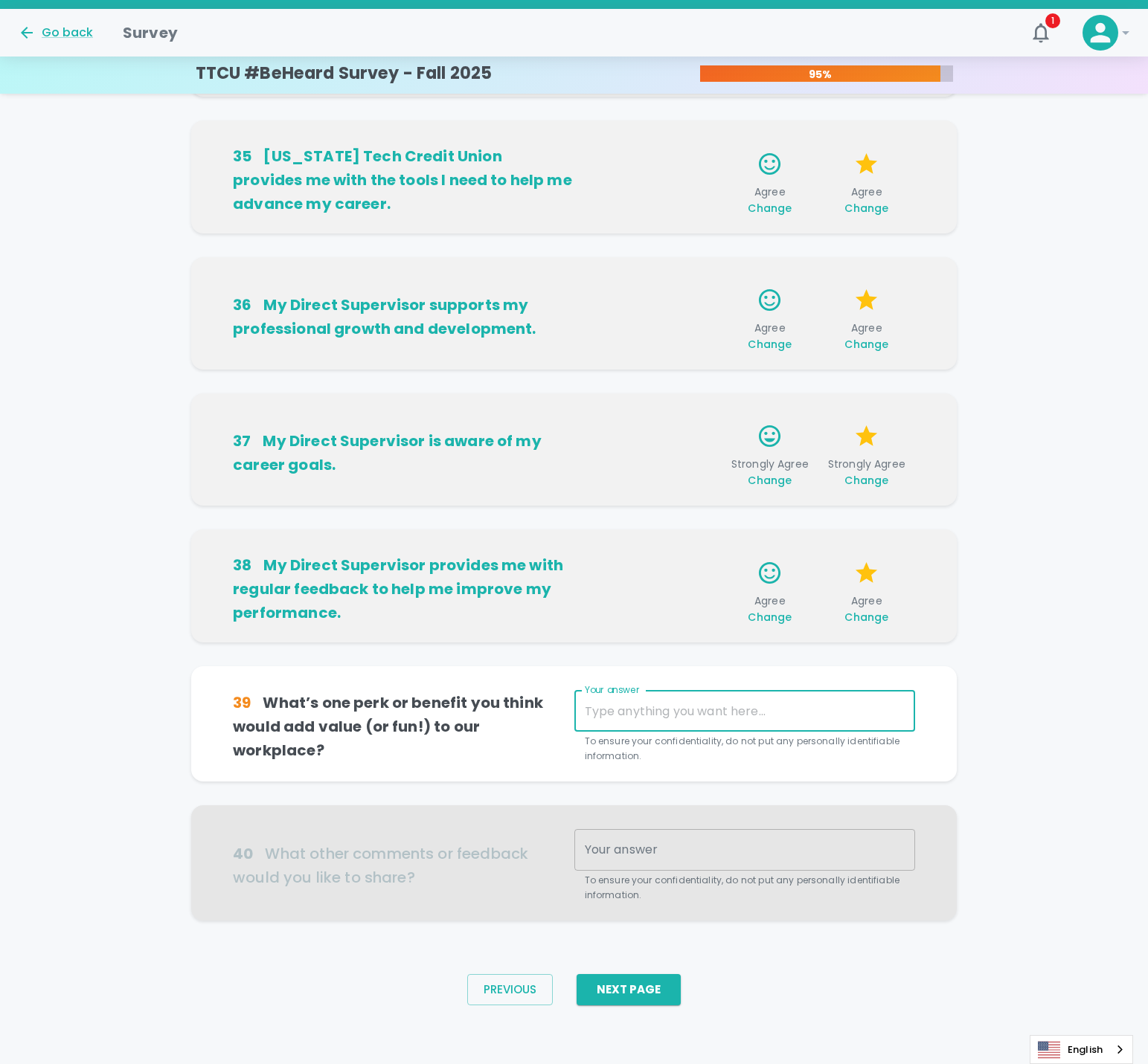
click at [709, 715] on textarea "Your answer" at bounding box center [744, 711] width 320 height 17
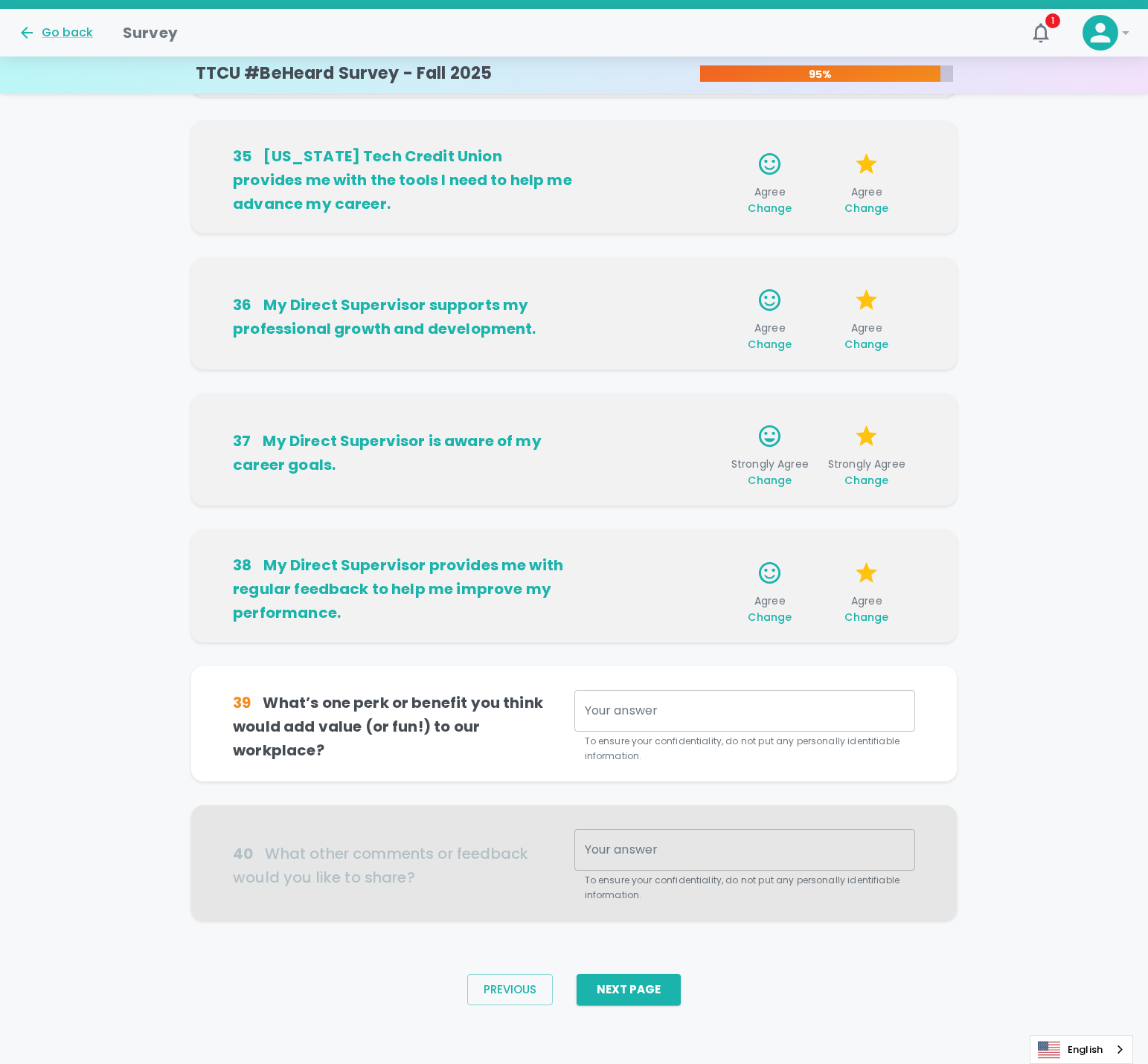
click at [661, 851] on div at bounding box center [574, 863] width 765 height 115
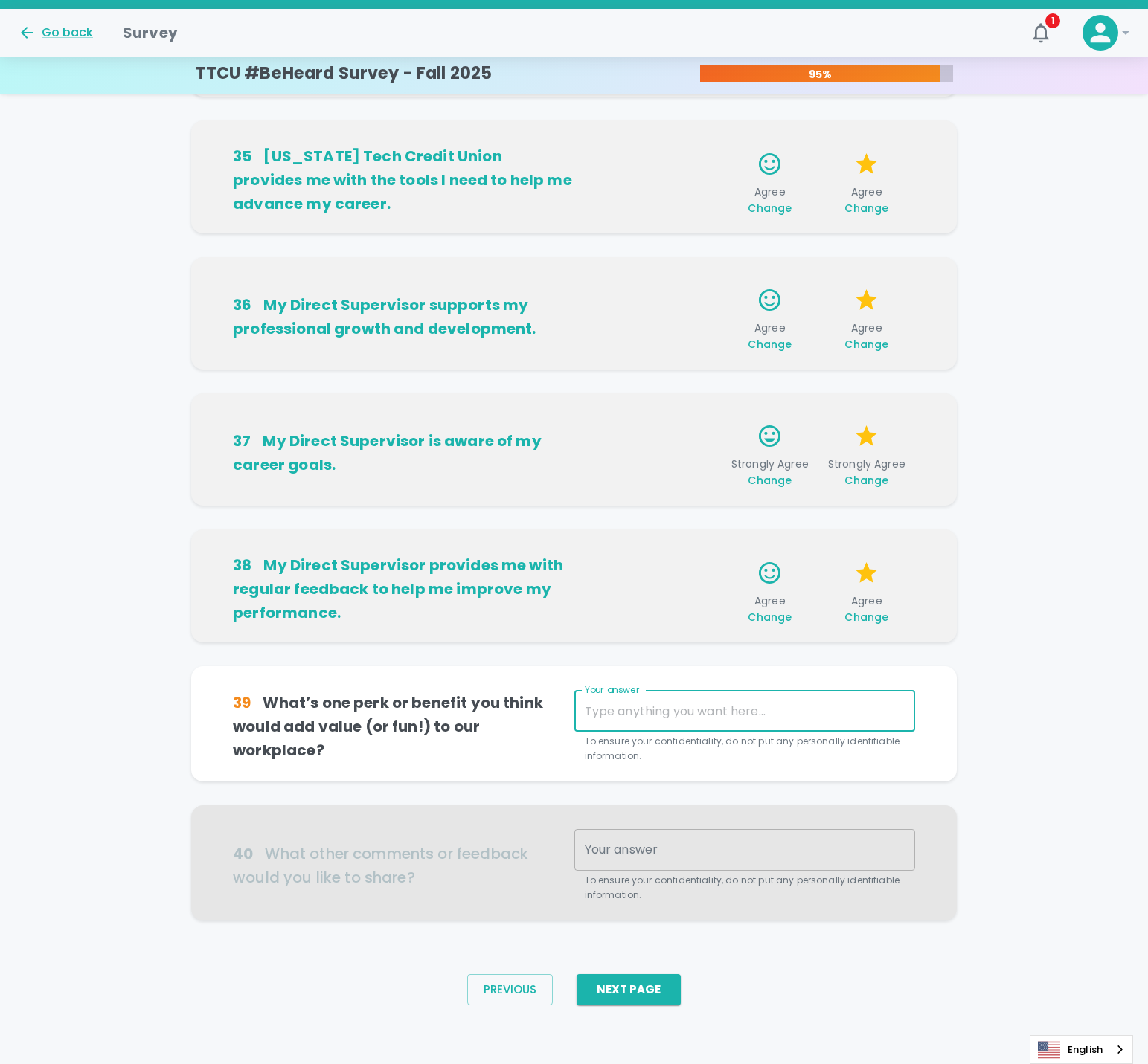
click at [678, 703] on textarea "Your answer" at bounding box center [744, 711] width 320 height 17
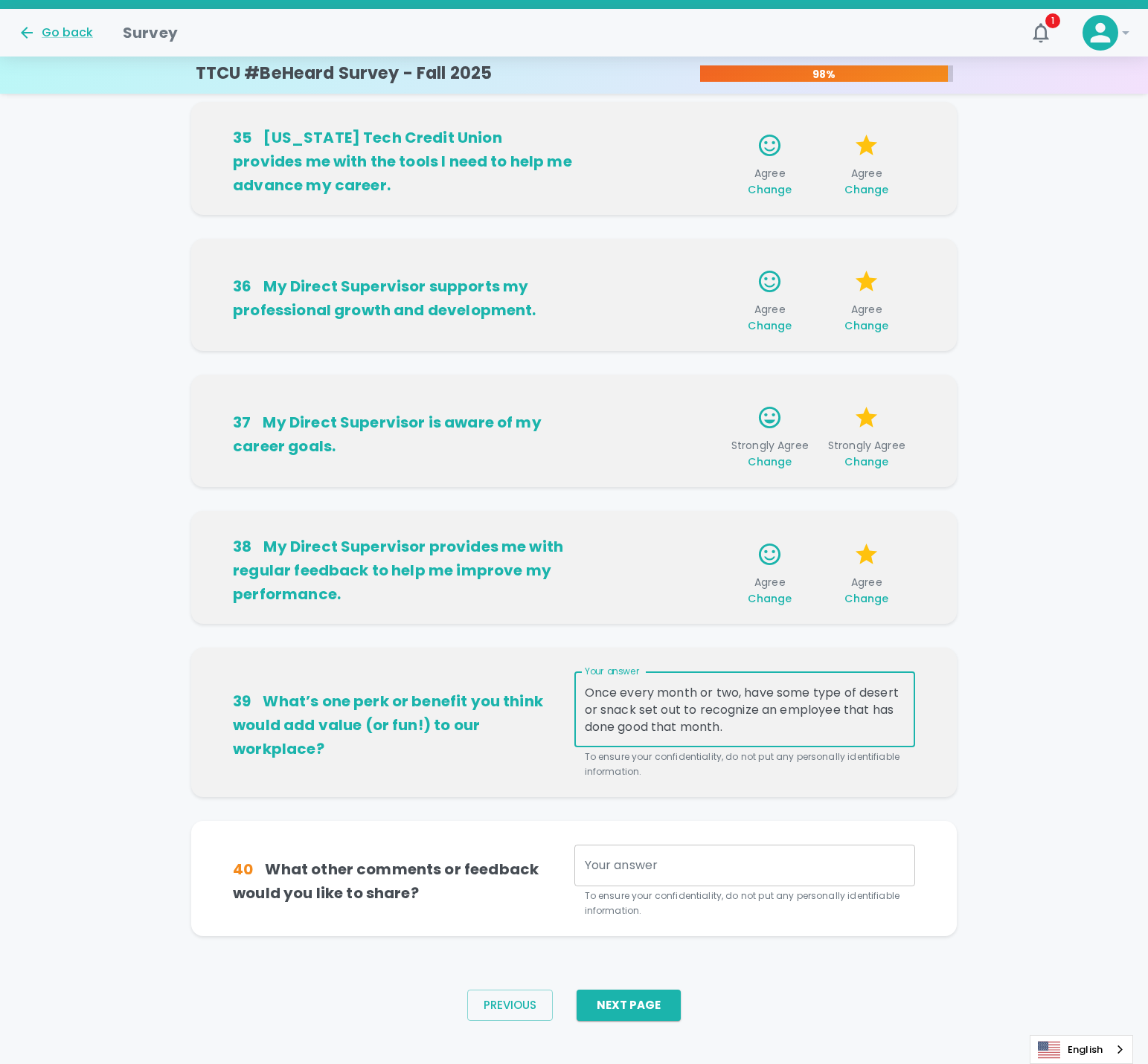
scroll to position [586, 0]
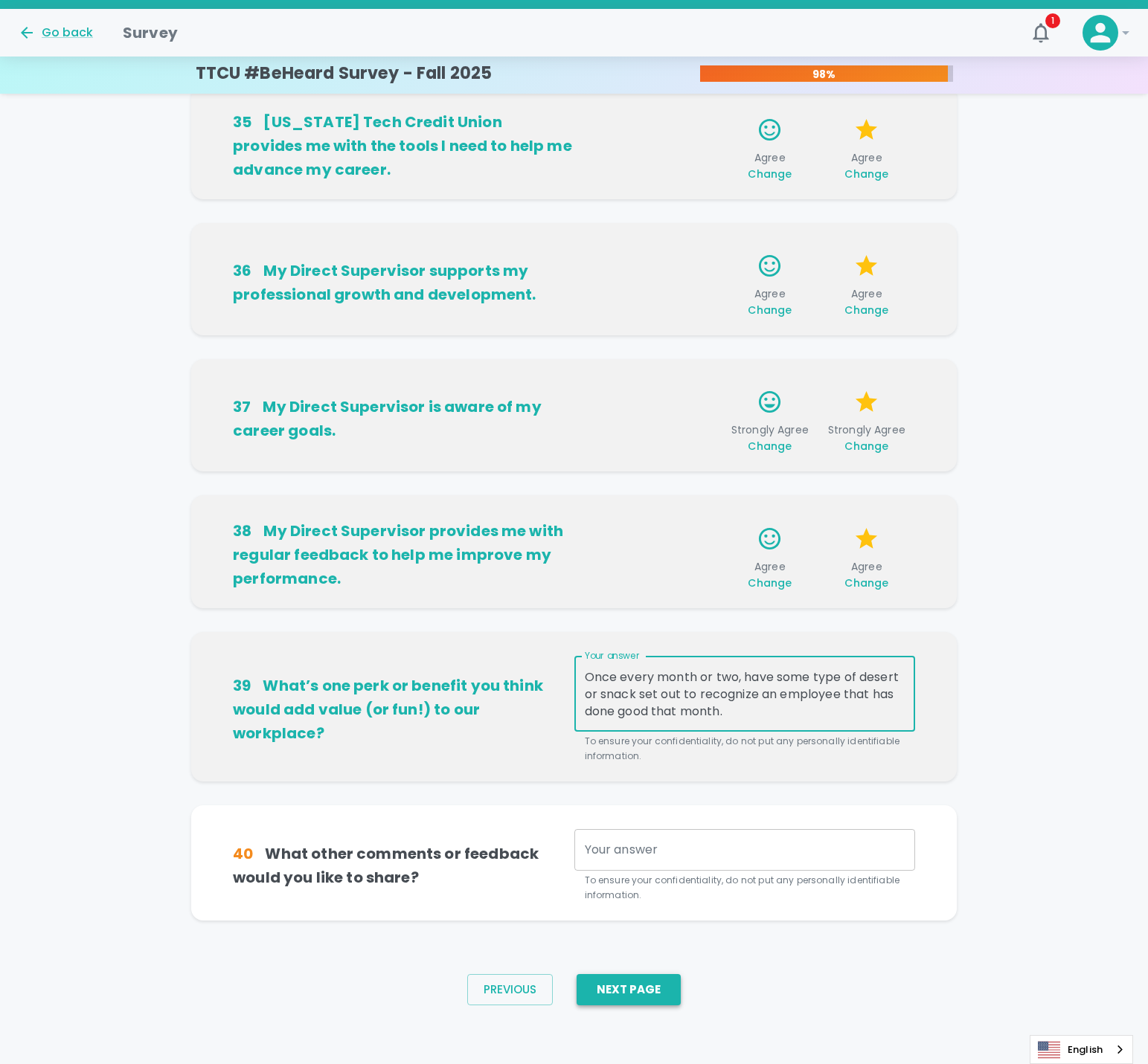
type textarea "Once every month or two, have some type of desert or snack set out to recognize…"
drag, startPoint x: 661, startPoint y: 996, endPoint x: 626, endPoint y: 853, distance: 147.2
click at [626, 853] on div "TTCU #BeHeard Survey - Fall 2025 98% 31 My Direct Supervisor keeps me informed …" at bounding box center [574, 253] width 1148 height 1565
click at [626, 853] on textarea "Your answer" at bounding box center [744, 850] width 320 height 17
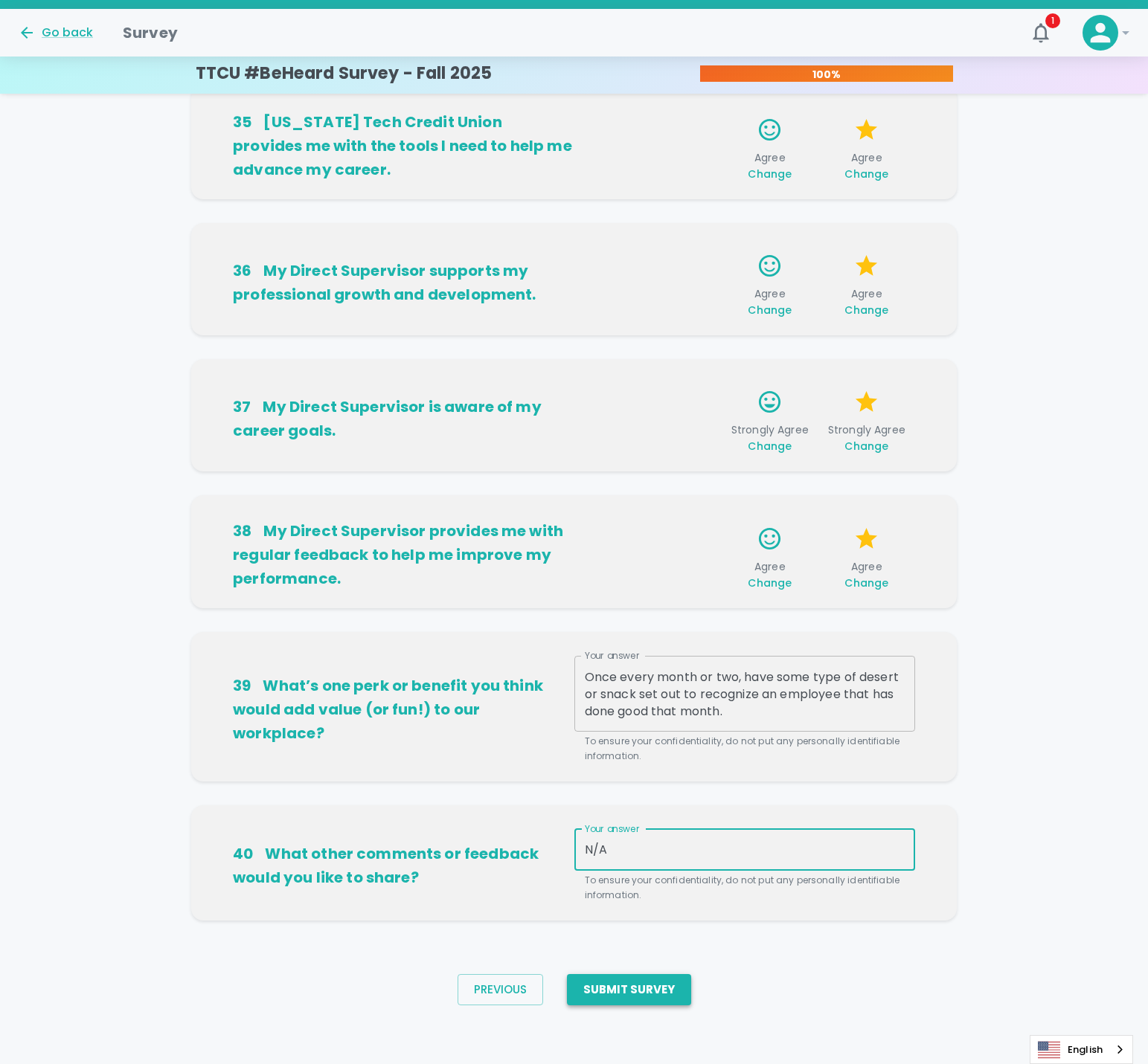
type textarea "N/A"
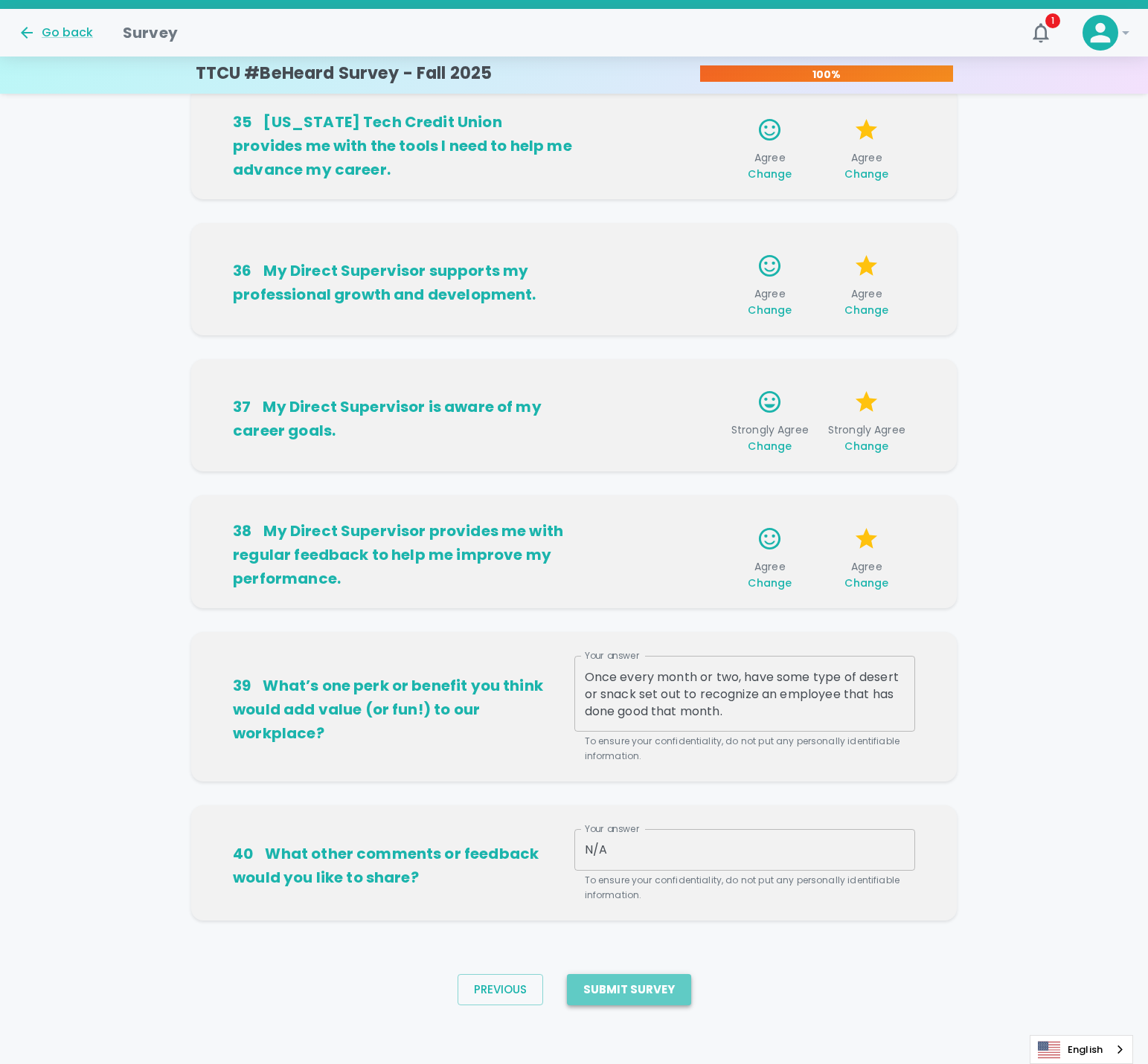
click at [651, 996] on button "Submit Survey" at bounding box center [629, 990] width 124 height 31
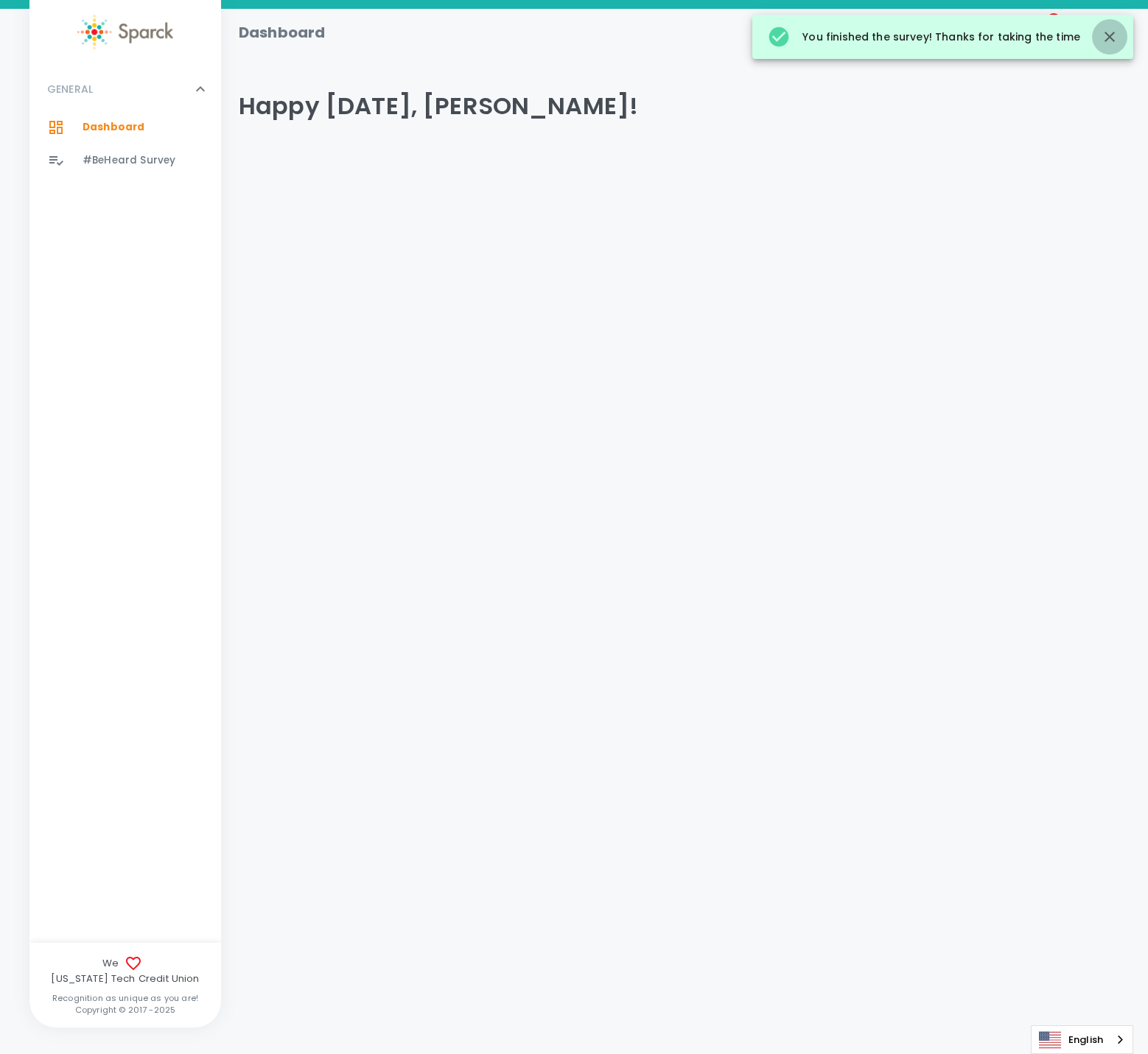
click at [1109, 38] on icon "button" at bounding box center [1110, 37] width 10 height 10
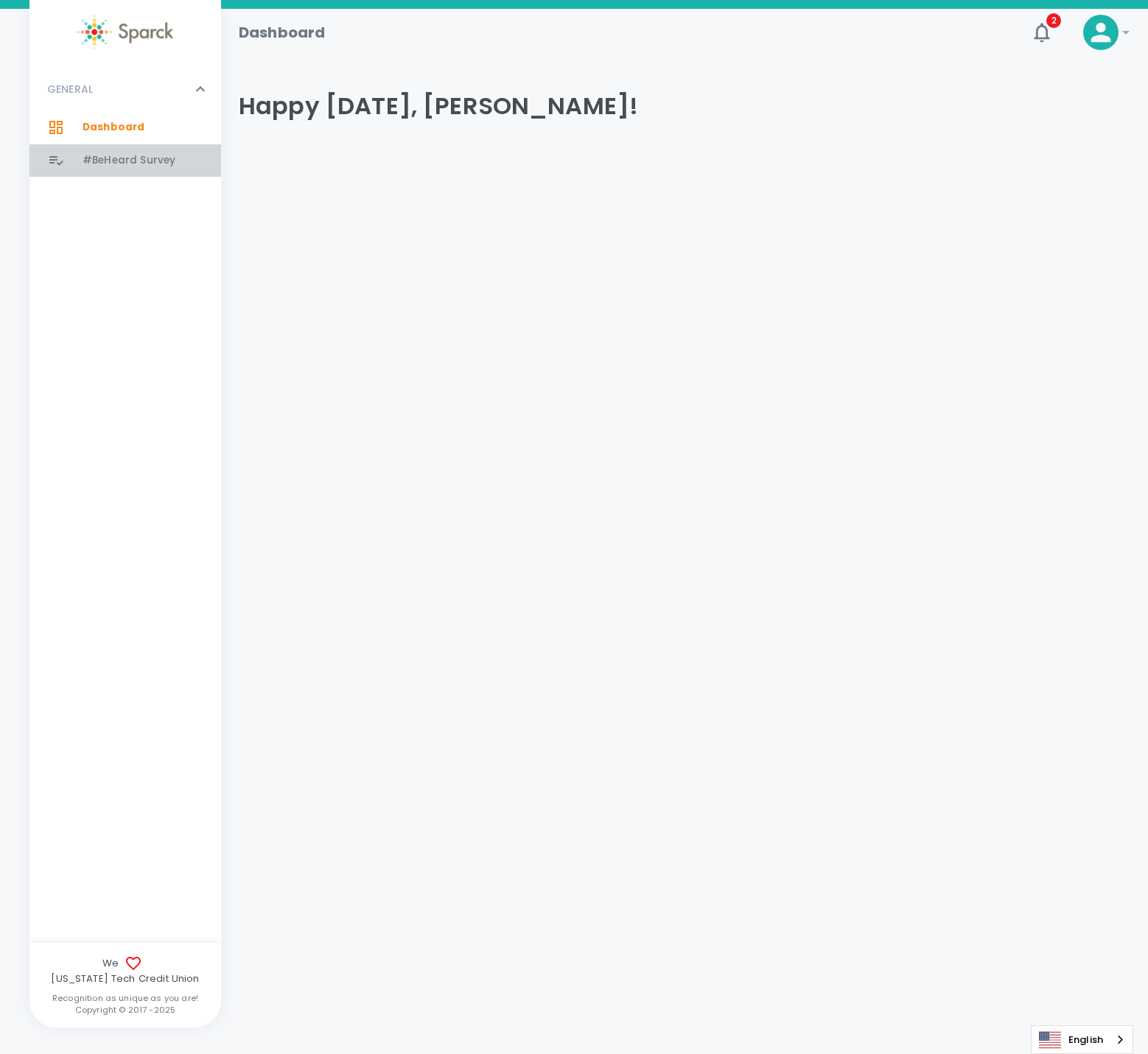
click at [146, 158] on span "#BeHeard Survey" at bounding box center [128, 161] width 93 height 15
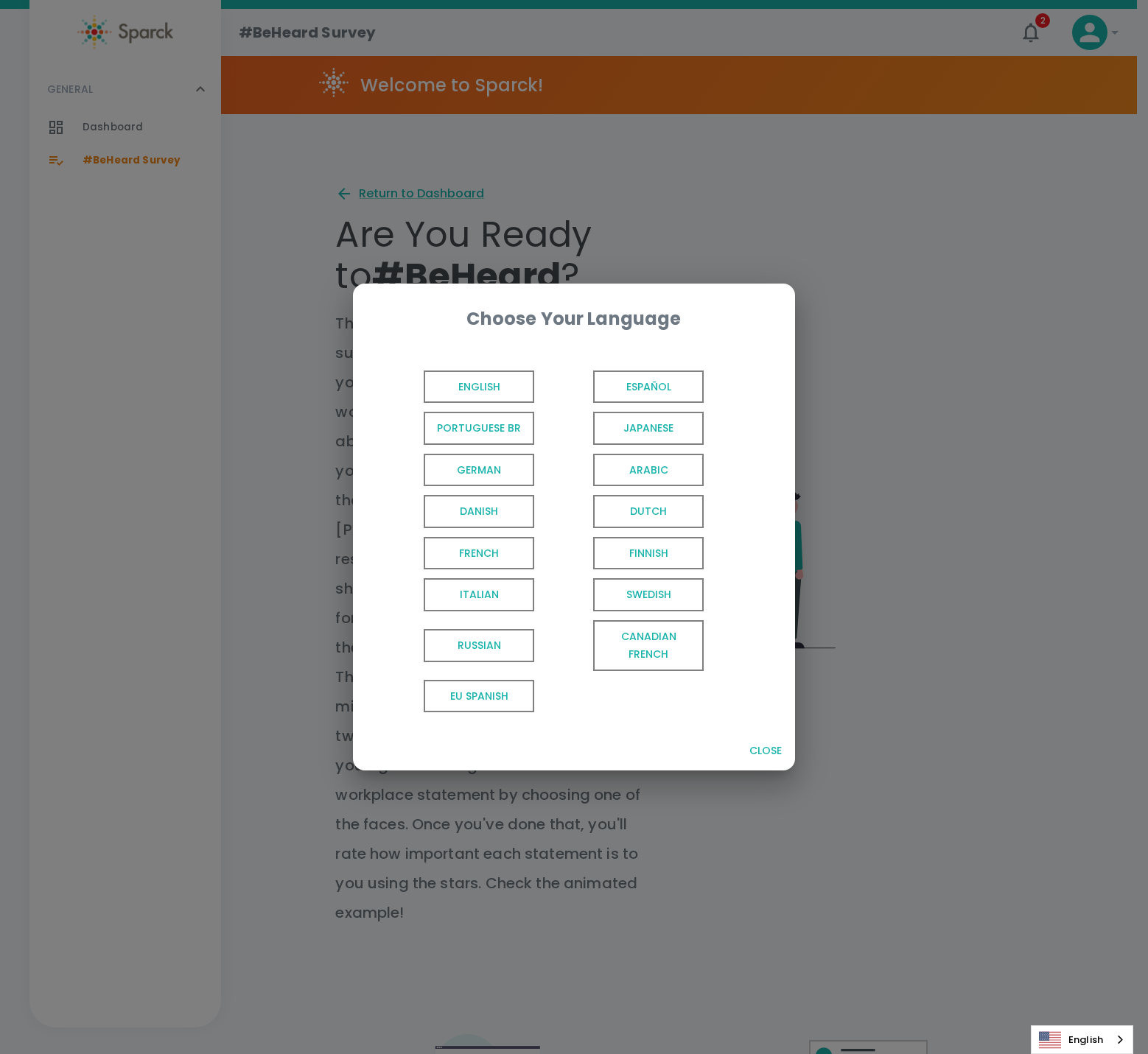
click at [489, 392] on span "English" at bounding box center [478, 387] width 110 height 33
